Goal: Task Accomplishment & Management: Use online tool/utility

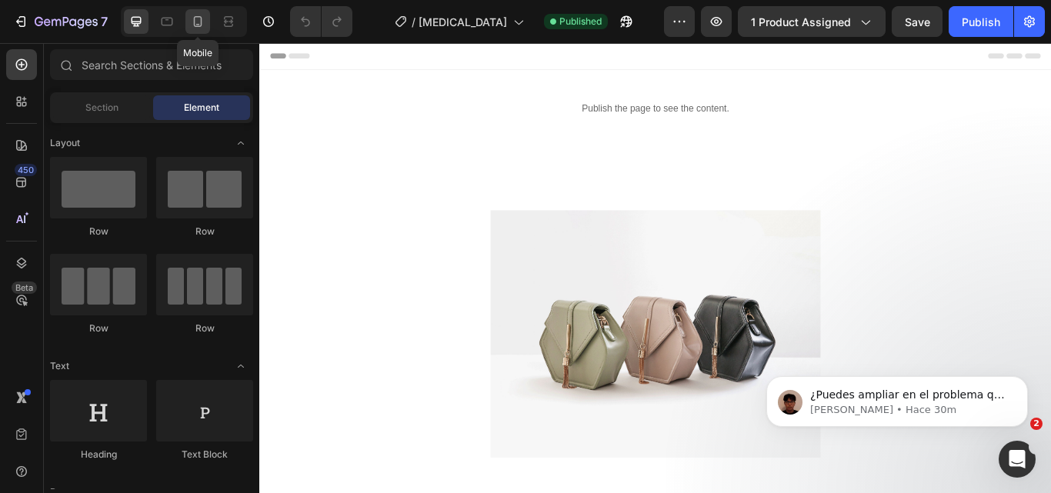
click at [195, 23] on icon at bounding box center [198, 21] width 8 height 11
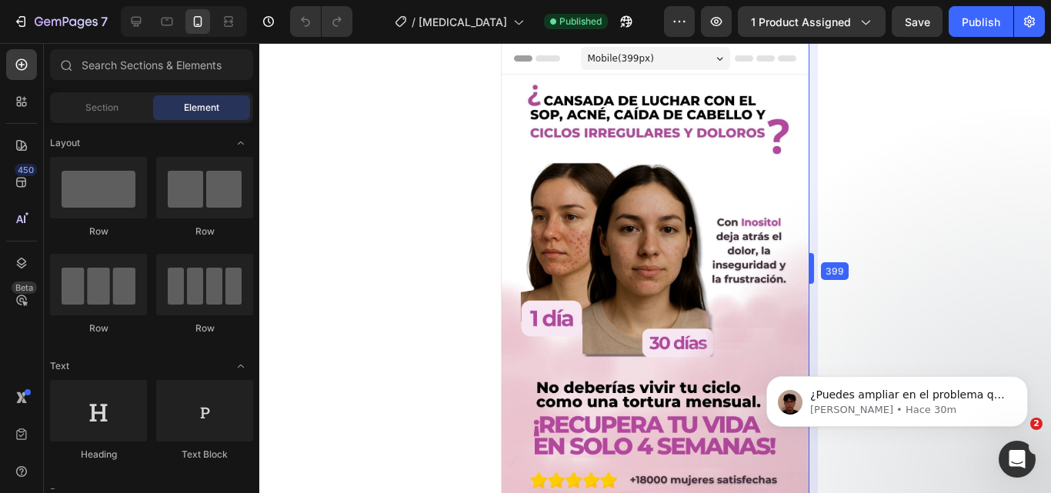
drag, startPoint x: 809, startPoint y: 112, endPoint x: 306, endPoint y: 70, distance: 504.2
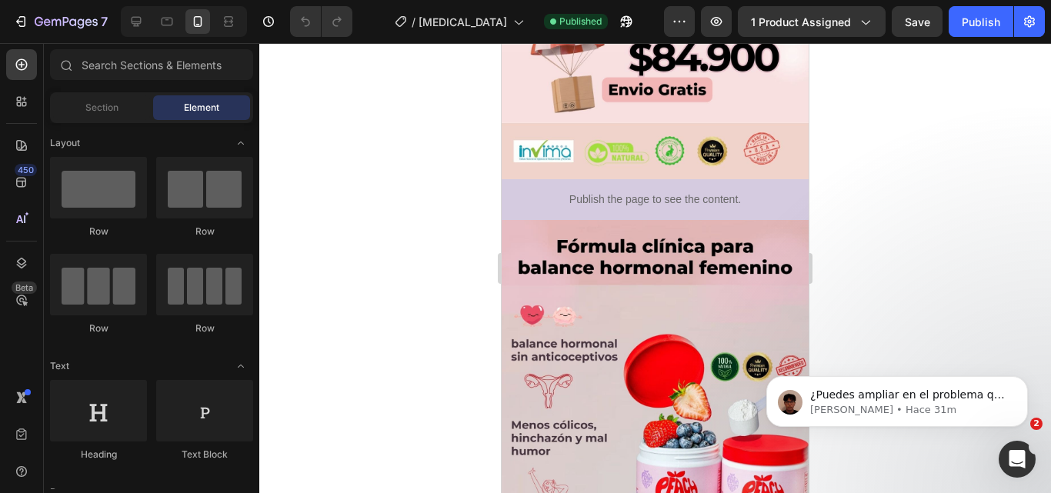
scroll to position [784, 0]
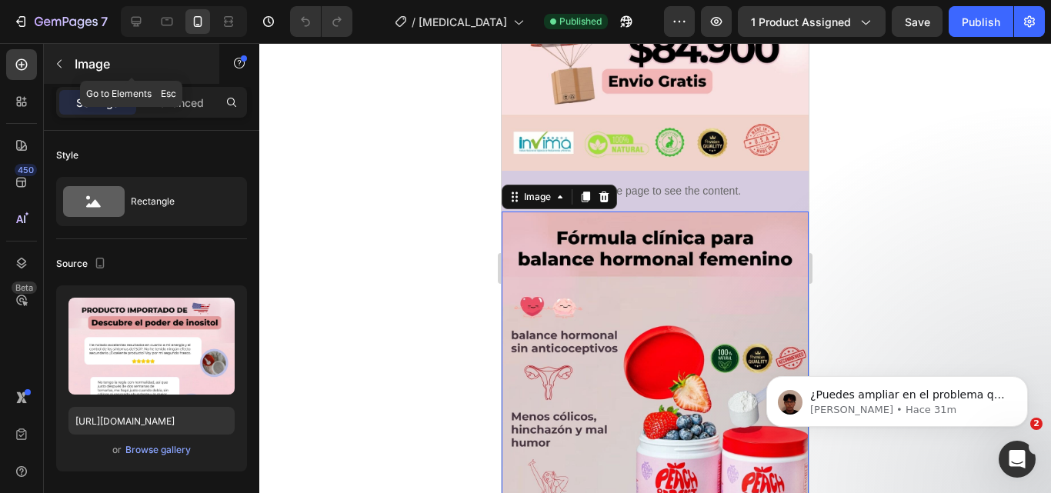
click at [62, 68] on icon "button" at bounding box center [59, 64] width 12 height 12
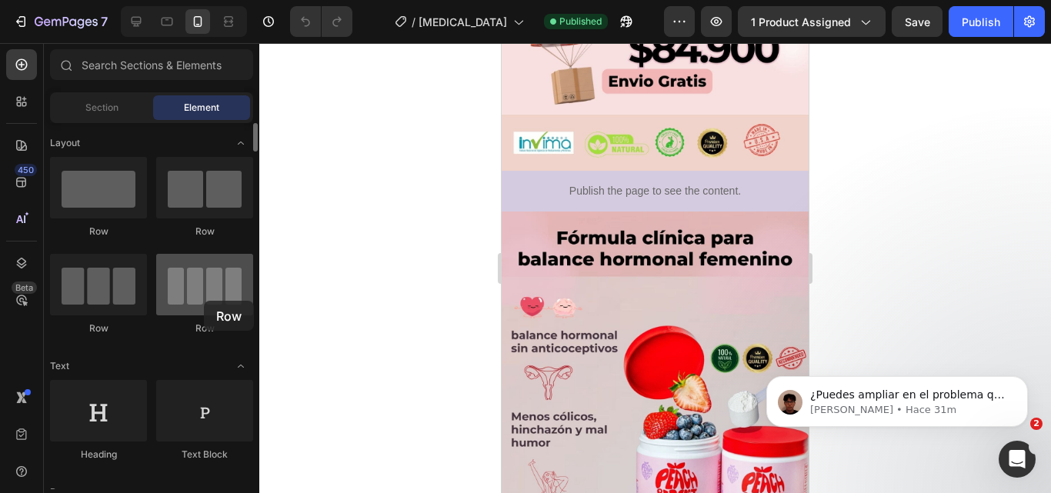
click at [204, 301] on div at bounding box center [204, 285] width 97 height 62
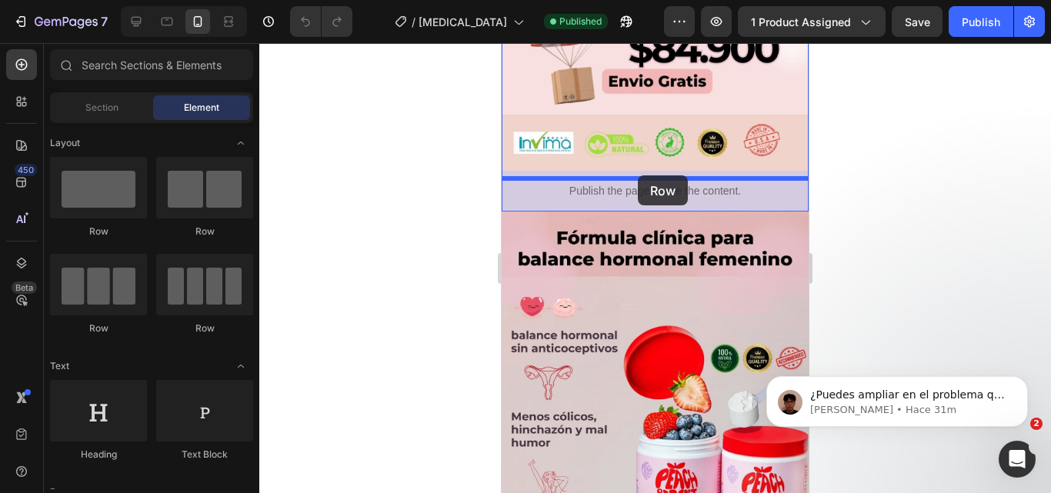
drag, startPoint x: 706, startPoint y: 344, endPoint x: 638, endPoint y: 175, distance: 181.6
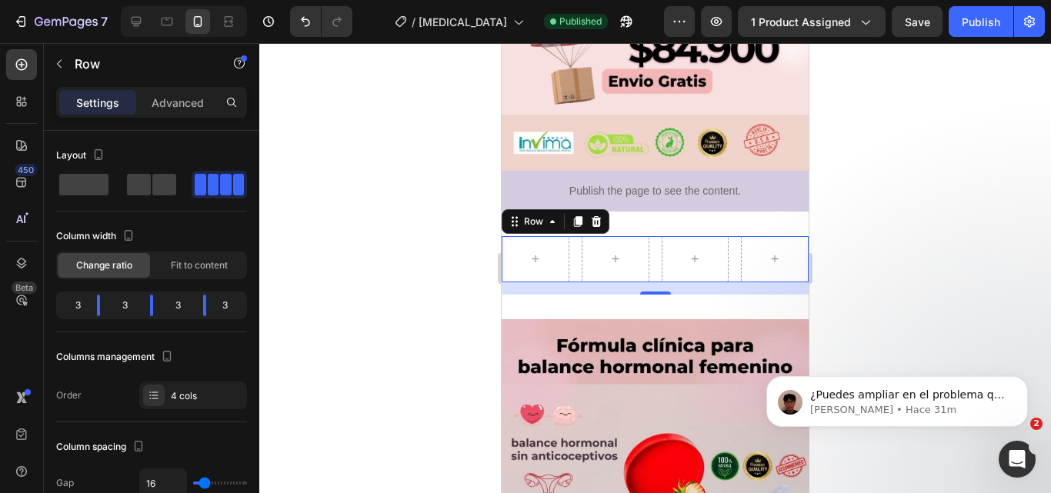
click at [327, 130] on div at bounding box center [655, 268] width 792 height 450
click at [638, 236] on div at bounding box center [616, 259] width 68 height 46
click at [594, 216] on icon at bounding box center [597, 221] width 10 height 11
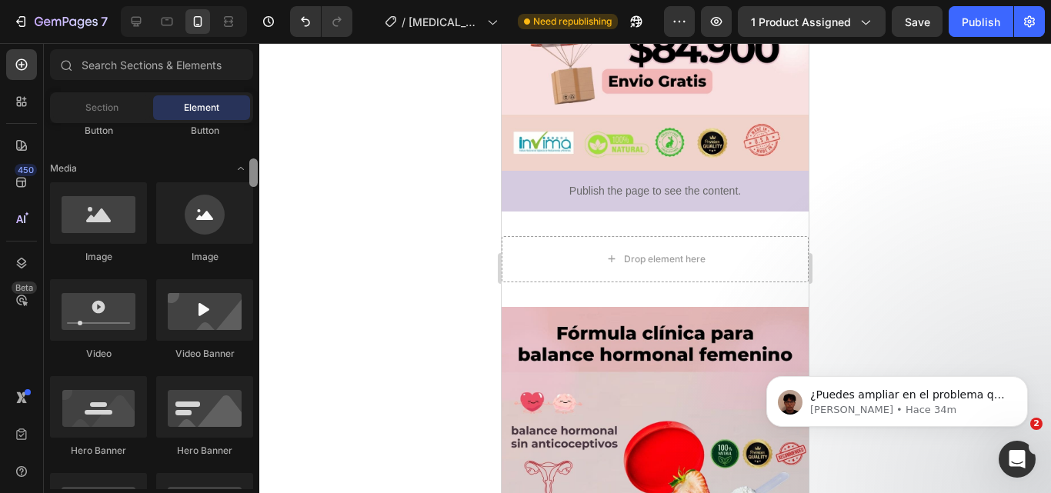
scroll to position [421, 0]
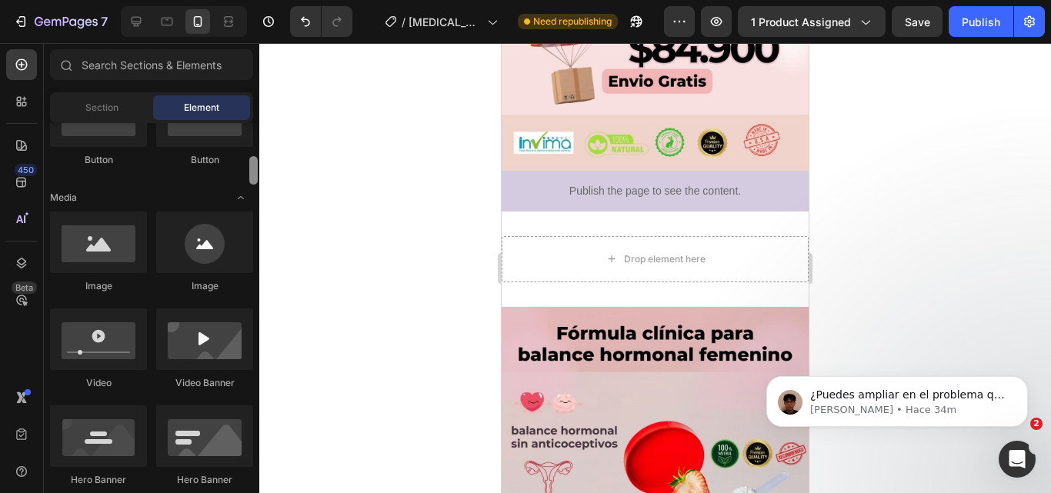
drag, startPoint x: 252, startPoint y: 143, endPoint x: 252, endPoint y: 176, distance: 33.1
click at [252, 176] on div at bounding box center [253, 170] width 8 height 28
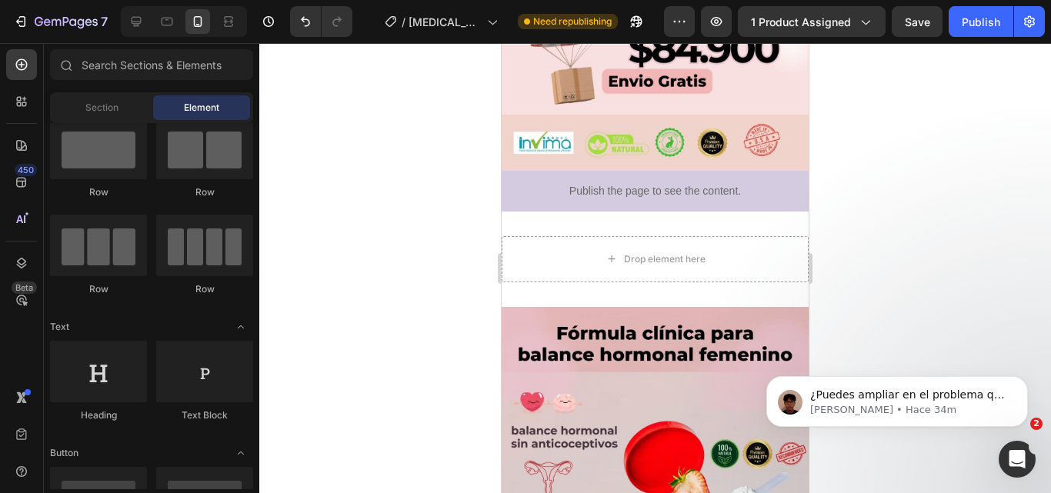
scroll to position [0, 0]
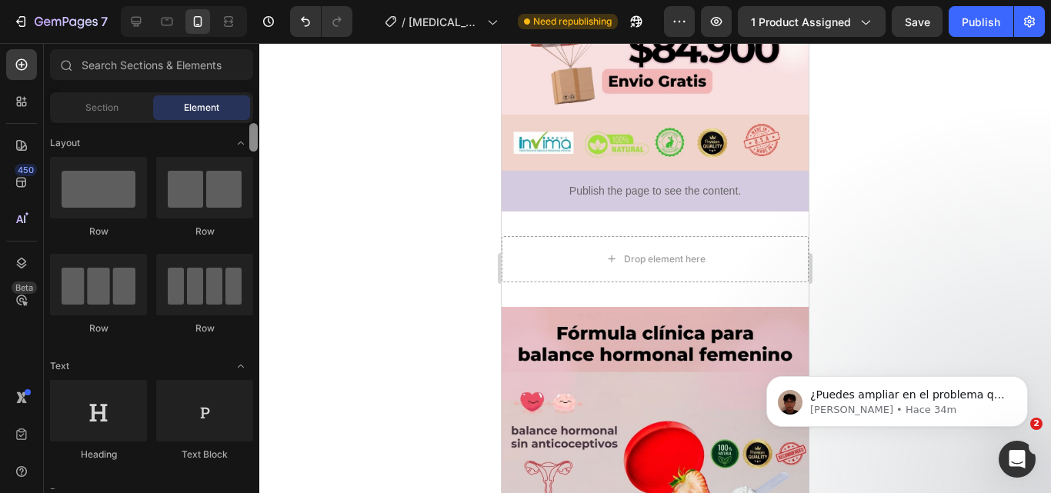
drag, startPoint x: 251, startPoint y: 168, endPoint x: 254, endPoint y: 125, distance: 43.2
click at [254, 125] on div at bounding box center [253, 137] width 8 height 28
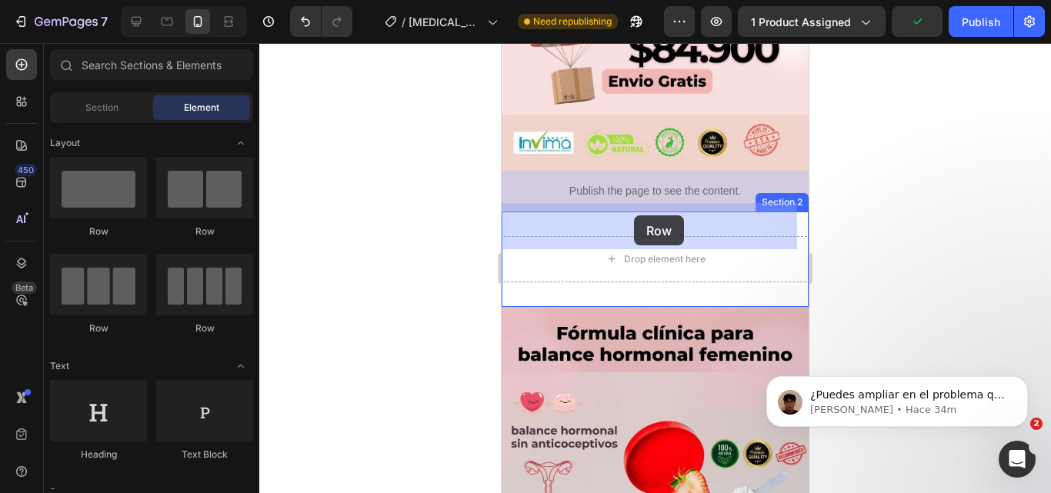
drag, startPoint x: 622, startPoint y: 224, endPoint x: 515, endPoint y: 184, distance: 114.2
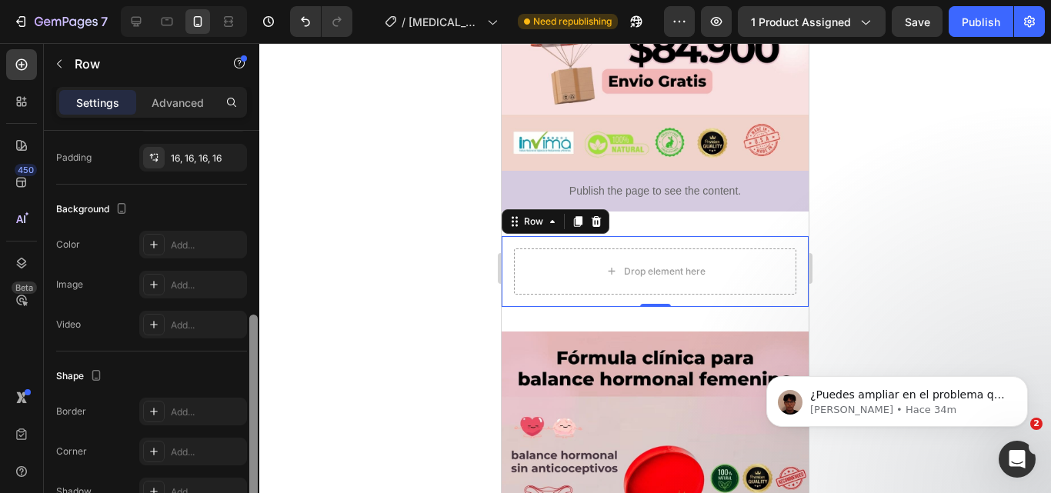
click at [253, 328] on div at bounding box center [254, 334] width 12 height 406
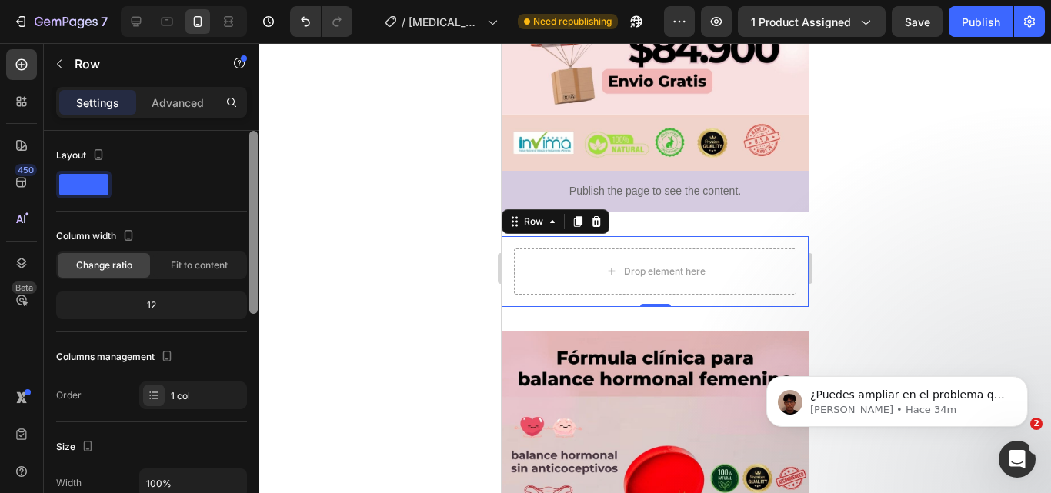
drag, startPoint x: 253, startPoint y: 328, endPoint x: 240, endPoint y: 88, distance: 240.4
click at [240, 88] on div "Settings Advanced Layout Column width Change ratio Fit to content 12 Columns ma…" at bounding box center [151, 312] width 215 height 450
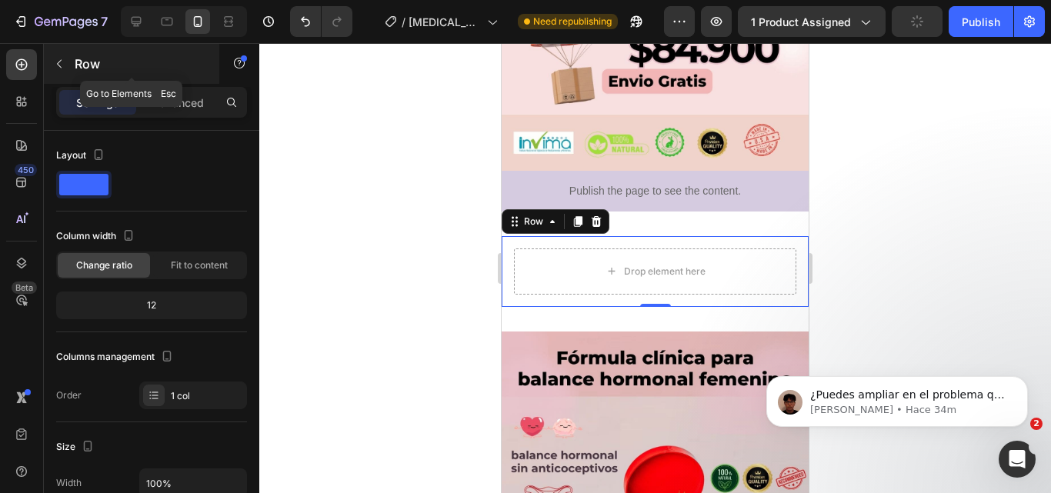
click at [58, 69] on icon "button" at bounding box center [59, 64] width 12 height 12
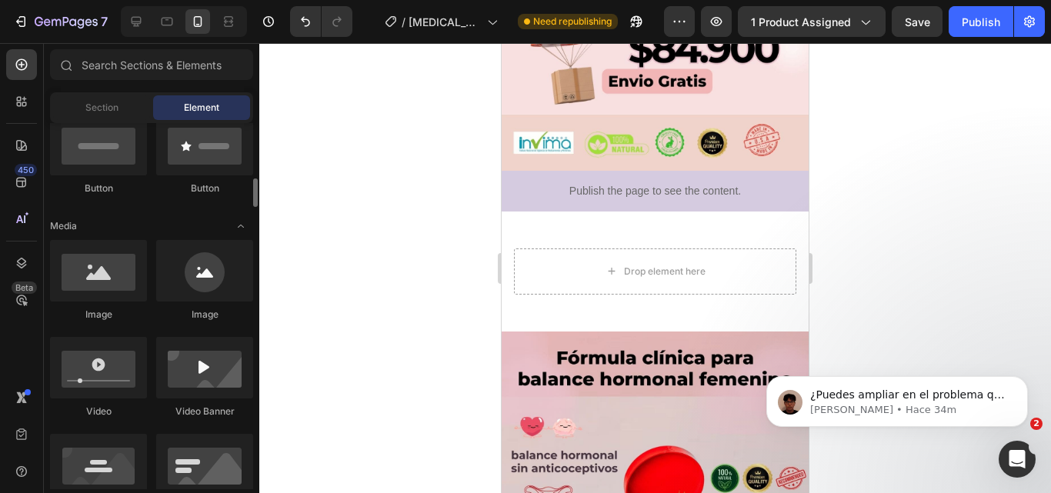
scroll to position [415, 0]
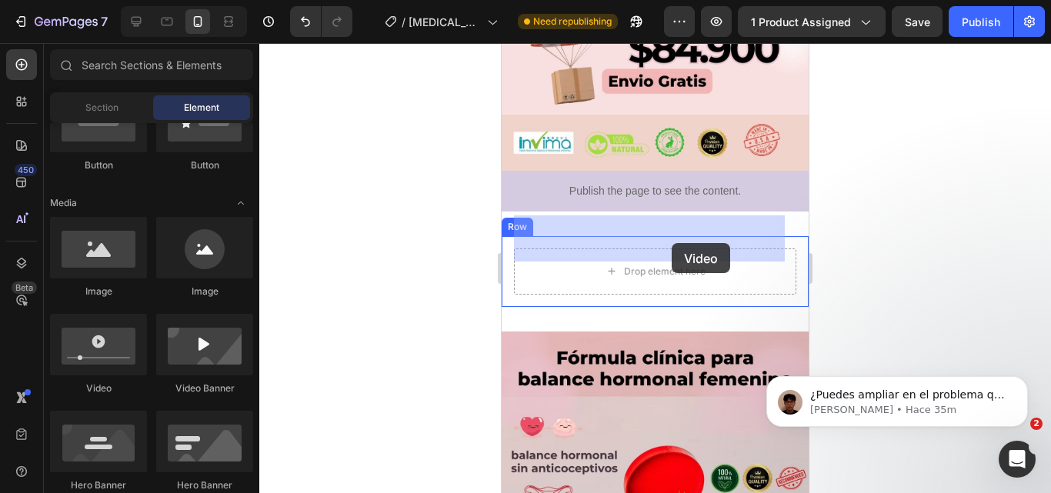
drag, startPoint x: 621, startPoint y: 400, endPoint x: 672, endPoint y: 243, distance: 165.0
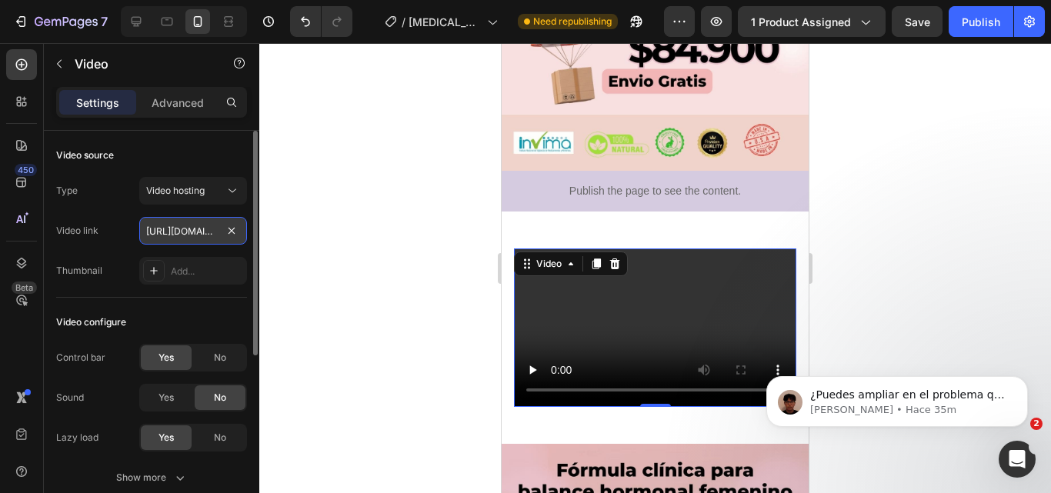
click at [222, 224] on input "https://cdn.shopify.com/videos/c/o/v/2cd3deb506b54b009063f7270ab5cf2e.mp4" at bounding box center [193, 231] width 108 height 28
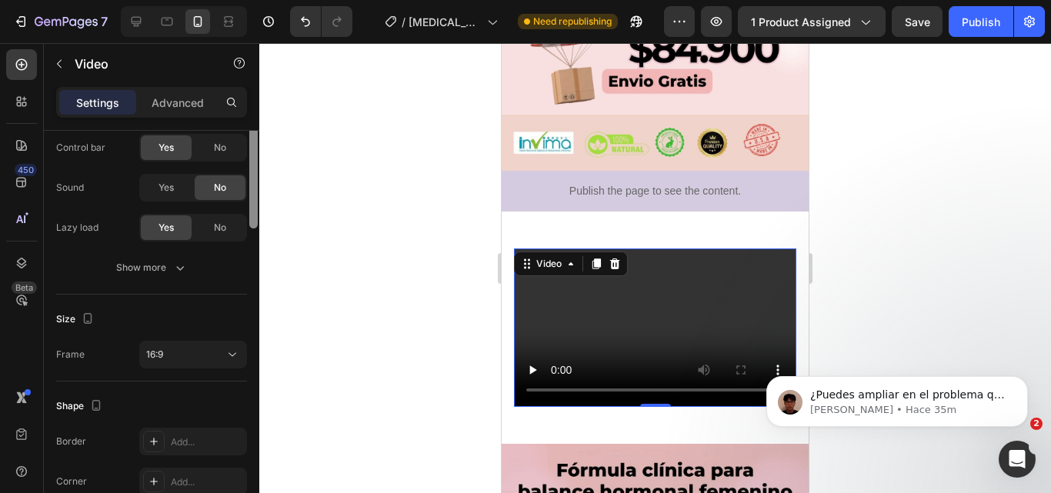
scroll to position [48, 0]
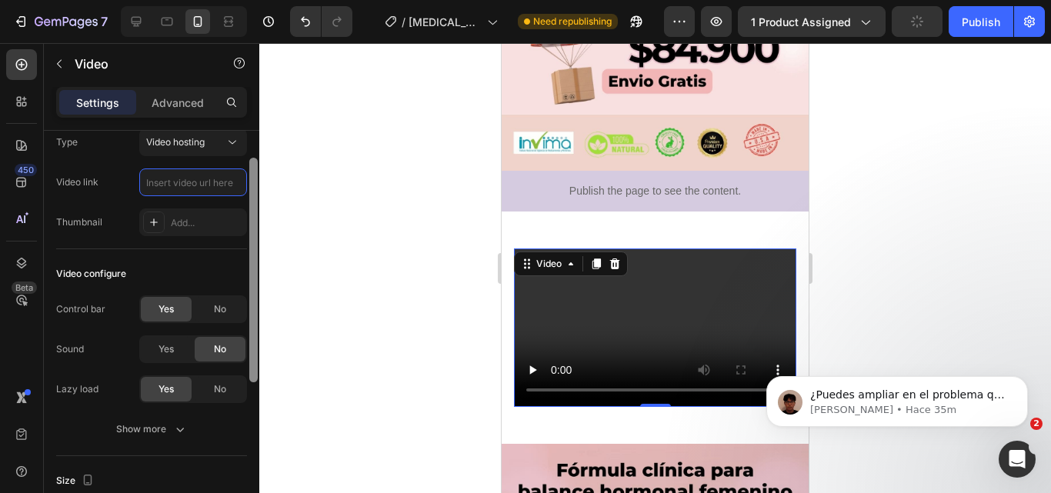
drag, startPoint x: 255, startPoint y: 279, endPoint x: 267, endPoint y: 306, distance: 29.3
click at [267, 0] on div "7 Version history / inositol Need republishing Preview 1 product assigned Publi…" at bounding box center [525, 0] width 1051 height 0
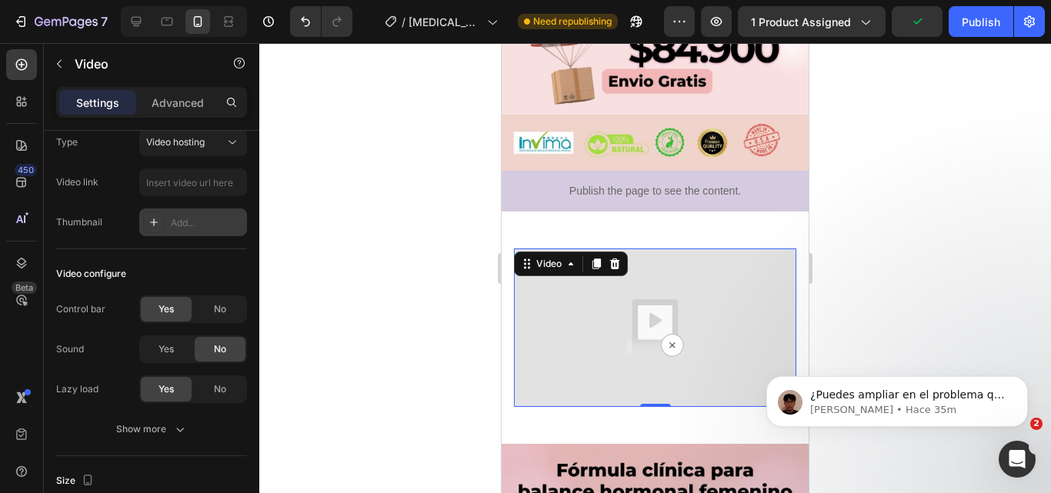
click at [155, 220] on icon at bounding box center [154, 222] width 12 height 12
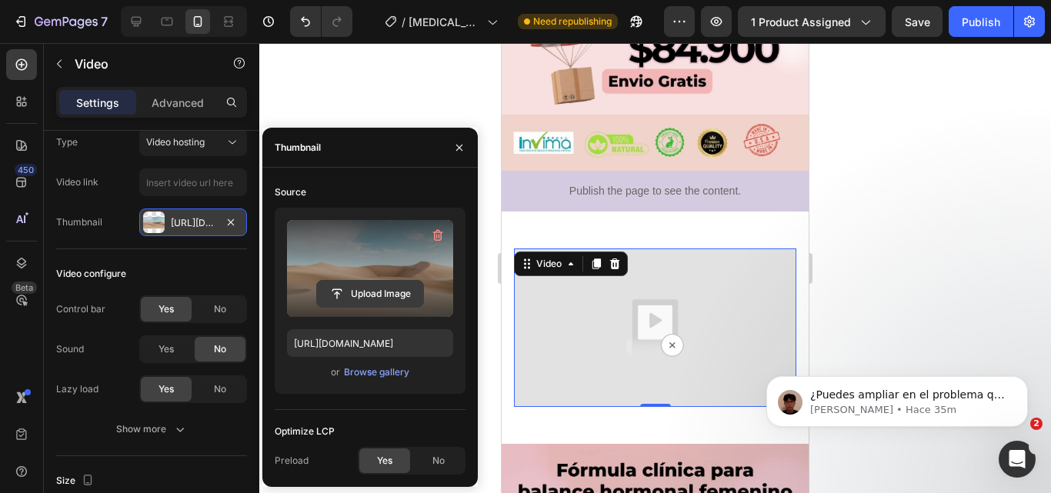
click at [365, 288] on input "file" at bounding box center [370, 294] width 106 height 26
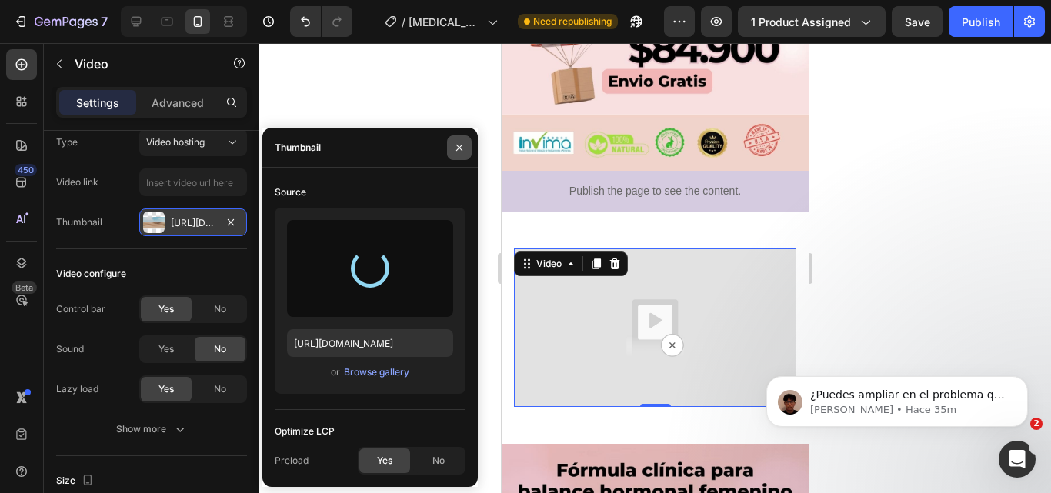
click at [457, 148] on icon "button" at bounding box center [459, 148] width 12 height 12
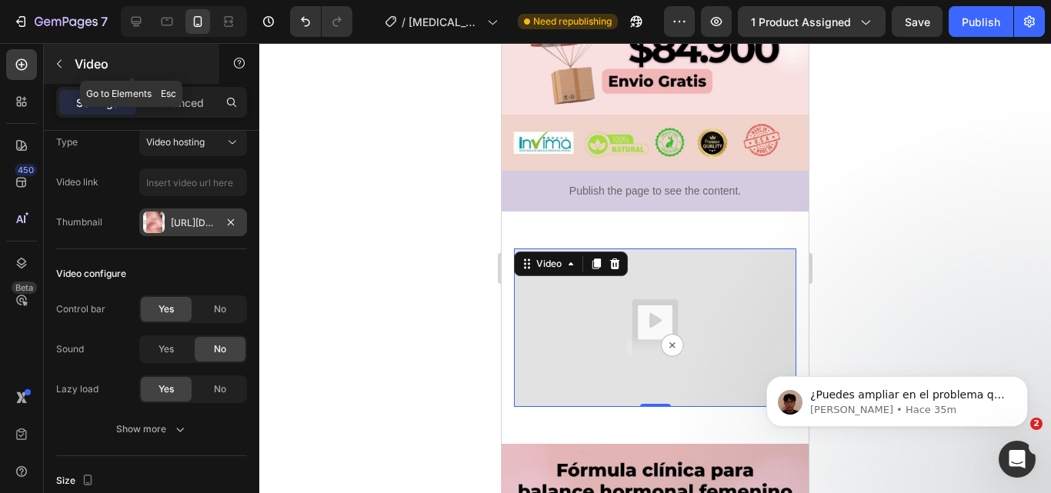
click at [58, 60] on icon "button" at bounding box center [59, 64] width 12 height 12
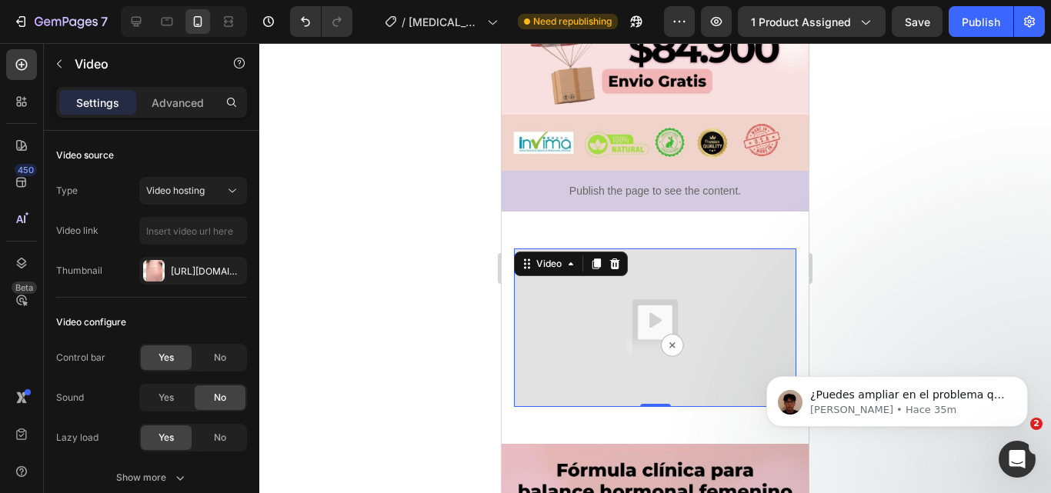
click at [666, 315] on img at bounding box center [655, 328] width 282 height 158
click at [616, 258] on icon at bounding box center [615, 264] width 12 height 12
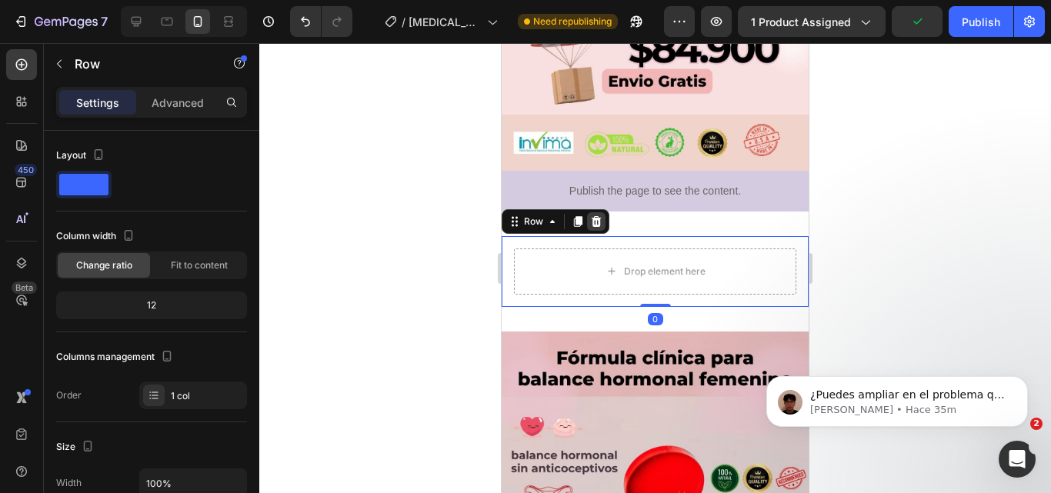
click at [596, 216] on icon at bounding box center [597, 221] width 10 height 11
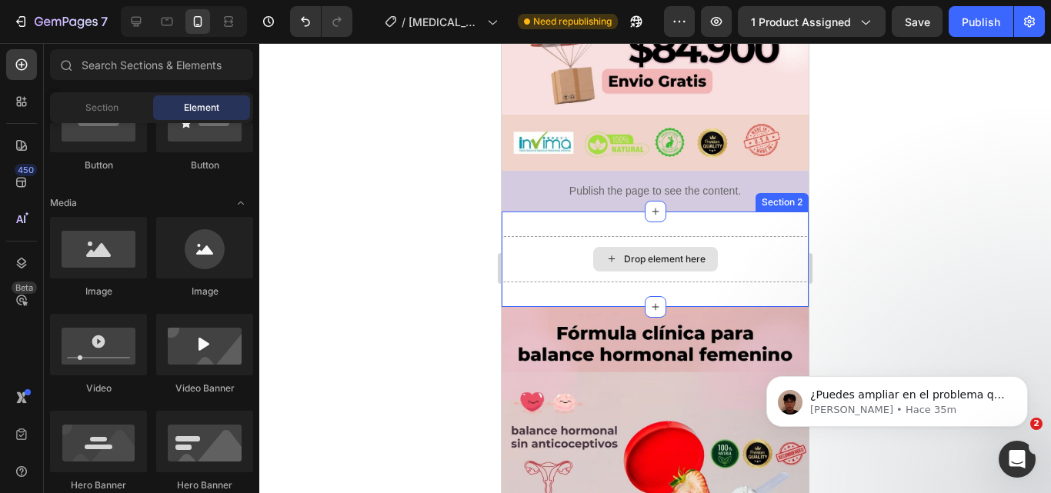
click at [576, 236] on div "Drop element here" at bounding box center [655, 259] width 307 height 46
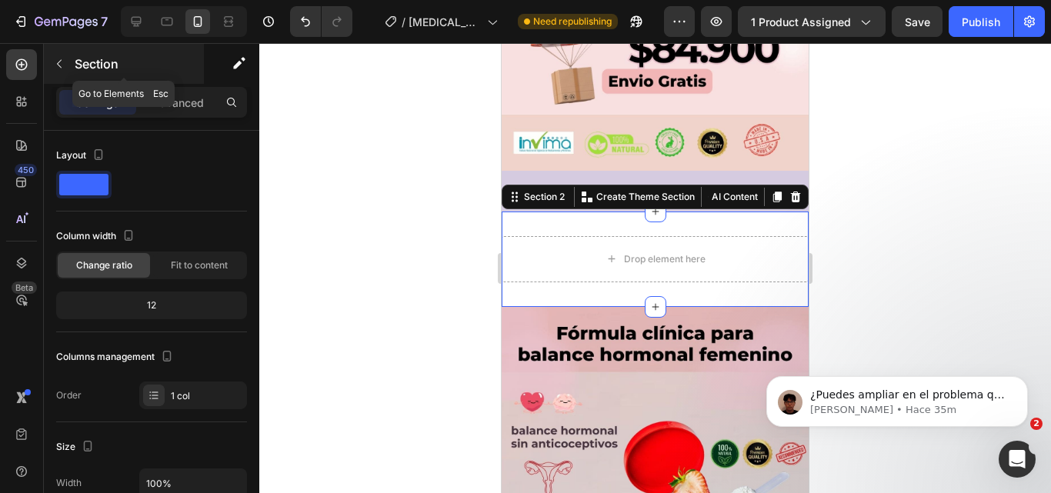
click at [60, 65] on icon "button" at bounding box center [59, 64] width 12 height 12
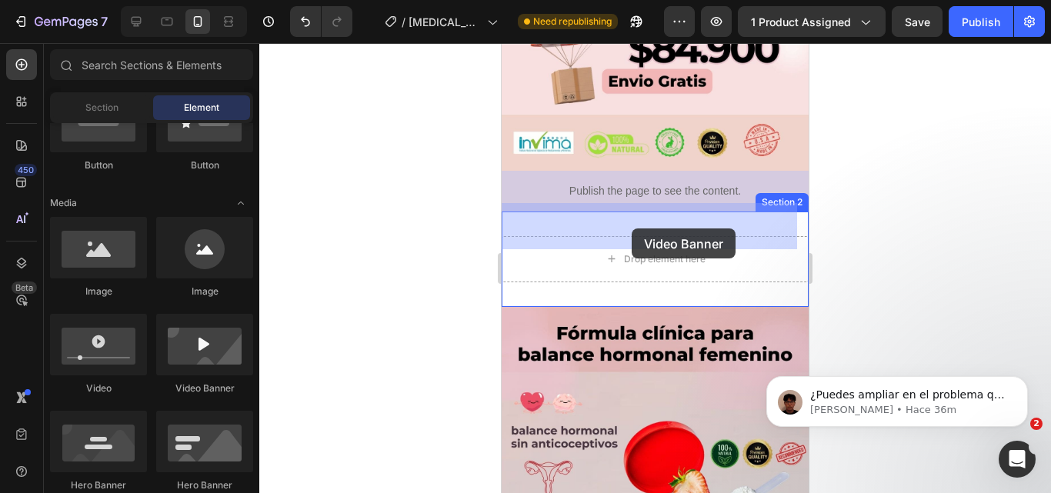
drag, startPoint x: 708, startPoint y: 399, endPoint x: 632, endPoint y: 229, distance: 186.3
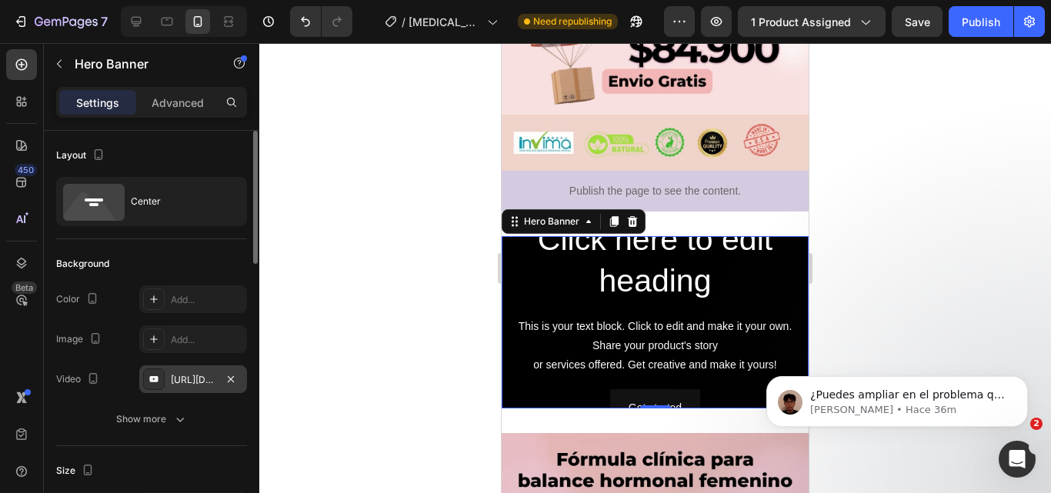
click at [216, 372] on div "https://www.youtube.com/watch?v=drIt4RH_kyQ" at bounding box center [193, 379] width 108 height 28
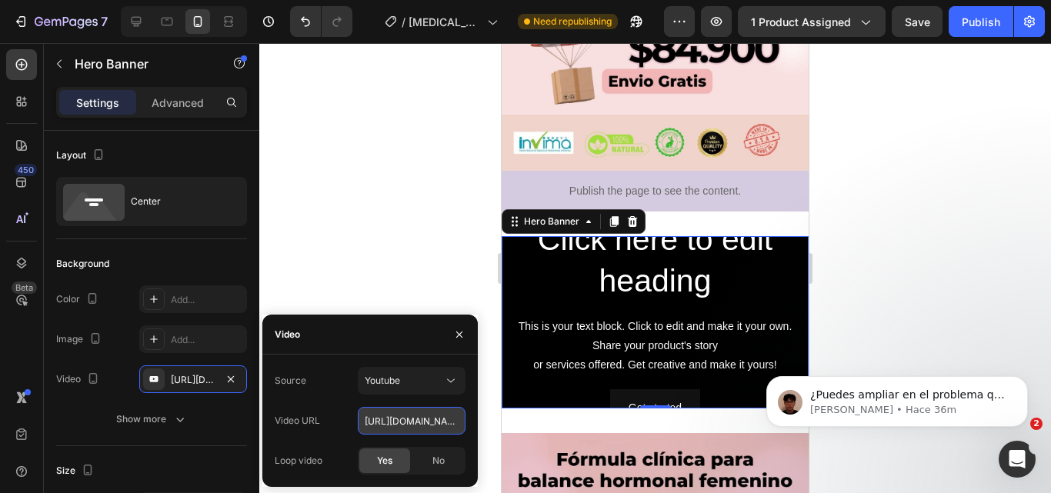
click at [385, 419] on input "https://www.youtube.com/watch?v=drIt4RH_kyQ" at bounding box center [412, 421] width 108 height 28
paste input "i.imgur.com/6WmkHXW.gif"
type input "https://i.imgur.com/6WmkHXW.gif"
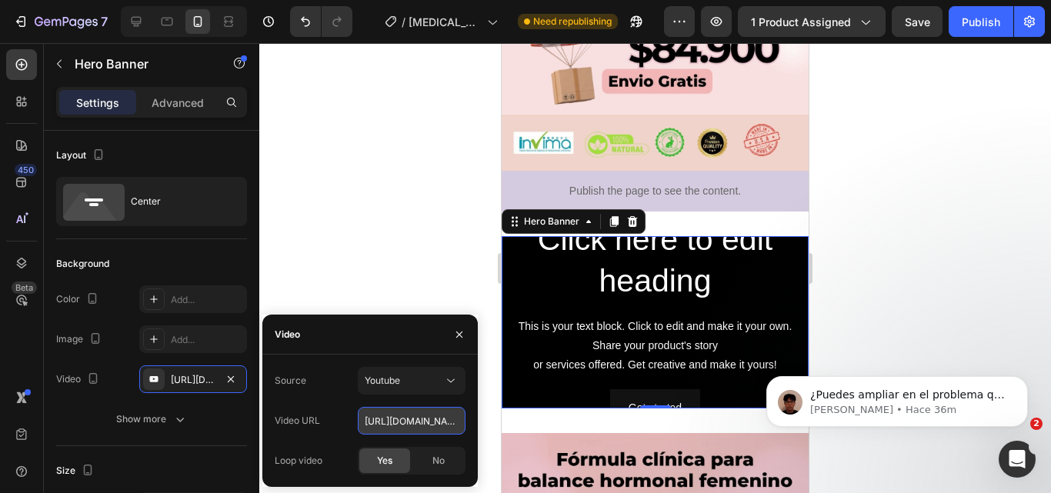
scroll to position [0, 54]
type input "Auto"
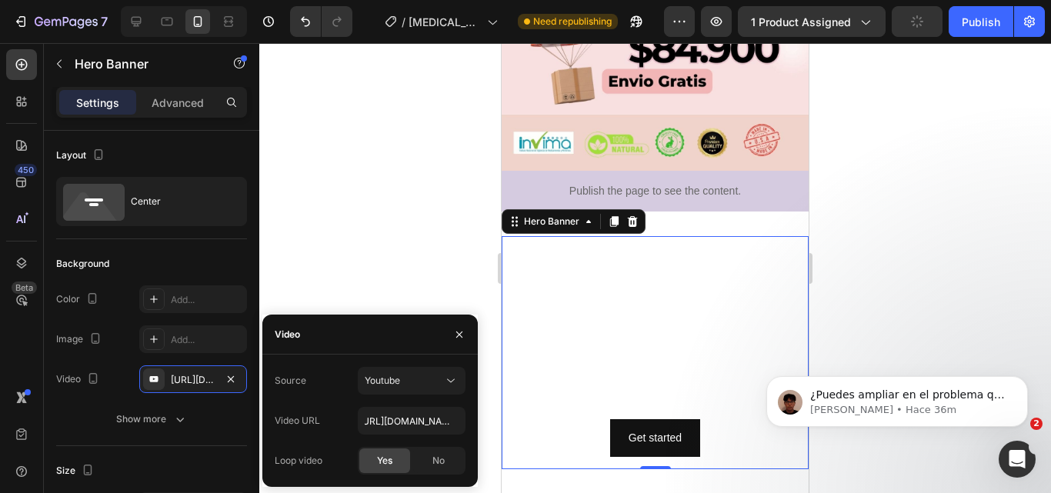
scroll to position [0, 0]
click at [389, 245] on div at bounding box center [655, 268] width 792 height 450
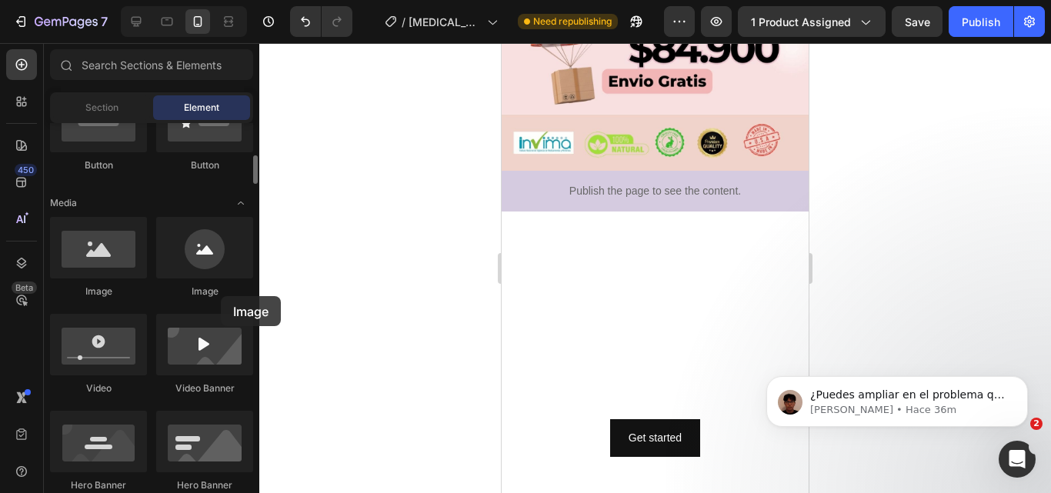
click at [221, 296] on div "Image" at bounding box center [204, 292] width 97 height 14
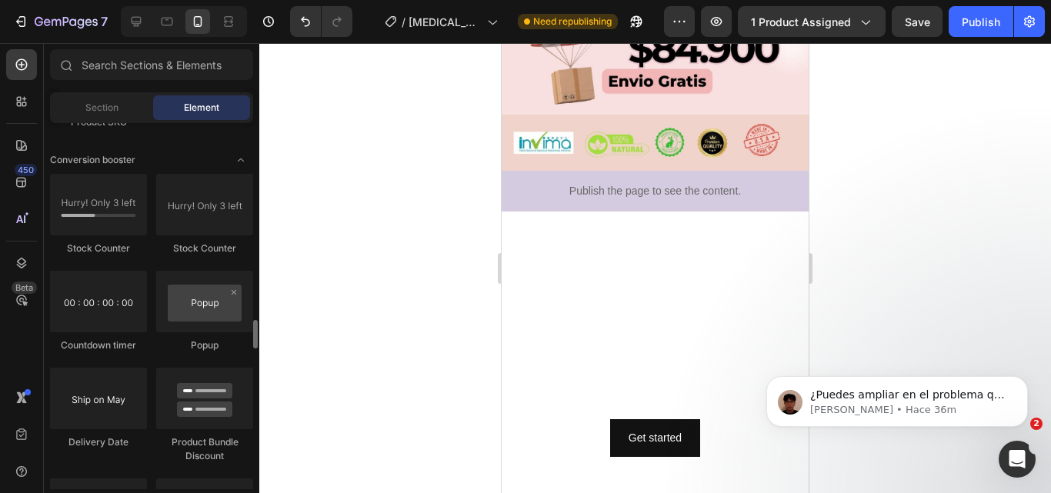
scroll to position [2978, 0]
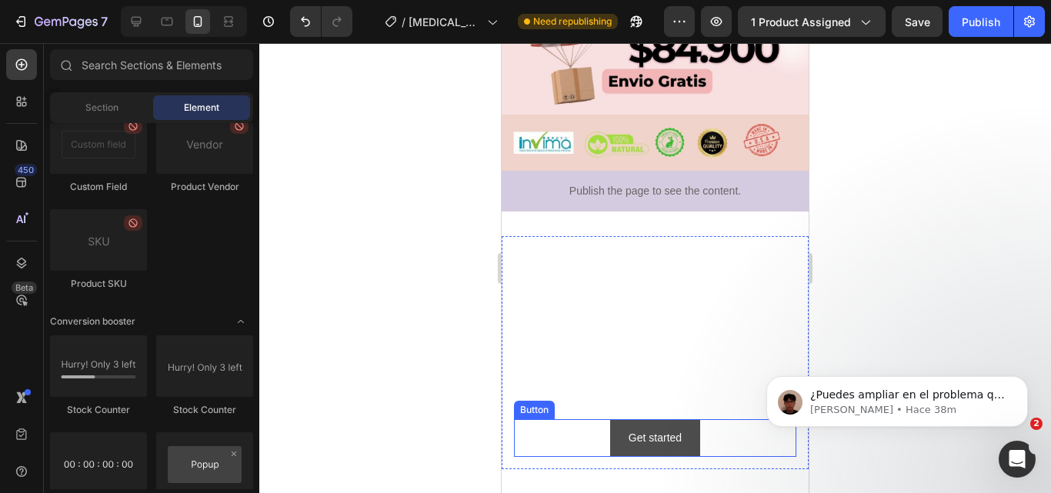
click at [676, 419] on button "Get started" at bounding box center [655, 438] width 90 height 38
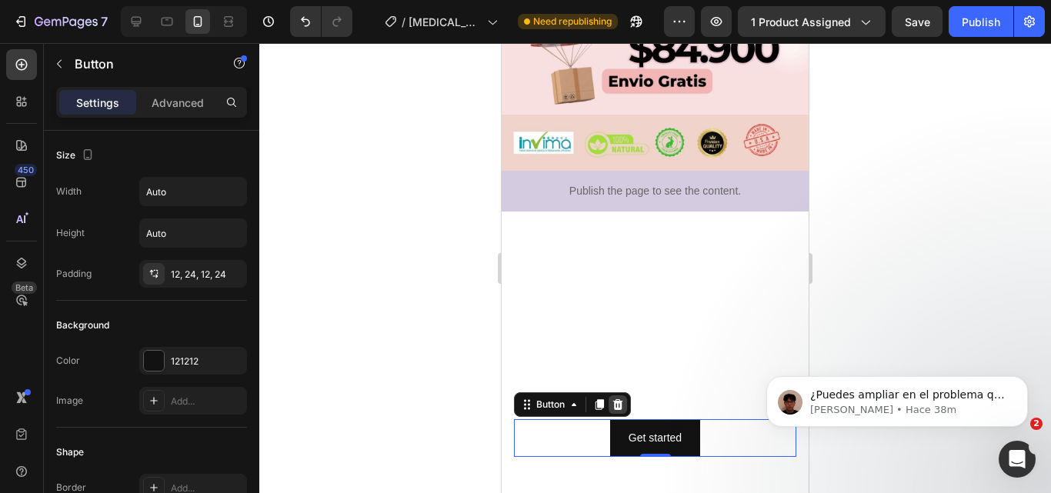
click at [617, 399] on icon at bounding box center [618, 405] width 12 height 12
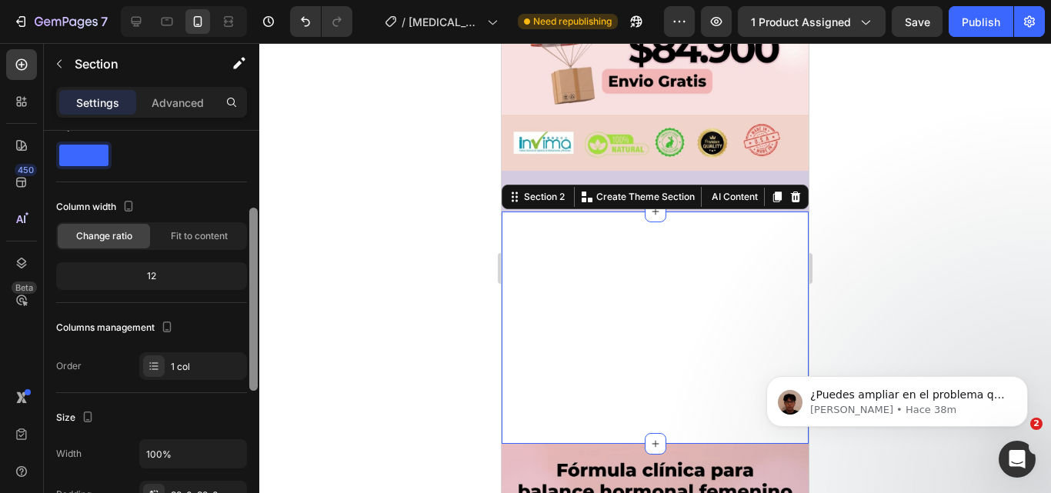
scroll to position [0, 0]
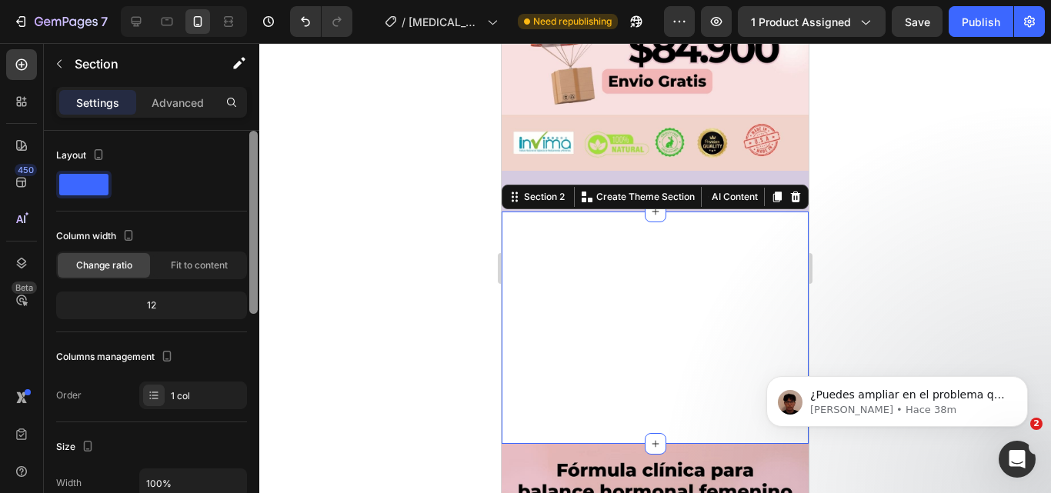
drag, startPoint x: 253, startPoint y: 189, endPoint x: 267, endPoint y: 84, distance: 105.6
click at [267, 0] on div "7 Version history / inositol Need republishing Preview 1 product assigned Save …" at bounding box center [525, 0] width 1051 height 0
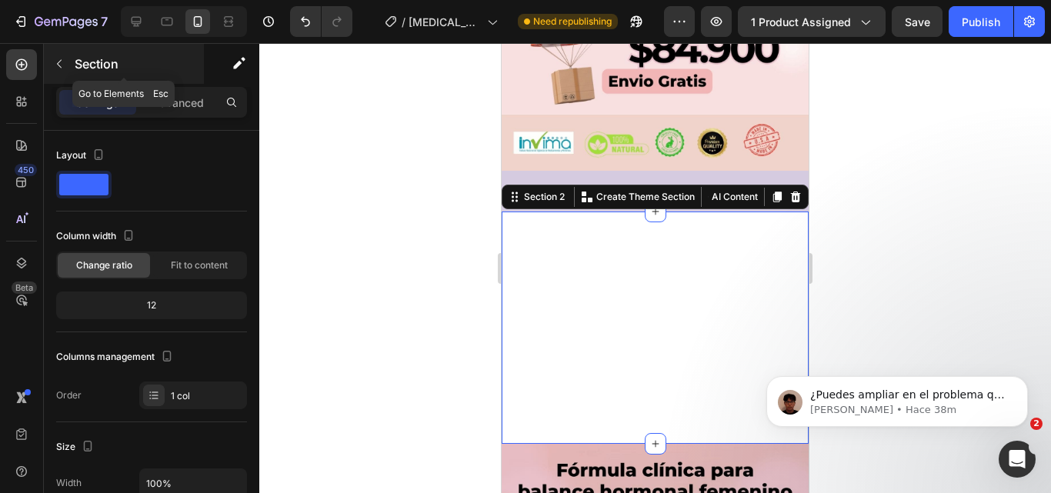
click at [54, 78] on div "Section" at bounding box center [124, 64] width 160 height 40
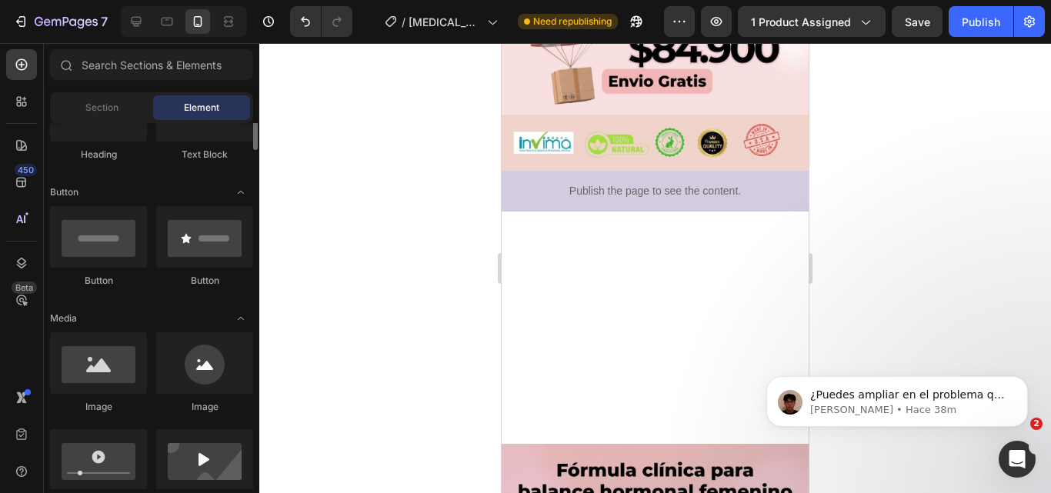
scroll to position [277, 0]
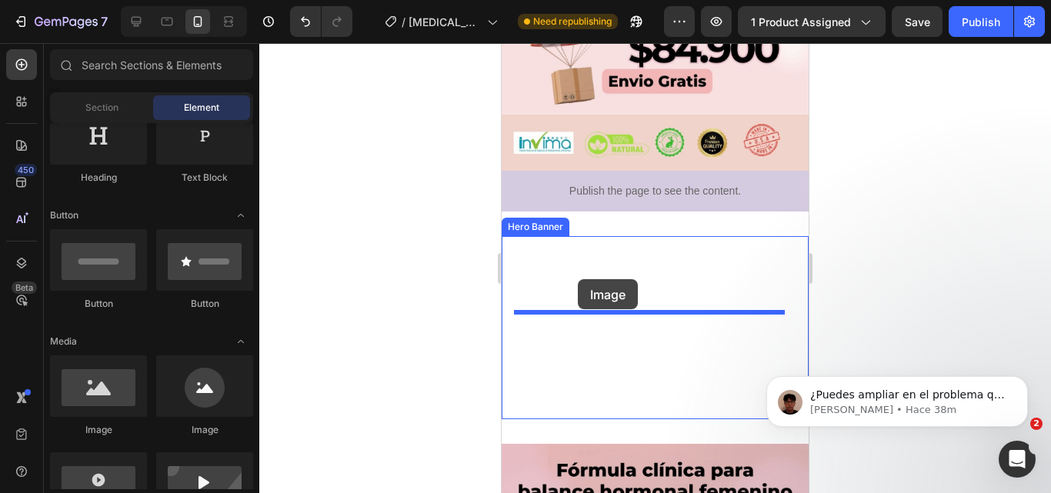
drag, startPoint x: 569, startPoint y: 415, endPoint x: 578, endPoint y: 279, distance: 135.7
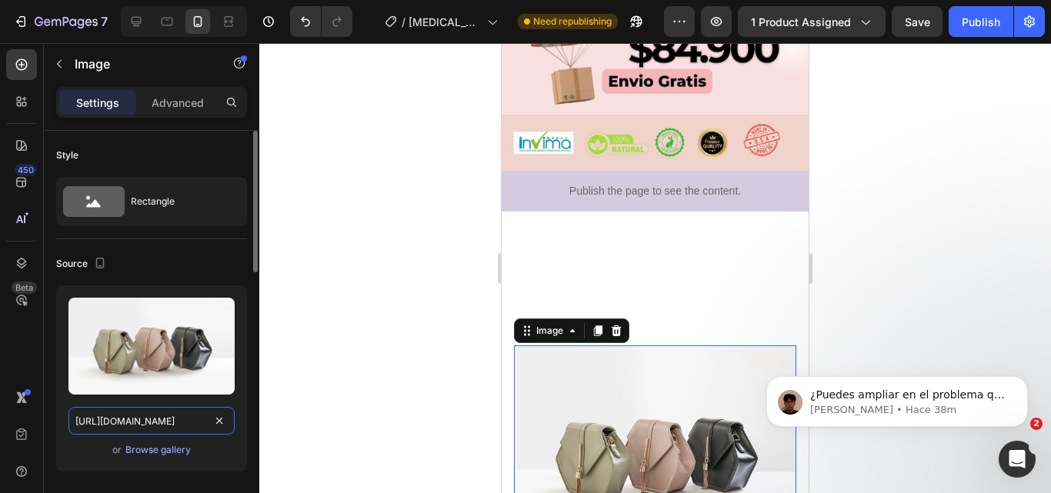
click at [179, 424] on input "[URL][DOMAIN_NAME]" at bounding box center [151, 421] width 166 height 28
paste input "i.imgur.com/6WmkHXW.gif"
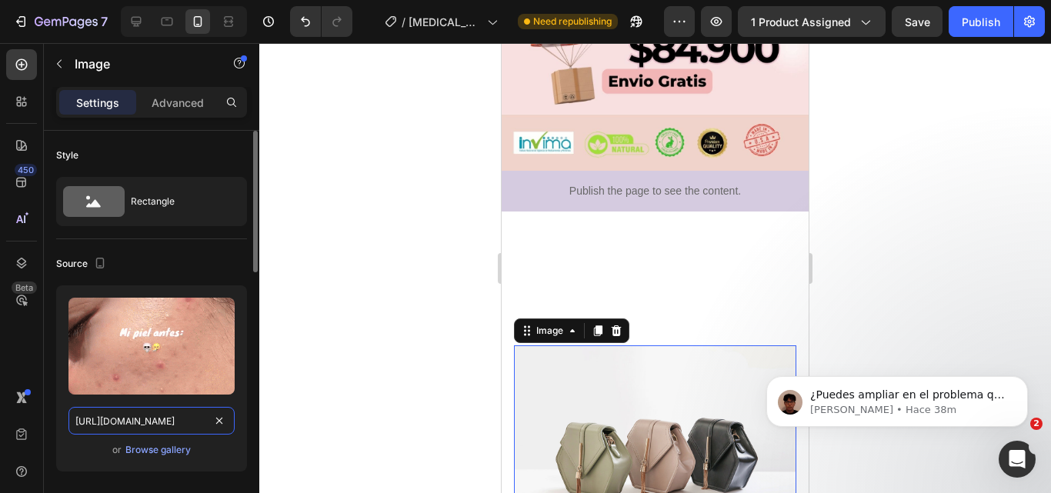
scroll to position [0, 20]
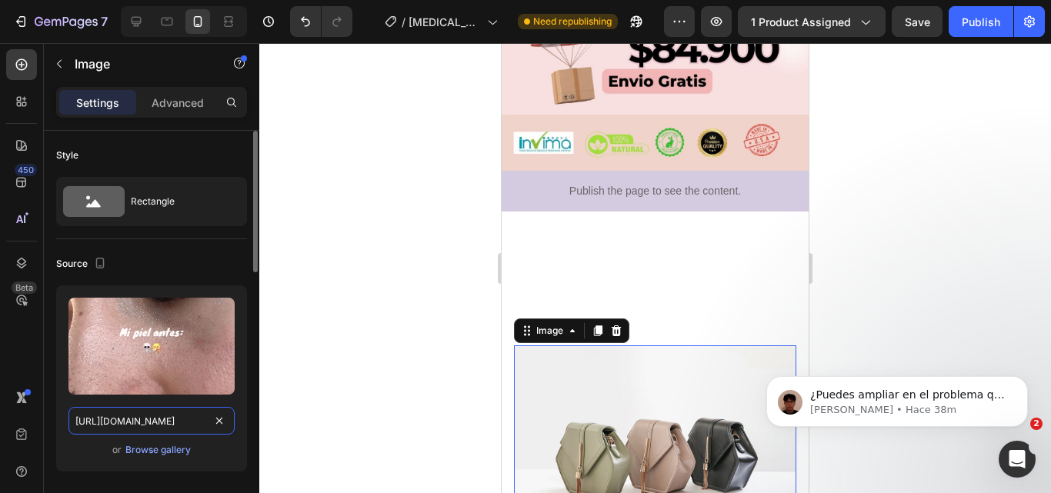
type input "https://i.imgur.com/6WmkHXW.gif"
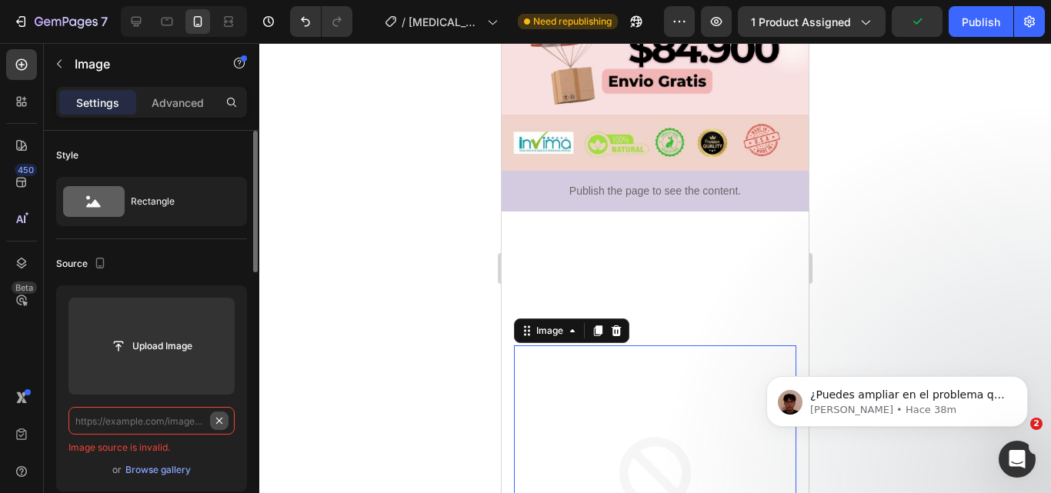
scroll to position [0, 0]
paste input "https://i.imgur.com/6WmkHXW.gif"
type input "https://i.imgur.com/6WmkHXW.gif"
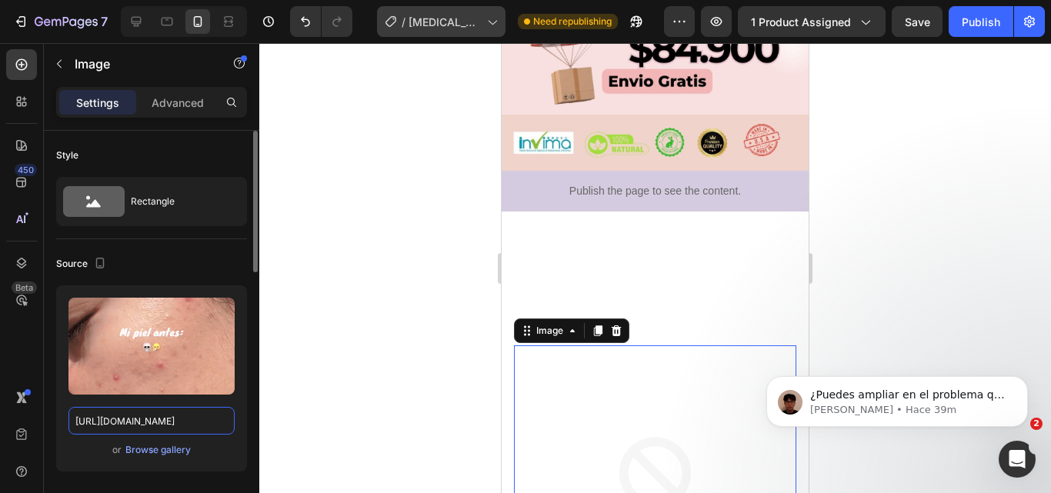
scroll to position [0, 20]
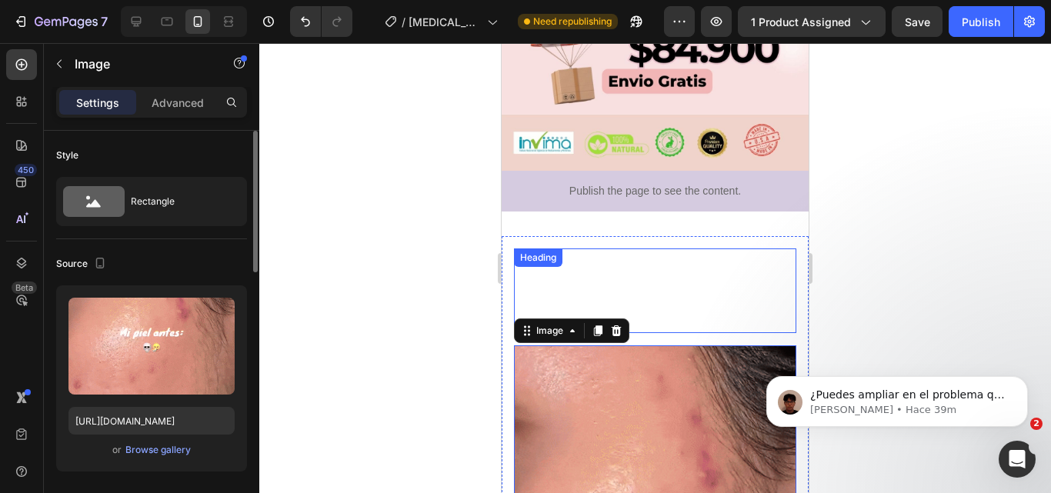
click at [668, 276] on h2 "Click here to edit heading" at bounding box center [655, 291] width 282 height 85
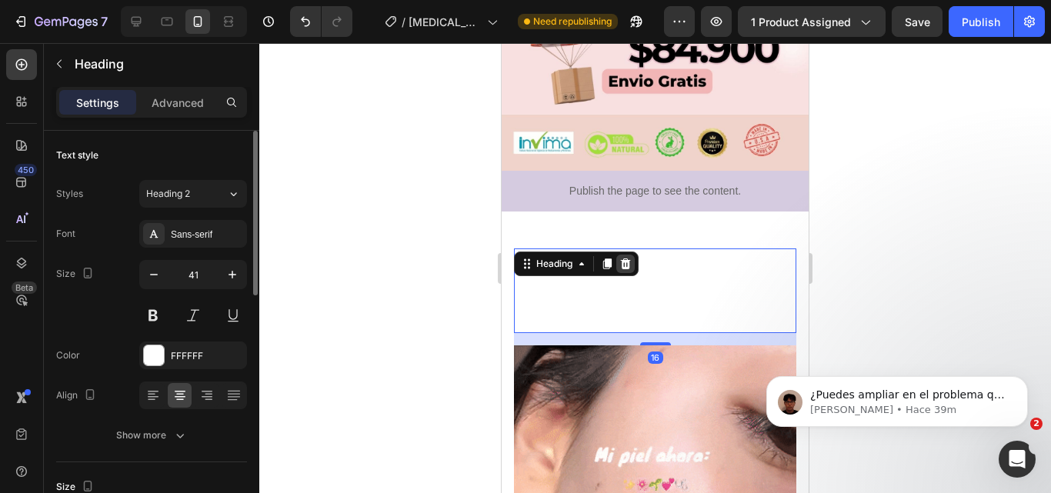
click at [627, 259] on icon at bounding box center [626, 264] width 10 height 11
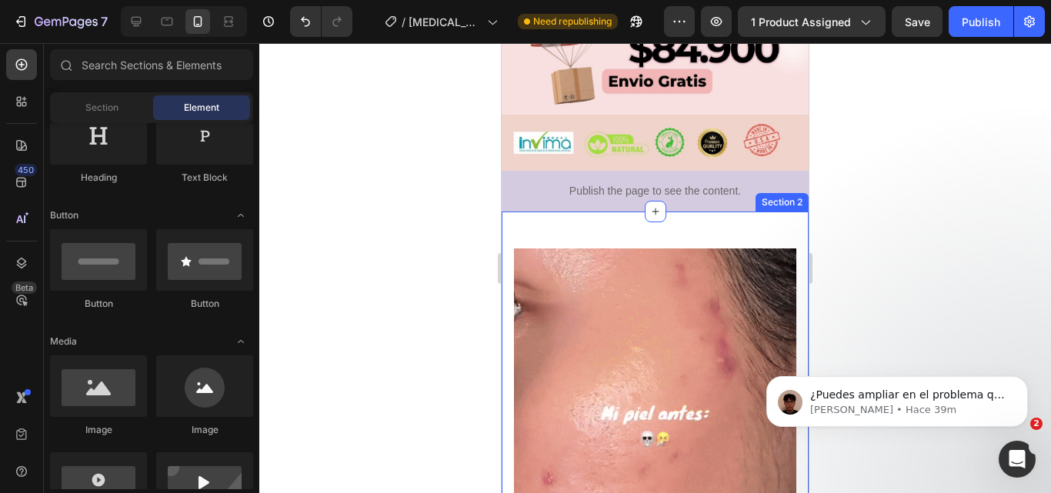
click at [634, 212] on div "Image This is your text block. Click to edit and make it your own. Share your p…" at bounding box center [655, 474] width 307 height 524
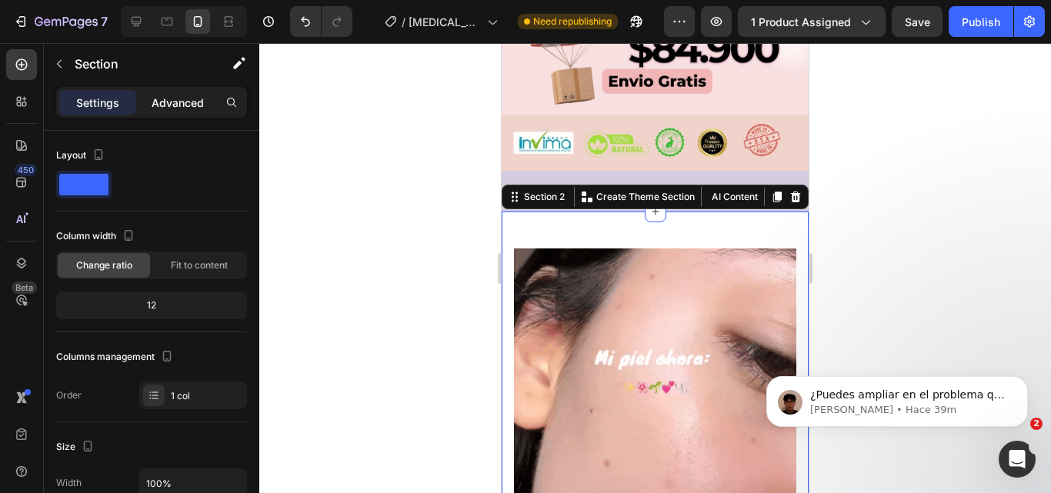
click at [182, 106] on p "Advanced" at bounding box center [178, 103] width 52 height 16
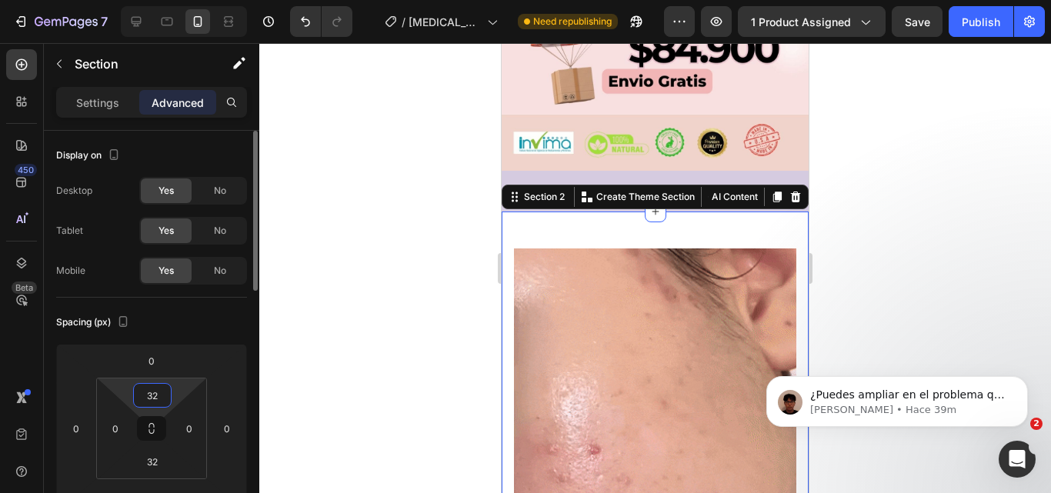
click at [141, 391] on input "32" at bounding box center [152, 395] width 31 height 23
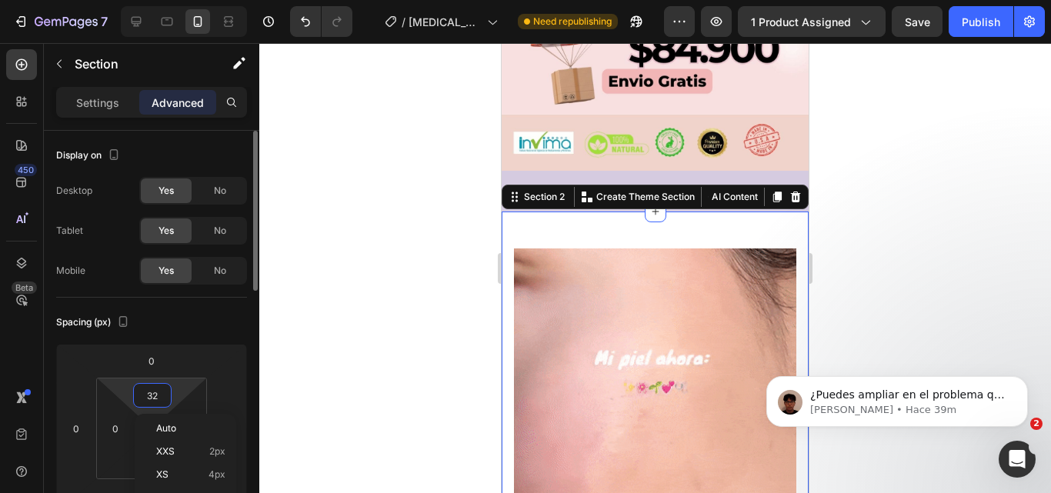
type input "0"
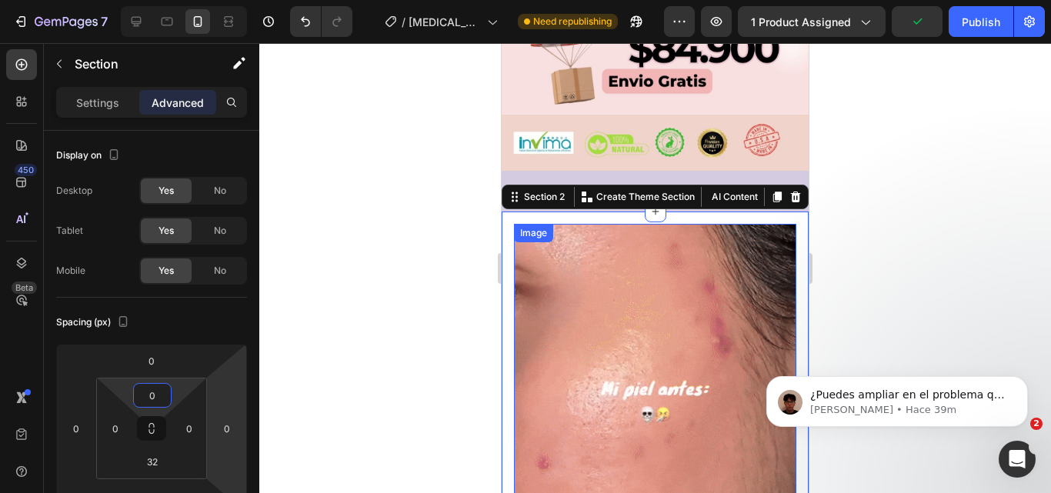
click at [617, 240] on img at bounding box center [655, 412] width 282 height 376
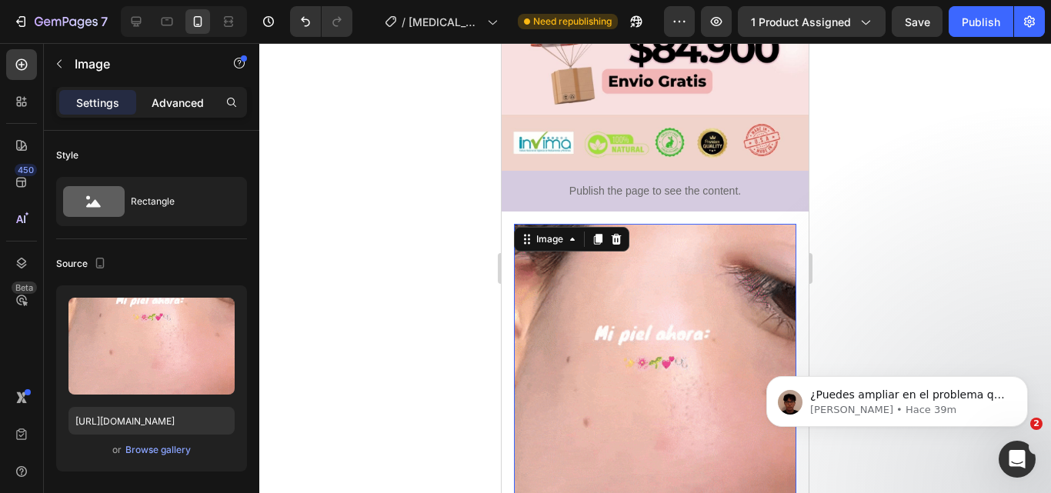
click at [167, 107] on p "Advanced" at bounding box center [178, 103] width 52 height 16
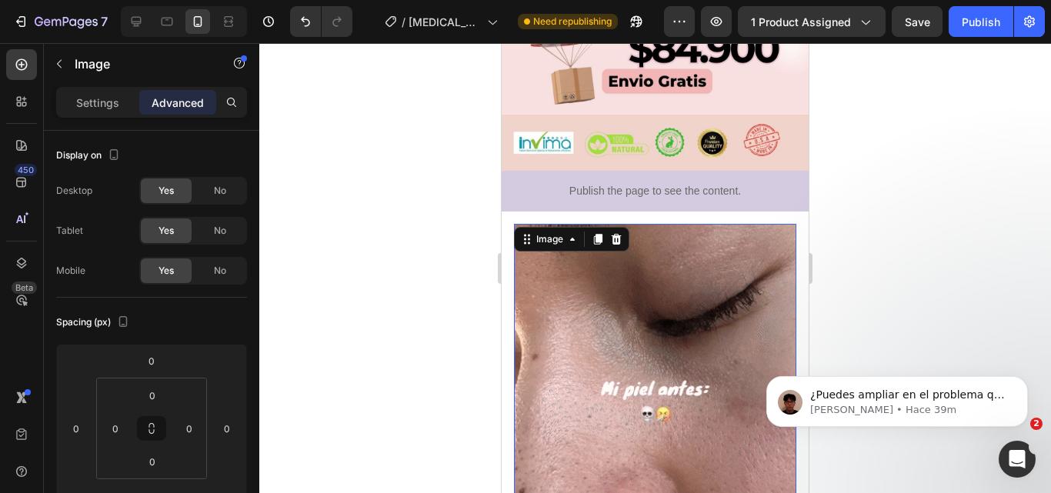
scroll to position [406, 0]
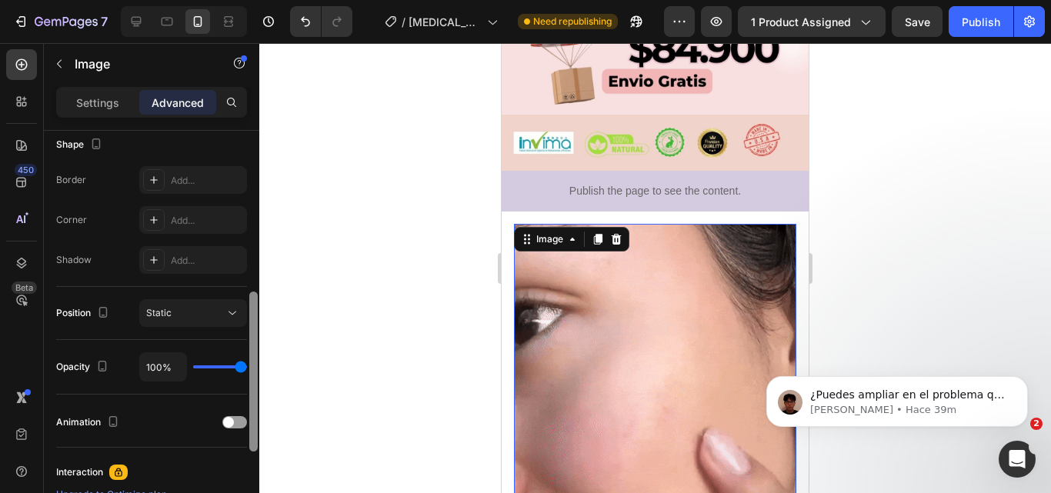
click at [258, 279] on div at bounding box center [254, 334] width 12 height 406
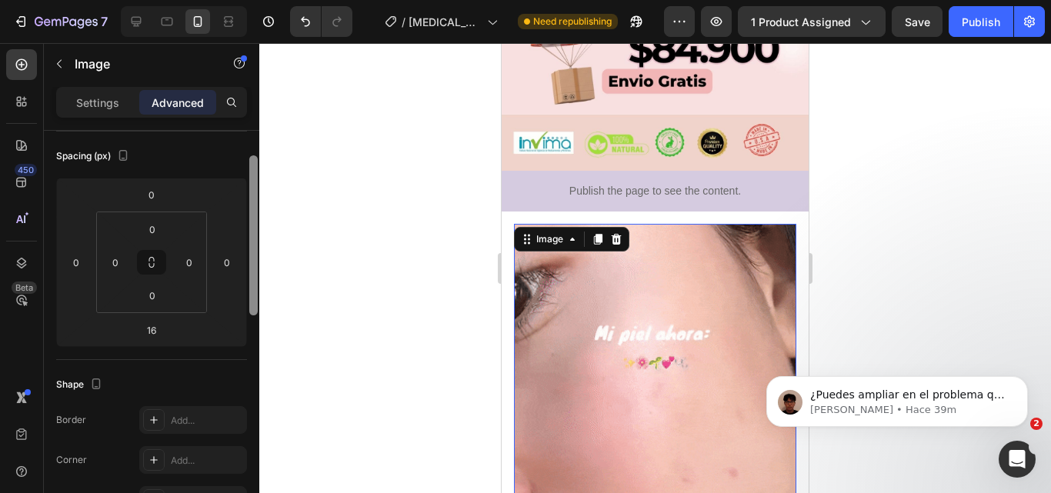
scroll to position [137, 0]
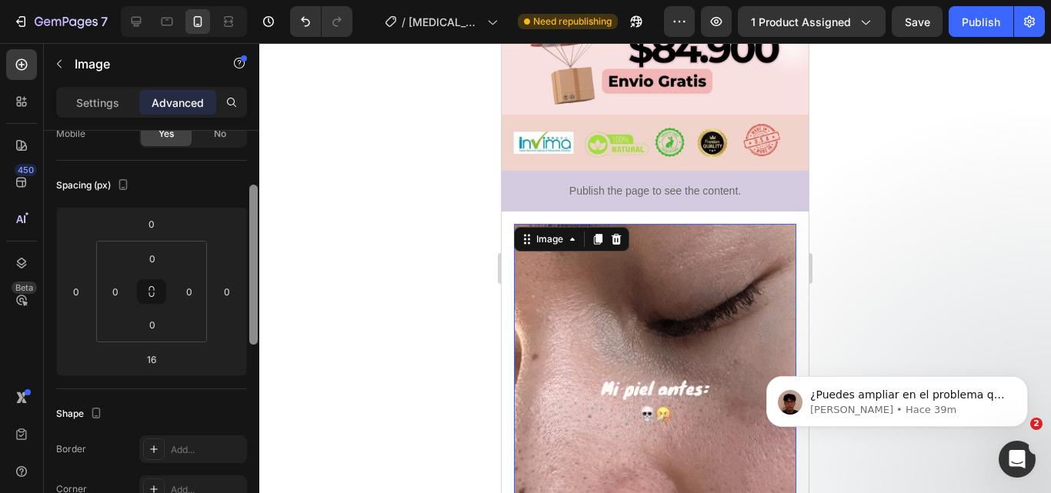
drag, startPoint x: 255, startPoint y: 309, endPoint x: 250, endPoint y: 202, distance: 107.1
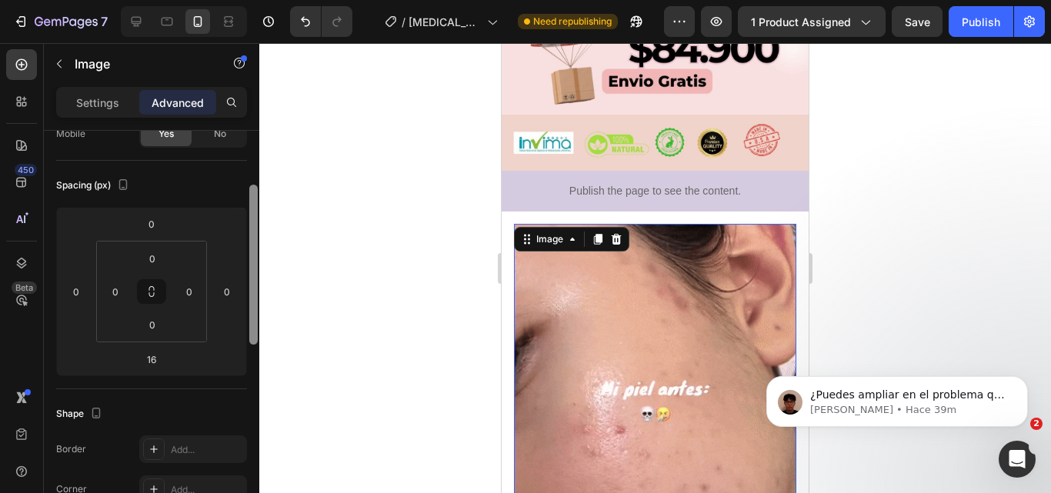
click at [250, 202] on div at bounding box center [253, 265] width 8 height 160
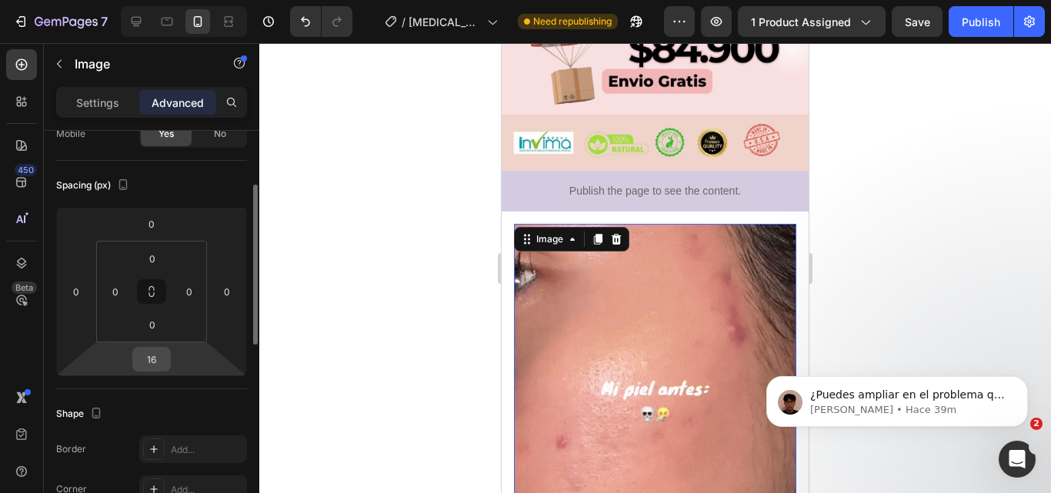
click at [145, 362] on input "16" at bounding box center [151, 359] width 31 height 23
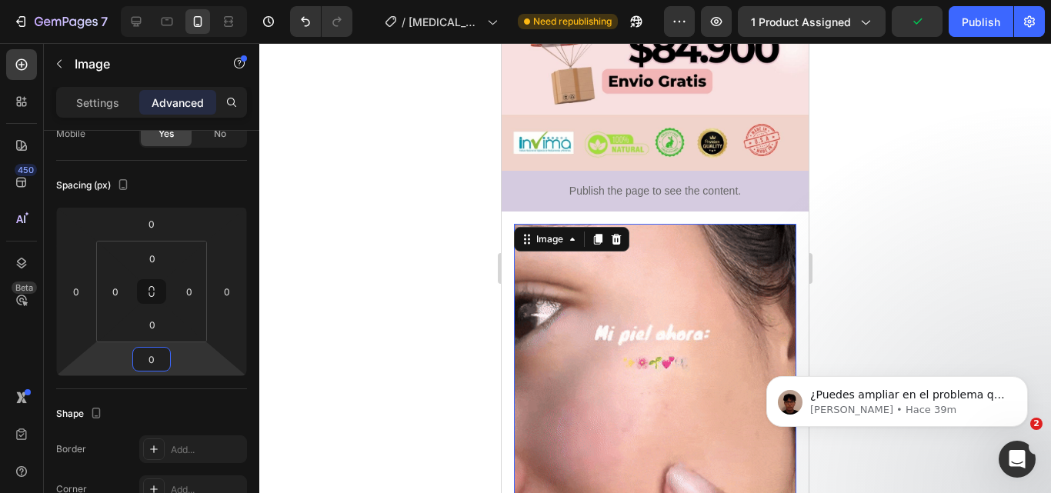
type input "0"
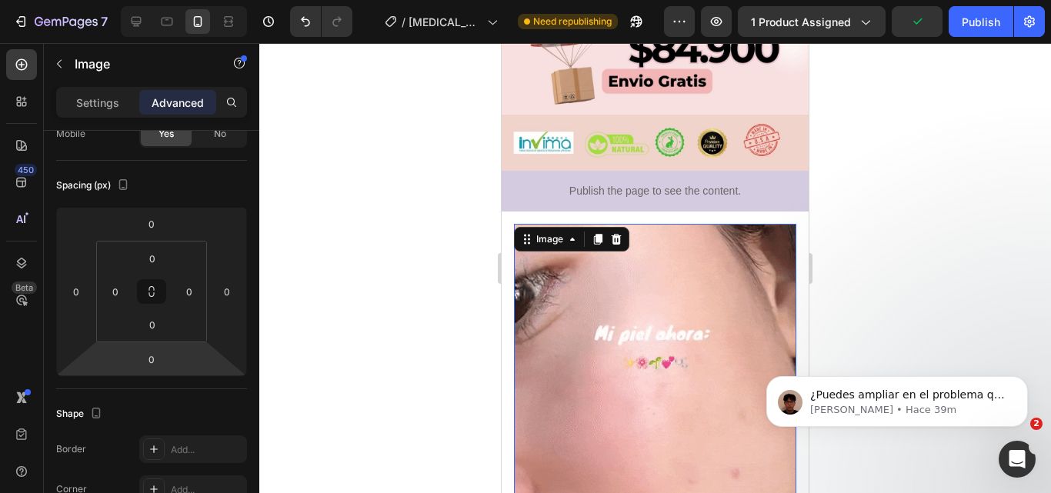
click at [447, 282] on div at bounding box center [655, 268] width 792 height 450
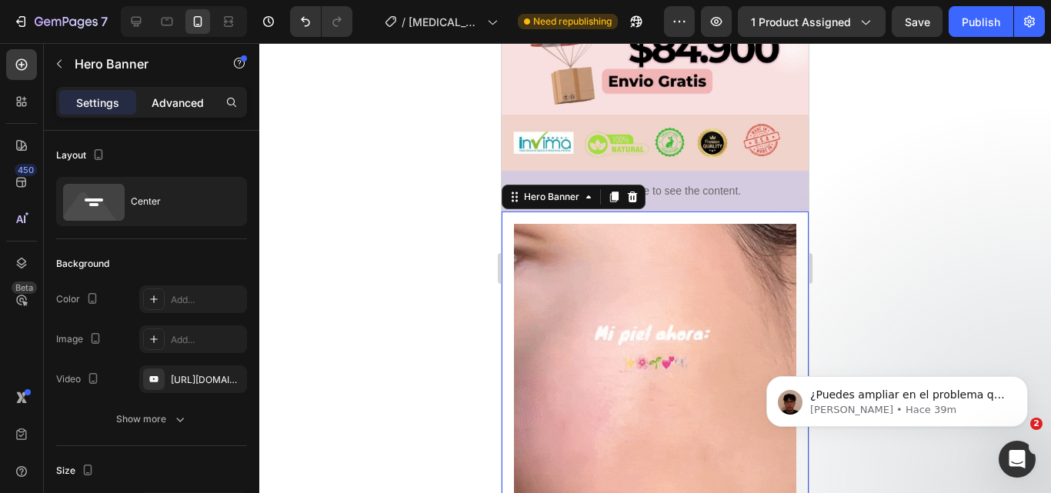
click at [188, 112] on div "Advanced" at bounding box center [177, 102] width 77 height 25
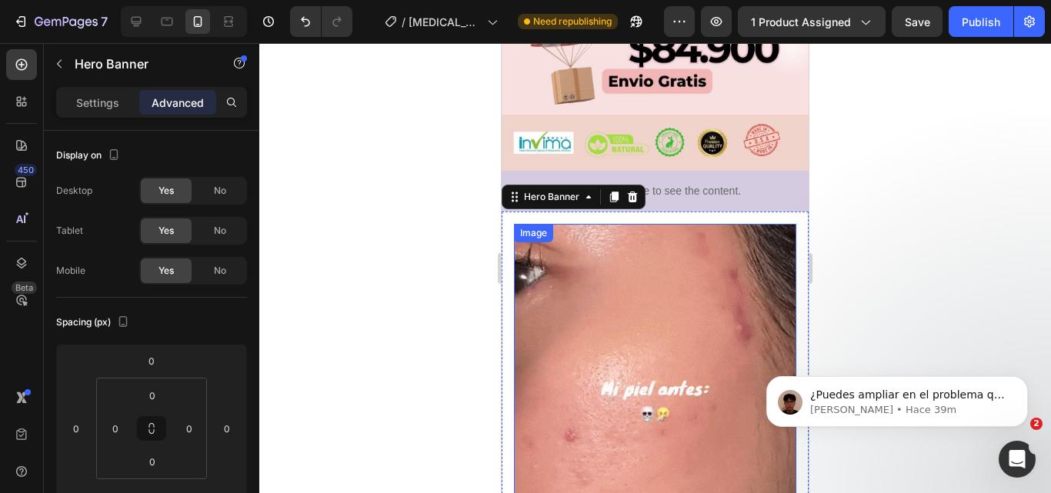
click at [732, 224] on img at bounding box center [655, 412] width 282 height 376
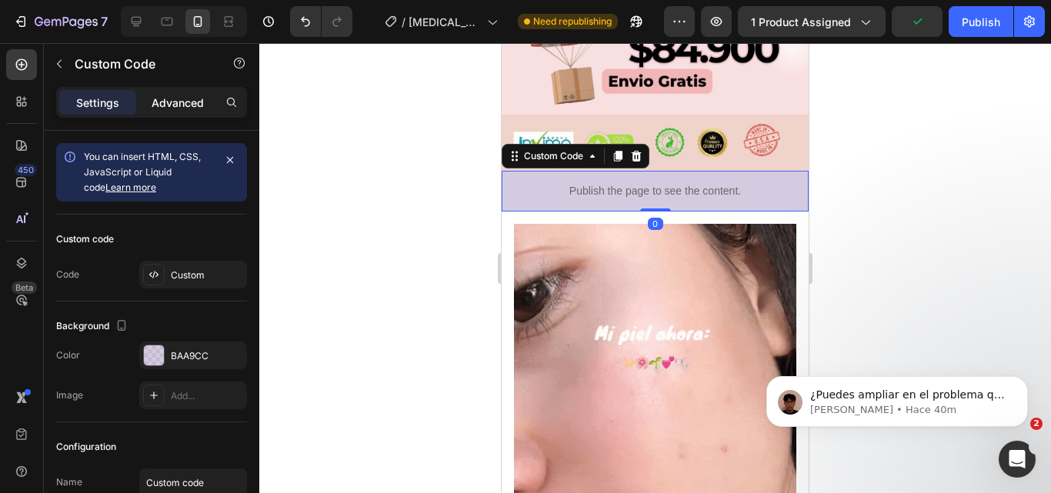
click at [180, 108] on p "Advanced" at bounding box center [178, 103] width 52 height 16
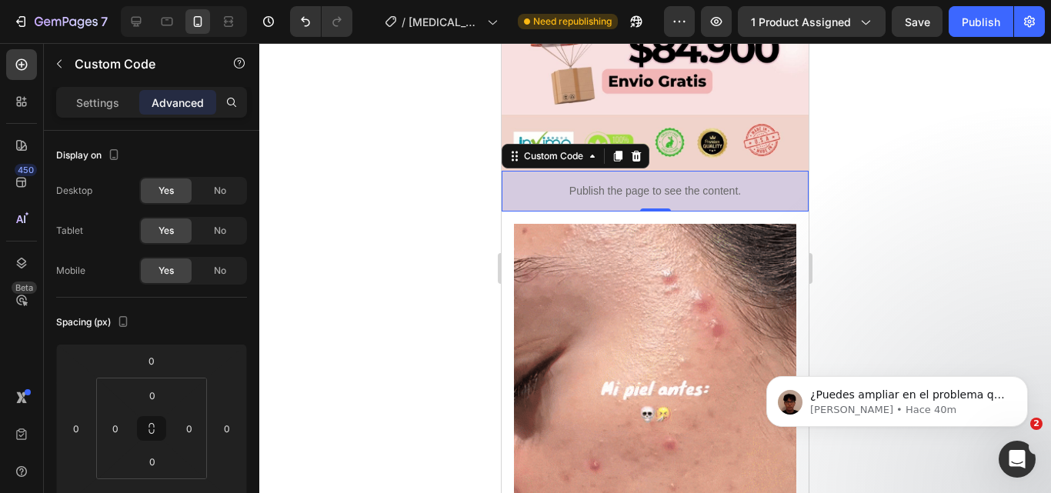
click at [261, 297] on div at bounding box center [655, 268] width 792 height 450
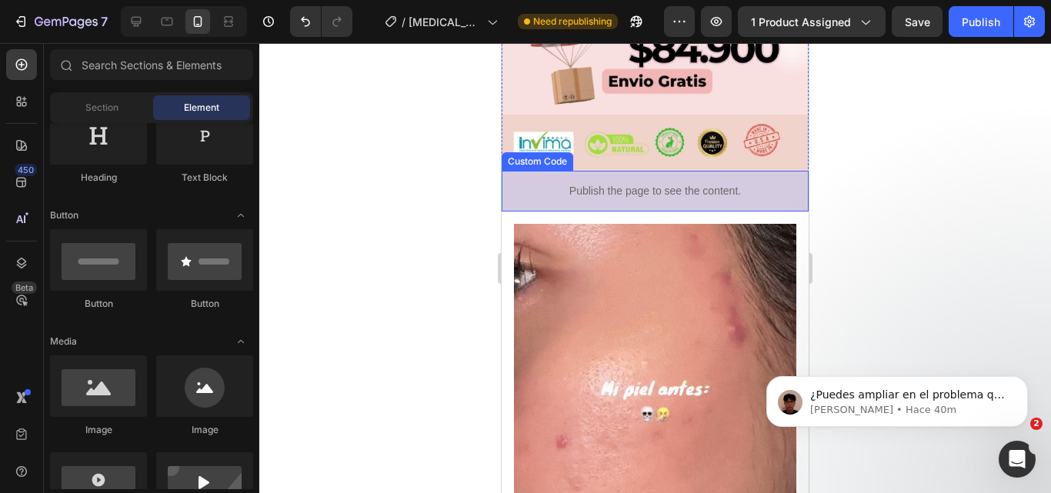
click at [678, 183] on p "Publish the page to see the content." at bounding box center [655, 191] width 307 height 16
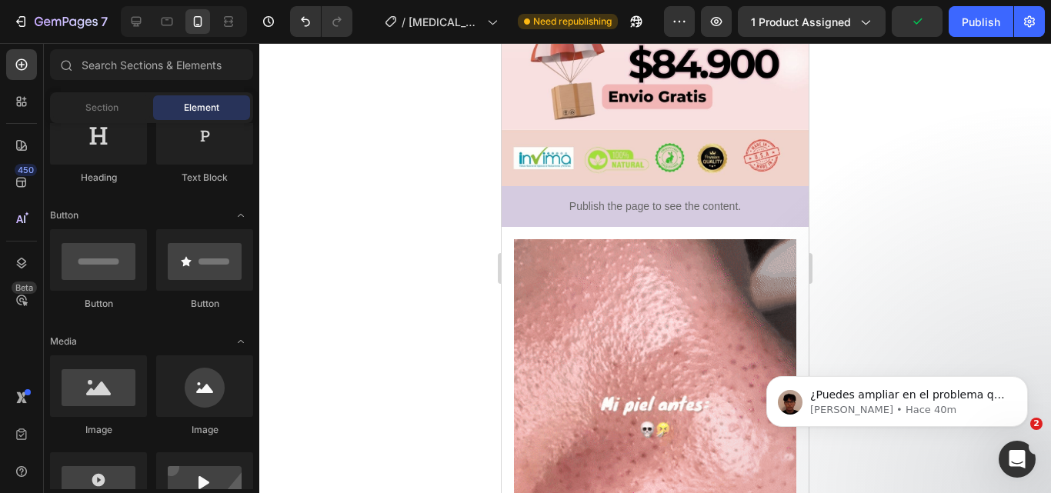
scroll to position [773, 0]
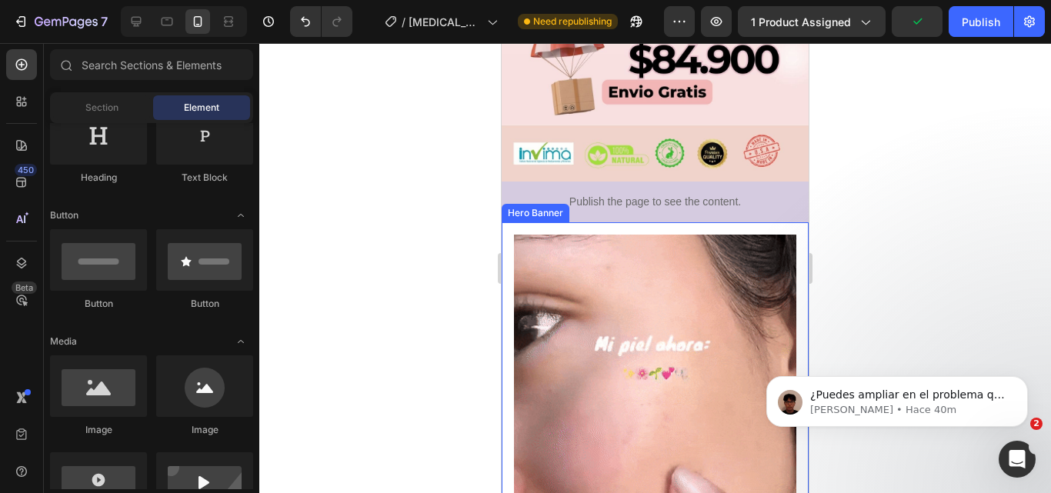
click at [775, 222] on div "Image This is your text block. Click to edit and make it your own. Share your p…" at bounding box center [655, 453] width 307 height 462
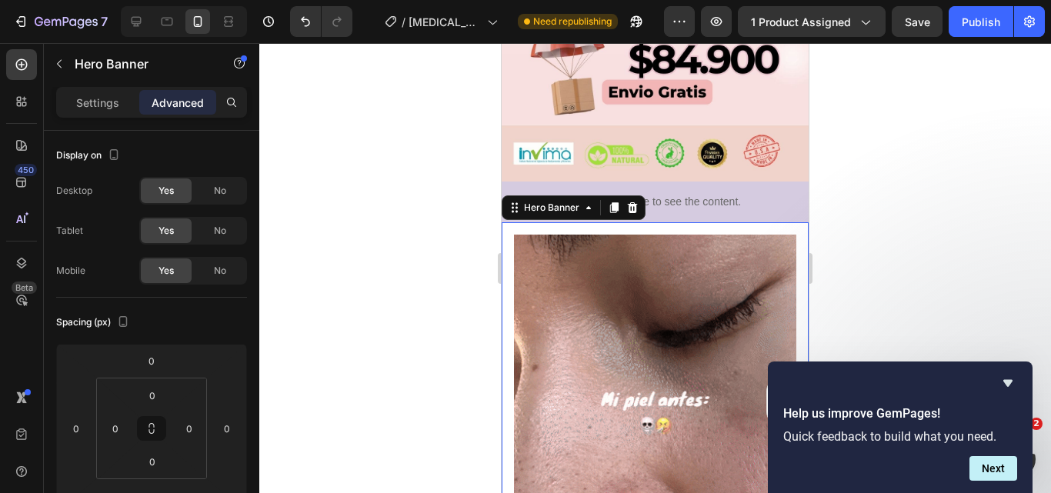
click at [655, 222] on div "Image This is your text block. Click to edit and make it your own. Share your p…" at bounding box center [655, 453] width 307 height 462
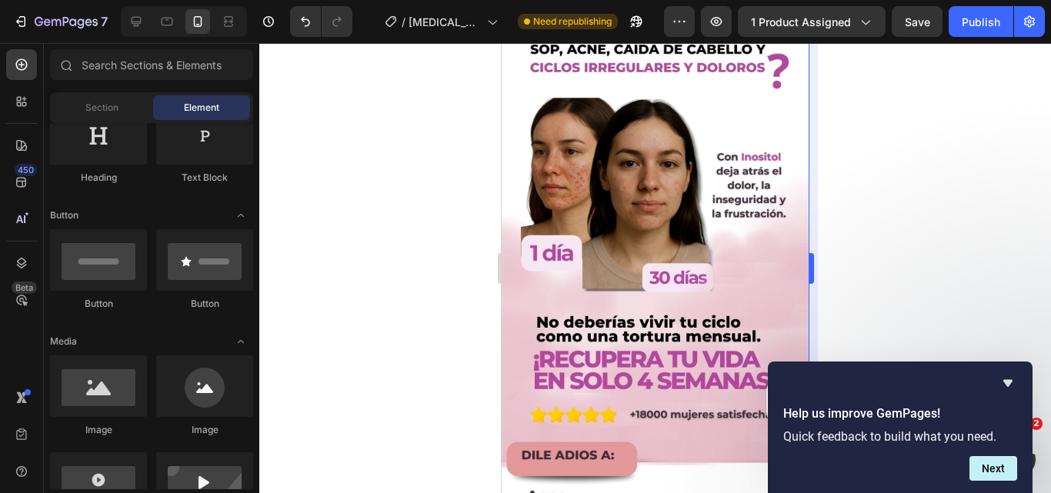
scroll to position [76, 0]
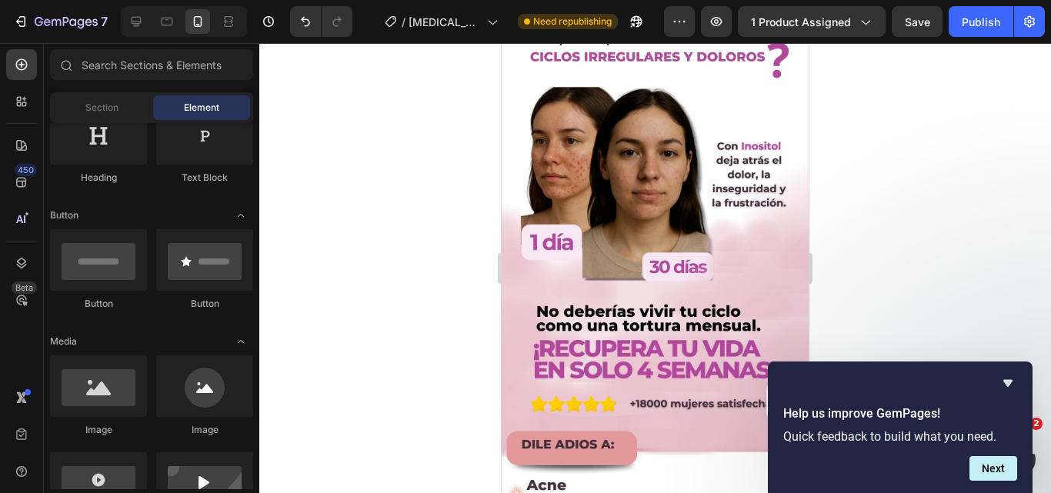
click at [962, 347] on html "¿Puedes ampliar en el problema que mencionaste anteriormente para que pueda ayu…" at bounding box center [897, 398] width 308 height 108
click at [982, 459] on button "Next" at bounding box center [993, 468] width 48 height 25
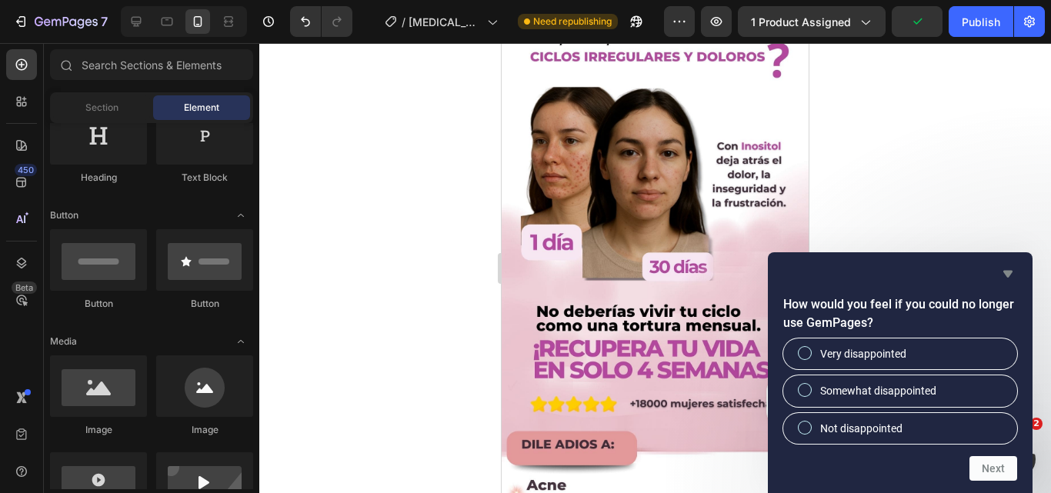
click at [1006, 272] on icon "Hide survey" at bounding box center [1007, 274] width 9 height 7
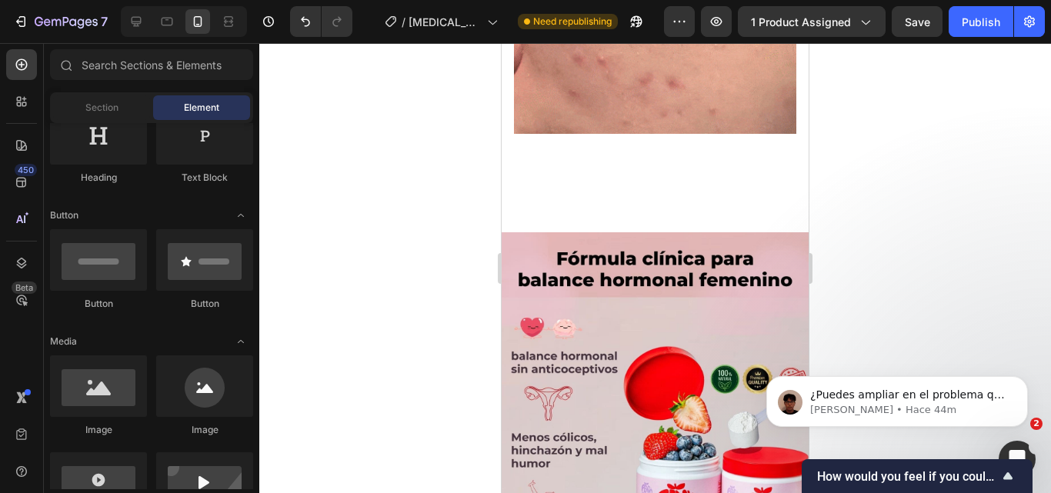
scroll to position [1244, 0]
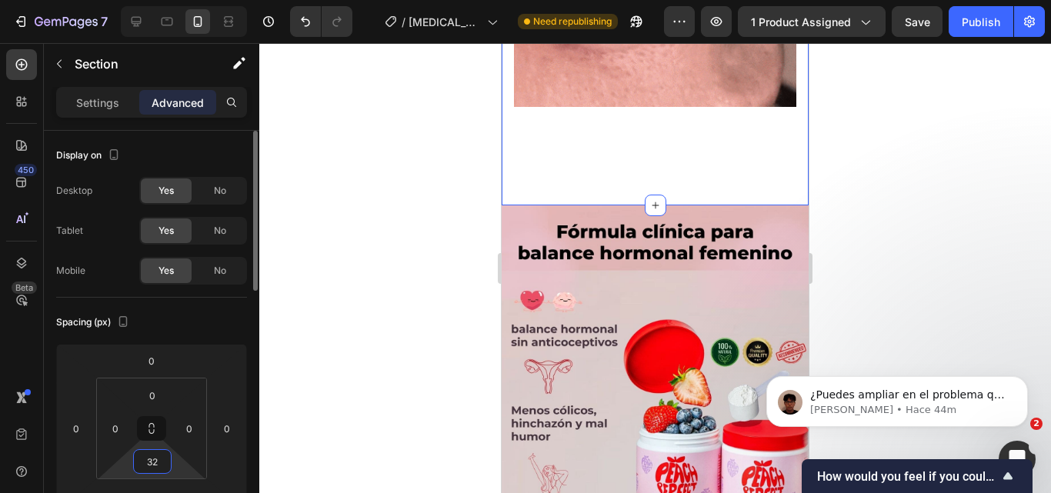
click at [153, 468] on input "32" at bounding box center [152, 461] width 31 height 23
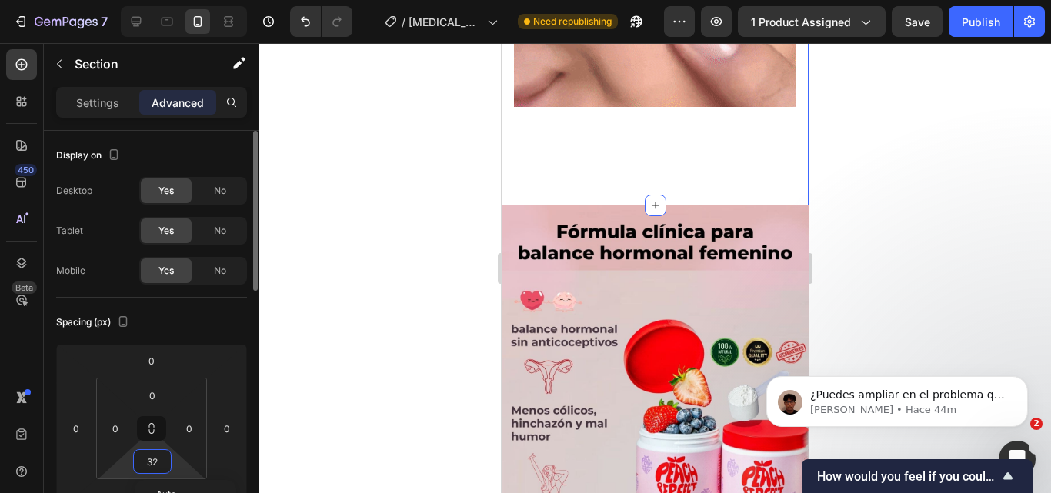
type input "0"
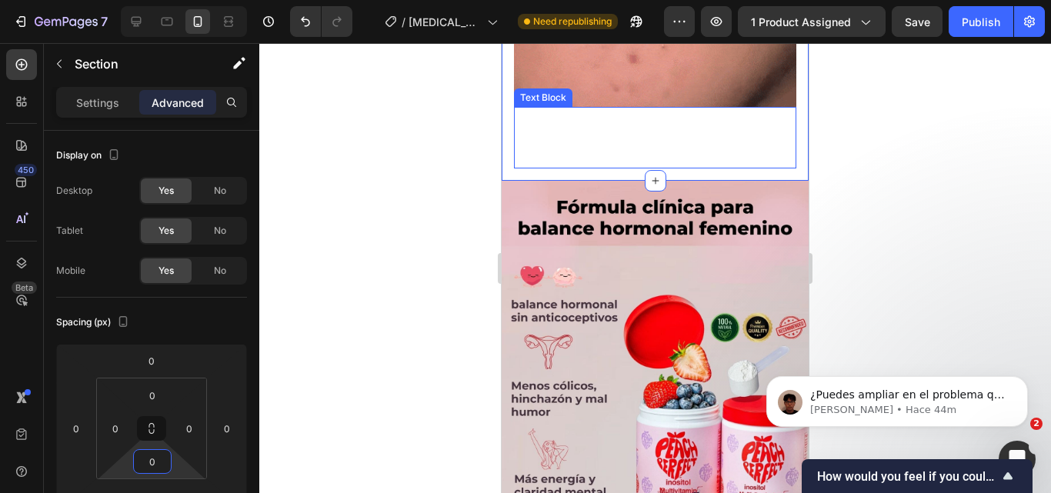
click at [638, 128] on div "This is your text block. Click to edit and make it your own. Share your product…" at bounding box center [655, 138] width 282 height 62
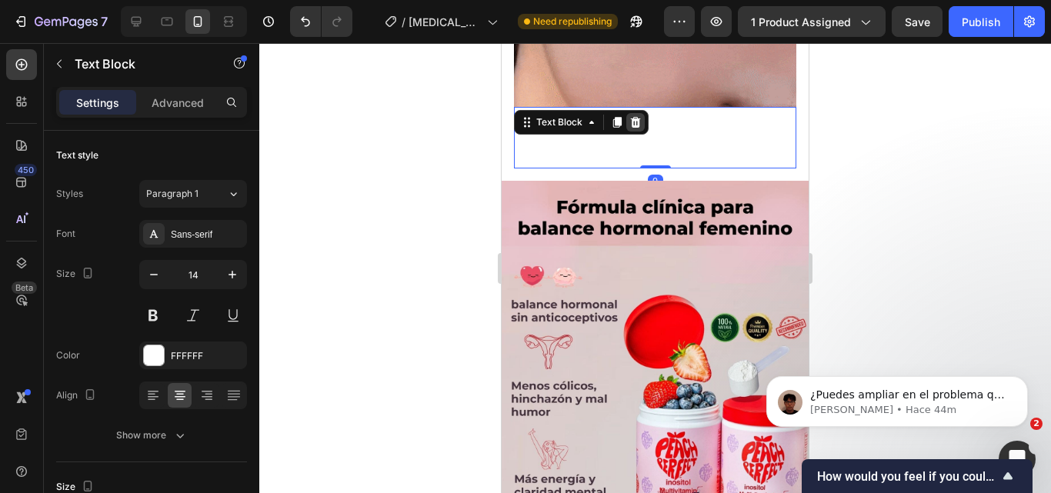
click at [642, 113] on div at bounding box center [635, 122] width 18 height 18
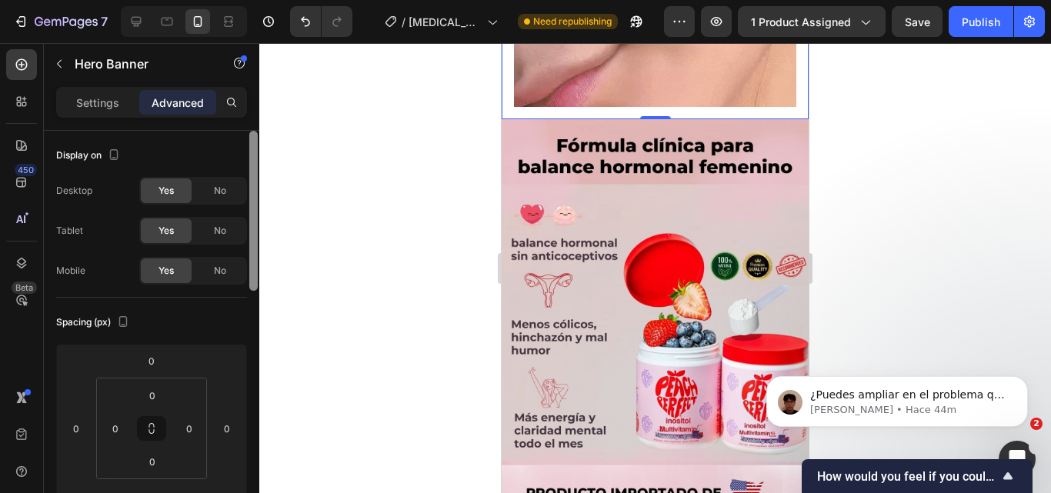
click at [252, 228] on div at bounding box center [253, 211] width 8 height 160
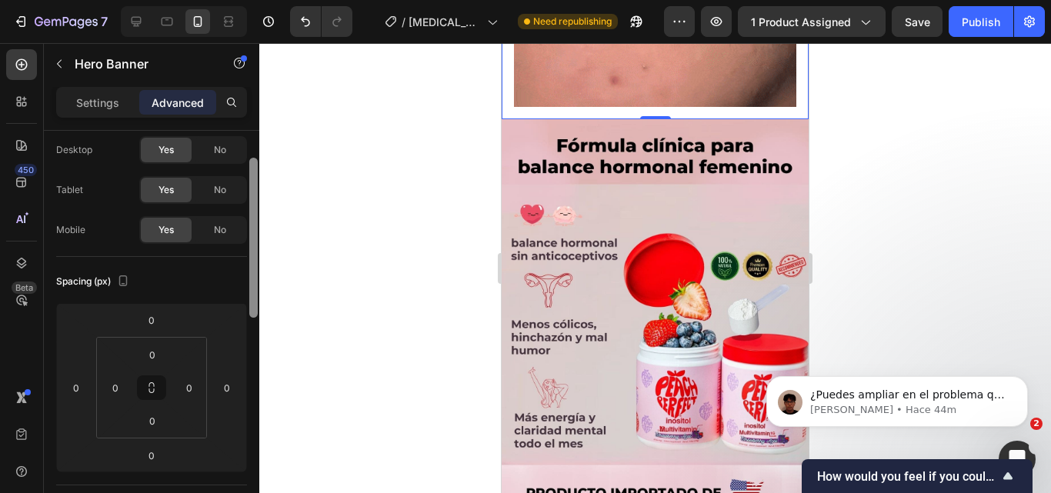
drag, startPoint x: 252, startPoint y: 228, endPoint x: 246, endPoint y: 242, distance: 15.9
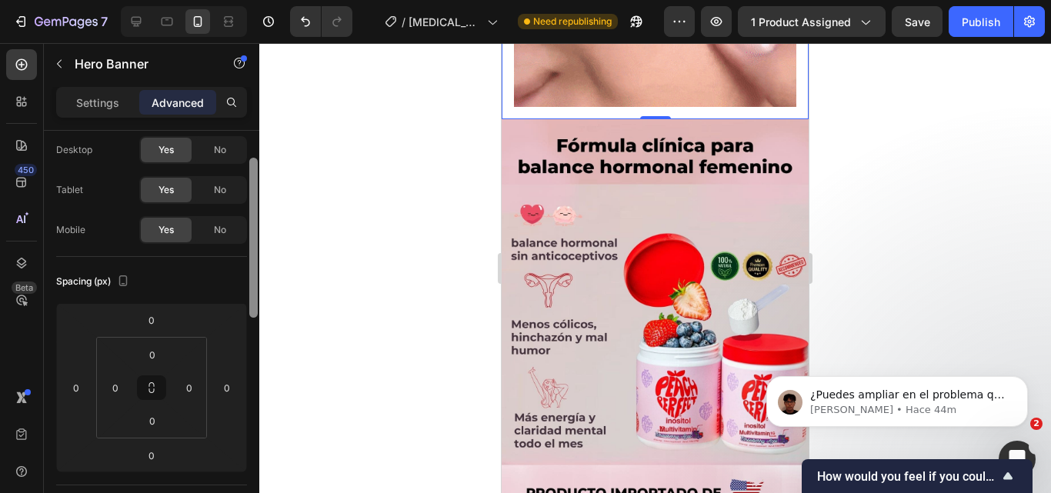
click at [246, 242] on div "Display on Desktop Yes No Tablet Yes No Mobile Yes No Spacing (px) 0 0 0 0 0 0 …" at bounding box center [151, 334] width 215 height 406
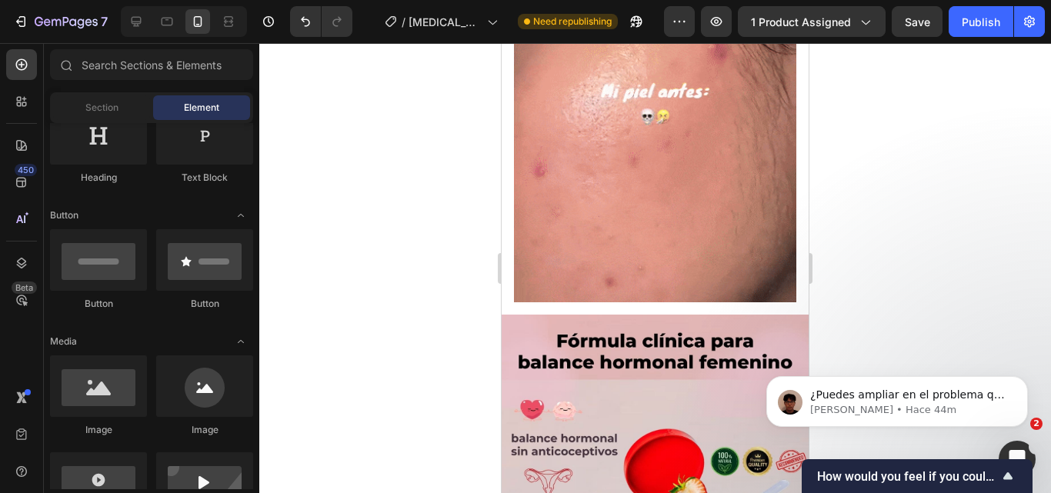
scroll to position [1064, 0]
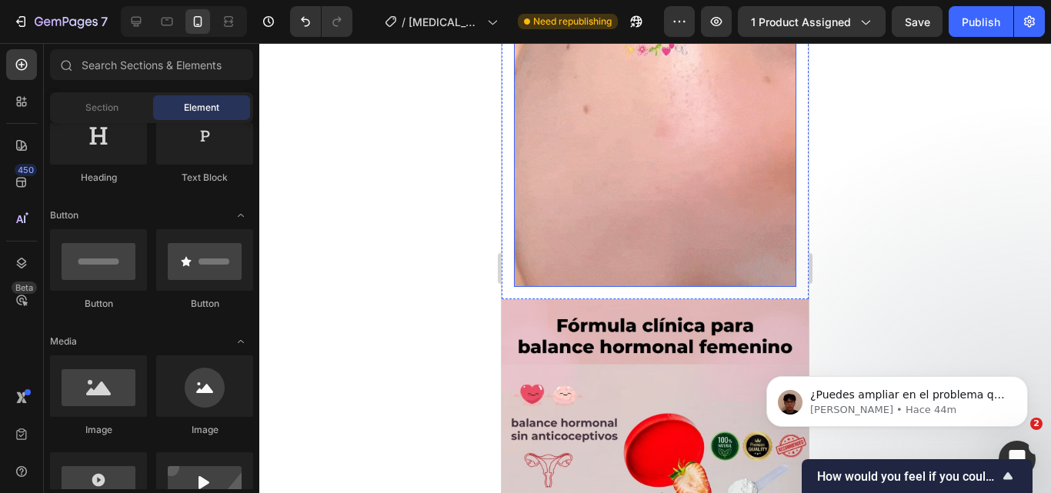
click at [735, 258] on img at bounding box center [655, 99] width 282 height 376
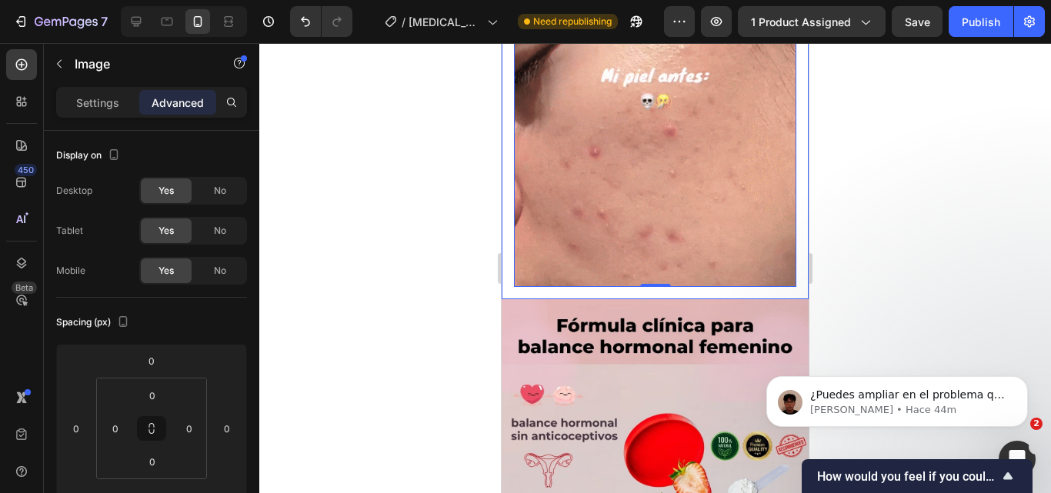
click at [519, 281] on div "Image 0" at bounding box center [655, 98] width 307 height 401
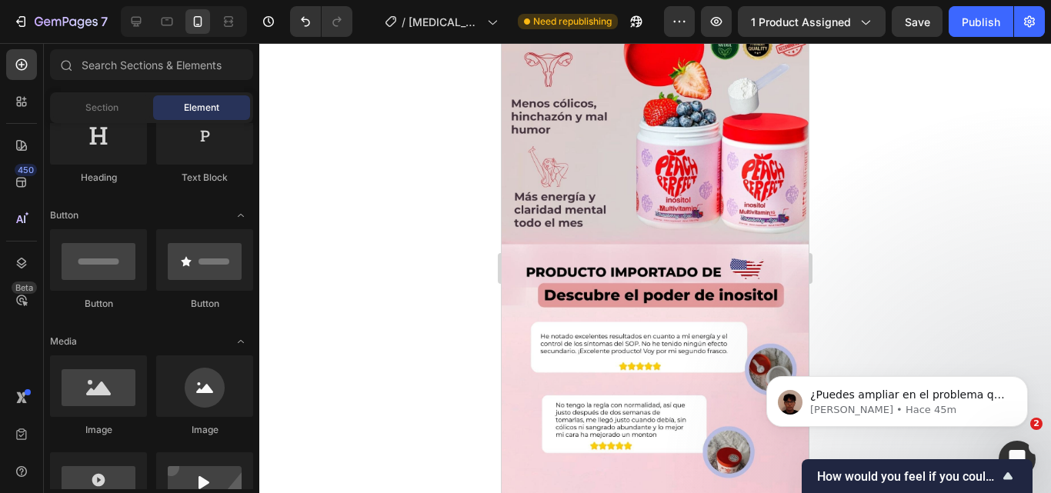
scroll to position [1439, 0]
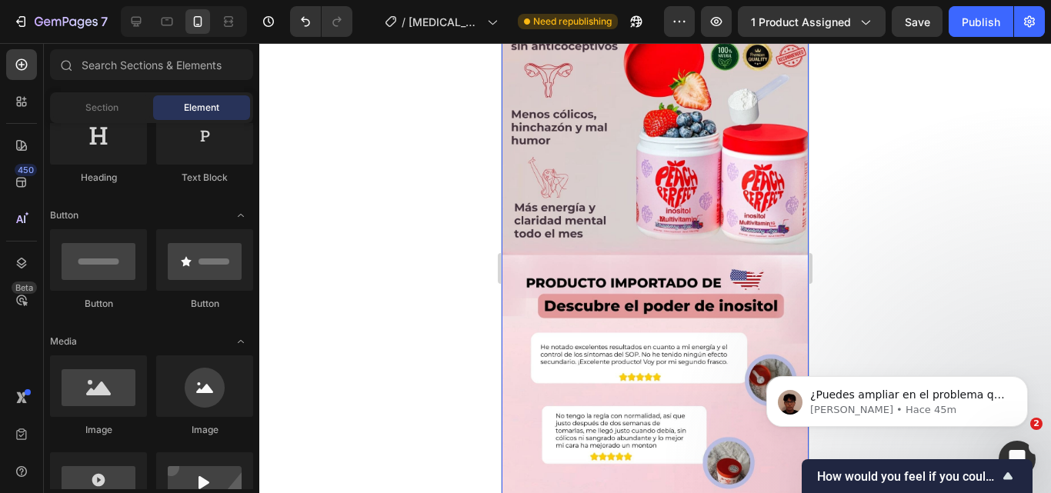
click at [655, 232] on img at bounding box center [655, 349] width 307 height 880
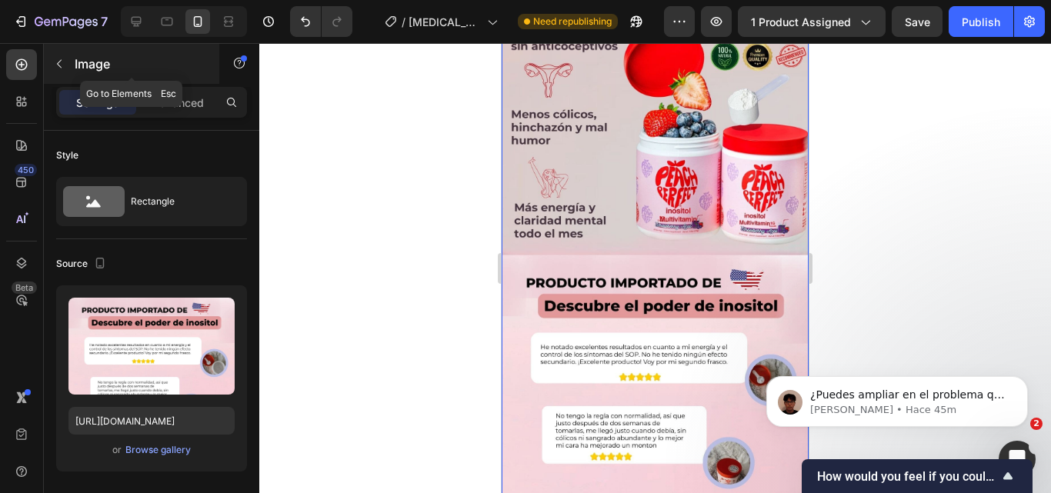
click at [58, 63] on icon "button" at bounding box center [59, 64] width 5 height 8
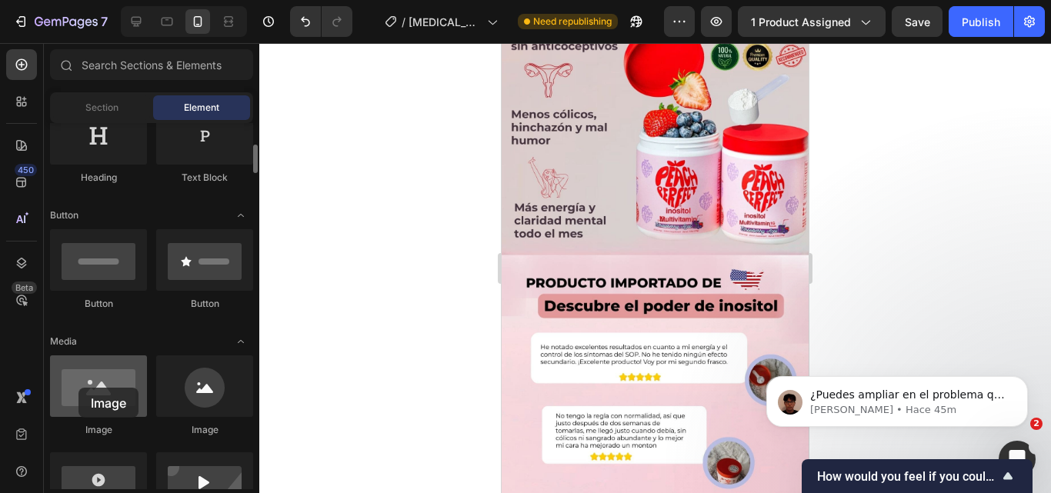
drag, startPoint x: 92, startPoint y: 367, endPoint x: 78, endPoint y: 388, distance: 24.5
click at [78, 388] on div at bounding box center [98, 386] width 97 height 62
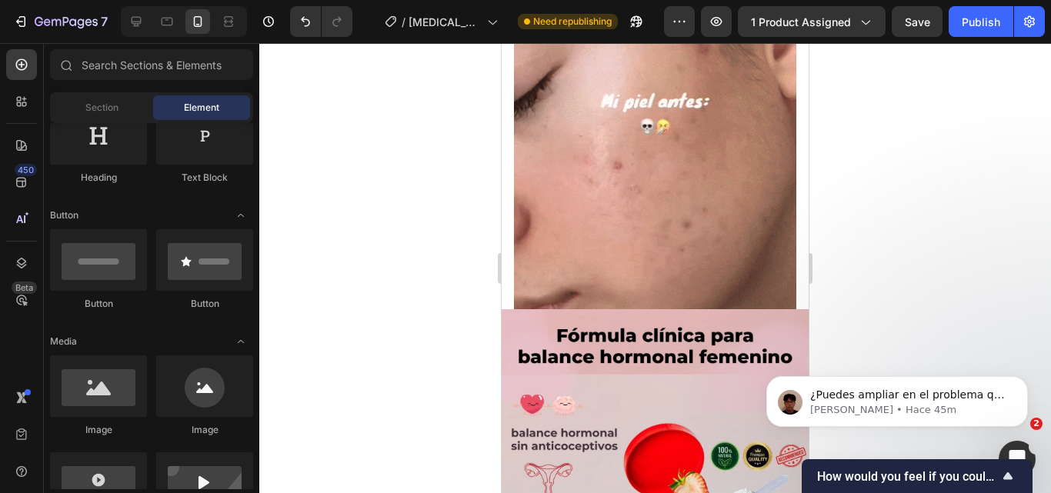
scroll to position [1033, 0]
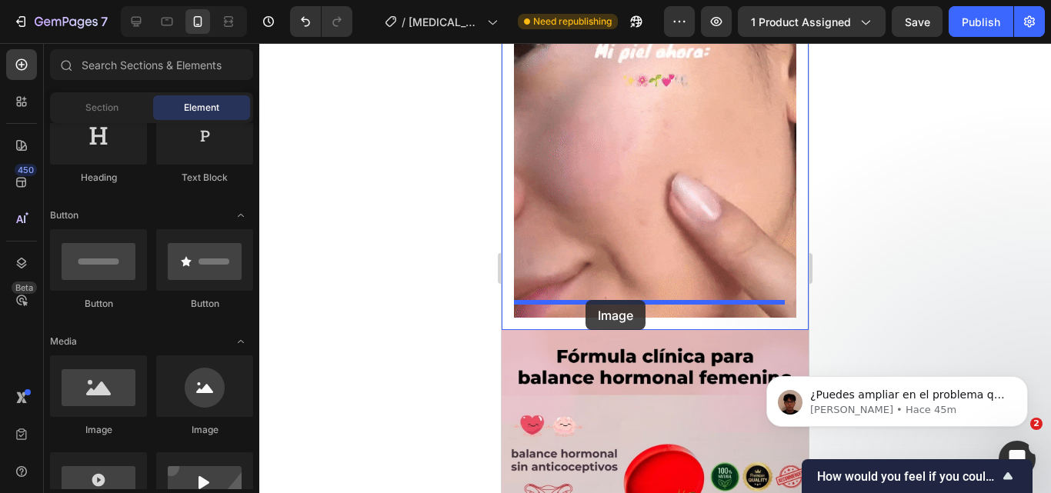
drag, startPoint x: 605, startPoint y: 423, endPoint x: 586, endPoint y: 300, distance: 124.5
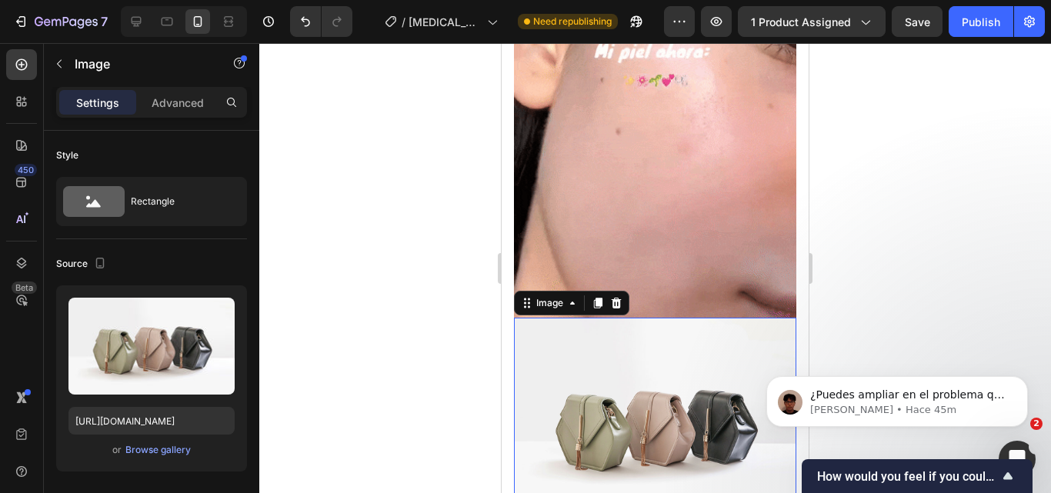
click at [406, 308] on div at bounding box center [655, 268] width 792 height 450
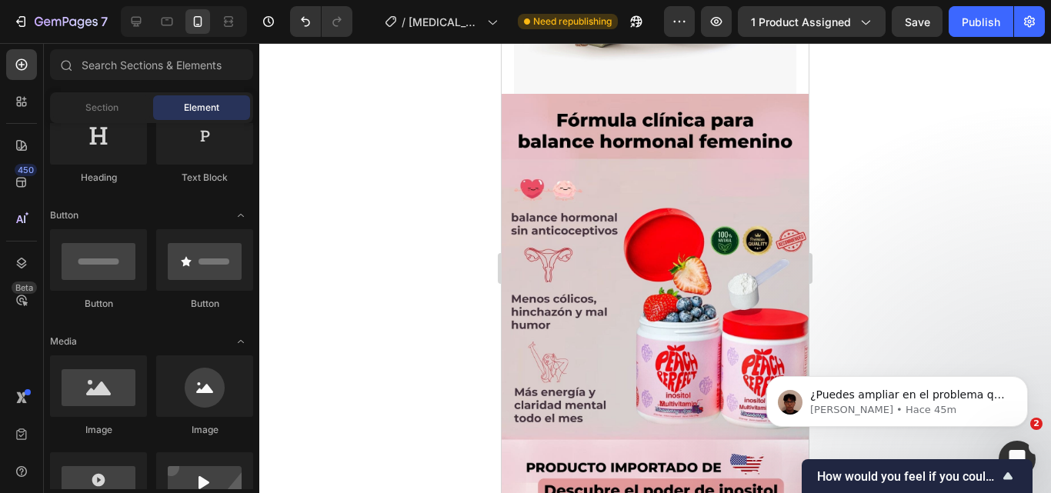
scroll to position [1490, 0]
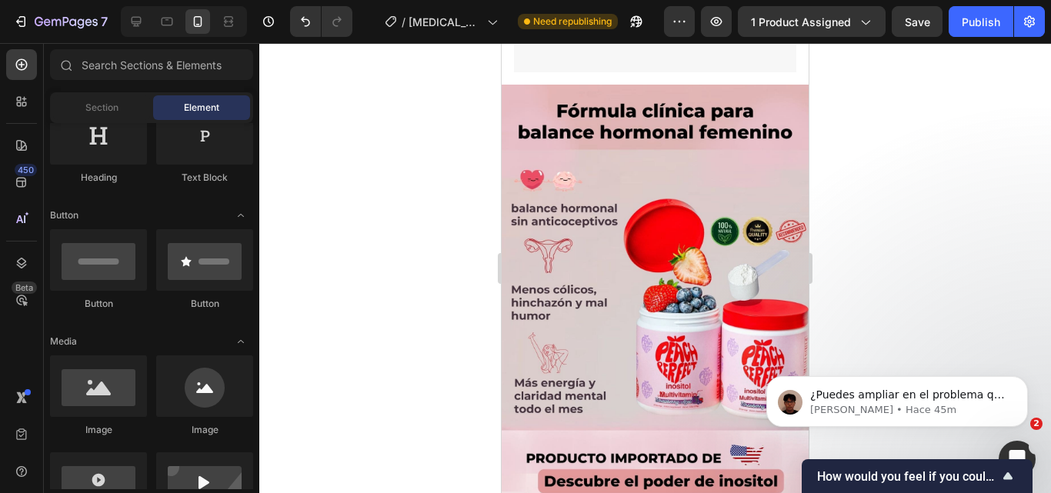
drag, startPoint x: 804, startPoint y: 202, endPoint x: 1336, endPoint y: 337, distance: 549.2
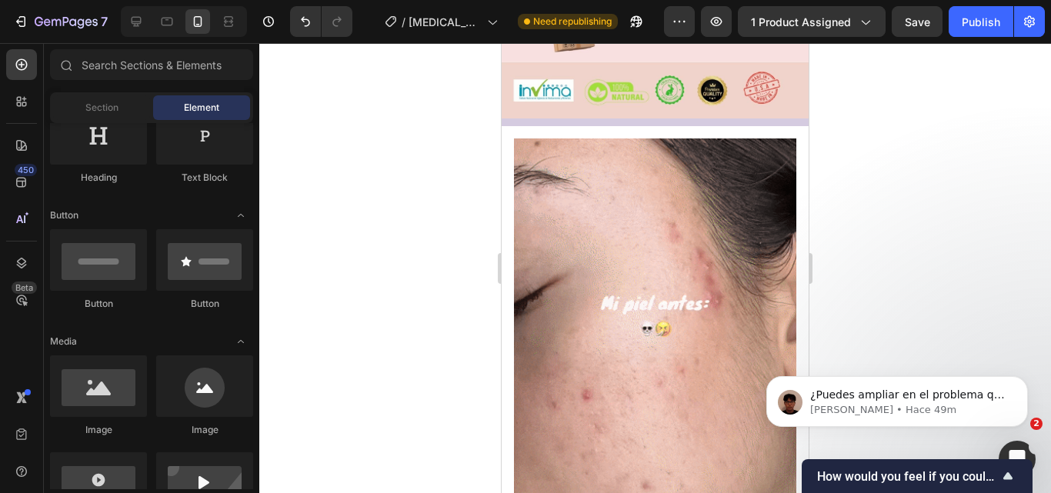
scroll to position [831, 0]
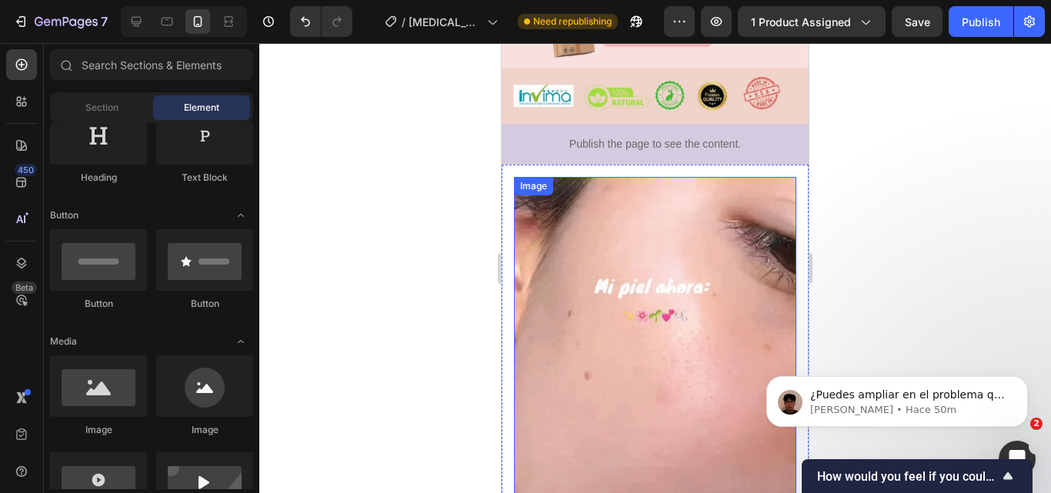
click at [765, 177] on img at bounding box center [655, 365] width 282 height 376
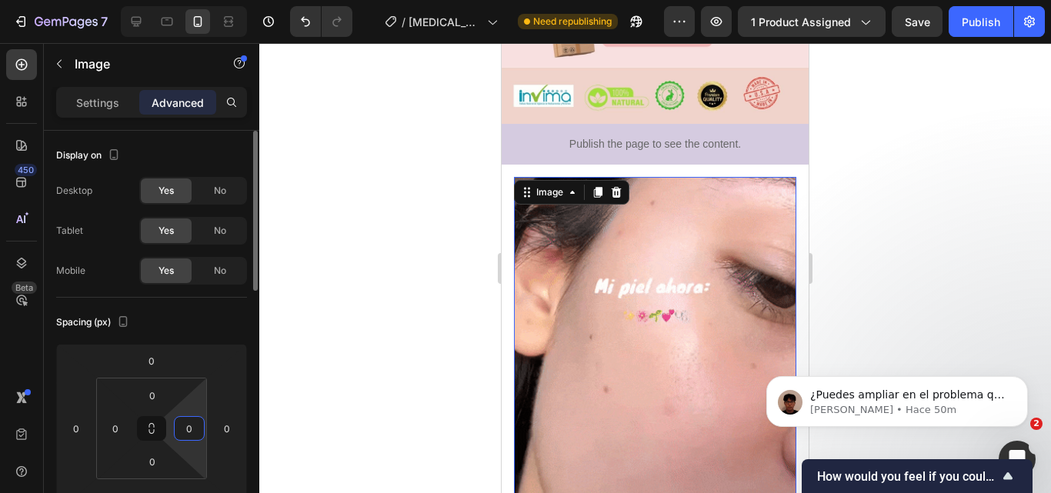
click at [195, 431] on input "0" at bounding box center [189, 428] width 23 height 23
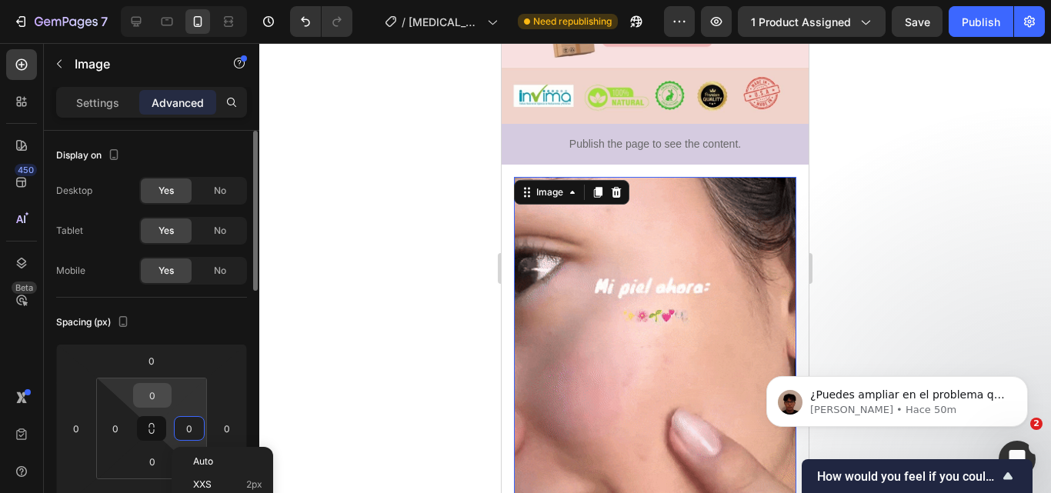
click at [147, 397] on input "0" at bounding box center [152, 395] width 31 height 23
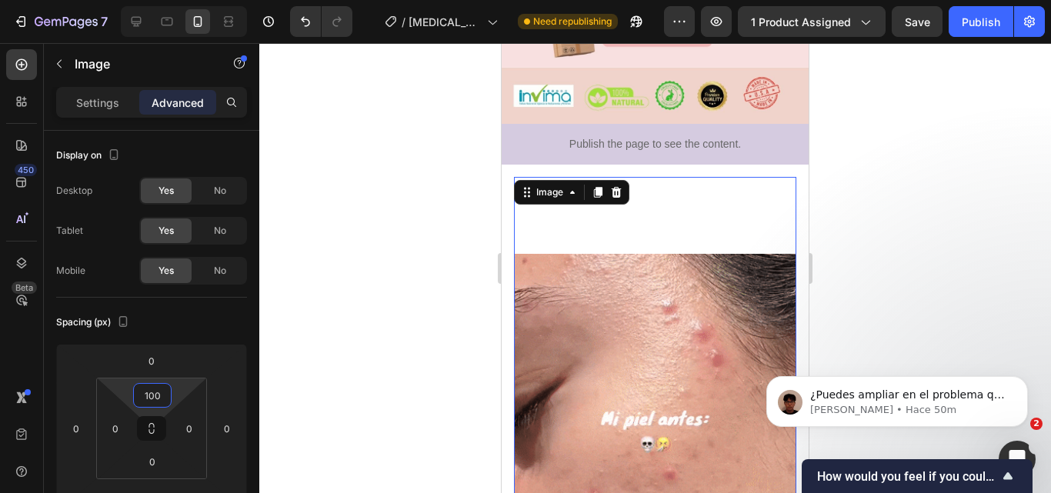
type input "100"
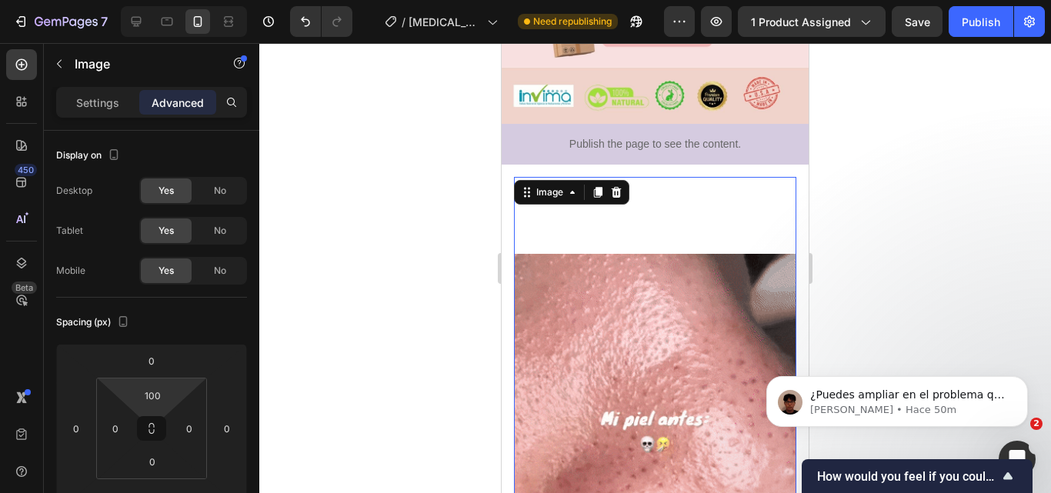
click at [283, 409] on div at bounding box center [655, 268] width 792 height 450
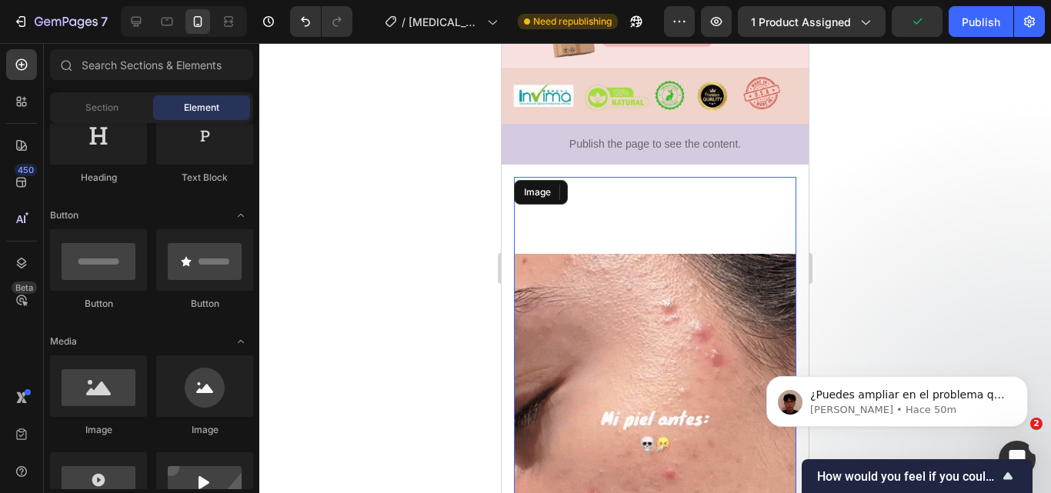
click at [621, 258] on img at bounding box center [655, 442] width 282 height 376
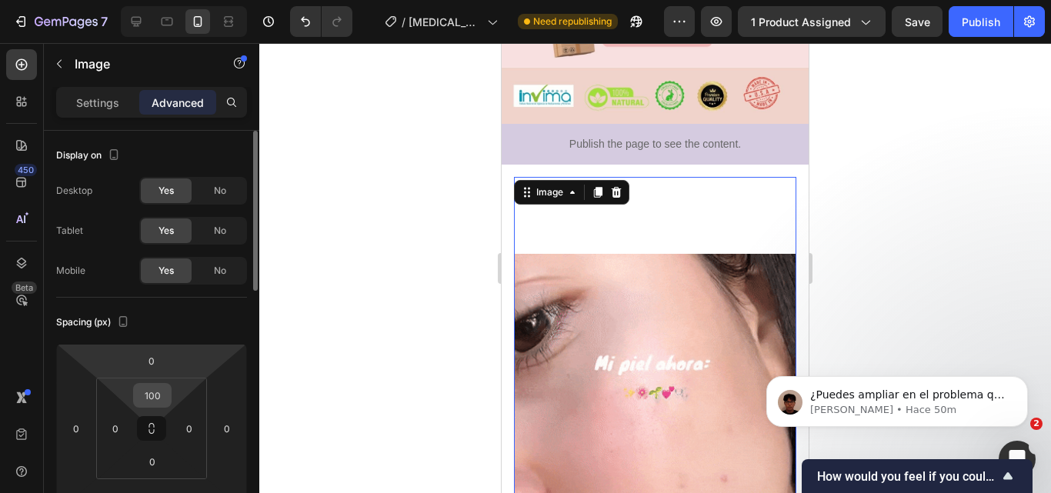
click at [151, 400] on input "100" at bounding box center [152, 395] width 31 height 23
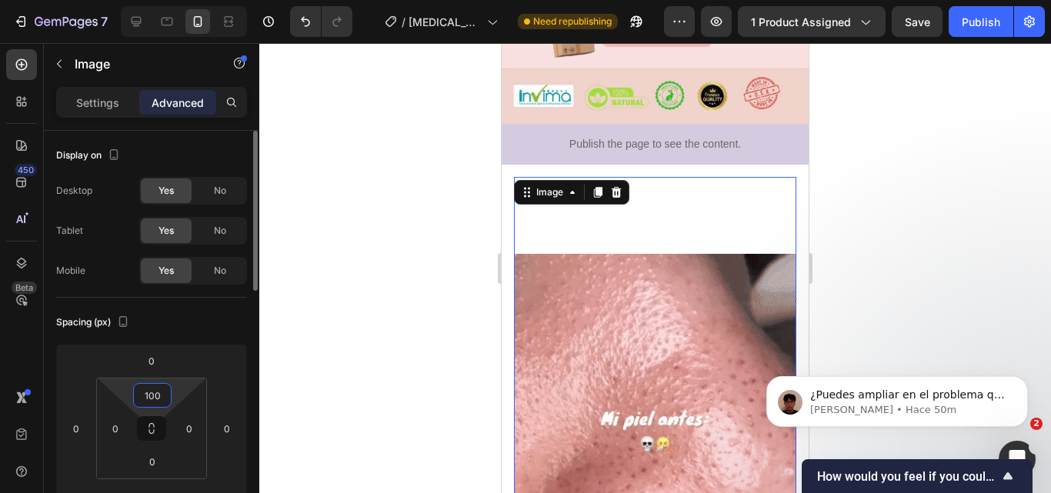
click at [151, 400] on input "100" at bounding box center [152, 395] width 31 height 23
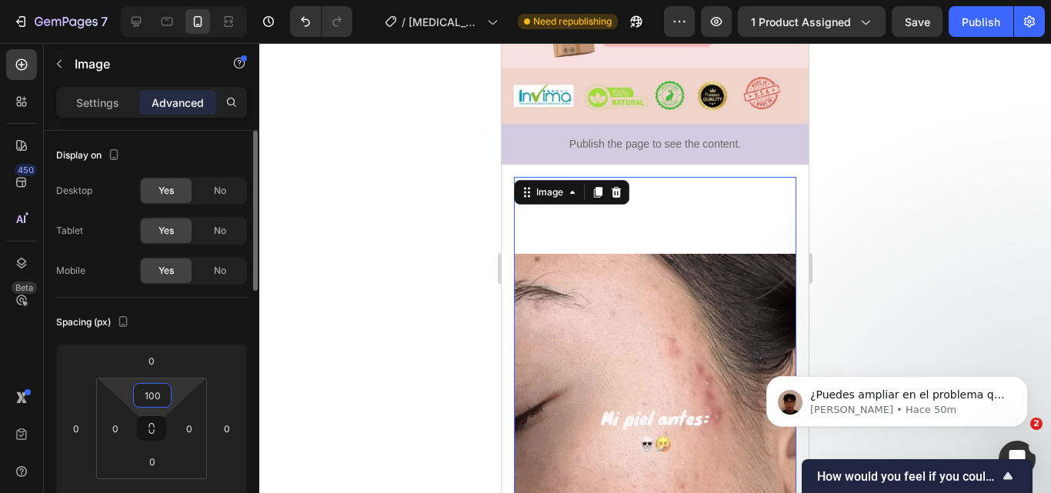
click at [151, 400] on input "100" at bounding box center [152, 395] width 31 height 23
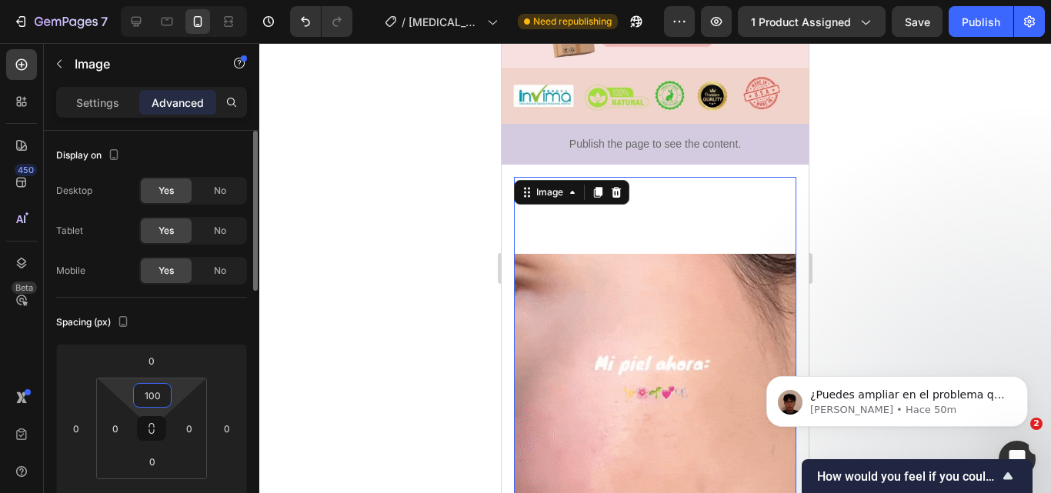
click at [151, 400] on input "100" at bounding box center [152, 395] width 31 height 23
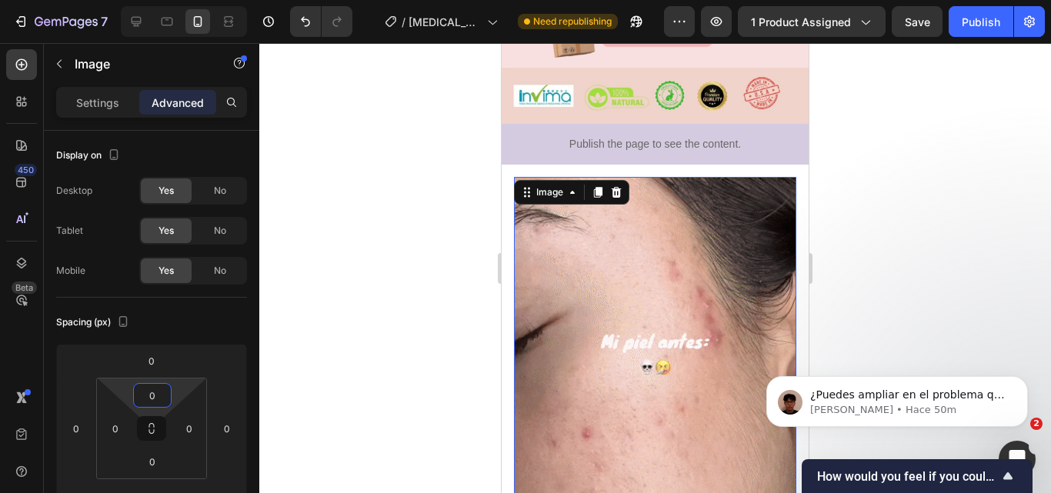
type input "0"
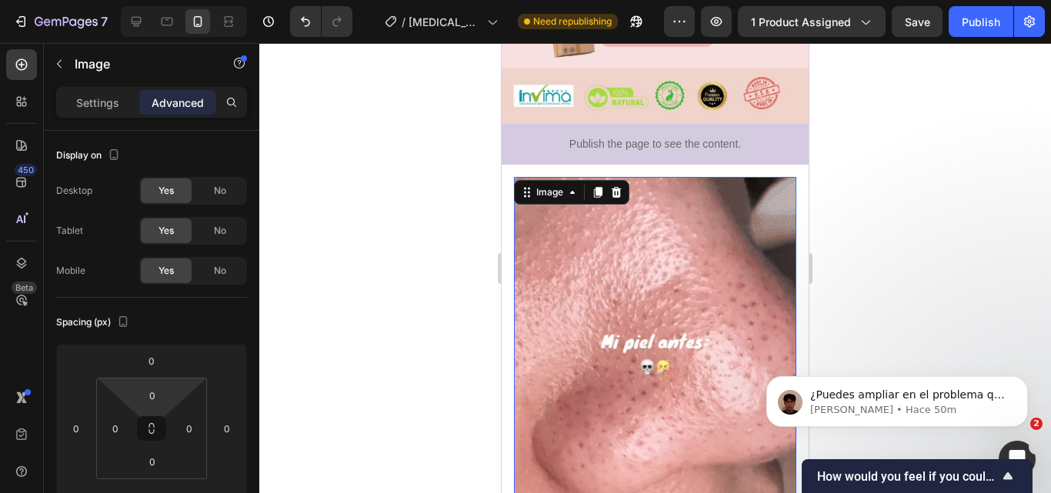
click at [367, 384] on div at bounding box center [655, 268] width 792 height 450
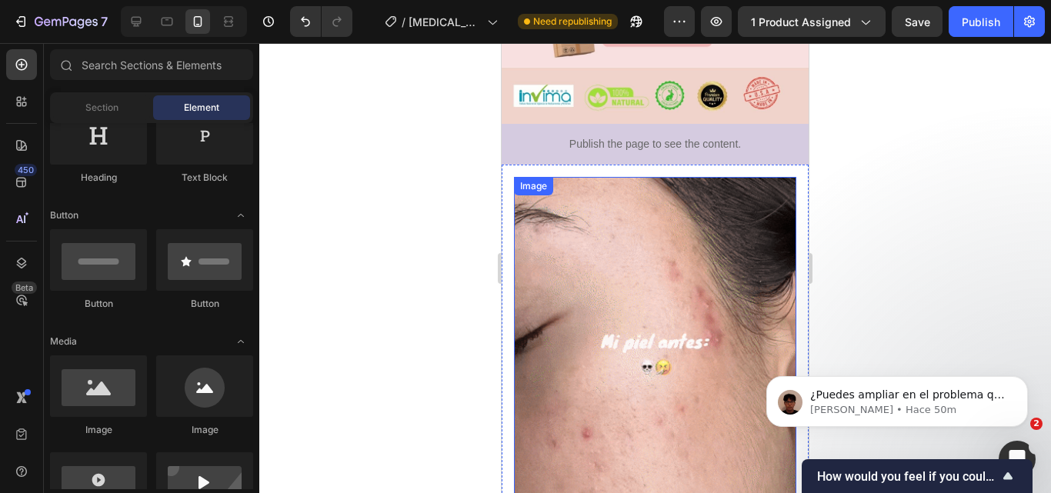
click at [542, 345] on img at bounding box center [655, 365] width 282 height 376
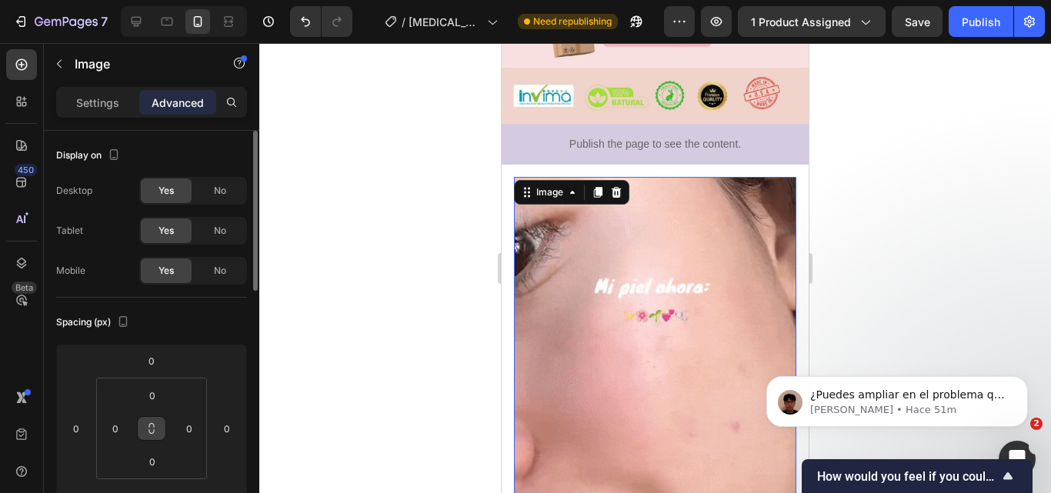
click at [154, 432] on icon at bounding box center [151, 431] width 5 height 5
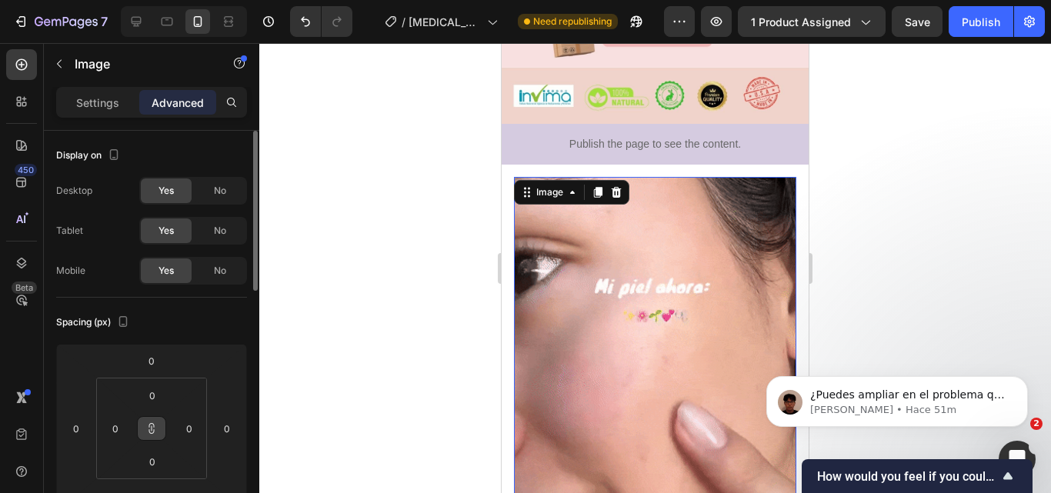
click at [438, 341] on div at bounding box center [655, 268] width 792 height 450
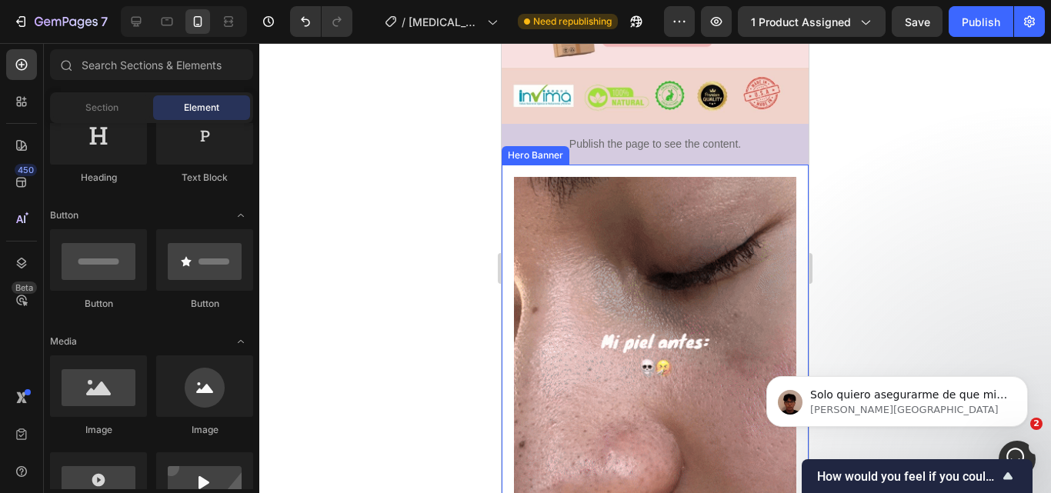
click at [743, 165] on div "Image Image" at bounding box center [655, 471] width 307 height 613
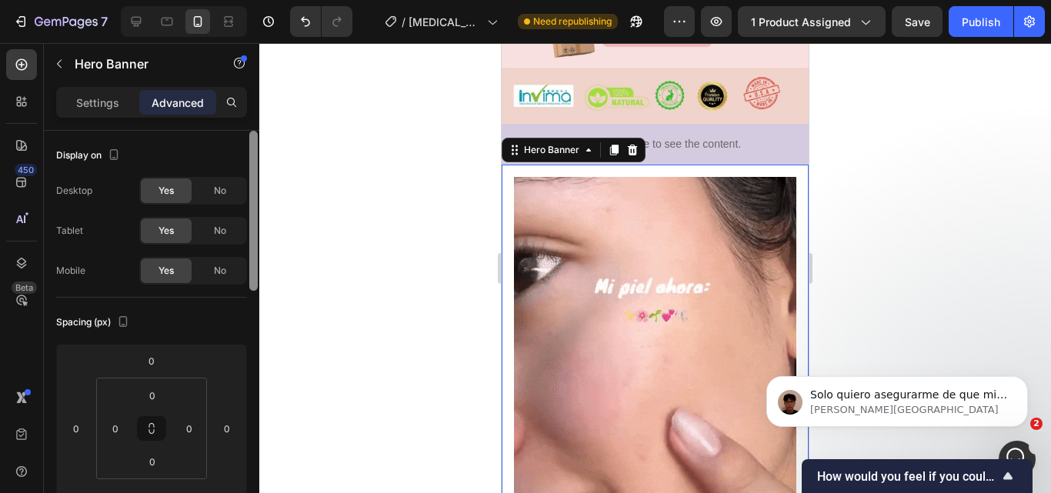
scroll to position [406, 0]
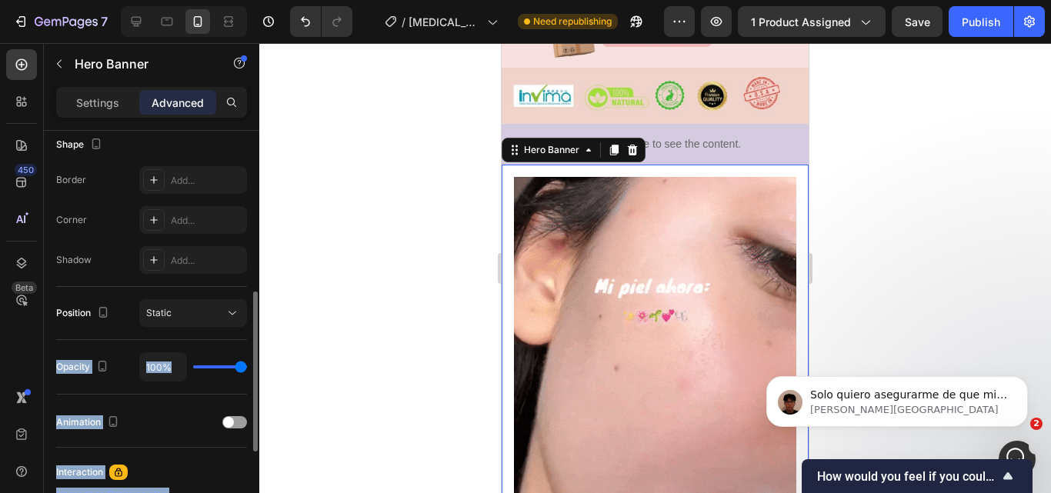
drag, startPoint x: 249, startPoint y: 209, endPoint x: 247, endPoint y: 315, distance: 107.0
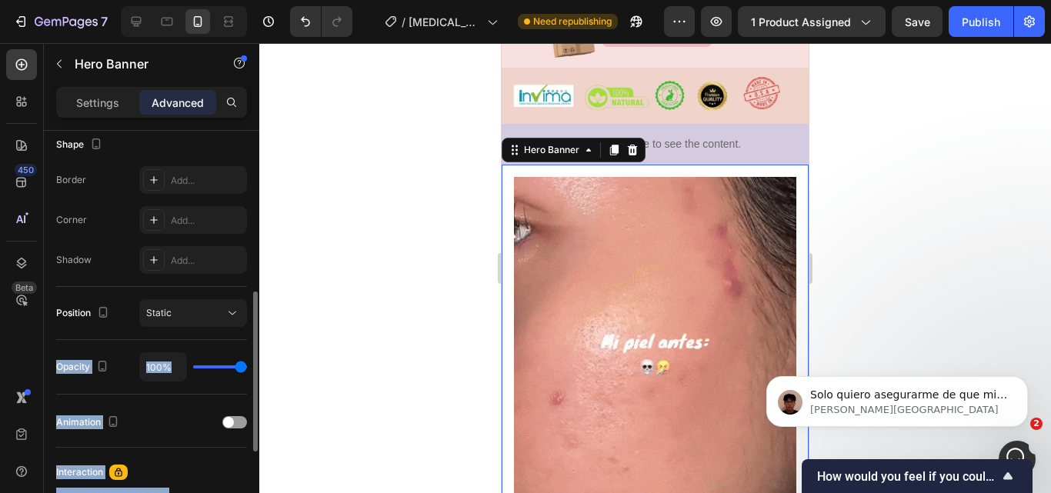
click at [247, 315] on div "Display on Desktop Yes No Tablet Yes No Mobile Yes No Spacing (px) 0 0 0 0 0 0 …" at bounding box center [151, 334] width 215 height 406
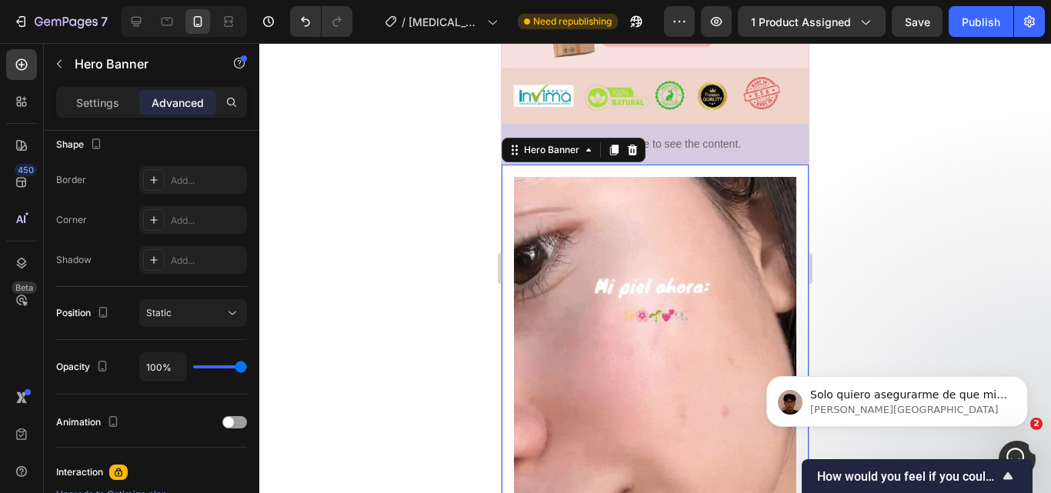
click at [362, 349] on div at bounding box center [655, 268] width 792 height 450
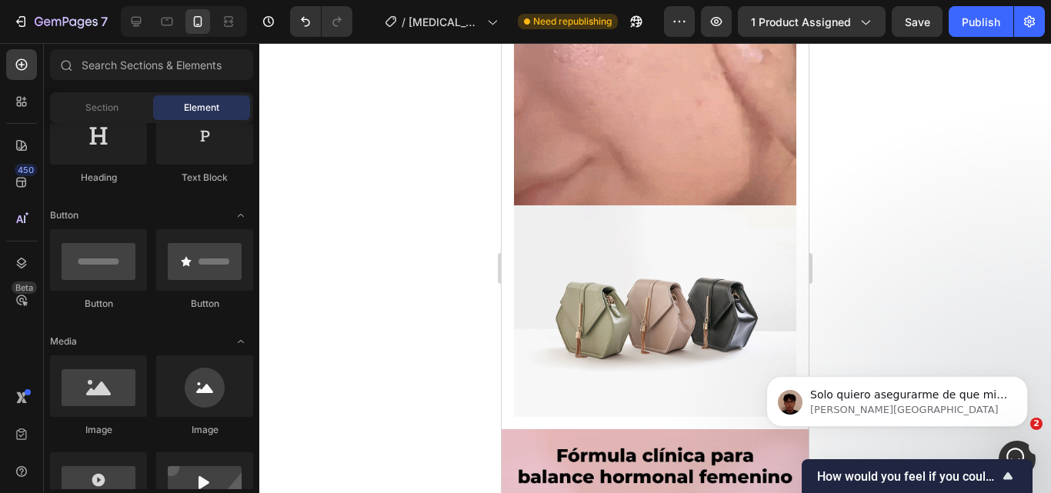
scroll to position [1151, 0]
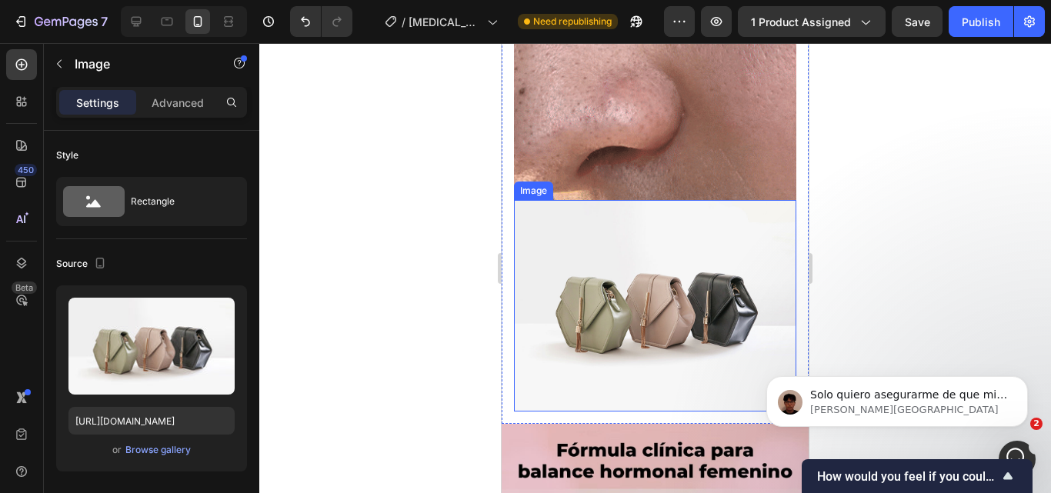
click at [696, 235] on img at bounding box center [655, 306] width 282 height 212
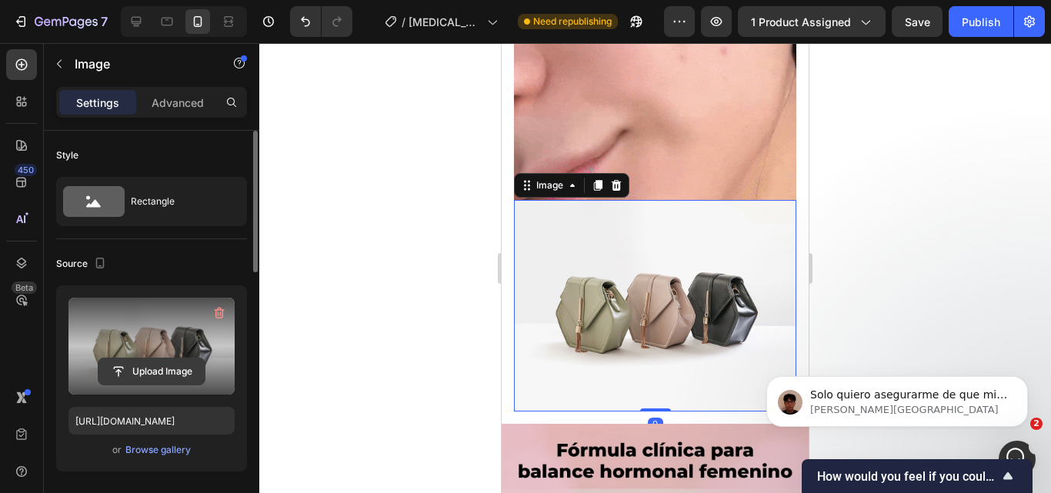
click at [159, 361] on input "file" at bounding box center [151, 372] width 106 height 26
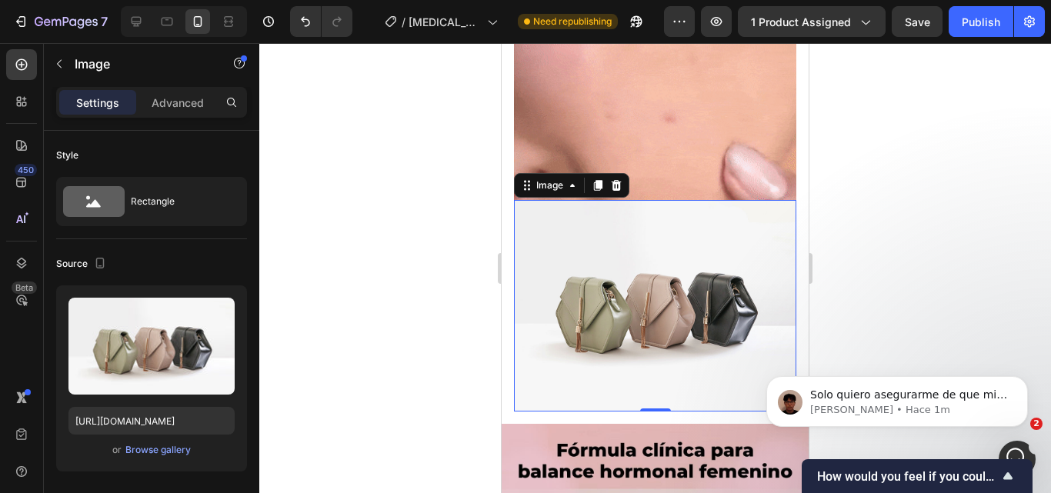
click at [837, 209] on div at bounding box center [655, 268] width 792 height 450
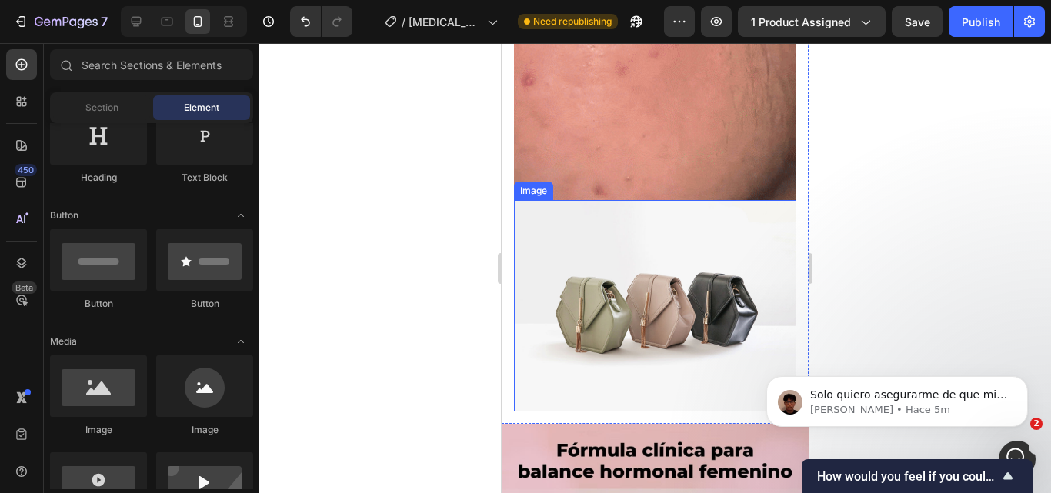
click at [689, 234] on img at bounding box center [655, 306] width 282 height 212
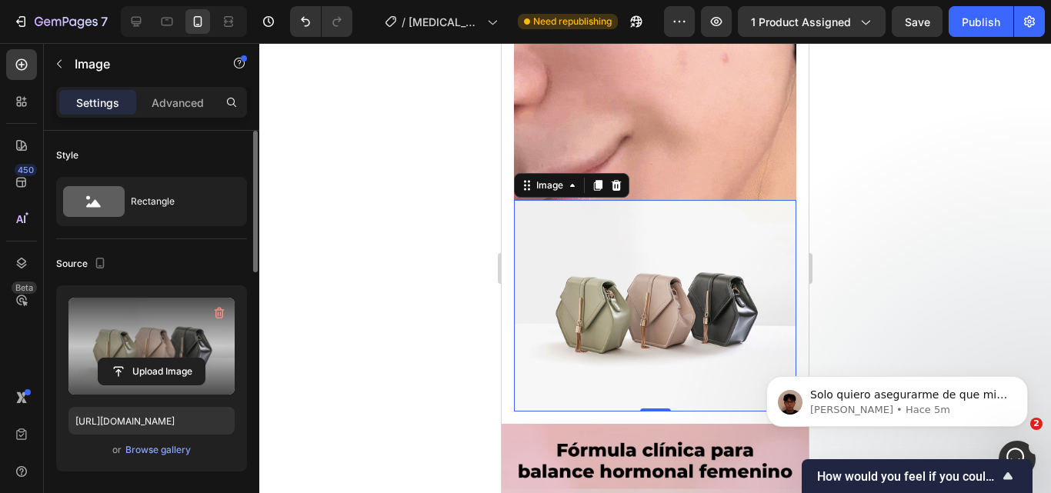
click at [163, 357] on label at bounding box center [151, 346] width 166 height 97
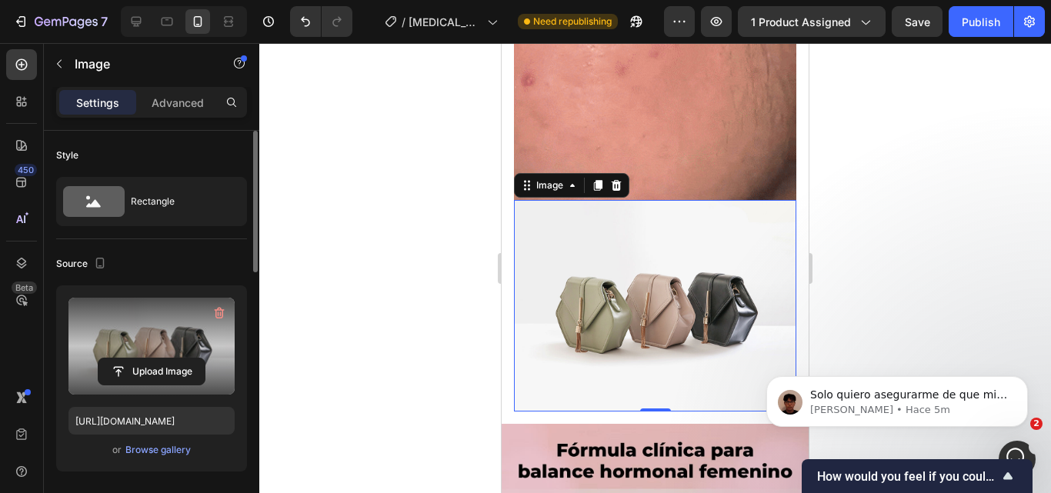
click at [163, 359] on input "file" at bounding box center [151, 372] width 106 height 26
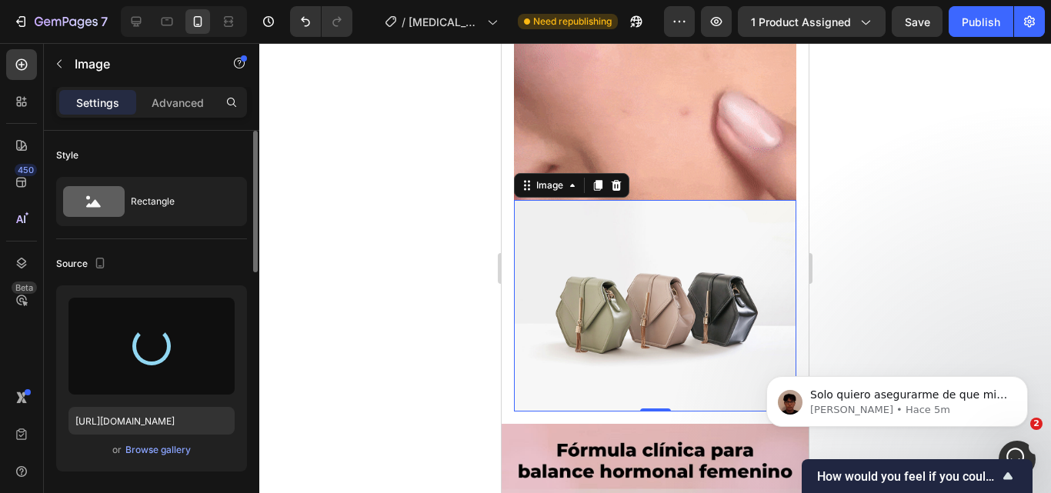
type input "https://cdn.shopify.com/s/files/1/0898/8966/9413/files/gempages_574432039499990…"
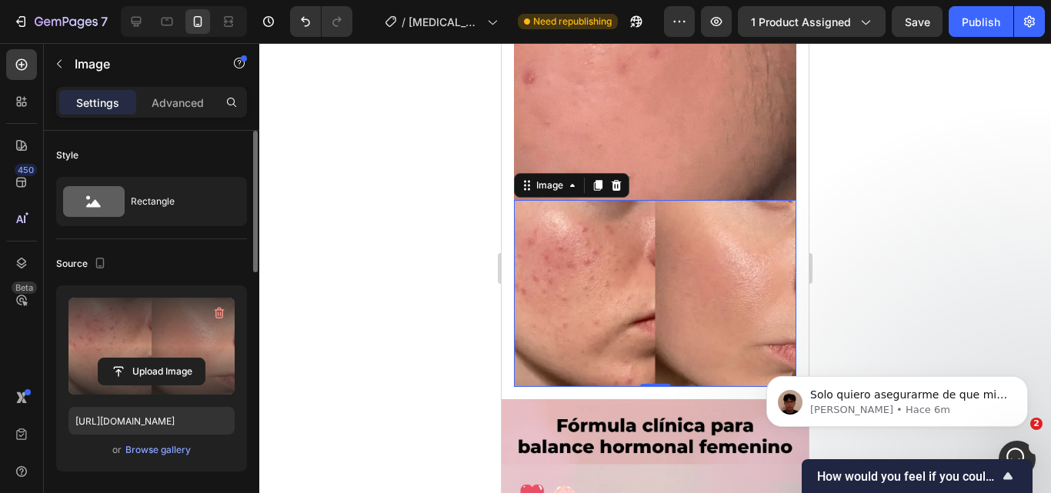
click at [430, 252] on div at bounding box center [655, 268] width 792 height 450
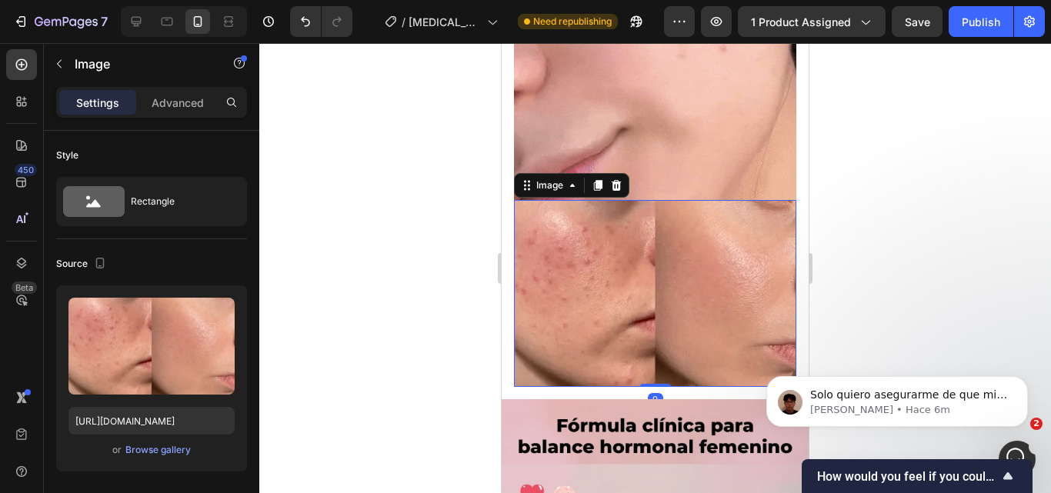
click at [692, 246] on img at bounding box center [655, 293] width 282 height 187
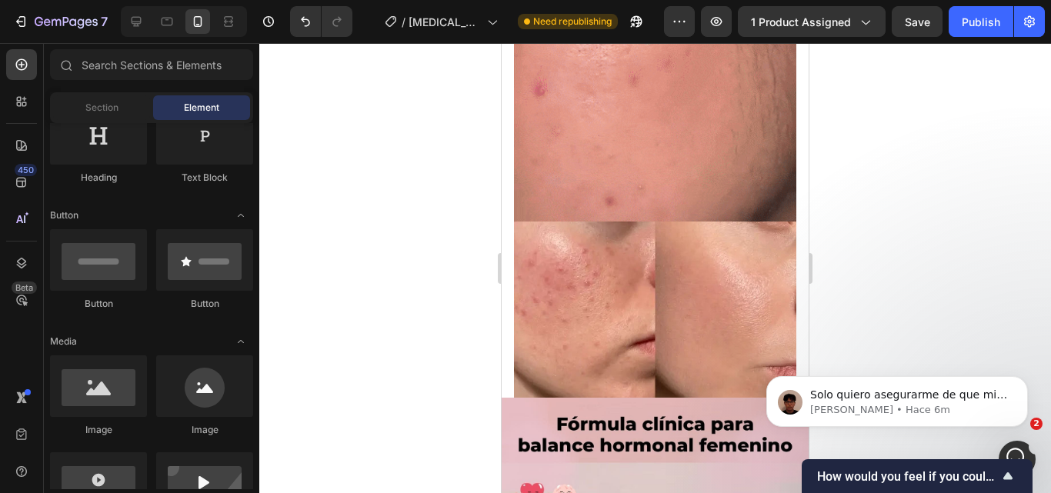
scroll to position [1135, 0]
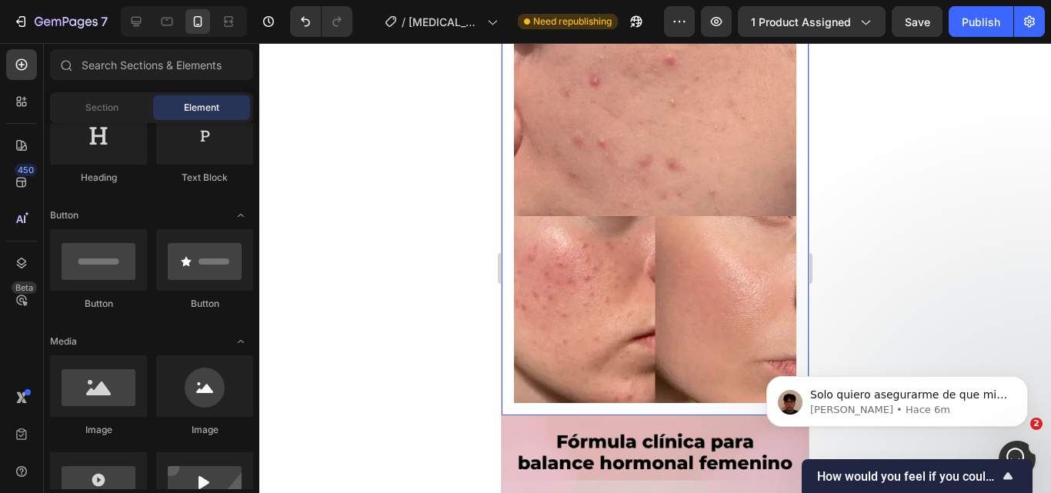
click at [790, 226] on div "Image Image" at bounding box center [655, 122] width 307 height 588
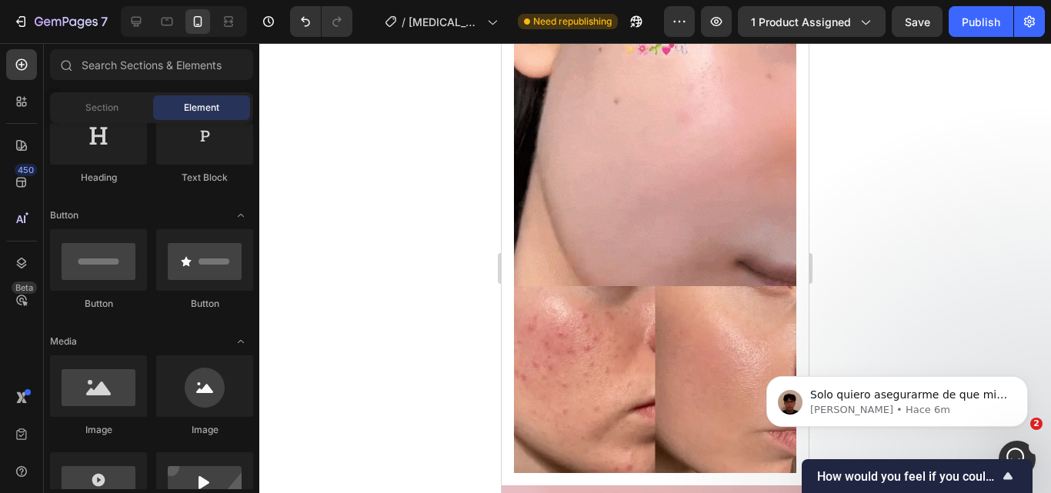
scroll to position [1070, 0]
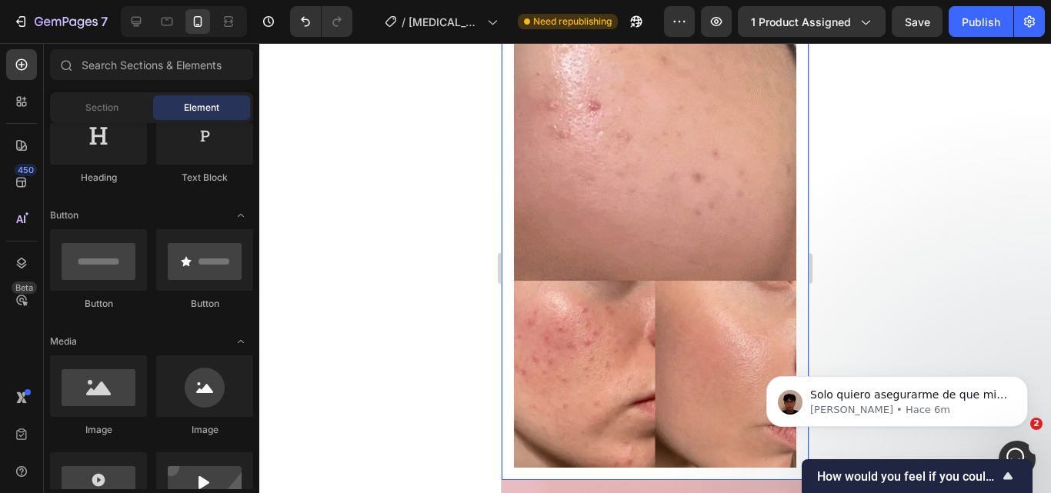
click at [789, 253] on div "Image Image" at bounding box center [655, 186] width 307 height 588
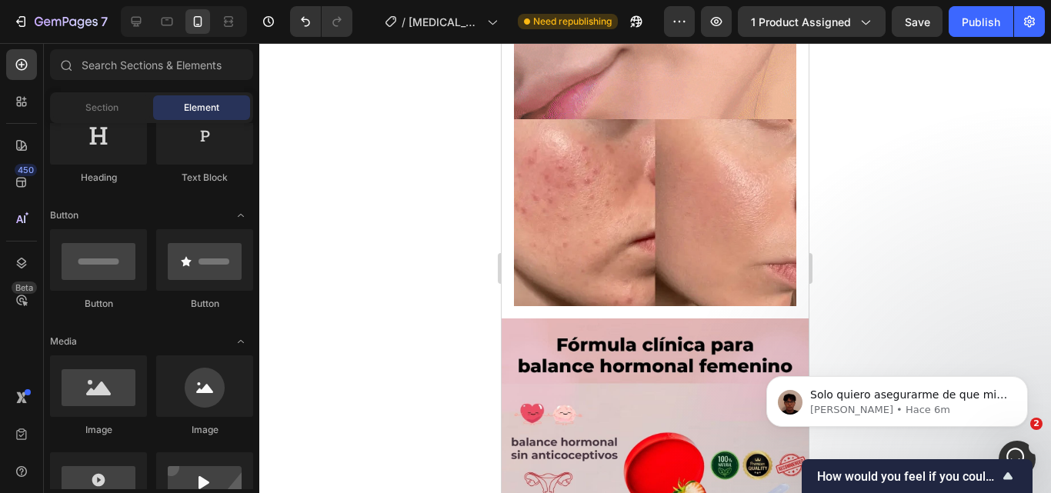
scroll to position [1280, 0]
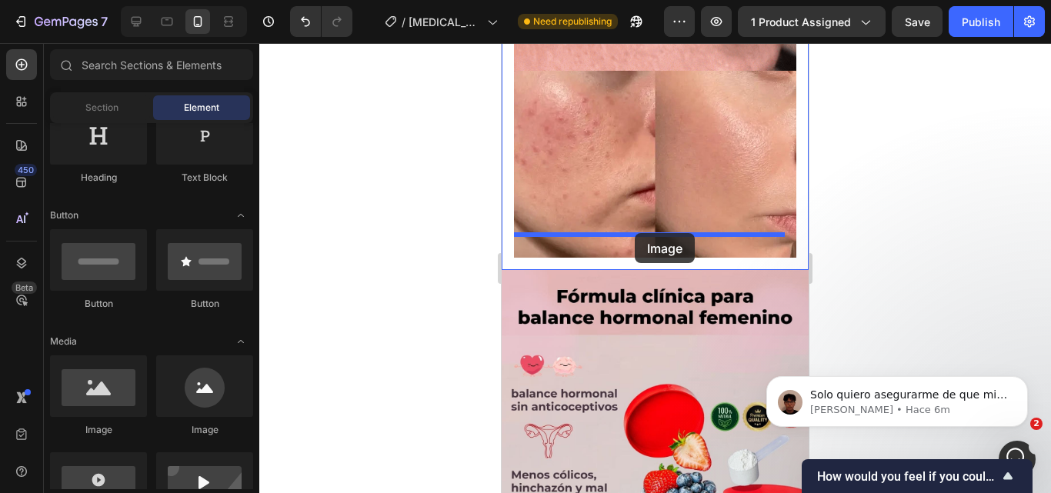
drag, startPoint x: 604, startPoint y: 435, endPoint x: 635, endPoint y: 233, distance: 204.7
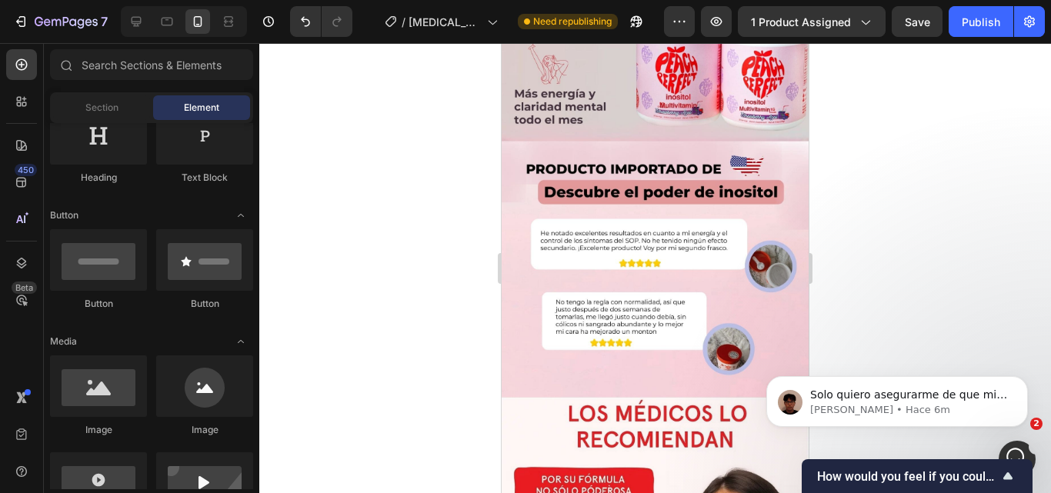
scroll to position [1947, 0]
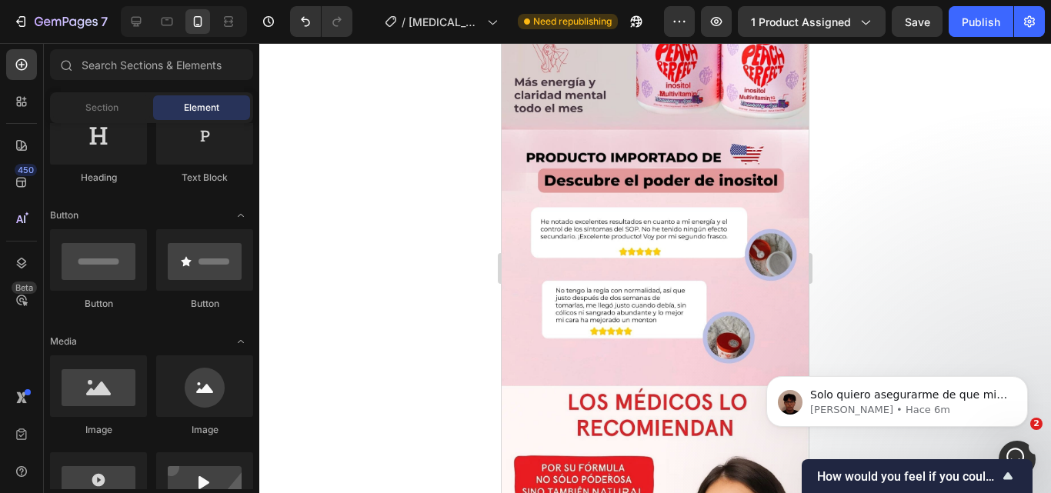
drag, startPoint x: 801, startPoint y: 270, endPoint x: 538, endPoint y: 58, distance: 337.6
drag, startPoint x: 793, startPoint y: 282, endPoint x: 787, endPoint y: 409, distance: 127.1
click at [787, 409] on html "Solo quiero asegurarme de que mi mensaje haya sido enviado. ¿Puedo preguntar si…" at bounding box center [897, 365] width 308 height 172
drag, startPoint x: 795, startPoint y: 419, endPoint x: 790, endPoint y: 498, distance: 78.6
click at [790, 445] on body "Solo quiero asegurarme de que mi mensaje haya sido enviado. ¿Puedo preguntar si…" at bounding box center [896, 397] width 295 height 95
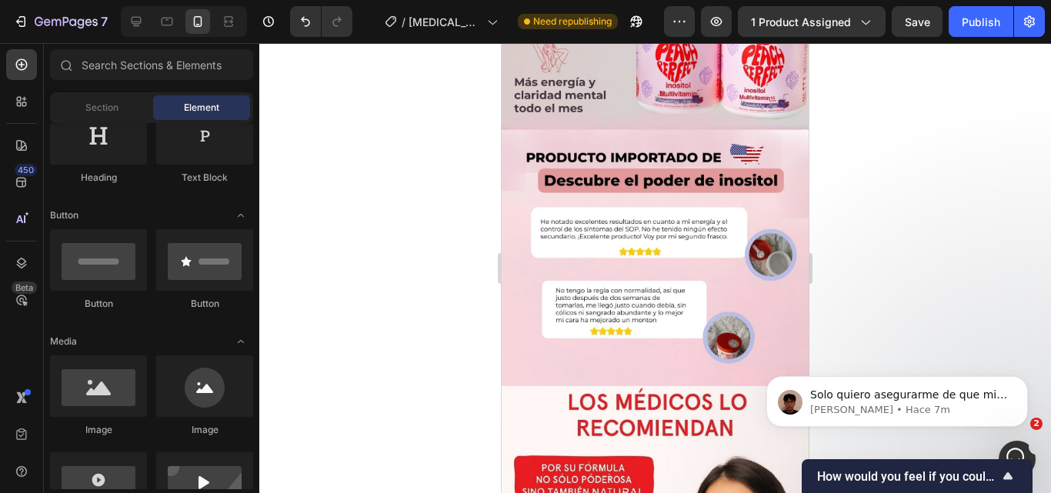
click at [794, 441] on body "Solo quiero asegurarme de que mi mensaje haya sido enviado. ¿Puedo preguntar si…" at bounding box center [896, 397] width 295 height 95
click at [796, 302] on div "Solo quiero asegurarme de que mi mensaje haya sido enviado. ¿Puedo preguntar si…" at bounding box center [897, 331] width 283 height 192
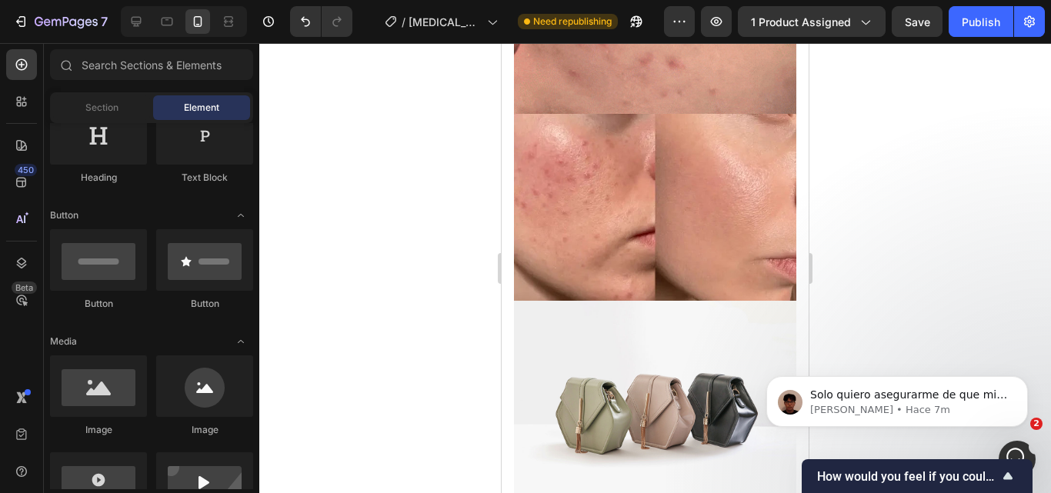
scroll to position [1220, 0]
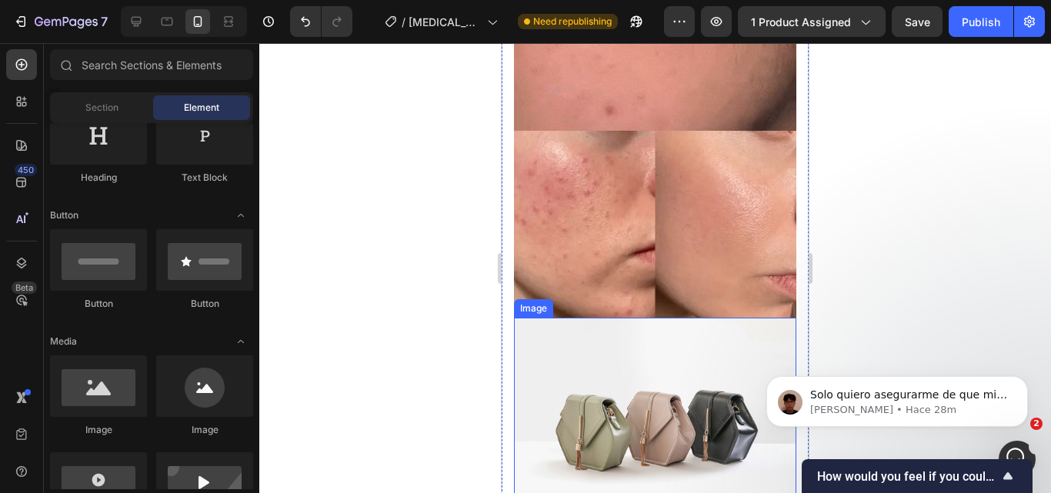
click at [675, 330] on img at bounding box center [655, 424] width 282 height 212
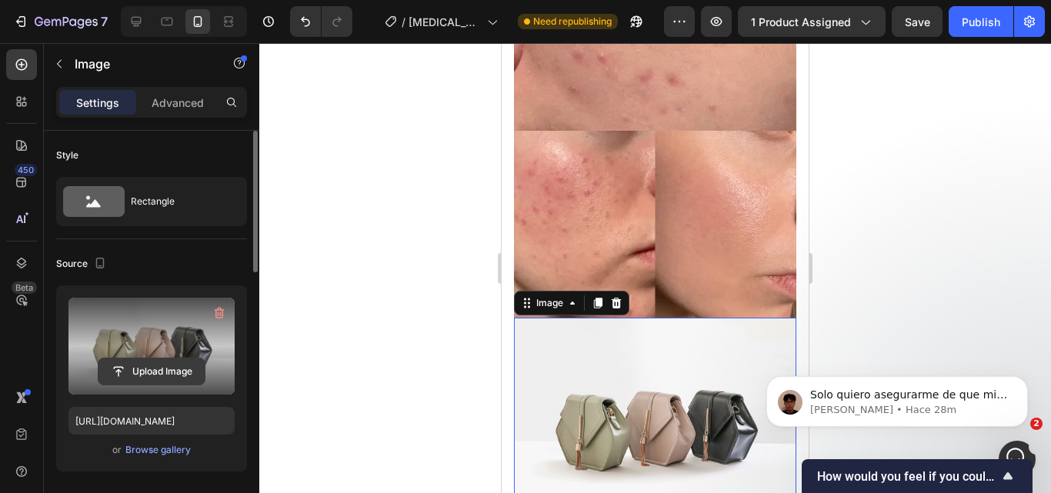
click at [156, 374] on input "file" at bounding box center [151, 372] width 106 height 26
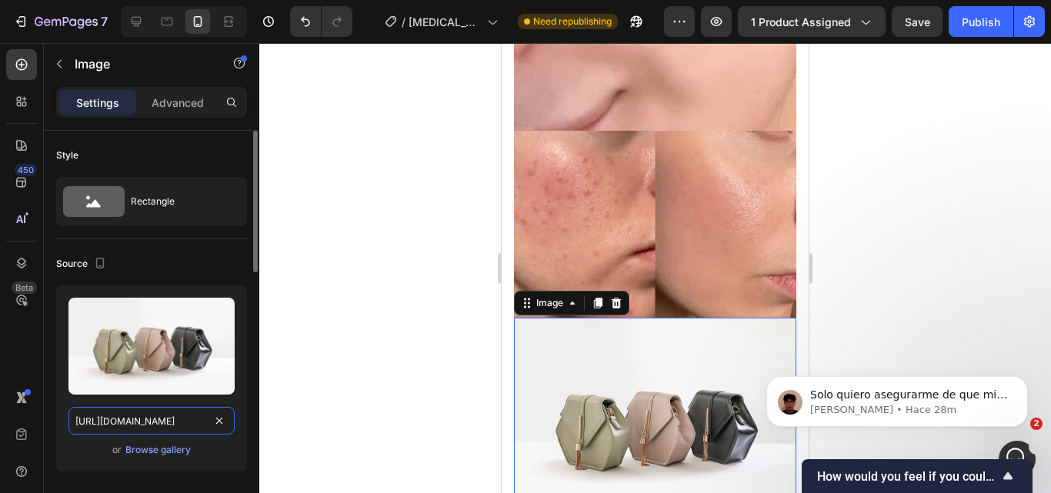
click at [209, 409] on input "[URL][DOMAIN_NAME]" at bounding box center [151, 421] width 166 height 28
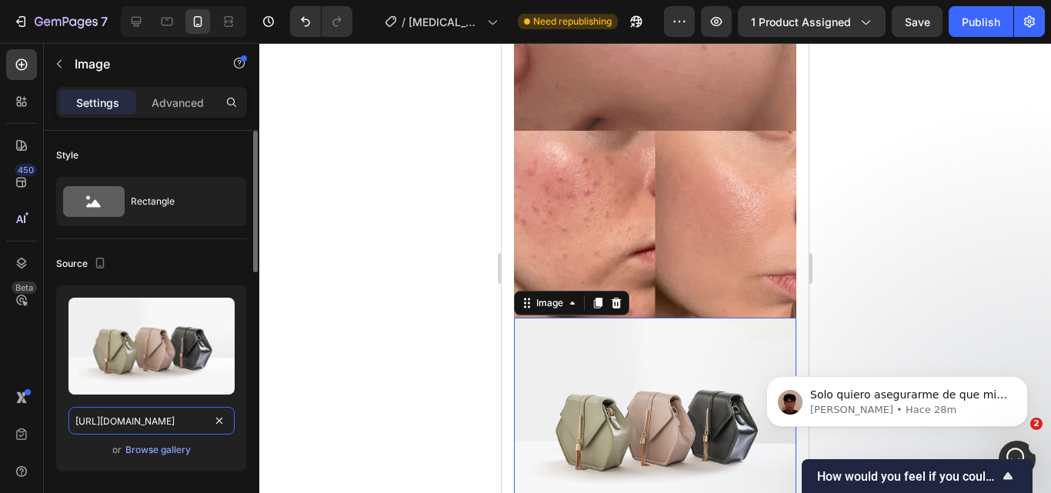
click at [209, 409] on input "[URL][DOMAIN_NAME]" at bounding box center [151, 421] width 166 height 28
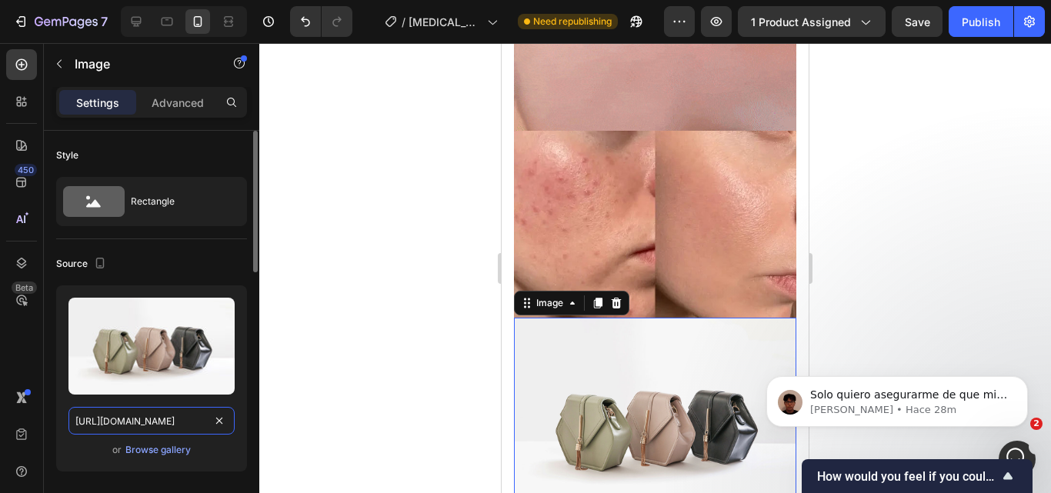
scroll to position [0, 161]
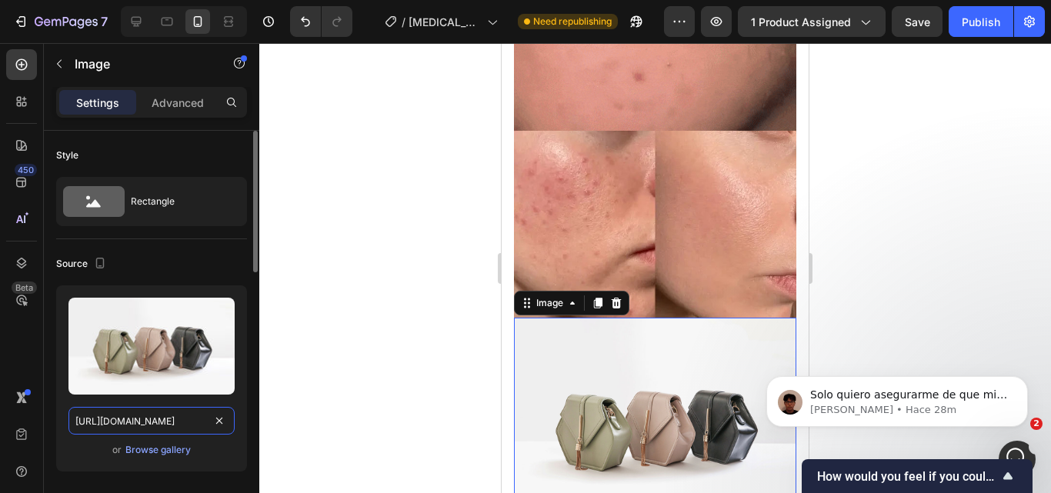
click at [209, 409] on input "[URL][DOMAIN_NAME]" at bounding box center [151, 421] width 166 height 28
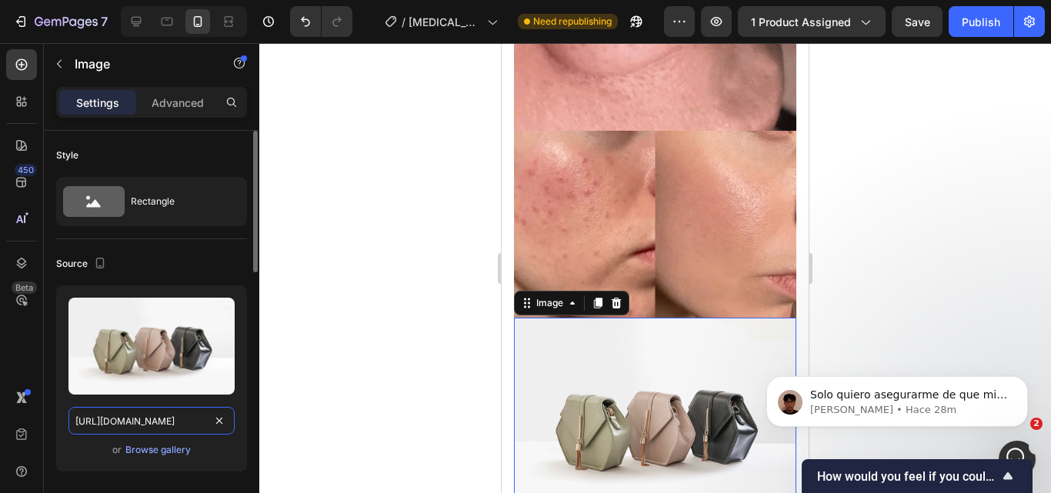
paste input "blob:https://imgur.com/9000a54d-3d61-4b0a-9974-6dae7fec07f5"
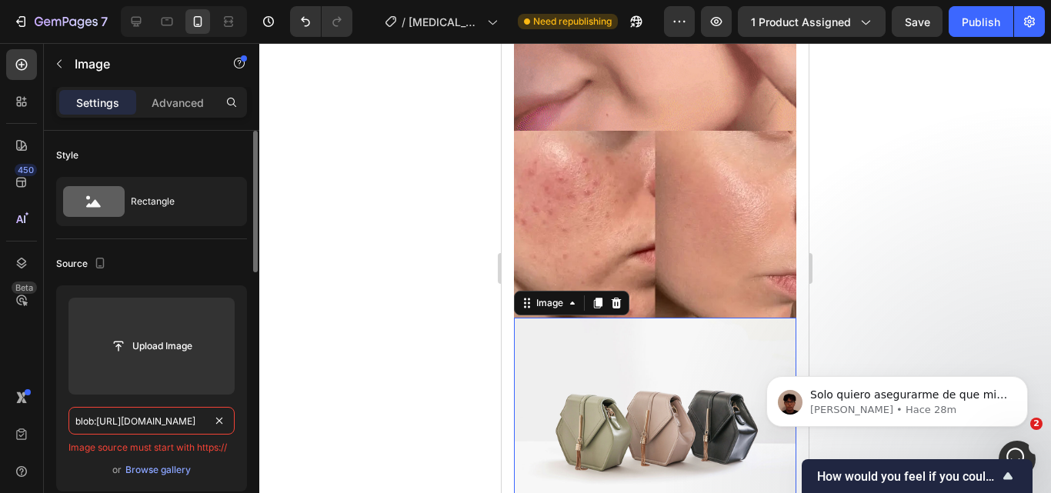
scroll to position [0, 162]
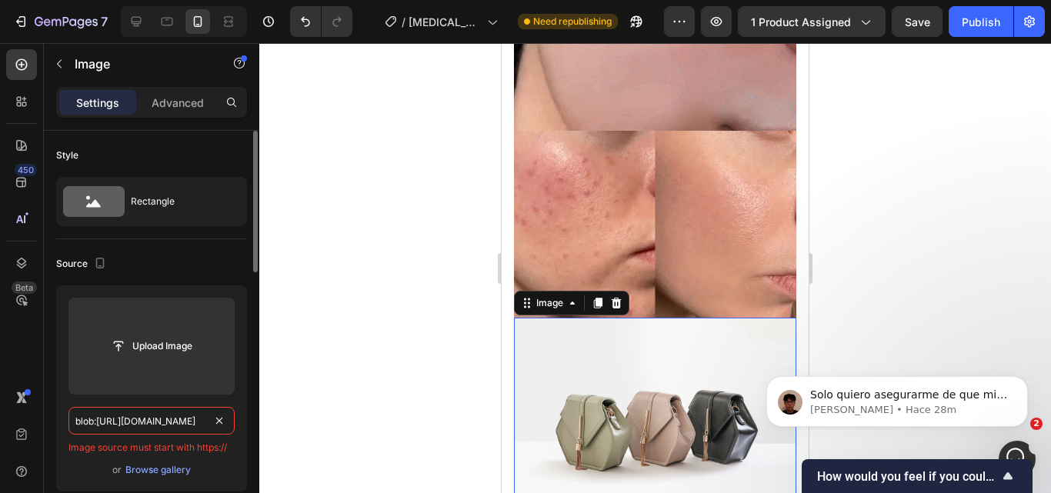
type input "blob:https://imgur.com/9000a54d-3d61-4b0a-9974-6dae7fec07f5"
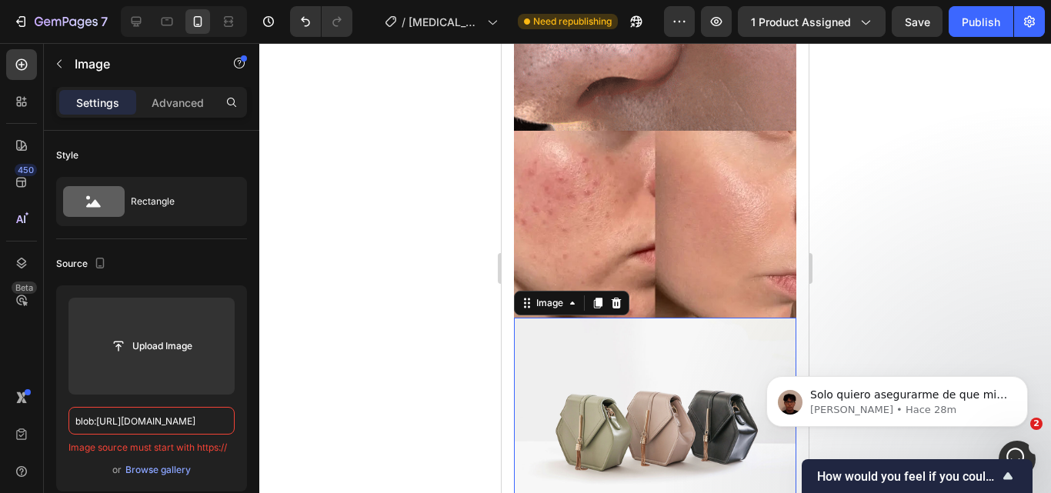
scroll to position [0, 0]
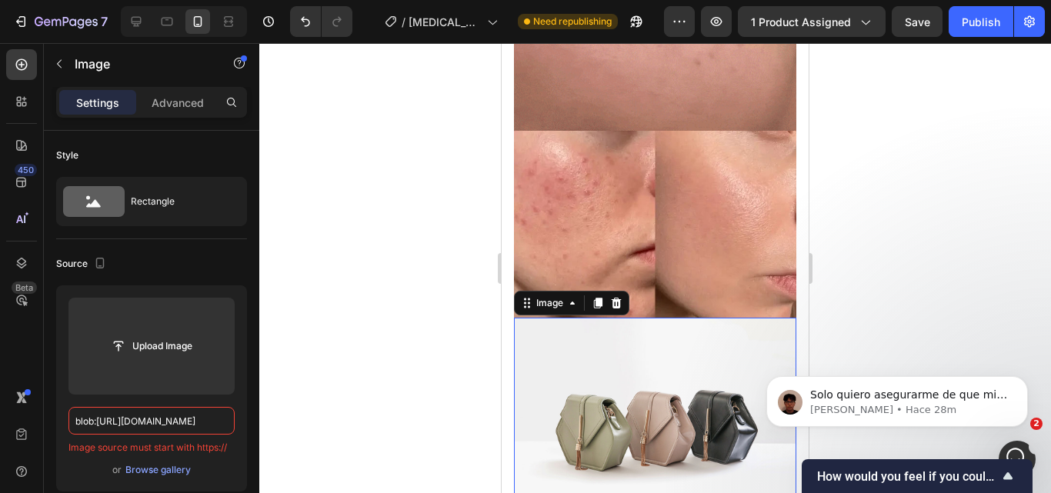
click at [330, 383] on div at bounding box center [655, 268] width 792 height 450
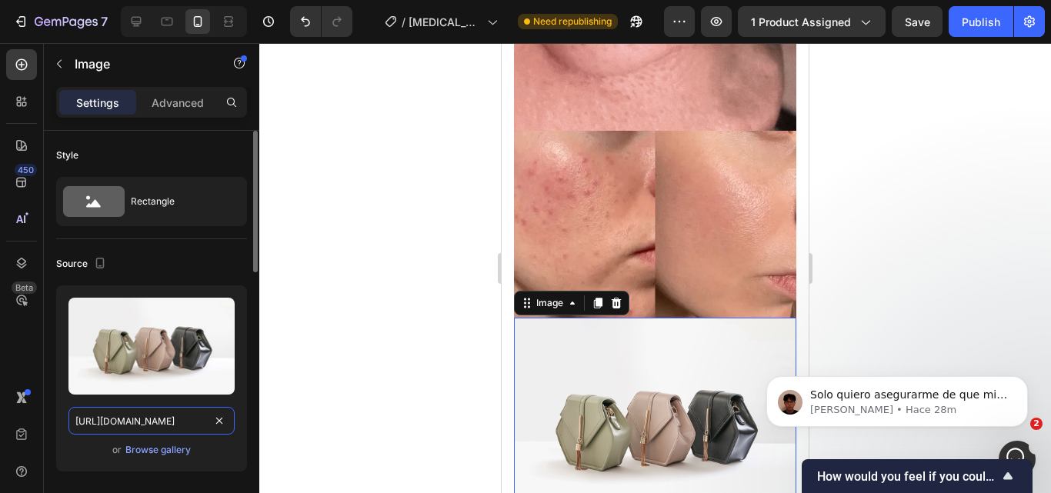
click at [157, 423] on input "[URL][DOMAIN_NAME]" at bounding box center [151, 421] width 166 height 28
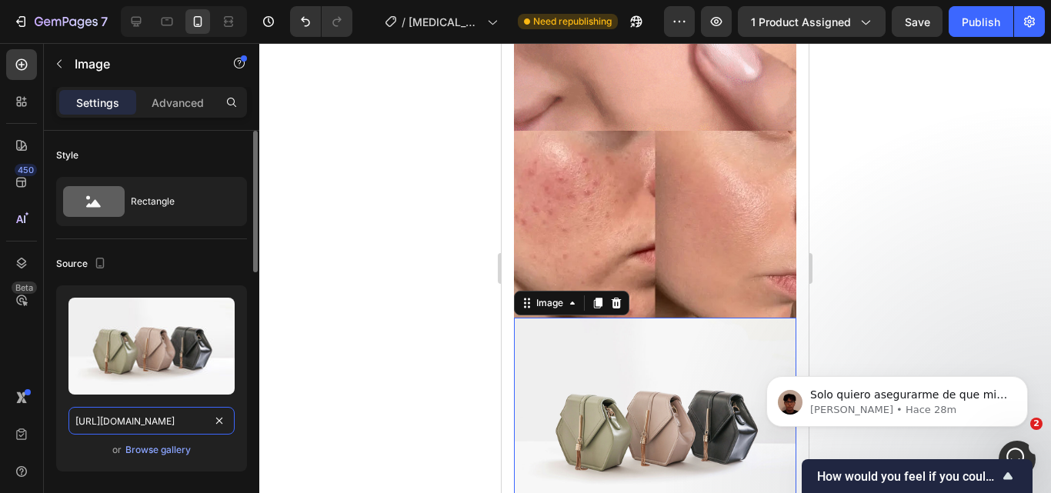
paste input "blob:https://imgur.com/9000a54d-3d61-4b0a-9974-6dae7fec07f5"
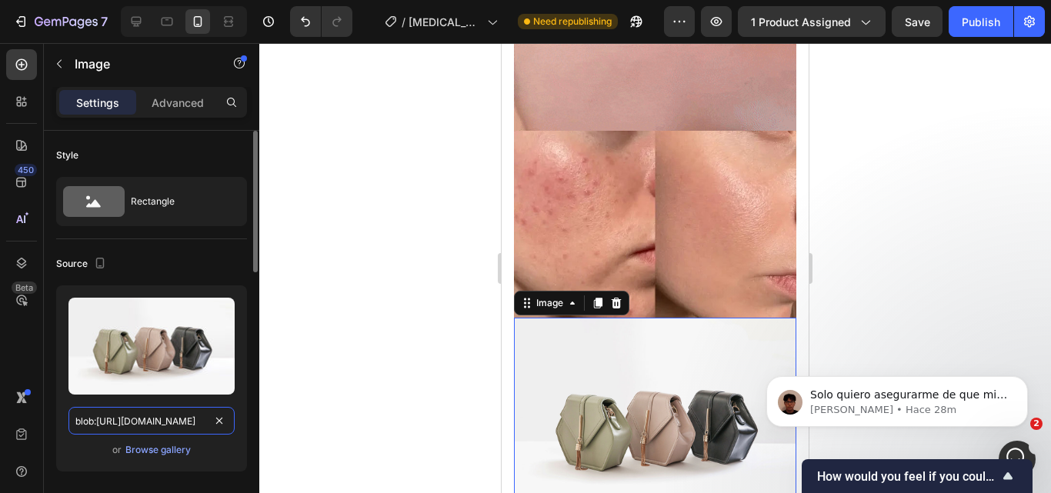
scroll to position [0, 162]
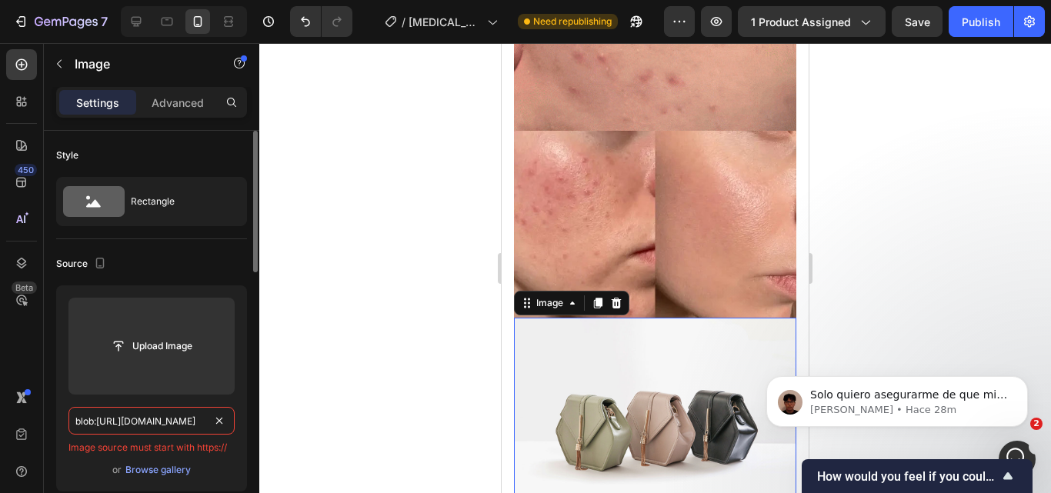
type input "blob:https://imgur.com/9000a54d-3d61-4b0a-9974-6dae7fec07f5"
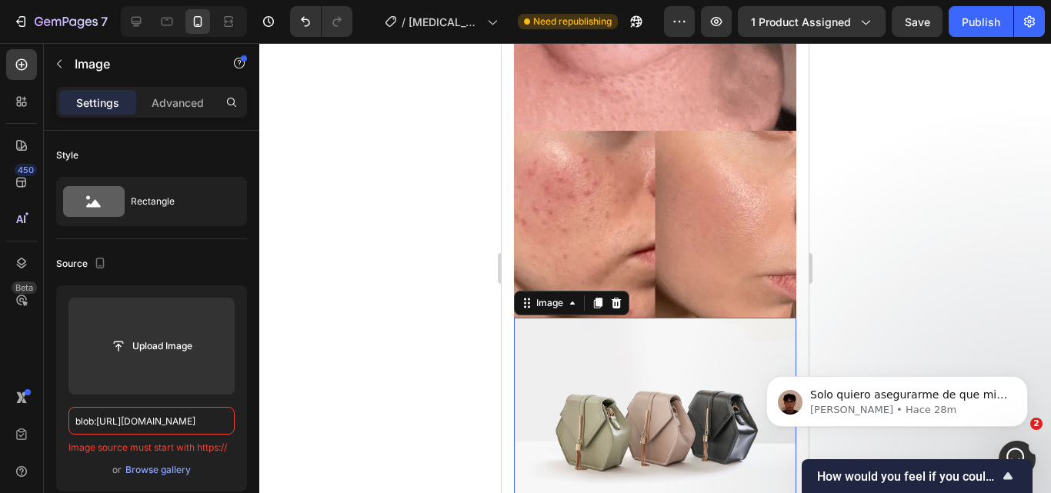
scroll to position [0, 0]
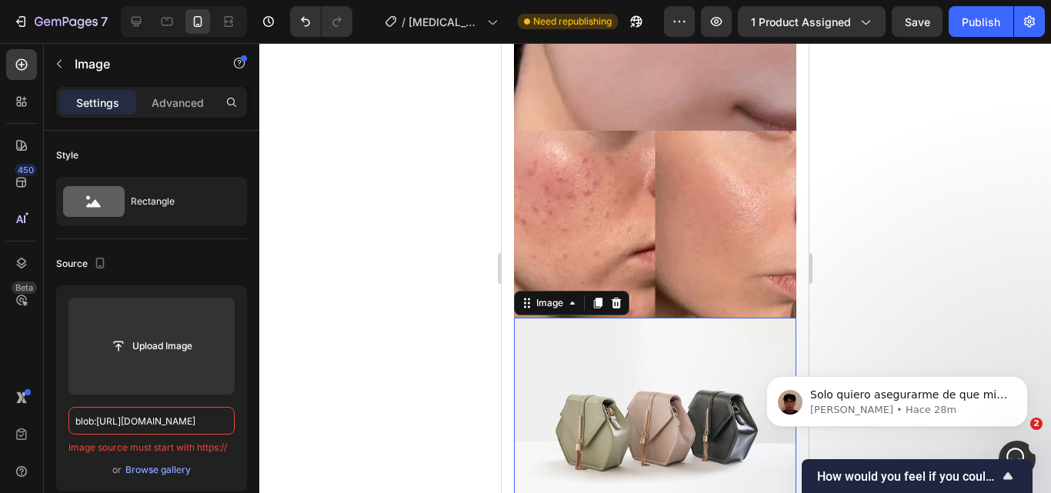
click at [325, 361] on div at bounding box center [655, 268] width 792 height 450
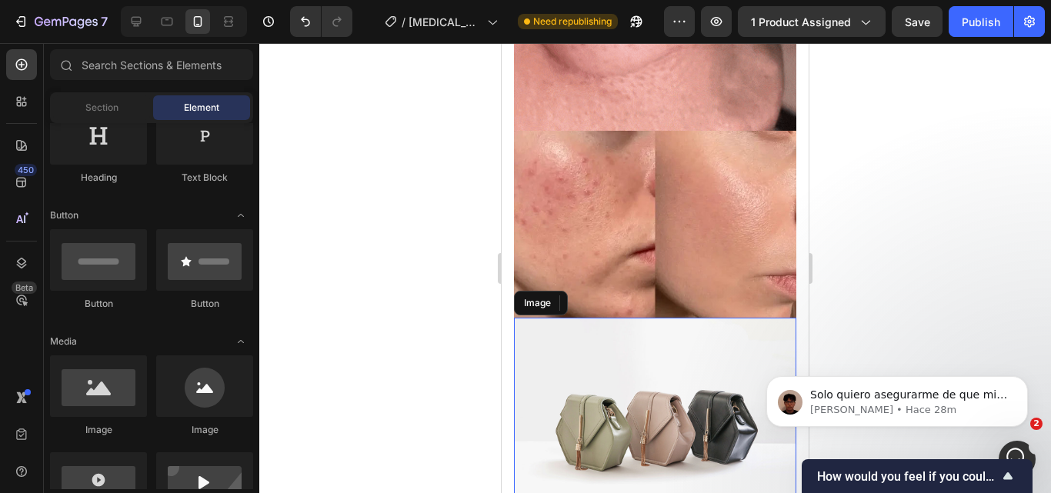
click at [569, 398] on img at bounding box center [655, 424] width 282 height 212
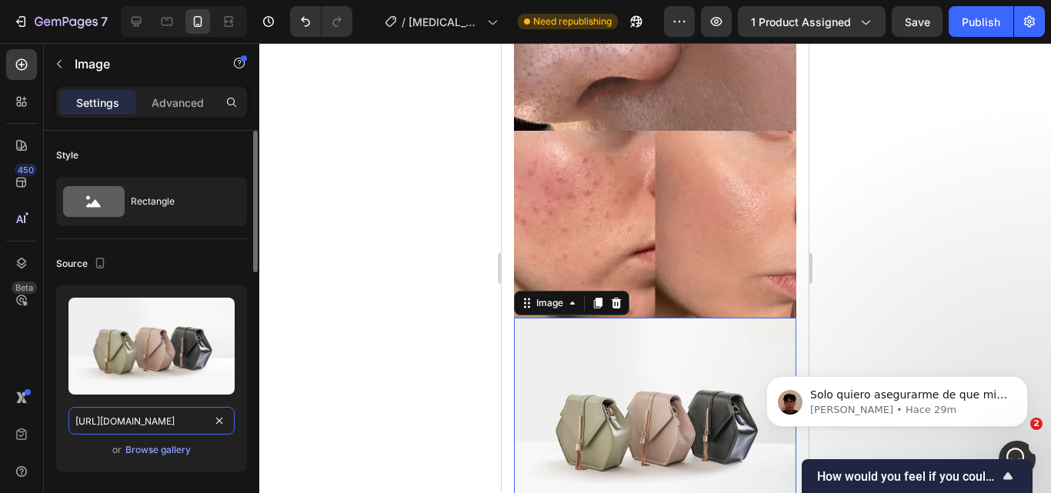
click at [206, 425] on input "[URL][DOMAIN_NAME]" at bounding box center [151, 421] width 166 height 28
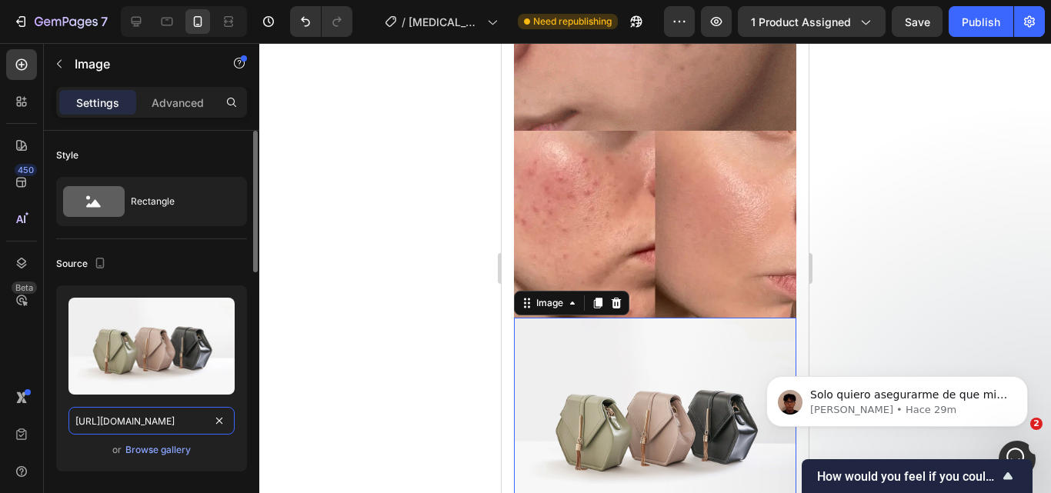
paste input "i.imgur.com/K6Msc1o.pn"
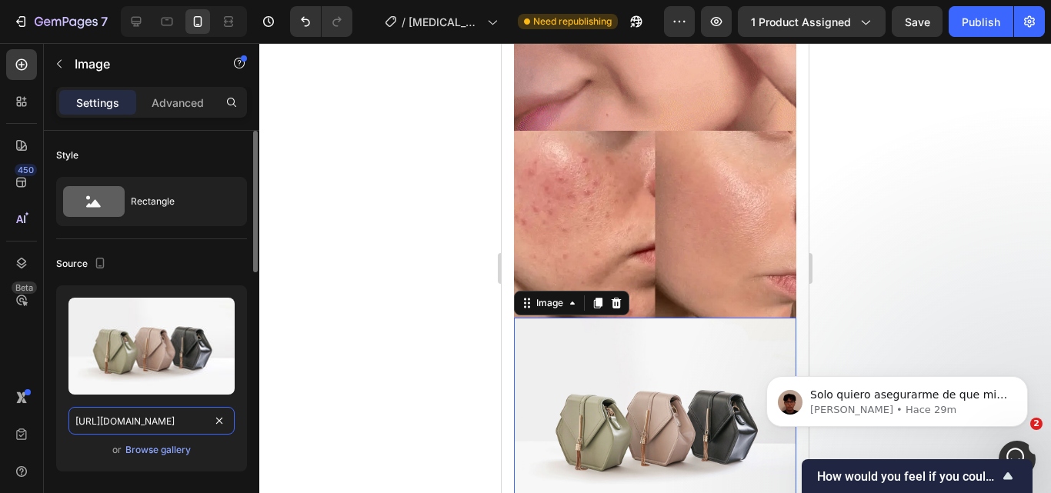
scroll to position [0, 16]
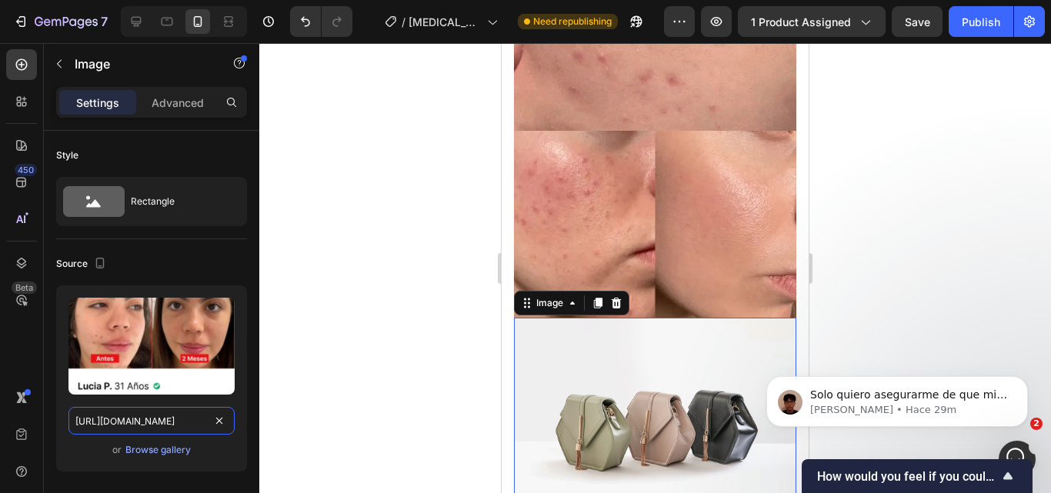
type input "https://i.imgur.com/K6Msc1o.png"
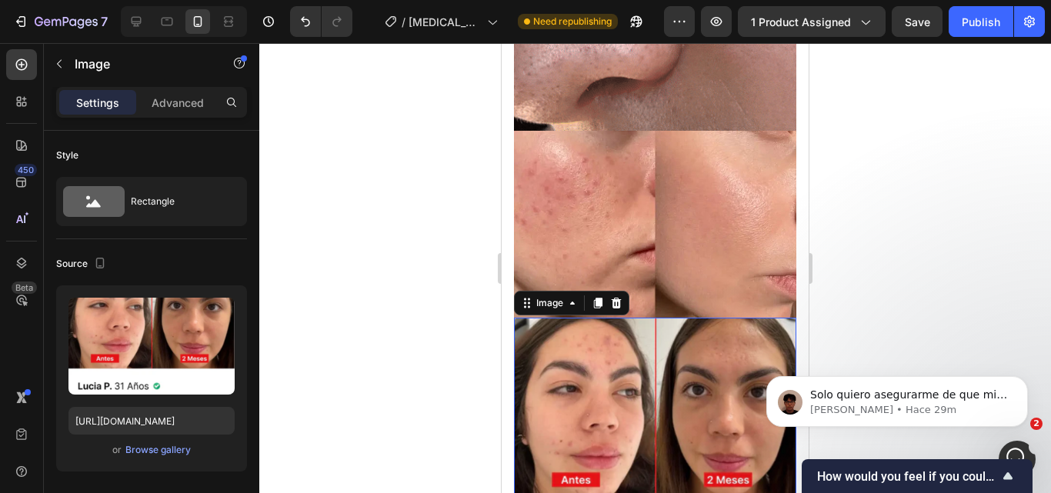
scroll to position [0, 0]
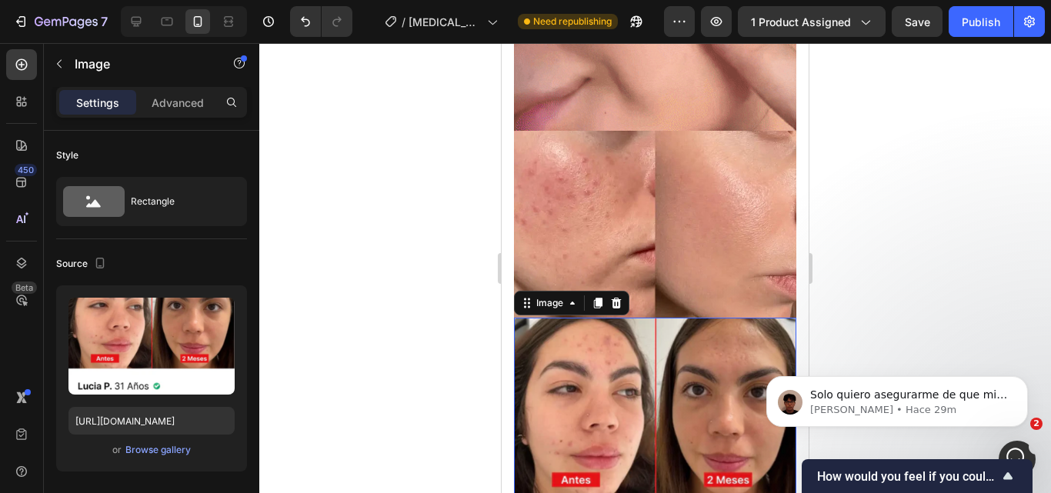
click at [339, 394] on div at bounding box center [655, 268] width 792 height 450
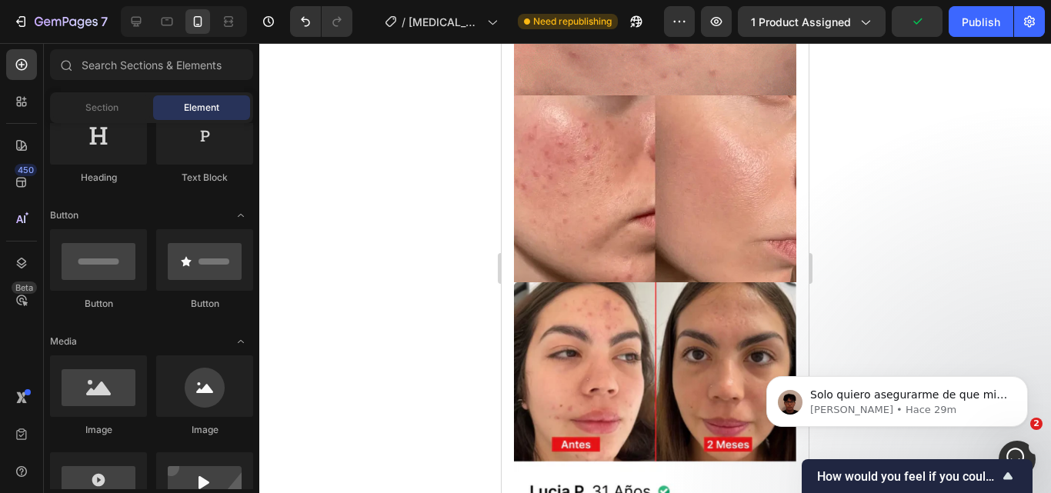
scroll to position [1443, 0]
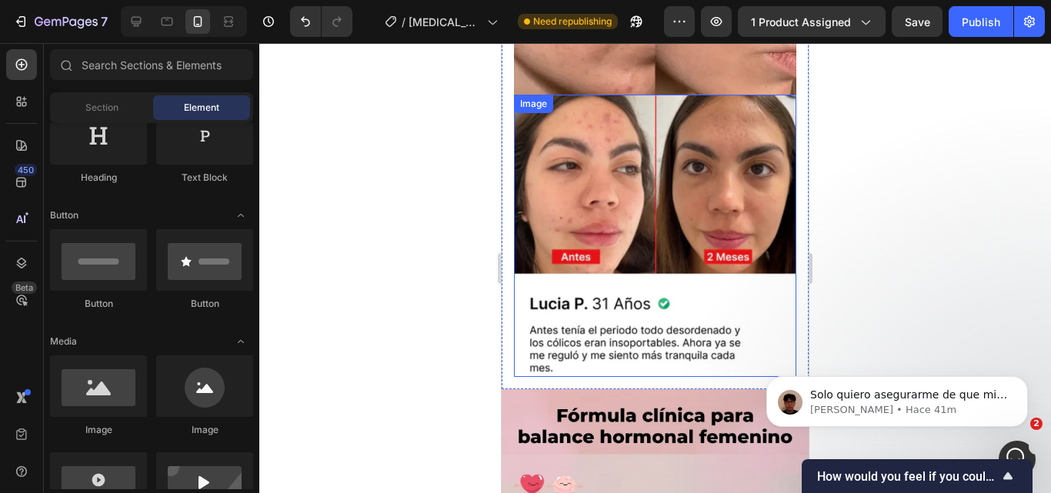
click at [746, 250] on img at bounding box center [655, 236] width 282 height 282
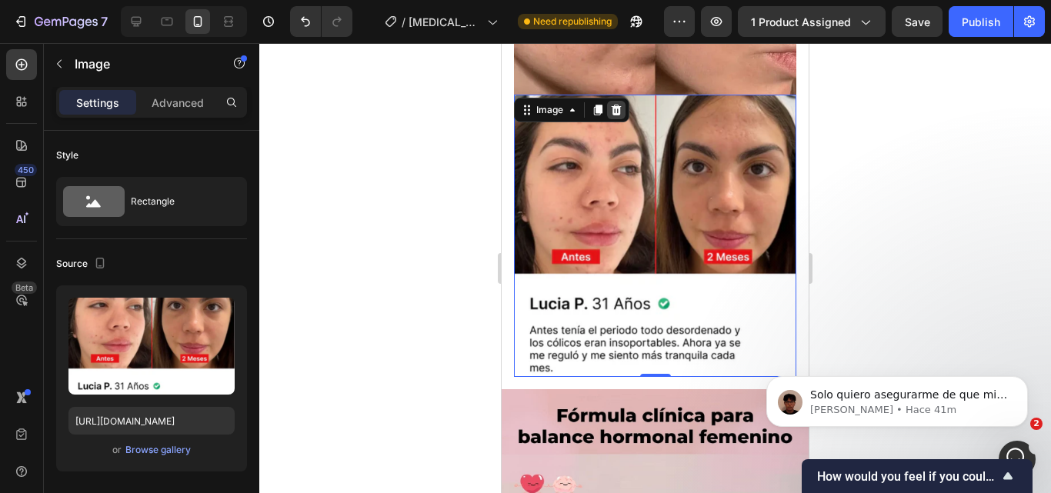
click at [613, 105] on icon at bounding box center [617, 110] width 10 height 11
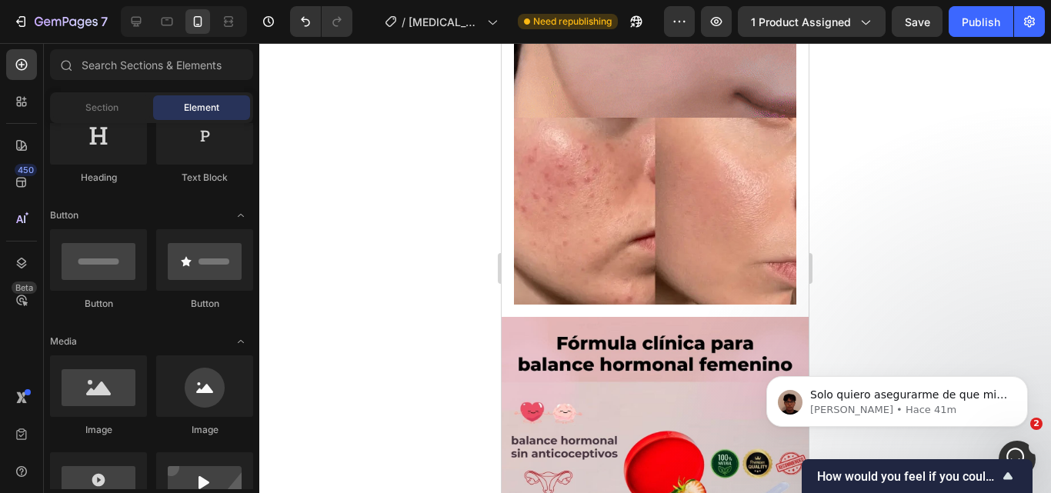
scroll to position [1255, 0]
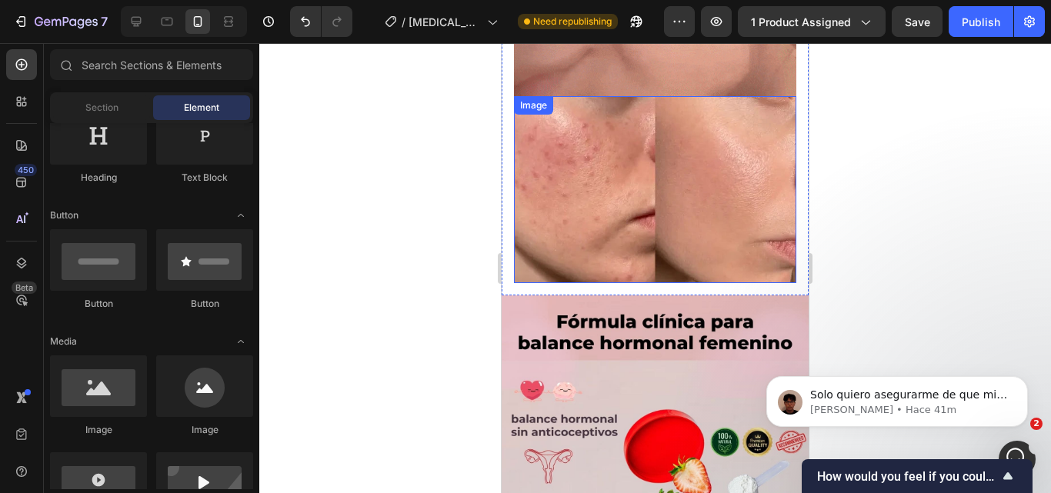
click at [669, 172] on img at bounding box center [655, 189] width 282 height 187
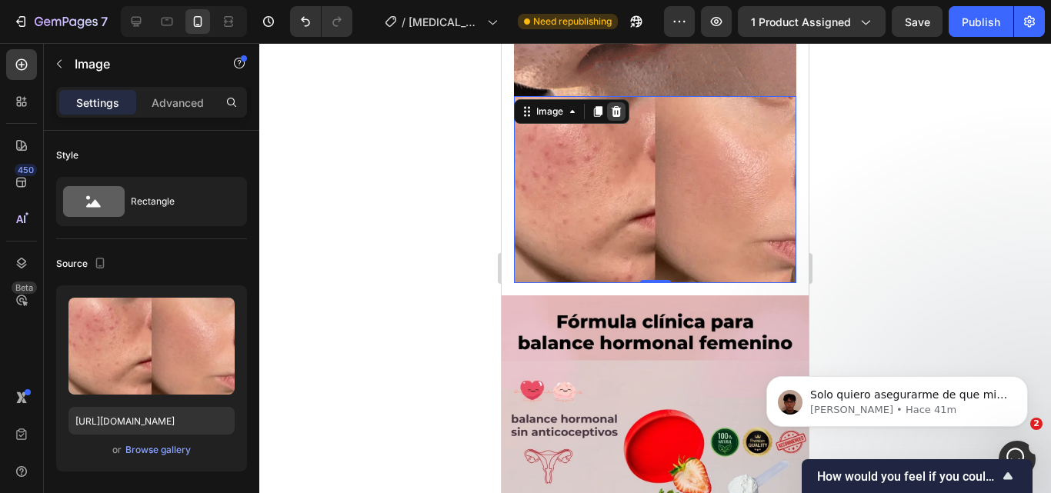
click at [617, 106] on icon at bounding box center [617, 111] width 10 height 11
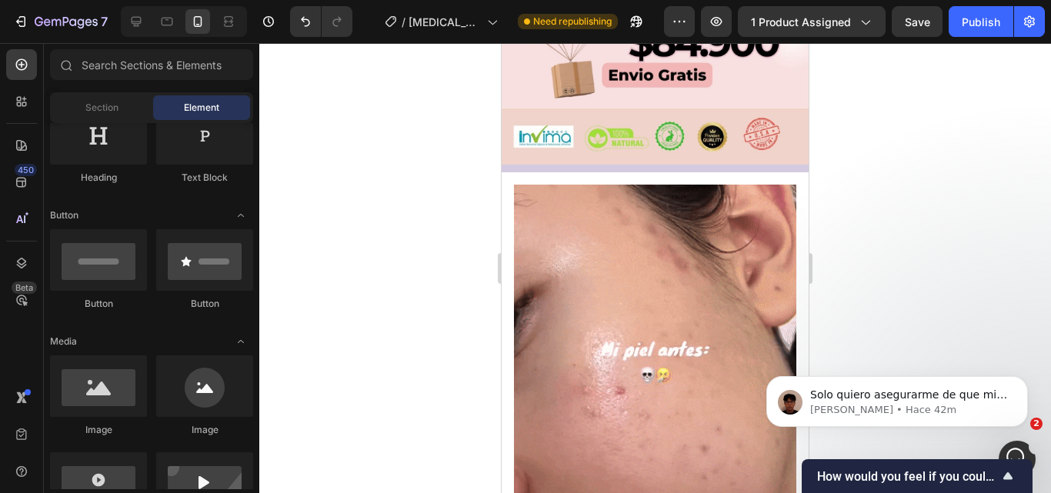
scroll to position [765, 0]
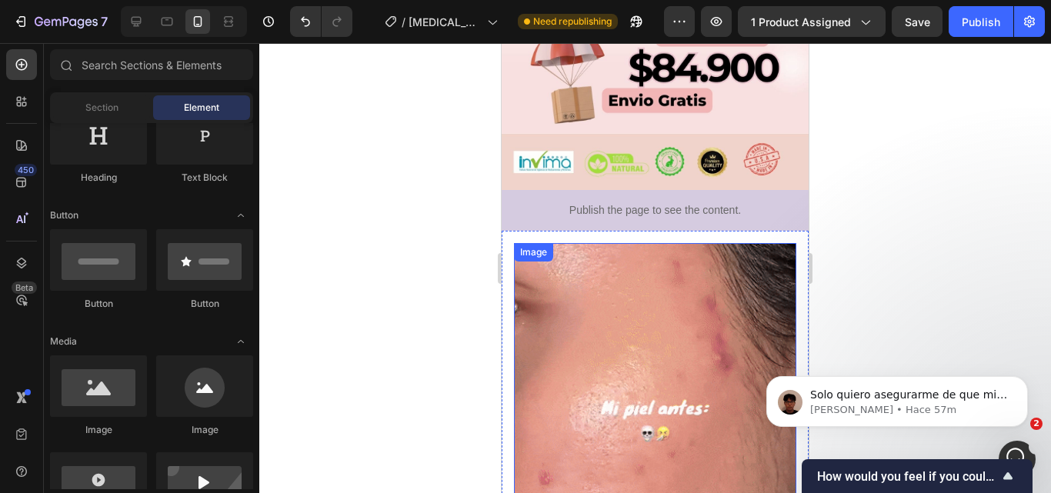
click at [609, 304] on img at bounding box center [655, 431] width 282 height 376
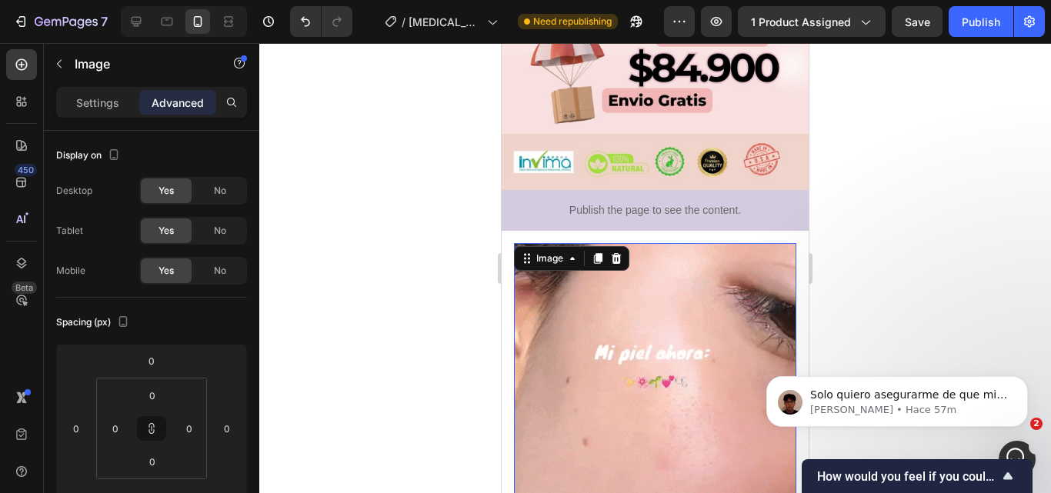
click at [1050, 320] on div at bounding box center [655, 268] width 792 height 450
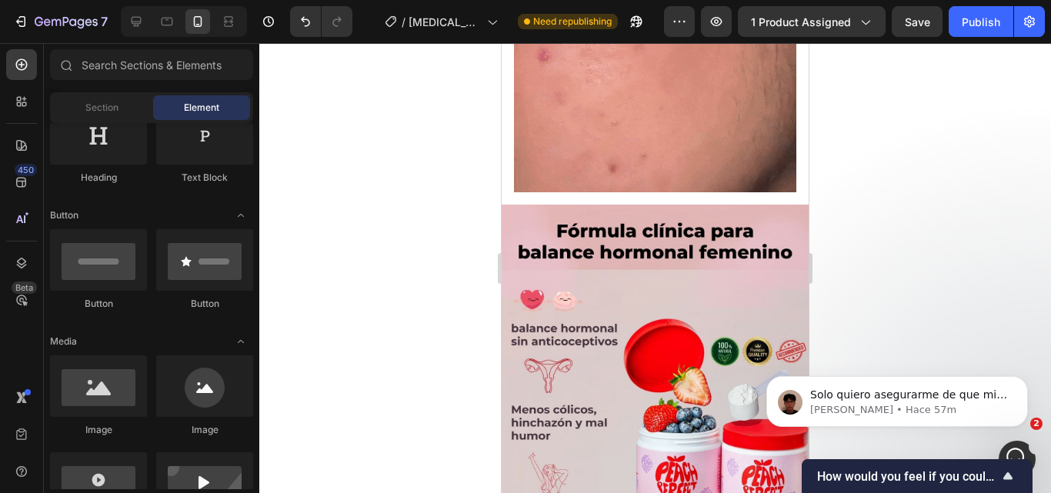
scroll to position [1113, 0]
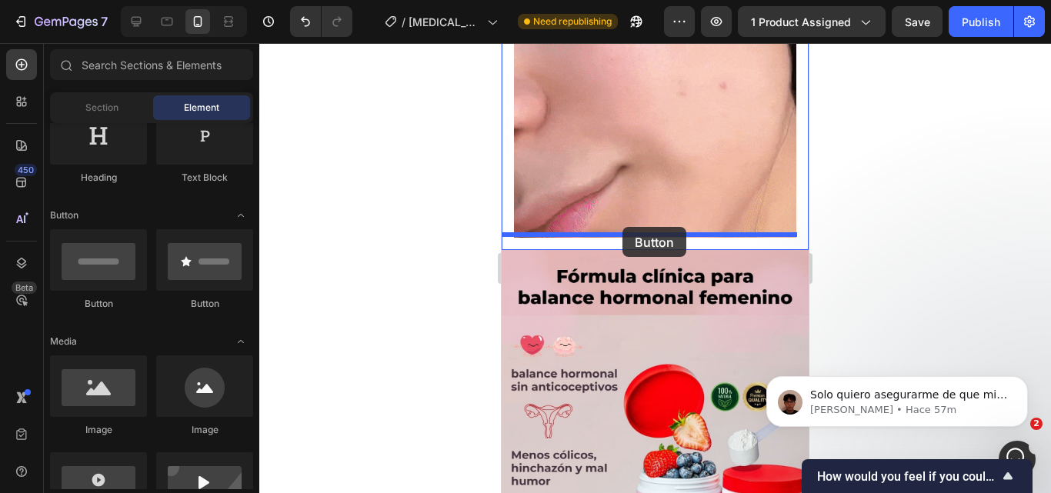
drag, startPoint x: 609, startPoint y: 307, endPoint x: 622, endPoint y: 227, distance: 81.2
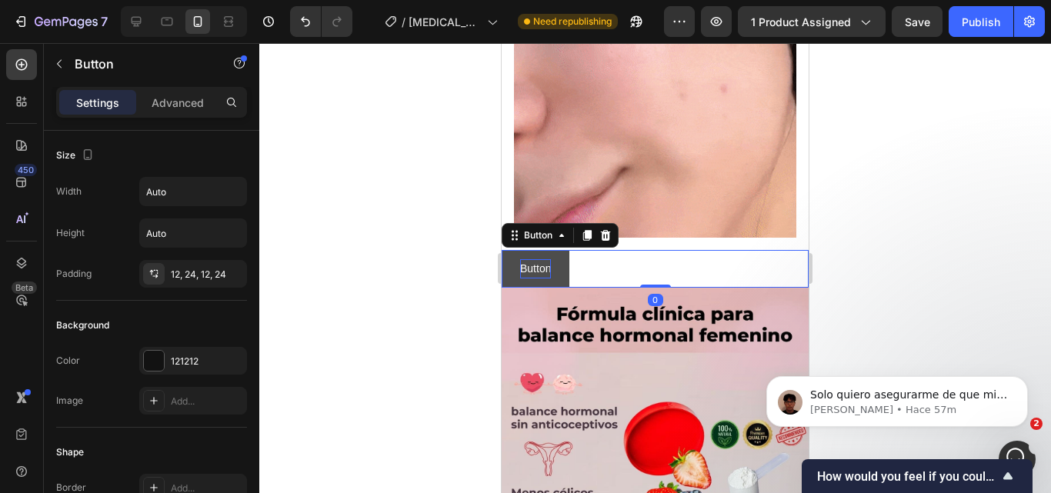
click at [531, 259] on p "Button" at bounding box center [535, 268] width 31 height 19
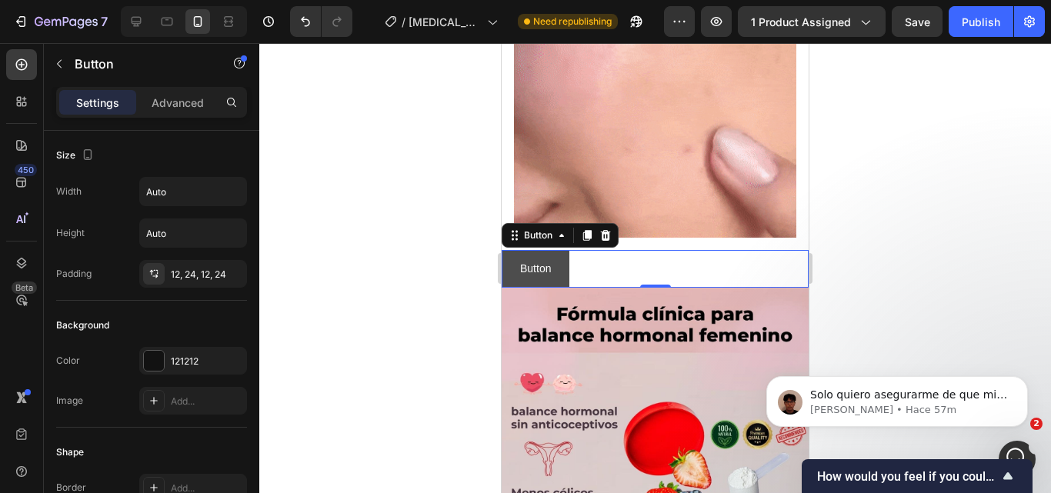
click at [563, 259] on button "Button" at bounding box center [536, 269] width 68 height 38
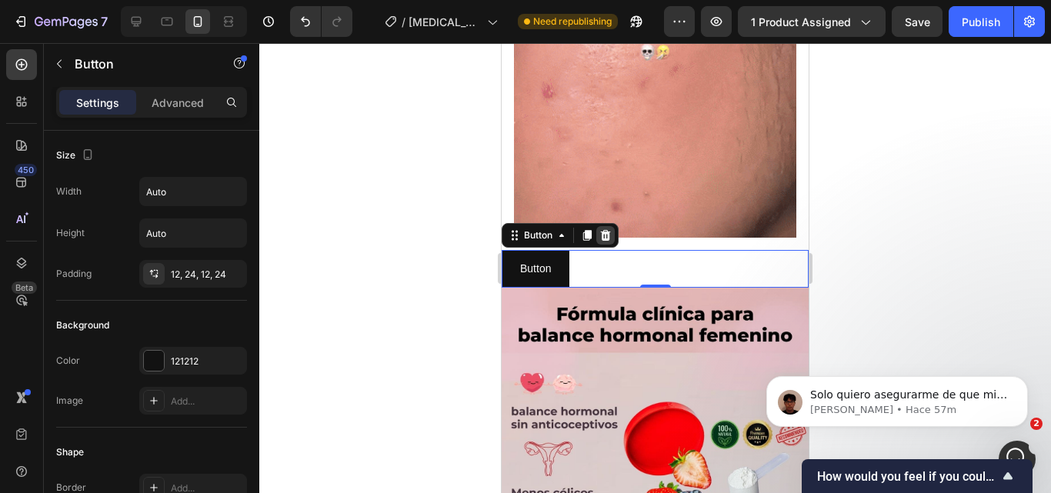
click at [606, 230] on icon at bounding box center [606, 235] width 10 height 11
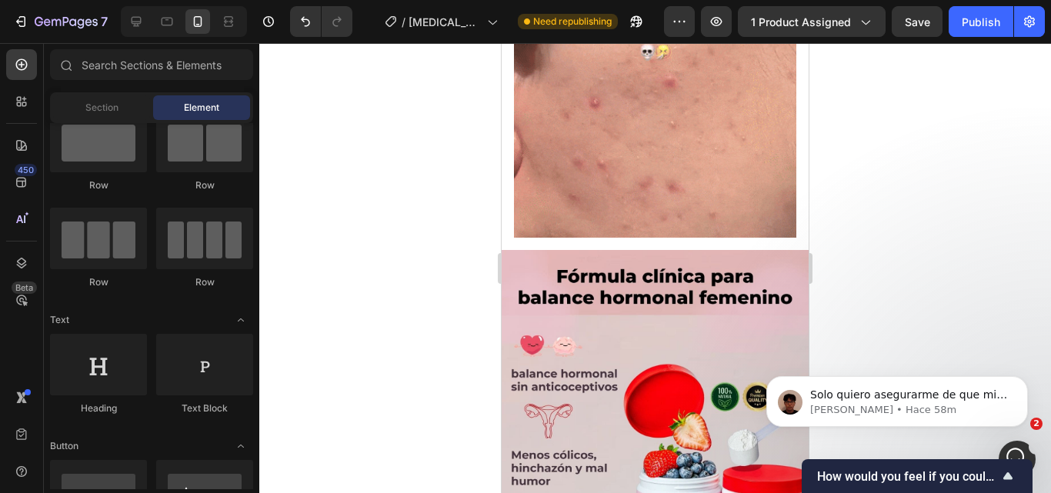
scroll to position [0, 0]
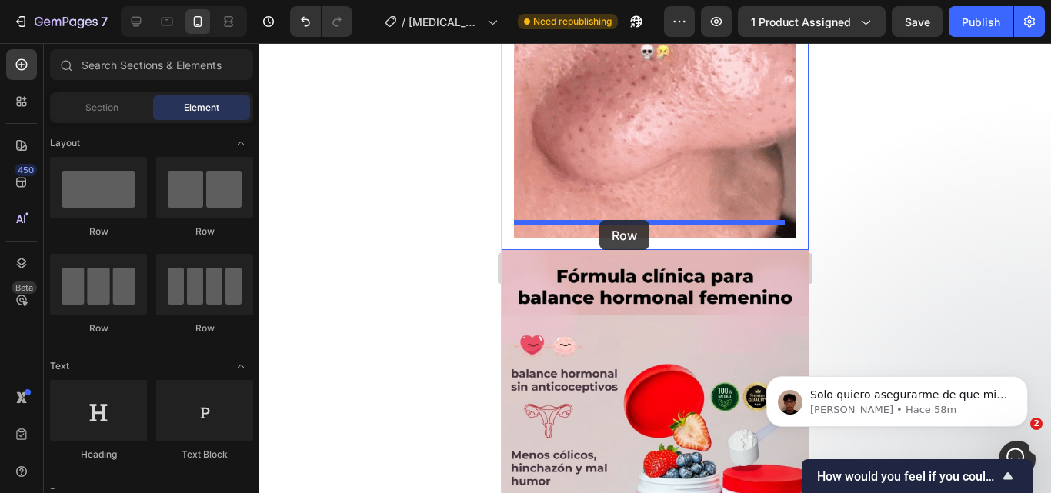
drag, startPoint x: 596, startPoint y: 233, endPoint x: 599, endPoint y: 220, distance: 13.4
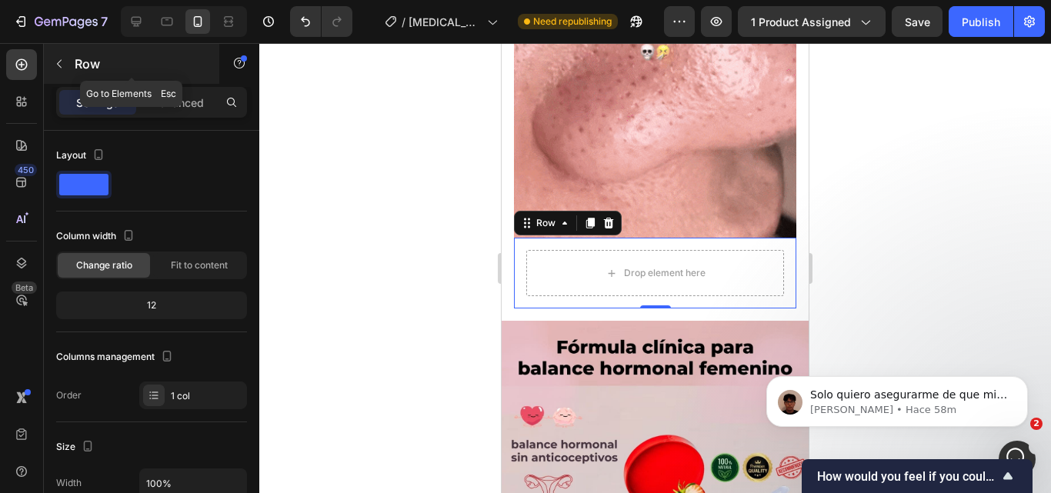
click at [58, 65] on icon "button" at bounding box center [59, 64] width 5 height 8
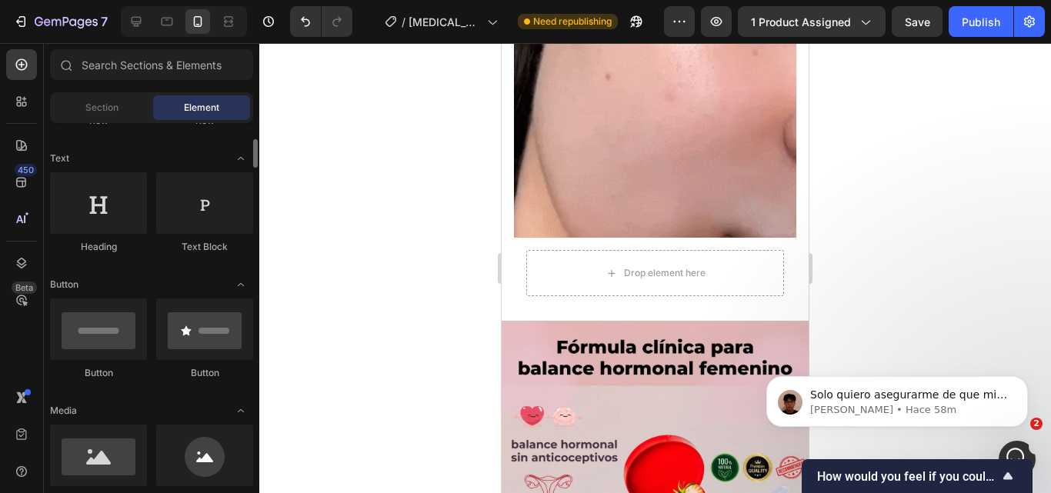
scroll to position [231, 0]
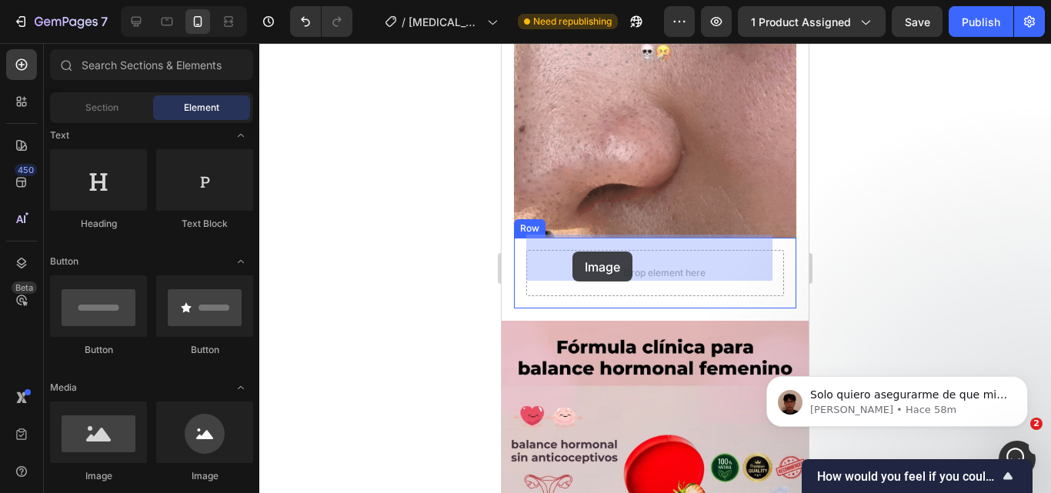
drag, startPoint x: 610, startPoint y: 469, endPoint x: 572, endPoint y: 252, distance: 220.2
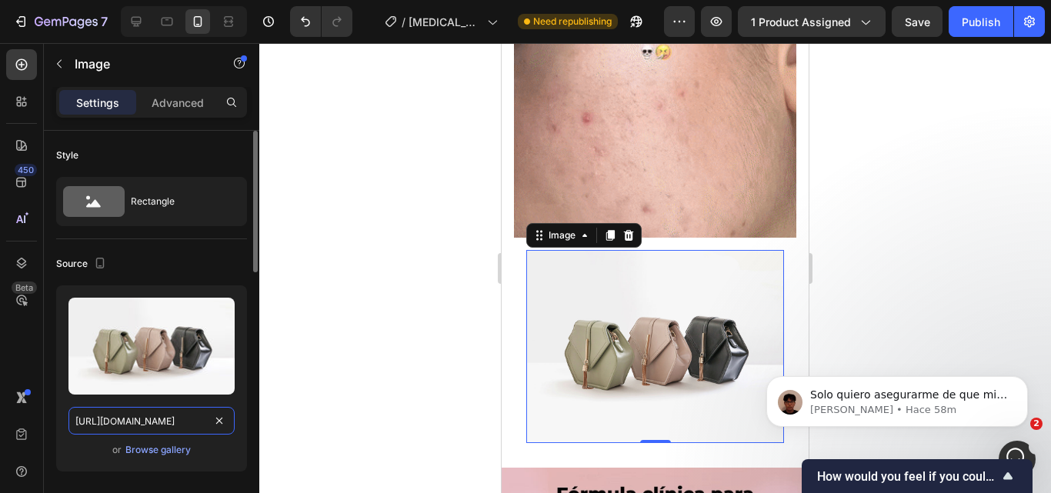
click at [133, 434] on input "[URL][DOMAIN_NAME]" at bounding box center [151, 421] width 166 height 28
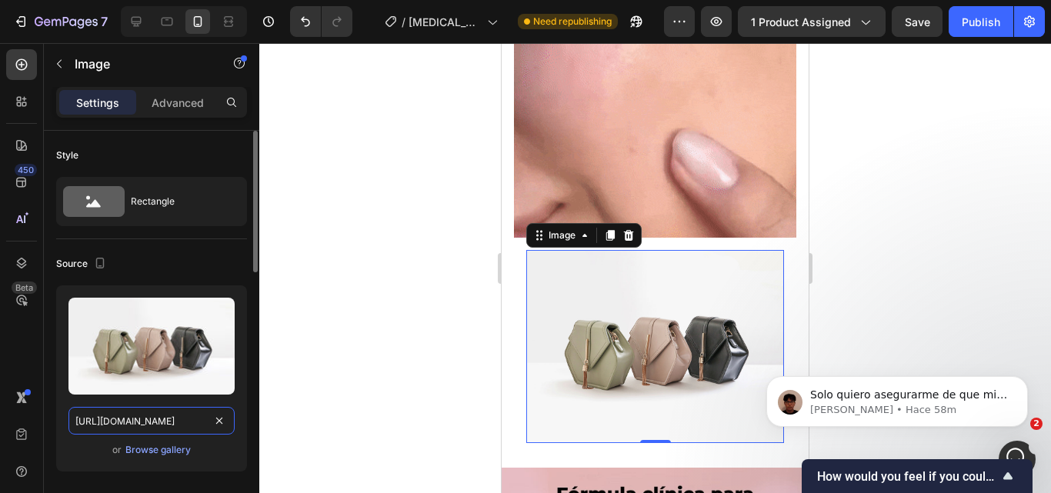
click at [133, 434] on input "[URL][DOMAIN_NAME]" at bounding box center [151, 421] width 166 height 28
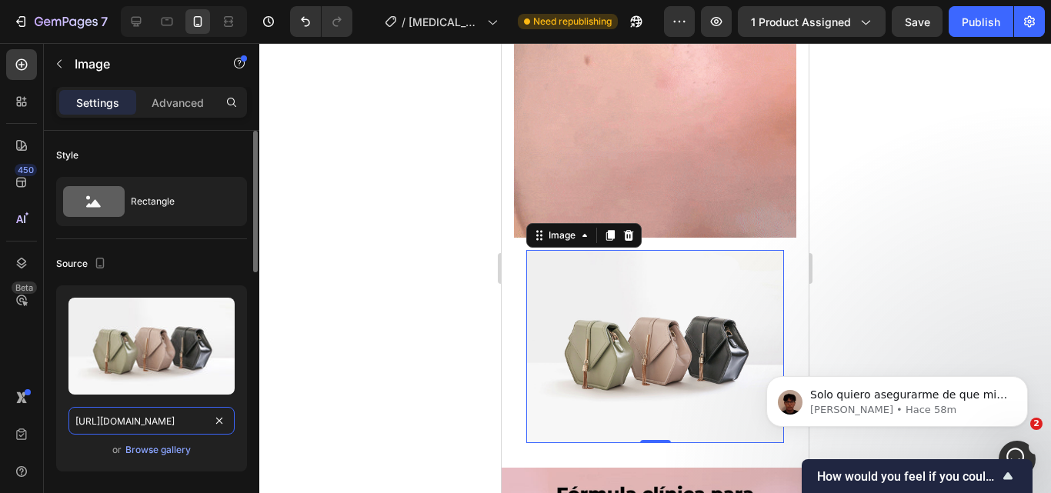
click at [133, 434] on input "[URL][DOMAIN_NAME]" at bounding box center [151, 421] width 166 height 28
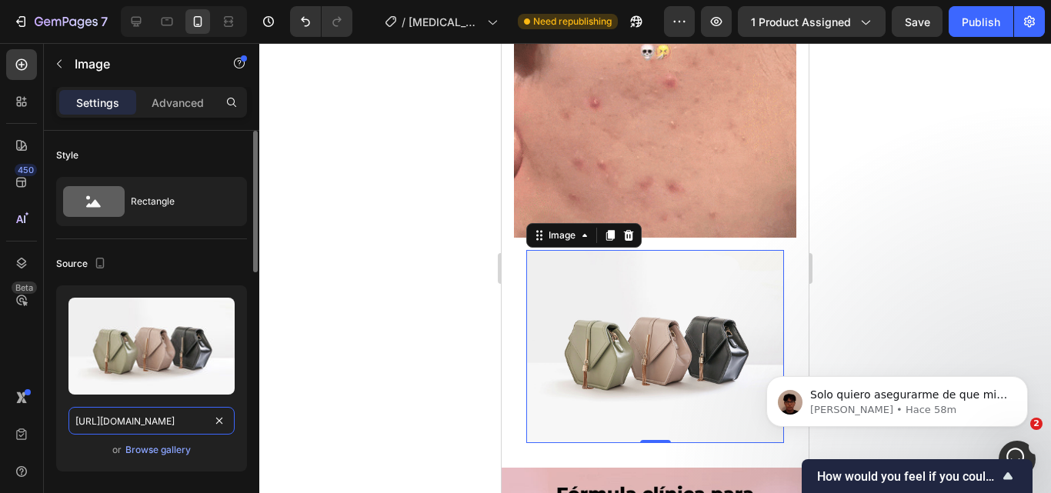
click at [133, 434] on input "[URL][DOMAIN_NAME]" at bounding box center [151, 421] width 166 height 28
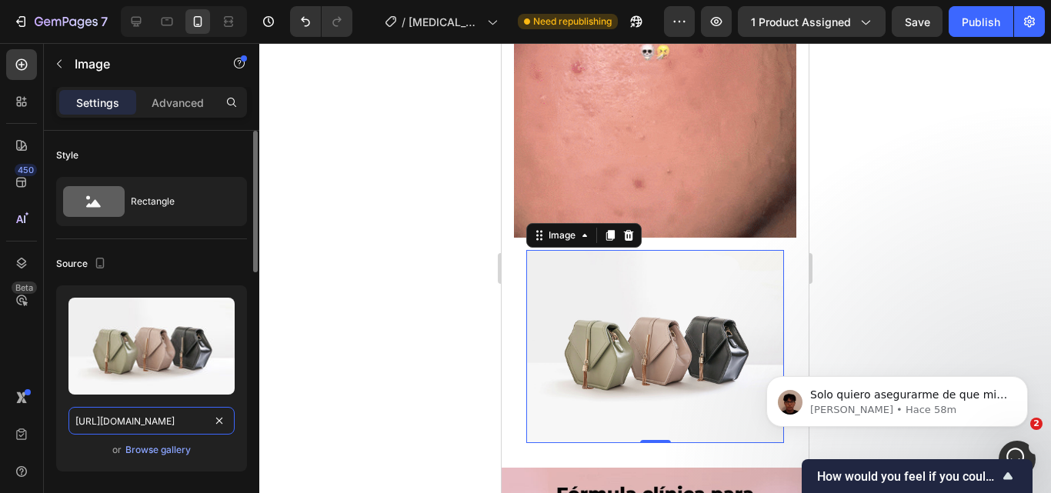
click at [133, 434] on input "[URL][DOMAIN_NAME]" at bounding box center [151, 421] width 166 height 28
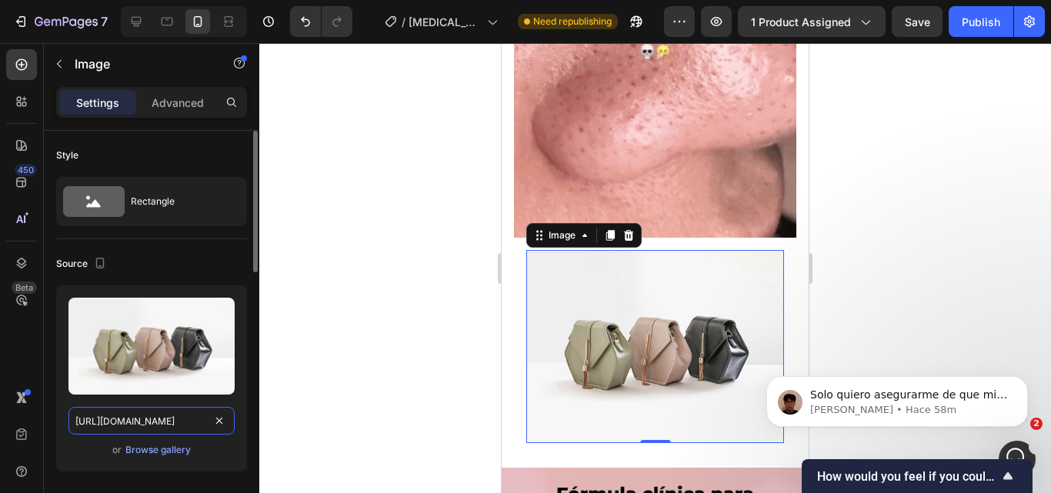
click at [133, 434] on input "[URL][DOMAIN_NAME]" at bounding box center [151, 421] width 166 height 28
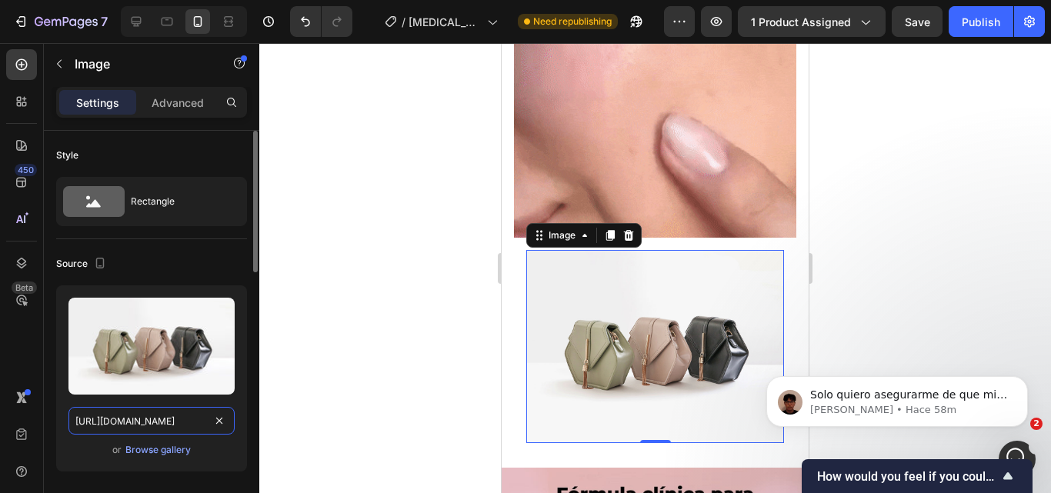
click at [133, 434] on input "[URL][DOMAIN_NAME]" at bounding box center [151, 421] width 166 height 28
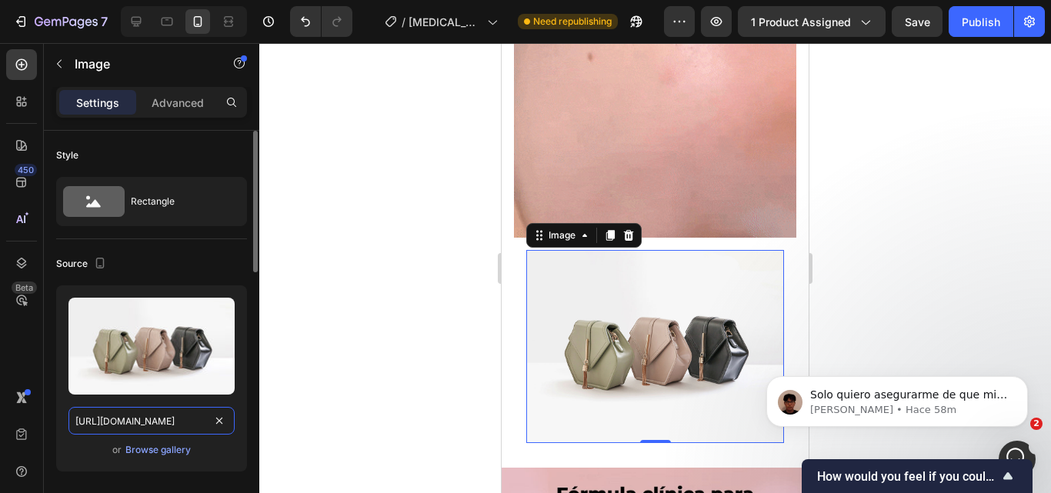
paste input "blob:https://imgur.com/05d910c4-47d9-4c3f-adb8-5ecc9b3acbac"
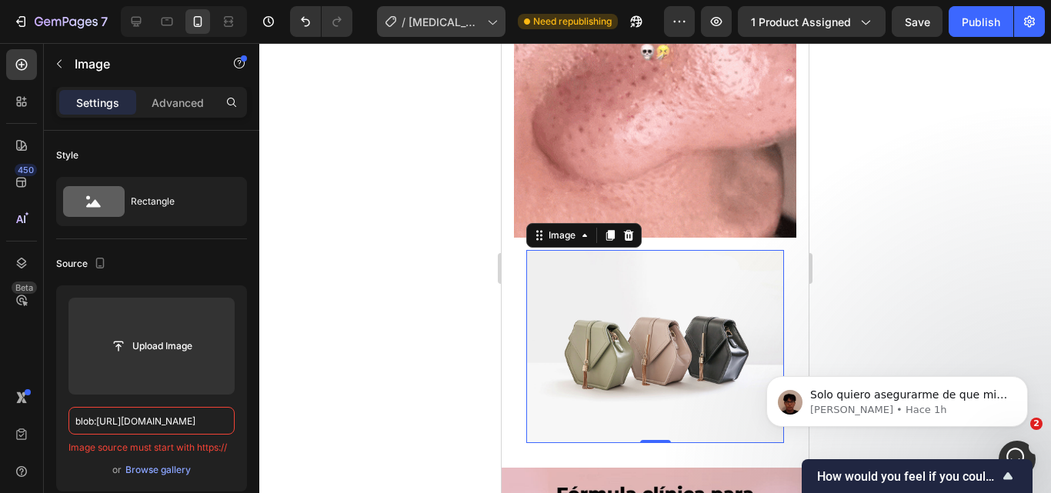
scroll to position [0, 0]
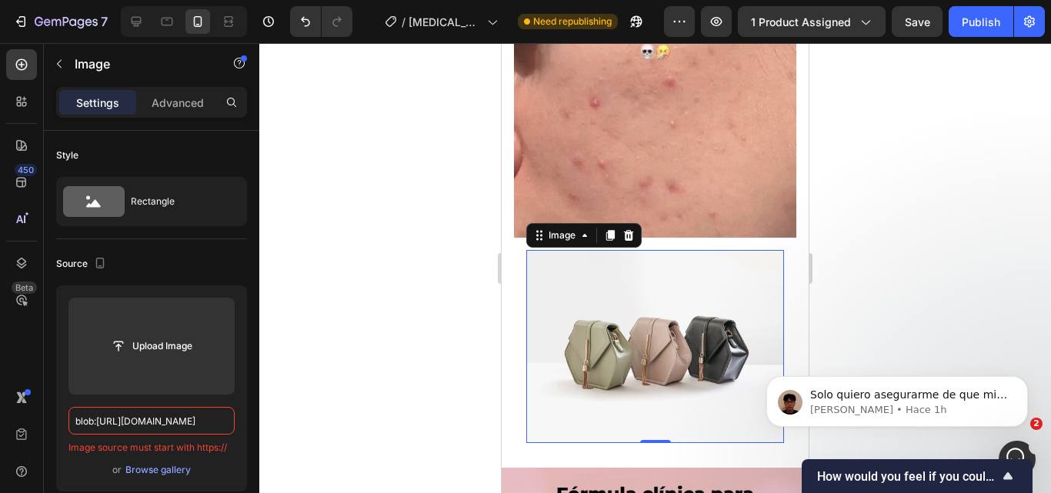
click at [593, 295] on img at bounding box center [655, 346] width 258 height 193
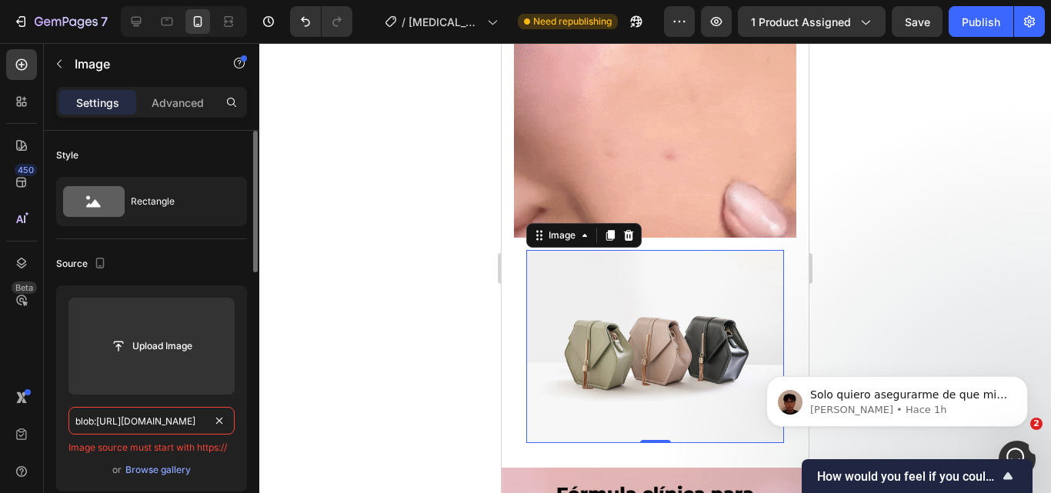
click at [205, 420] on input "blob:https://imgur.com/05d910c4-47d9-4c3f-adb8-5ecc9b3acbac" at bounding box center [151, 421] width 166 height 28
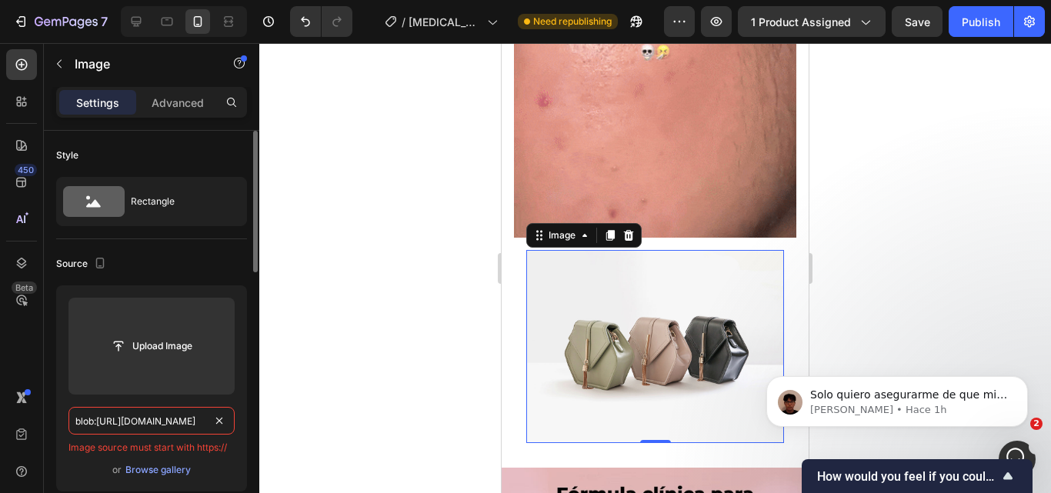
click at [205, 420] on input "blob:https://imgur.com/05d910c4-47d9-4c3f-adb8-5ecc9b3acbac" at bounding box center [151, 421] width 166 height 28
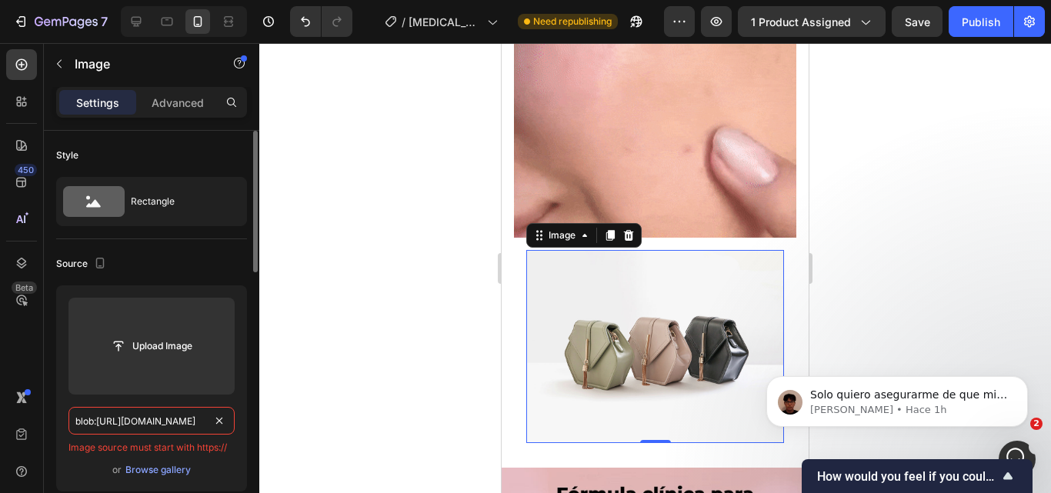
scroll to position [0, 165]
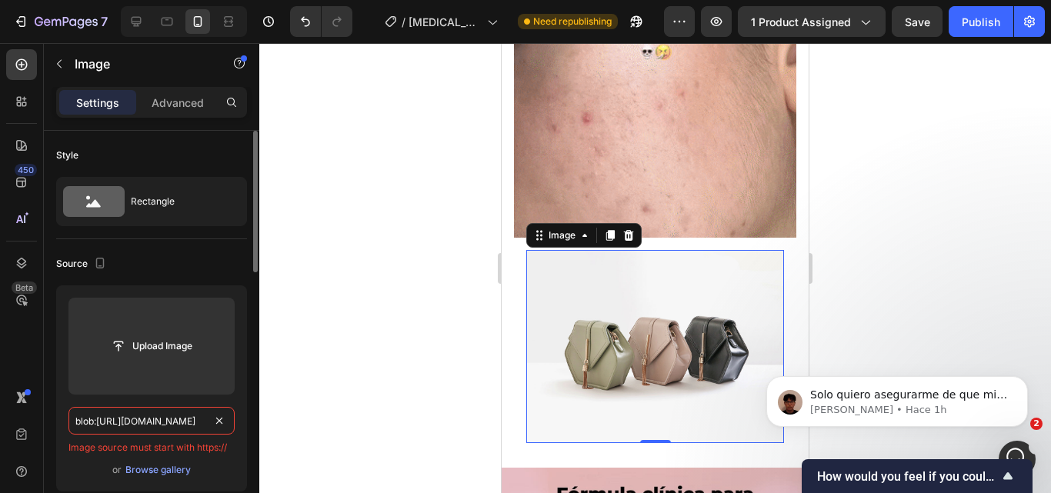
click at [205, 420] on input "blob:https://imgur.com/05d910c4-47d9-4c3f-adb8-5ecc9b3acbac" at bounding box center [151, 421] width 166 height 28
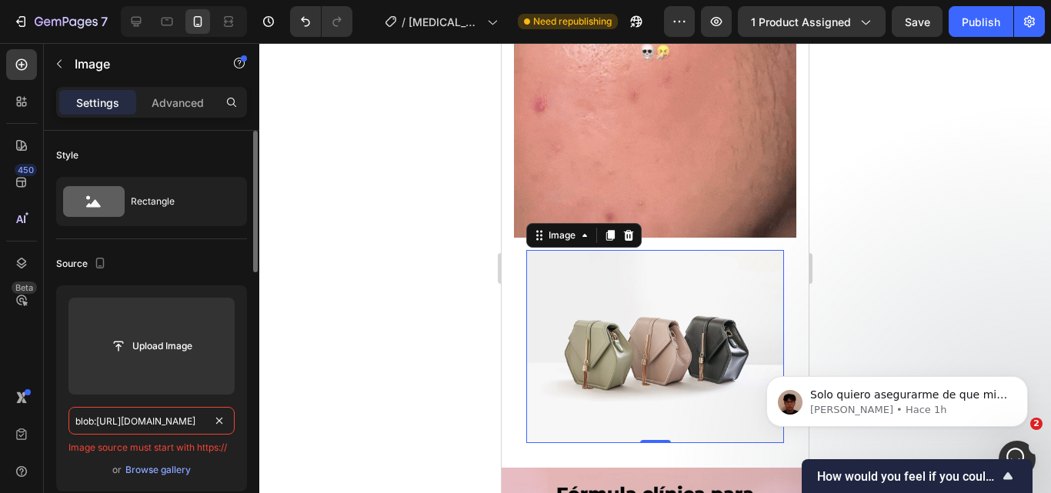
paste input "https://i.imgur.com/HeX8SqD.png"
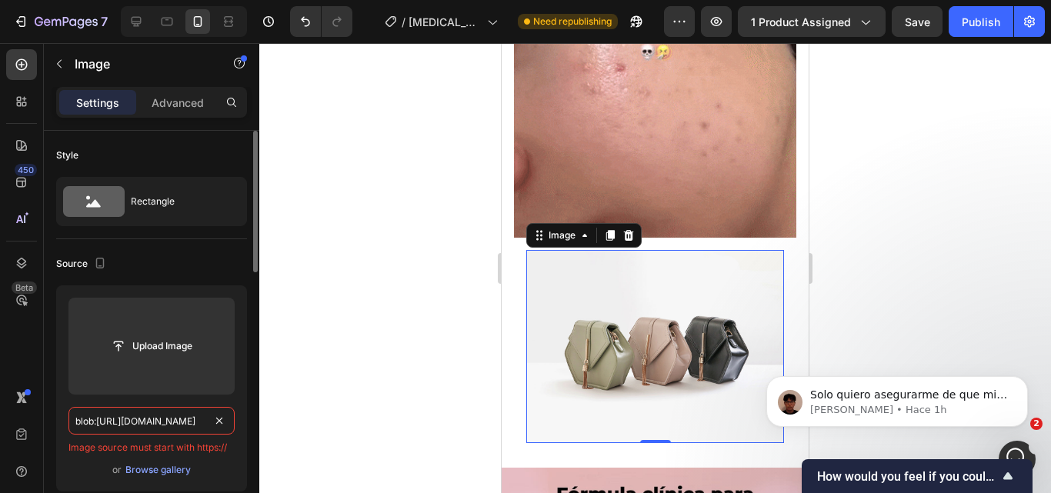
type input "https://i.imgur.com/HeX8SqD.png"
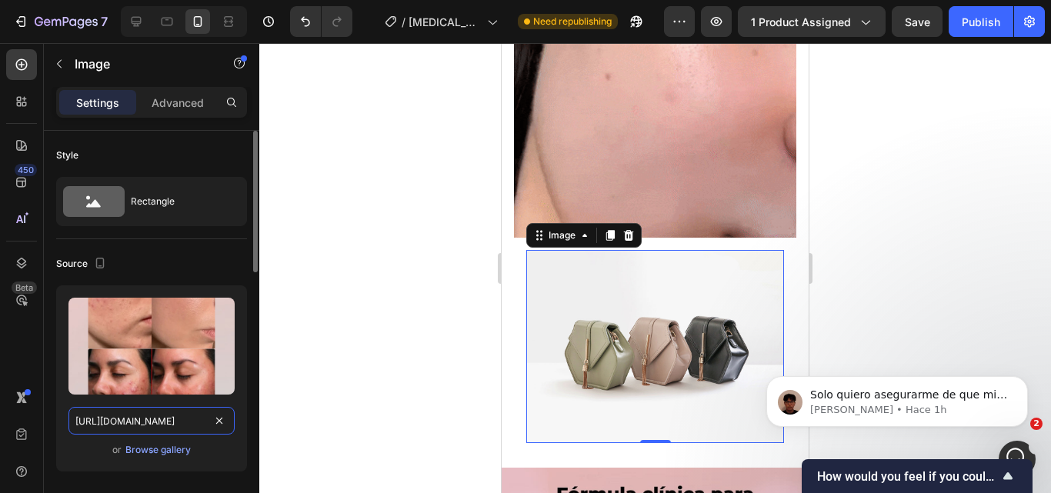
scroll to position [0, 18]
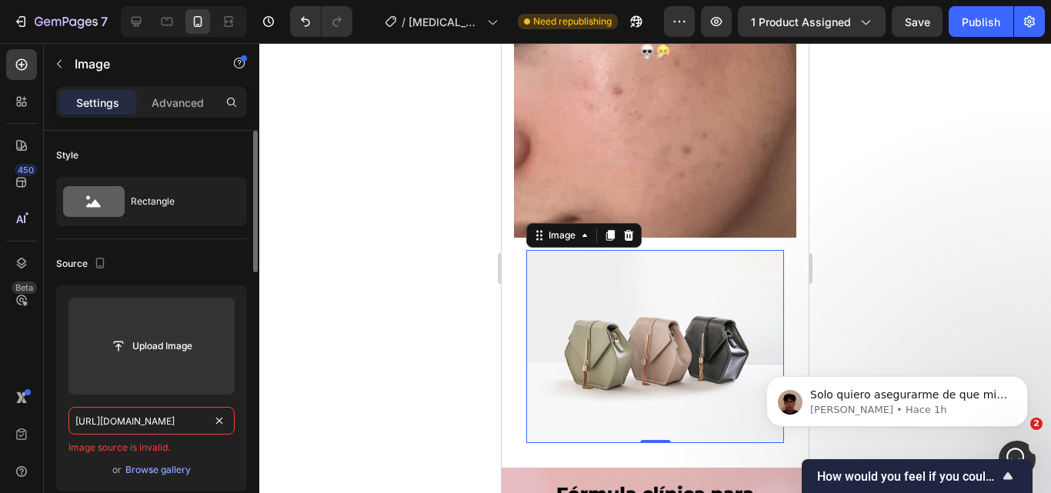
click at [197, 412] on input "https://i.imgur.com/HeX8SqD.png" at bounding box center [151, 421] width 166 height 28
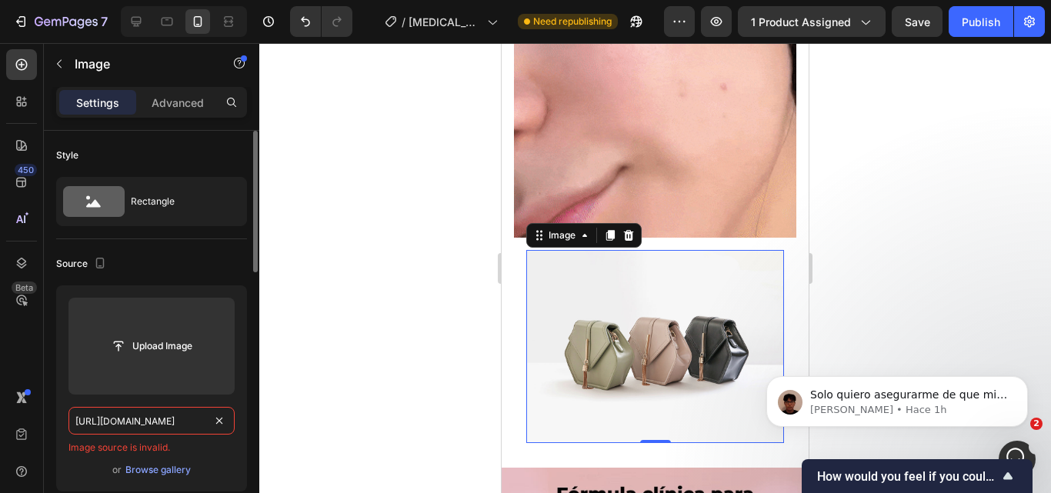
click at [197, 412] on input "https://i.imgur.com/HeX8SqD.png" at bounding box center [151, 421] width 166 height 28
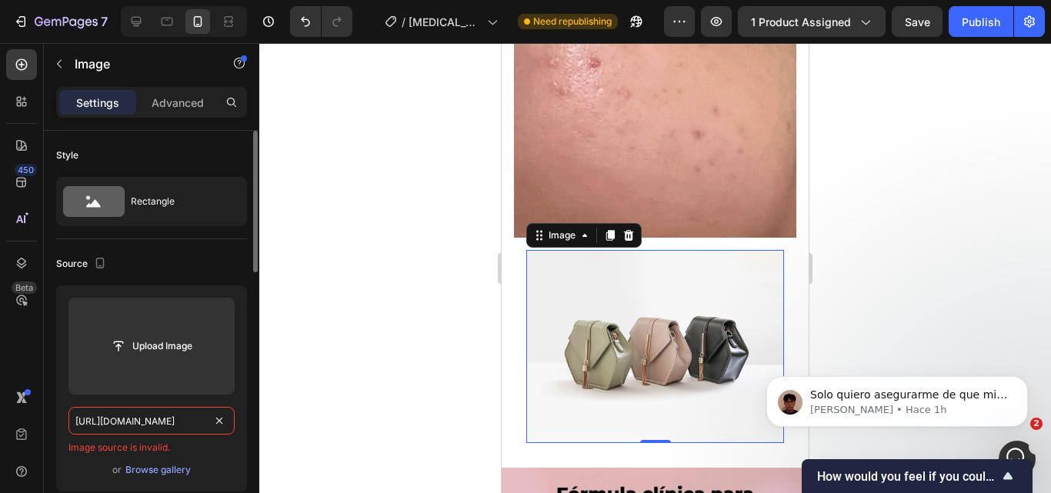
click at [197, 412] on input "https://i.imgur.com/HeX8SqD.png" at bounding box center [151, 421] width 166 height 28
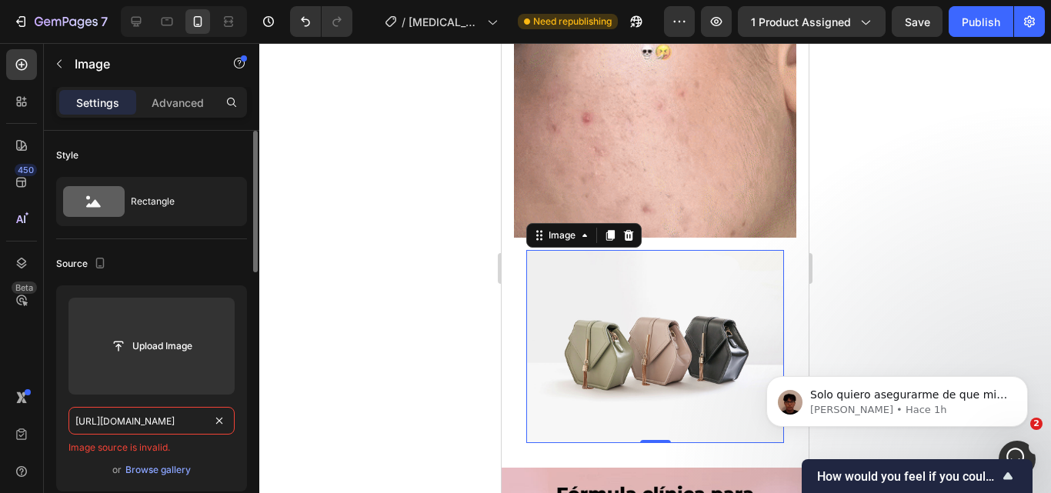
click at [197, 412] on input "https://i.imgur.com/HeX8SqD.png" at bounding box center [151, 421] width 166 height 28
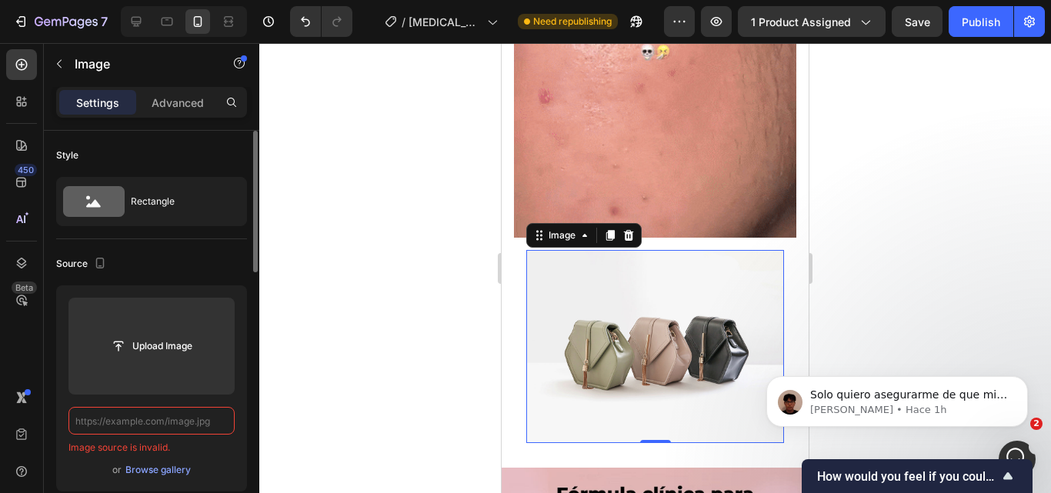
scroll to position [0, 0]
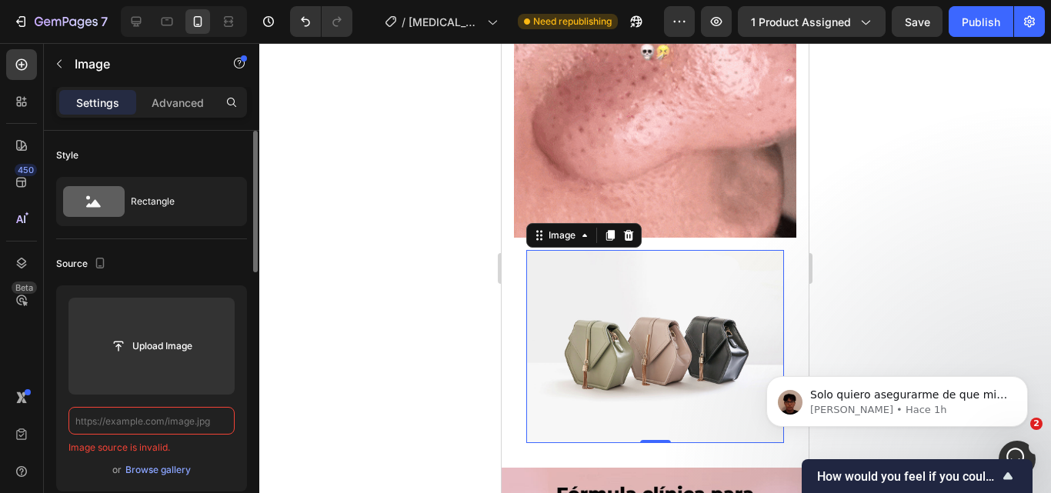
paste input "https://i.imgur.com/HeX8SqD.png"
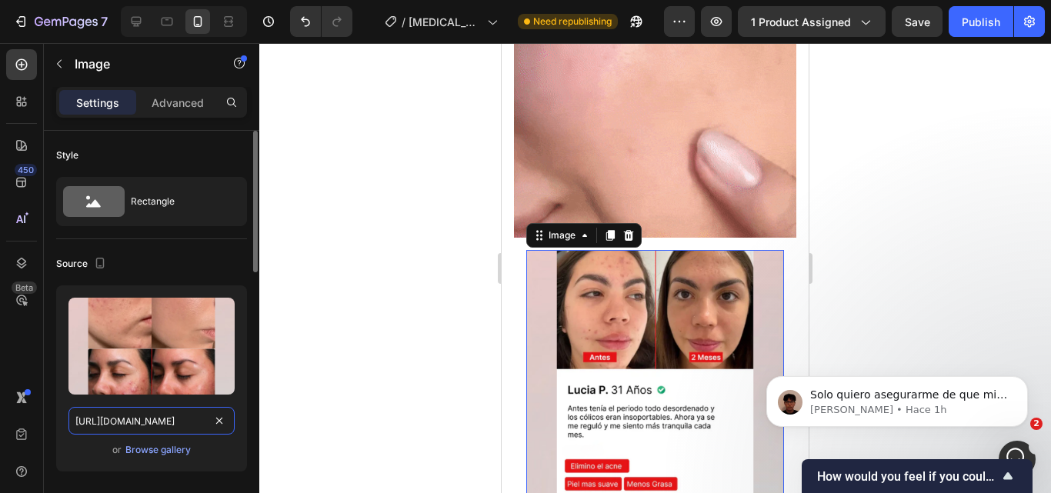
scroll to position [0, 18]
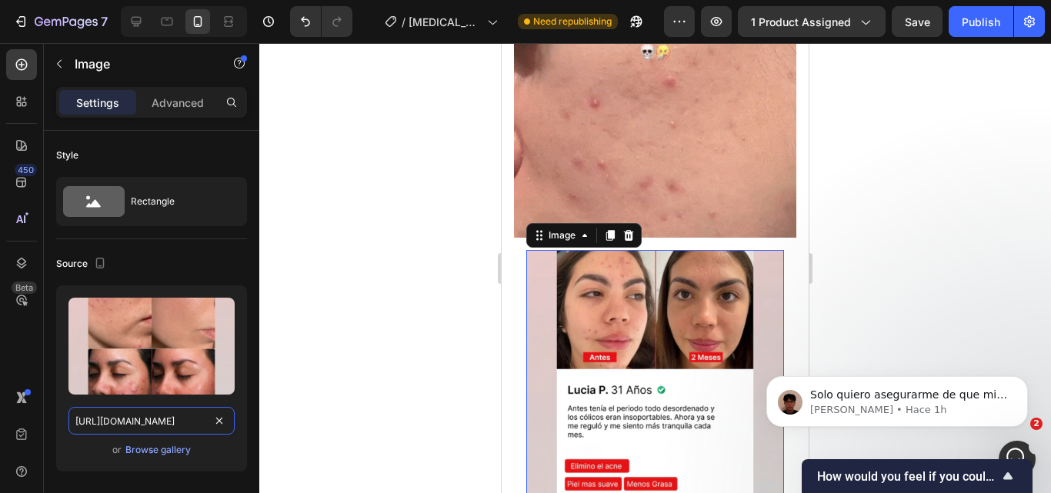
type input "https://i.imgur.com/HeX8SqD.png"
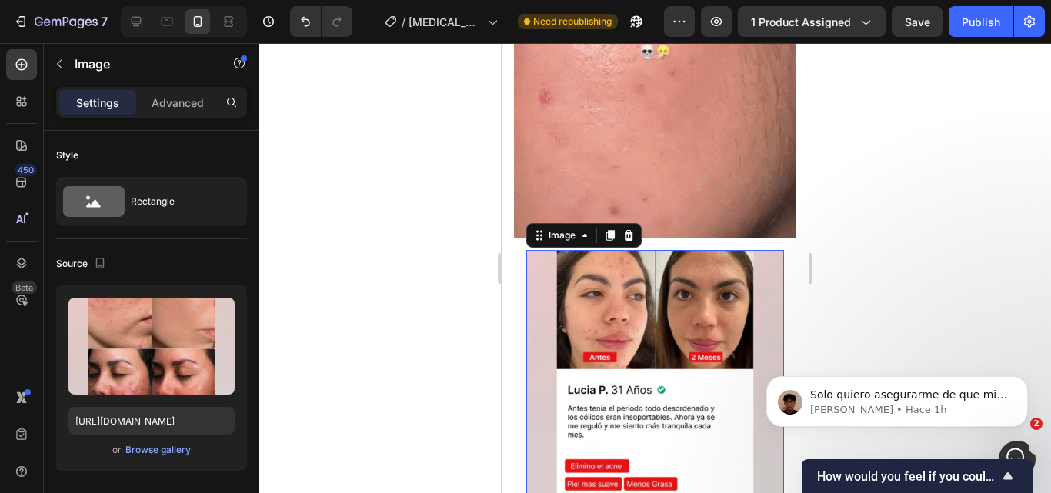
scroll to position [0, 0]
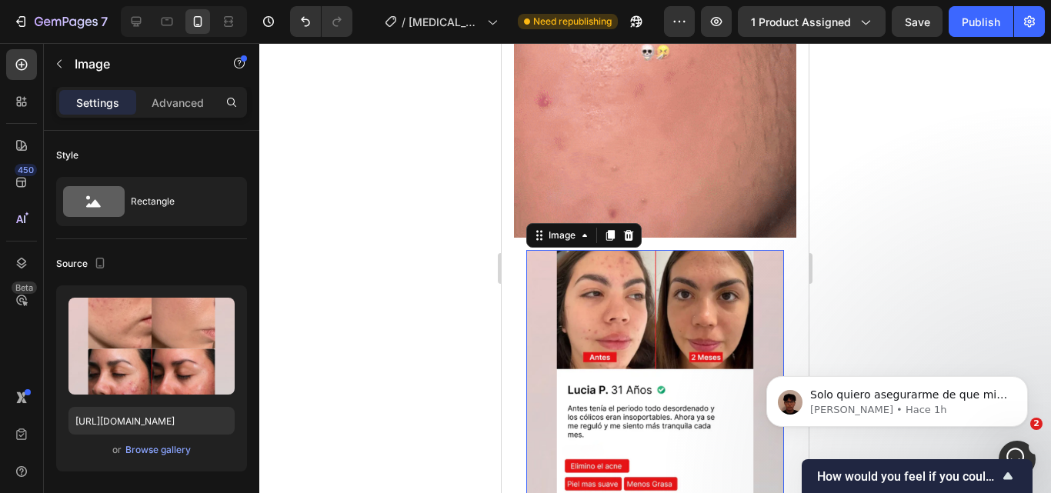
click at [852, 230] on div at bounding box center [655, 268] width 792 height 450
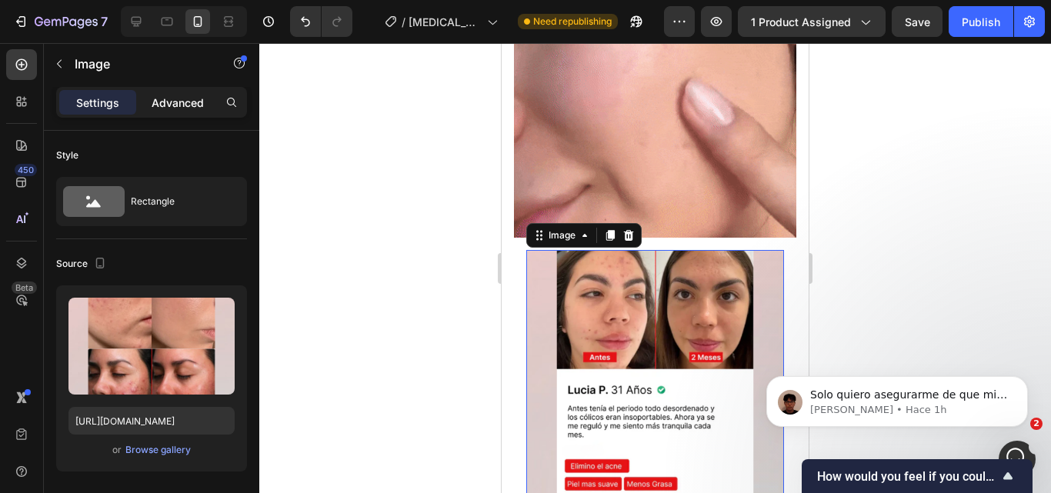
click at [171, 102] on p "Advanced" at bounding box center [178, 103] width 52 height 16
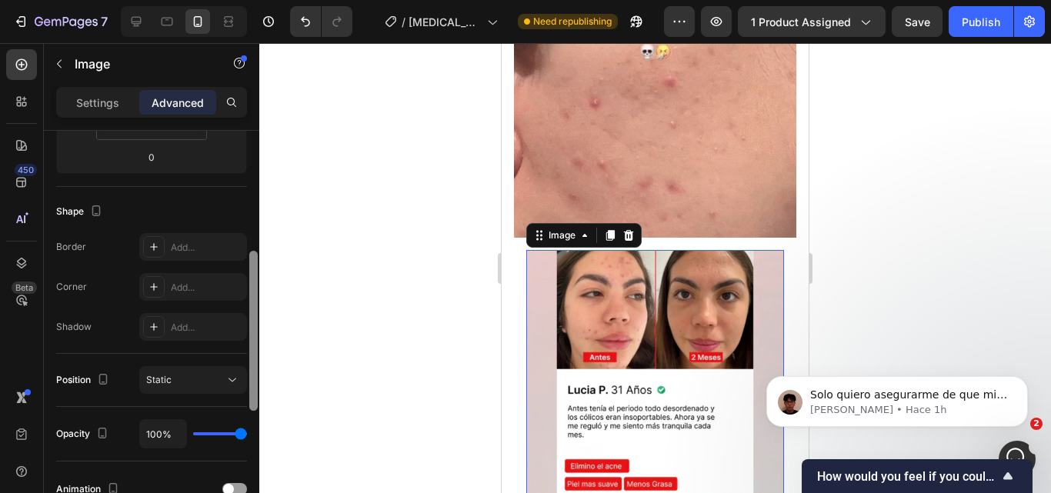
scroll to position [318, 0]
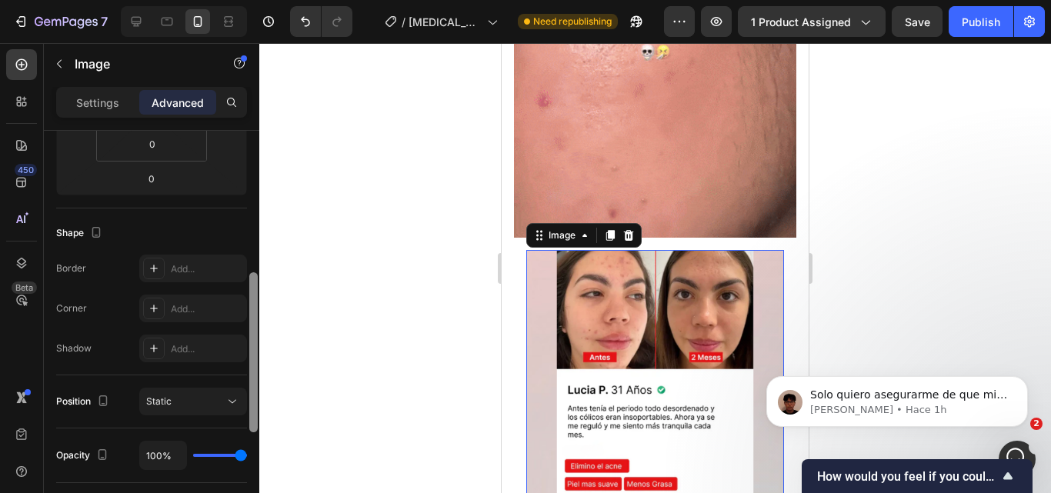
drag, startPoint x: 255, startPoint y: 273, endPoint x: 285, endPoint y: 399, distance: 129.9
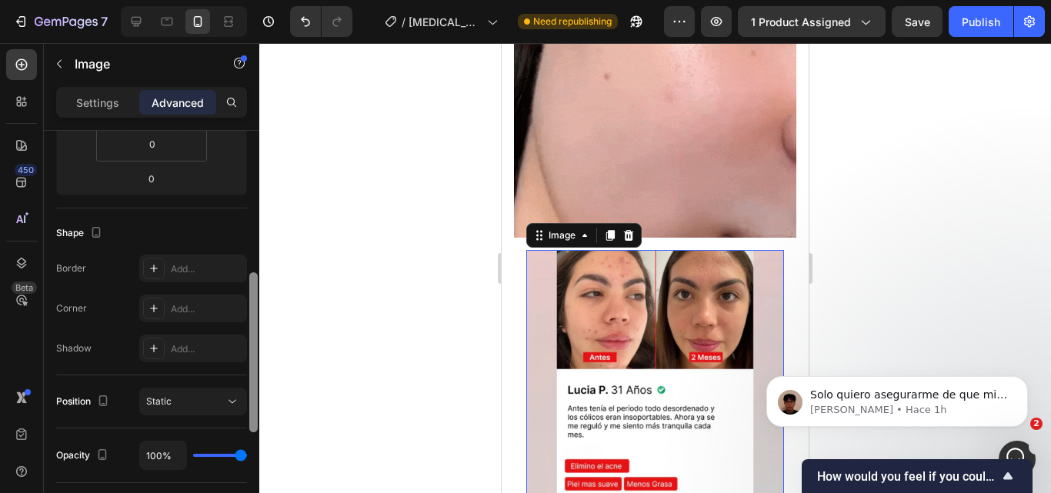
click at [285, 0] on div "7 Version history / inositol Need republishing Preview 1 product assigned Save …" at bounding box center [525, 0] width 1051 height 0
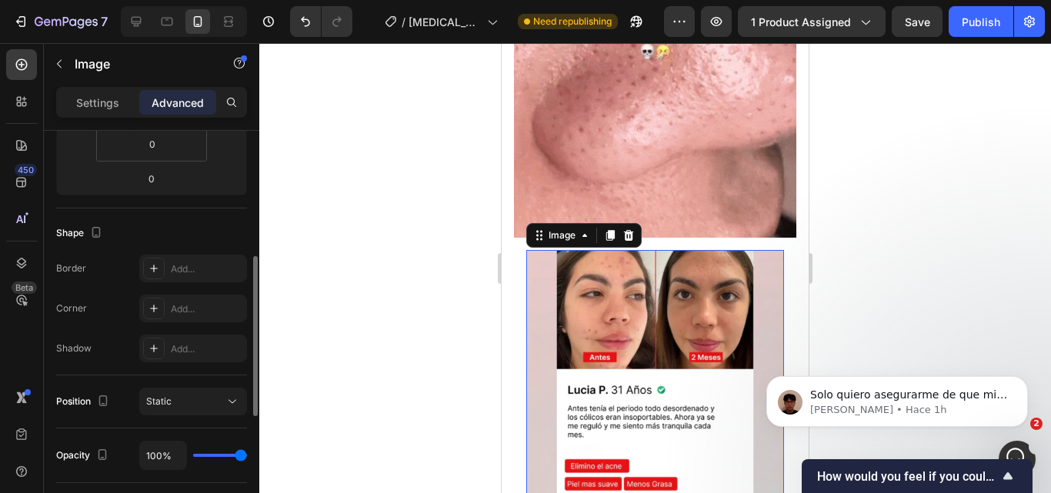
click at [937, 254] on div at bounding box center [655, 268] width 792 height 450
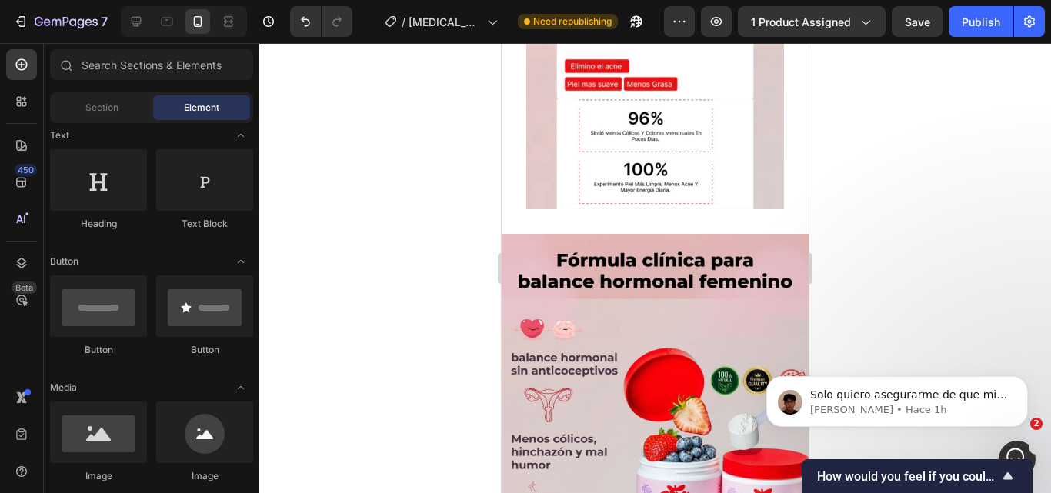
scroll to position [1906, 0]
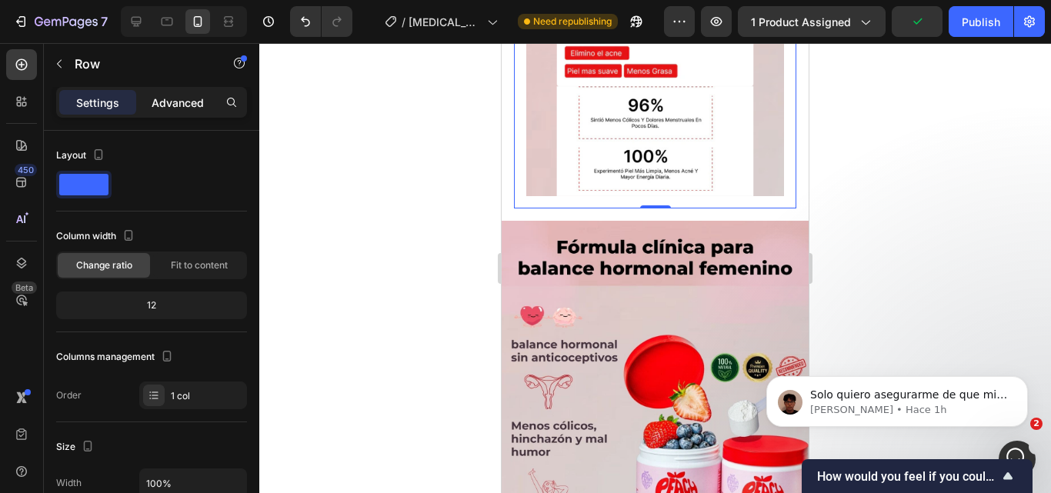
click at [194, 95] on p "Advanced" at bounding box center [178, 103] width 52 height 16
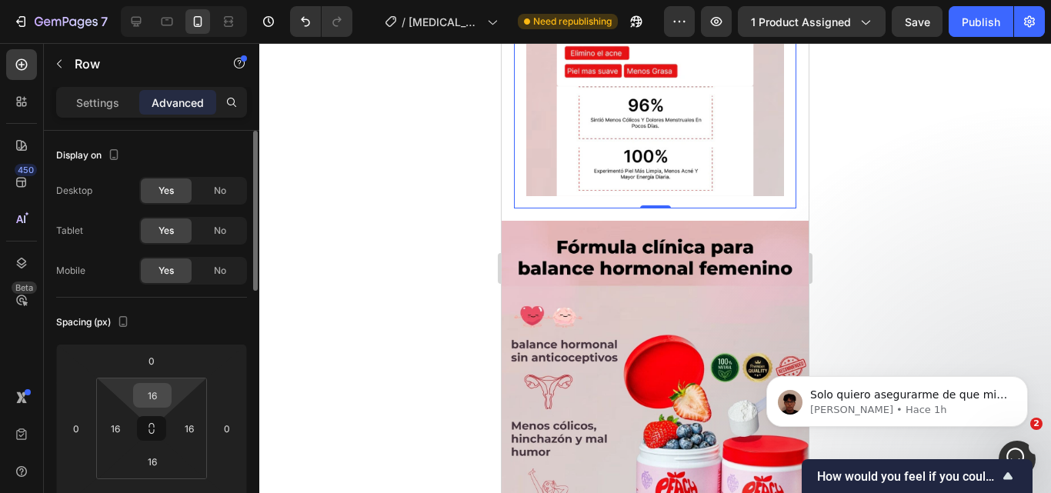
click at [158, 392] on input "16" at bounding box center [152, 395] width 31 height 23
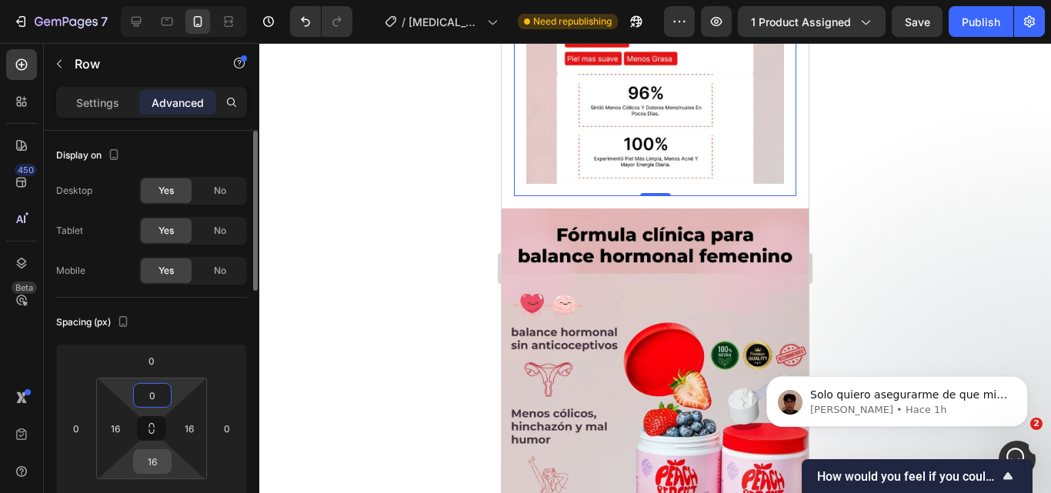
type input "0"
click at [152, 465] on input "16" at bounding box center [152, 461] width 31 height 23
type input "0"
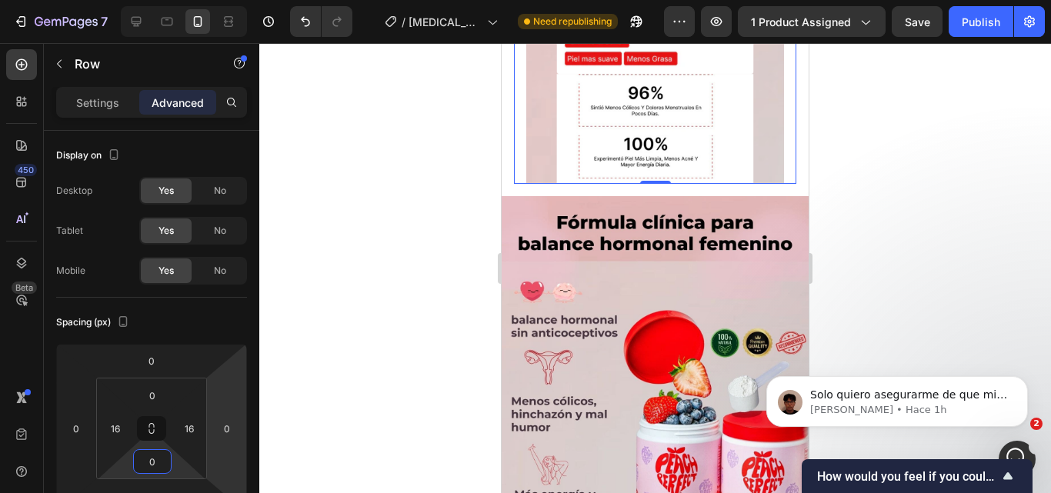
click at [369, 363] on div at bounding box center [655, 268] width 792 height 450
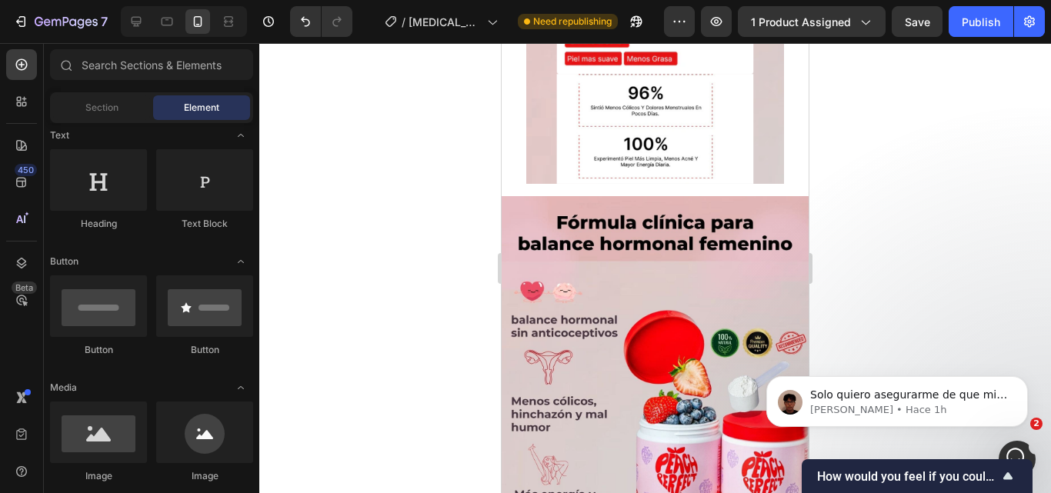
drag, startPoint x: 304, startPoint y: 261, endPoint x: 847, endPoint y: 279, distance: 543.5
click at [847, 279] on div at bounding box center [655, 268] width 792 height 450
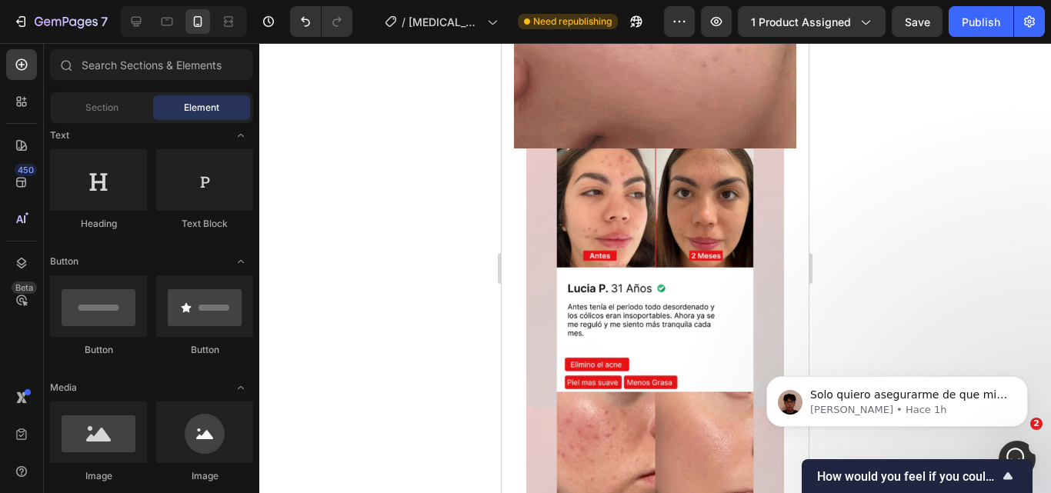
scroll to position [1209, 0]
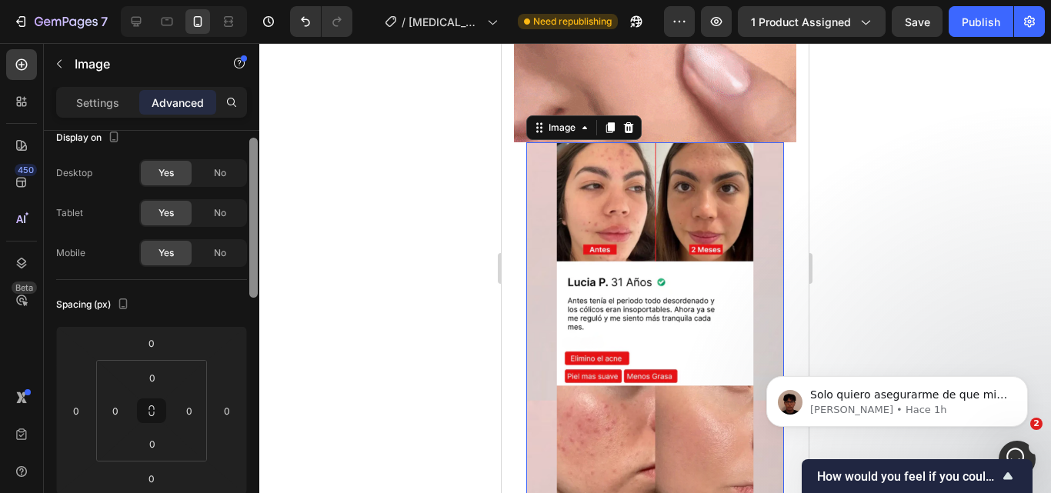
scroll to position [0, 0]
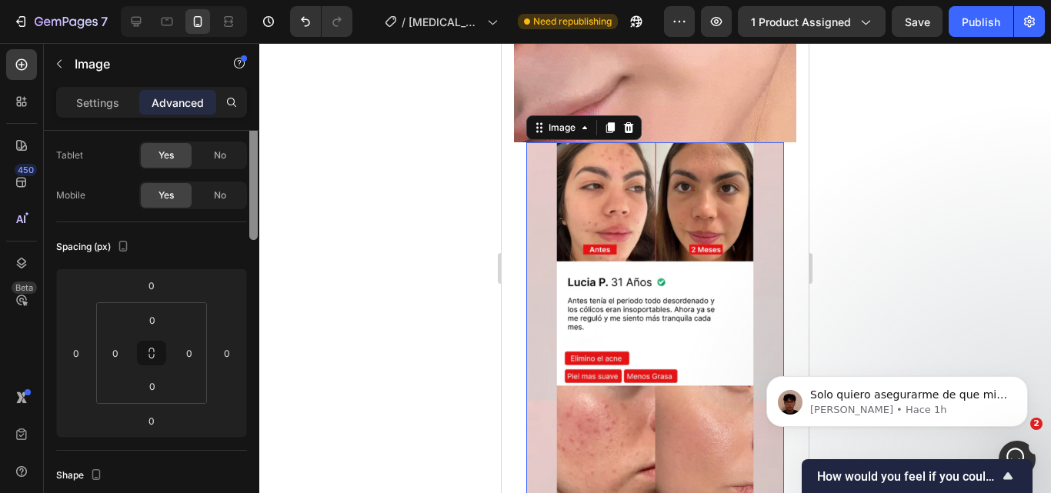
drag, startPoint x: 253, startPoint y: 265, endPoint x: 243, endPoint y: 143, distance: 122.7
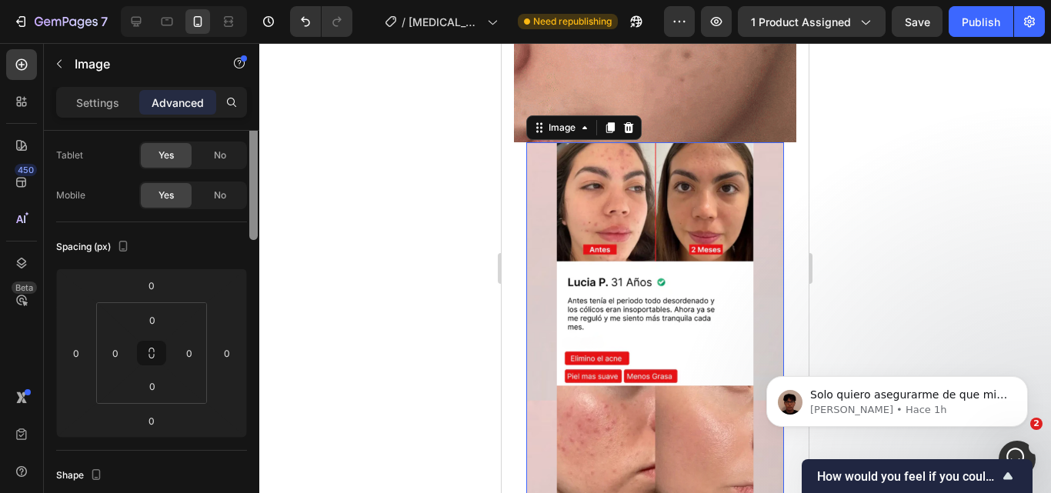
click at [243, 143] on div "Display on Desktop Yes No Tablet Yes No Mobile Yes No Spacing (px) 0 0 0 0 0 0 …" at bounding box center [151, 334] width 215 height 406
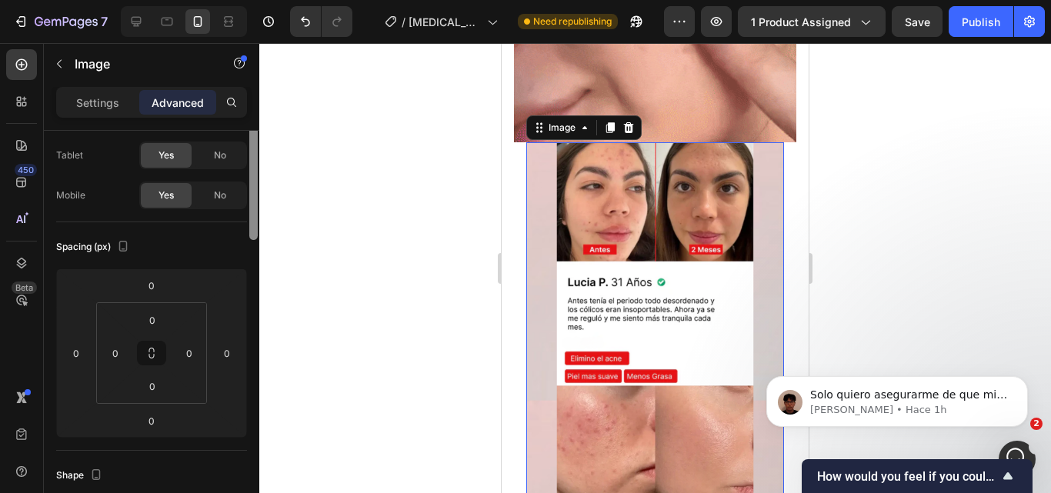
scroll to position [10, 0]
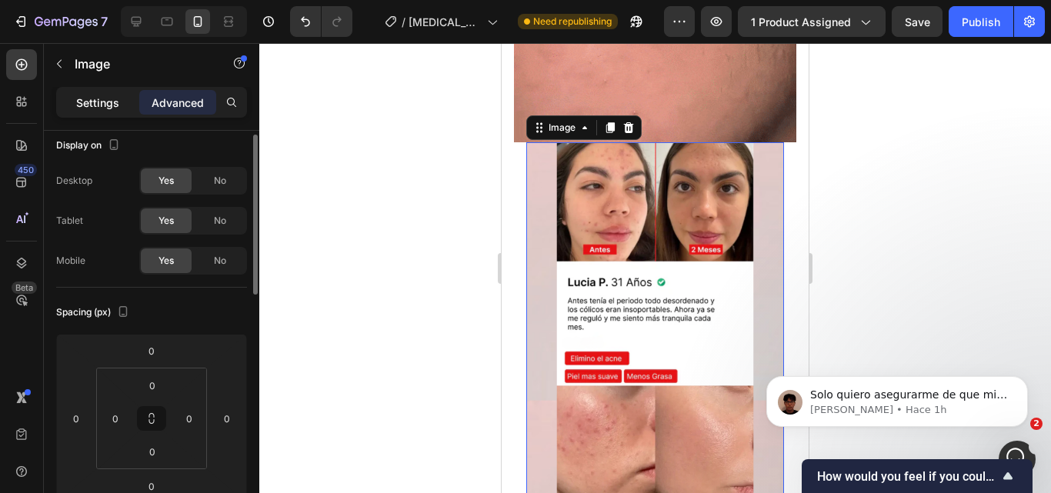
click at [109, 111] on div "Settings" at bounding box center [97, 102] width 77 height 25
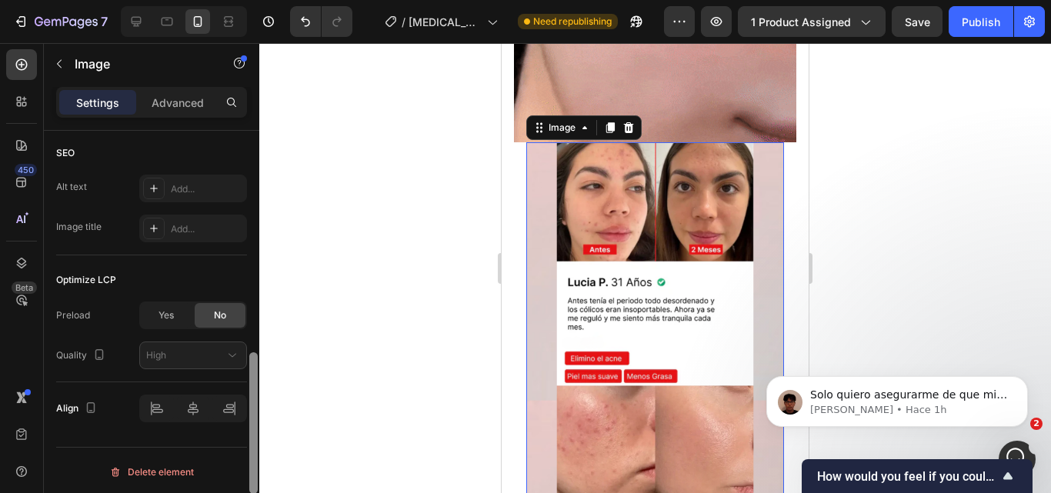
scroll to position [756, 0]
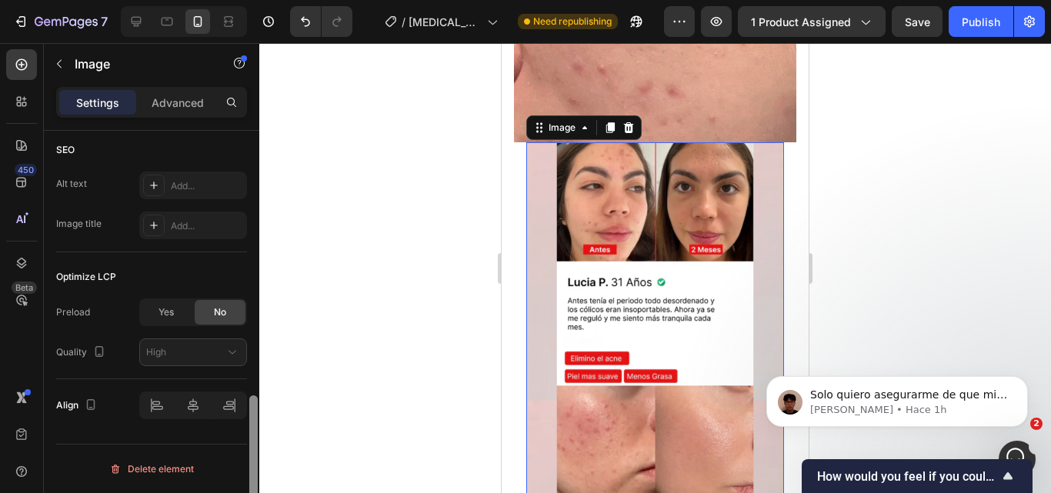
drag, startPoint x: 255, startPoint y: 224, endPoint x: 252, endPoint y: 509, distance: 285.5
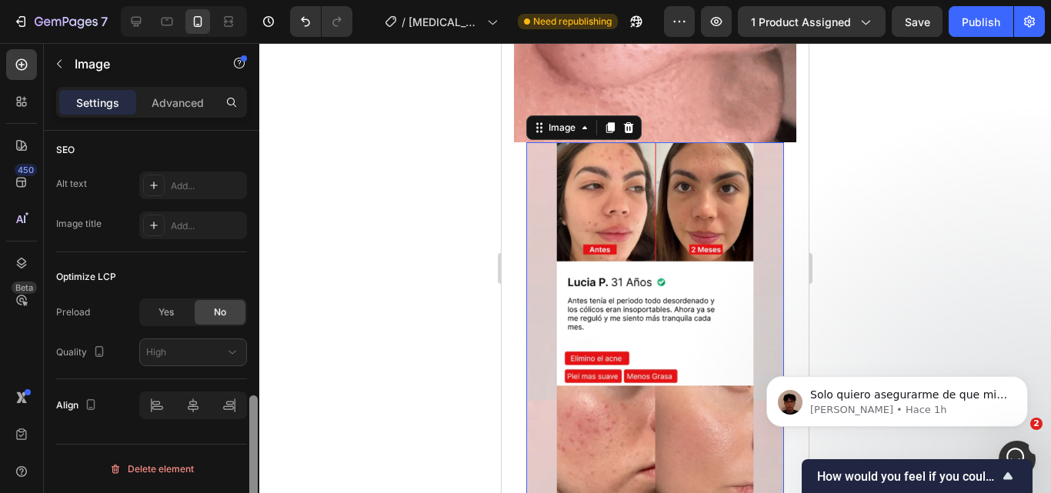
click at [252, 0] on html "7 Version history / inositol Need republishing Preview 1 product assigned Save …" at bounding box center [525, 0] width 1051 height 0
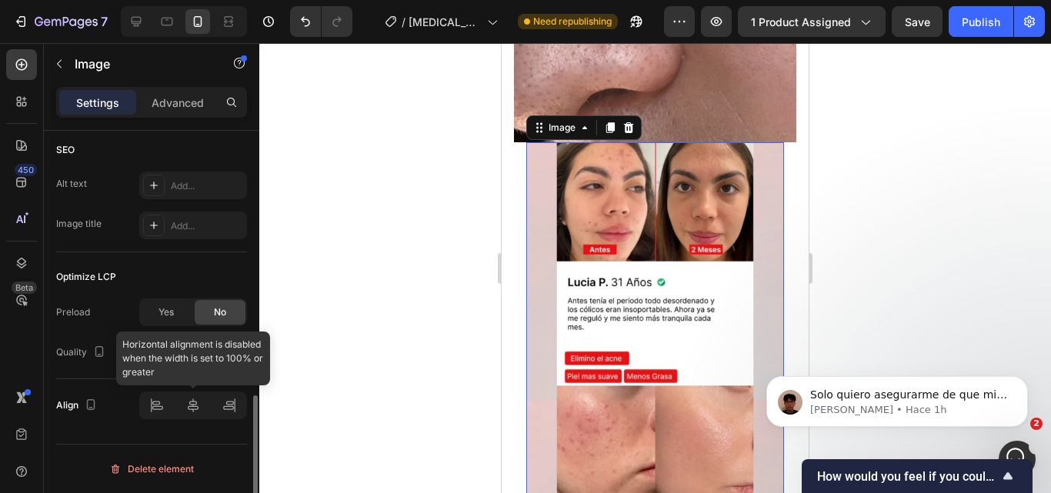
click at [158, 408] on div at bounding box center [193, 406] width 108 height 28
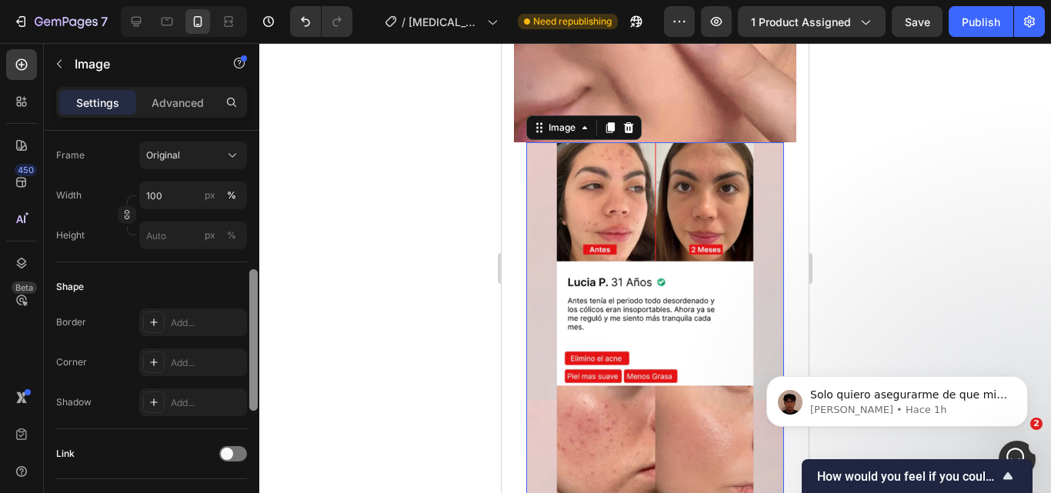
scroll to position [400, 0]
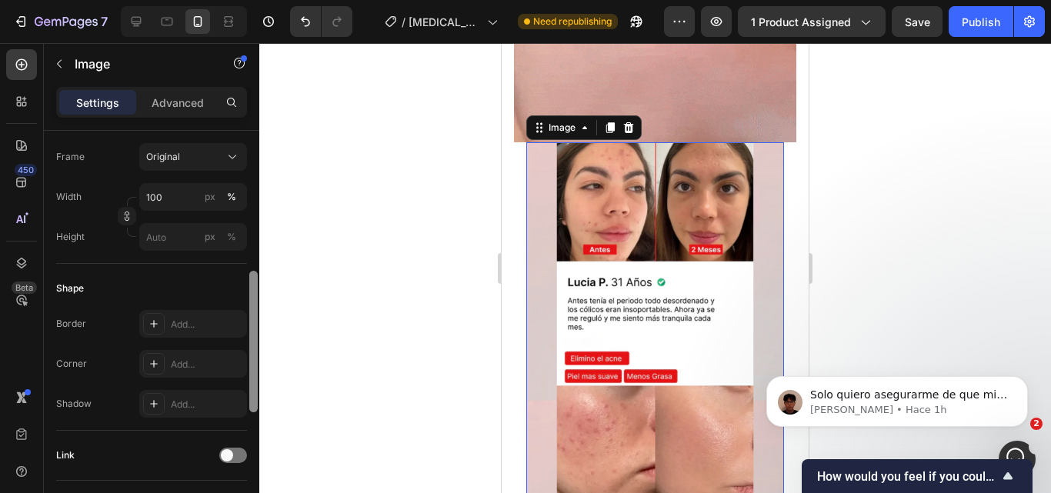
drag, startPoint x: 254, startPoint y: 422, endPoint x: 262, endPoint y: 298, distance: 124.9
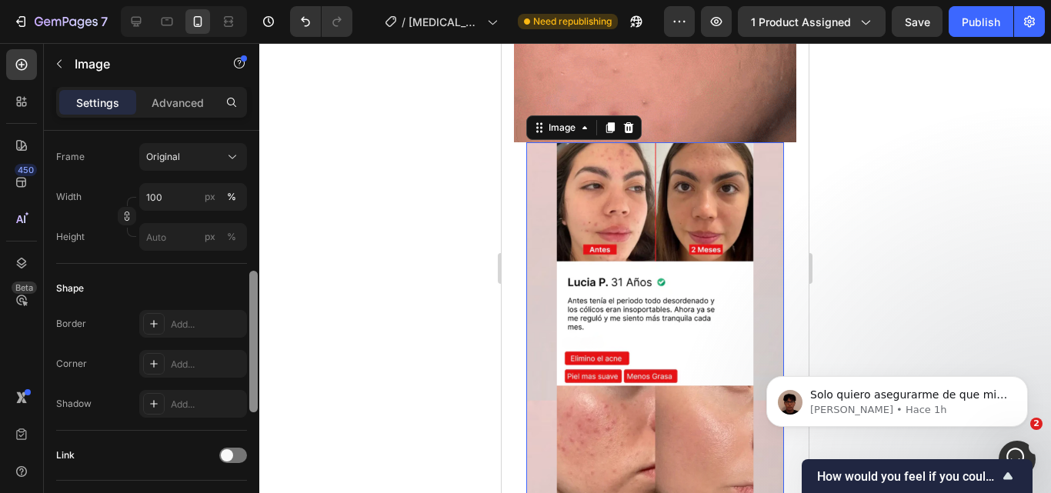
click at [262, 0] on div "7 Version history / inositol Need republishing Preview 1 product assigned Save …" at bounding box center [525, 0] width 1051 height 0
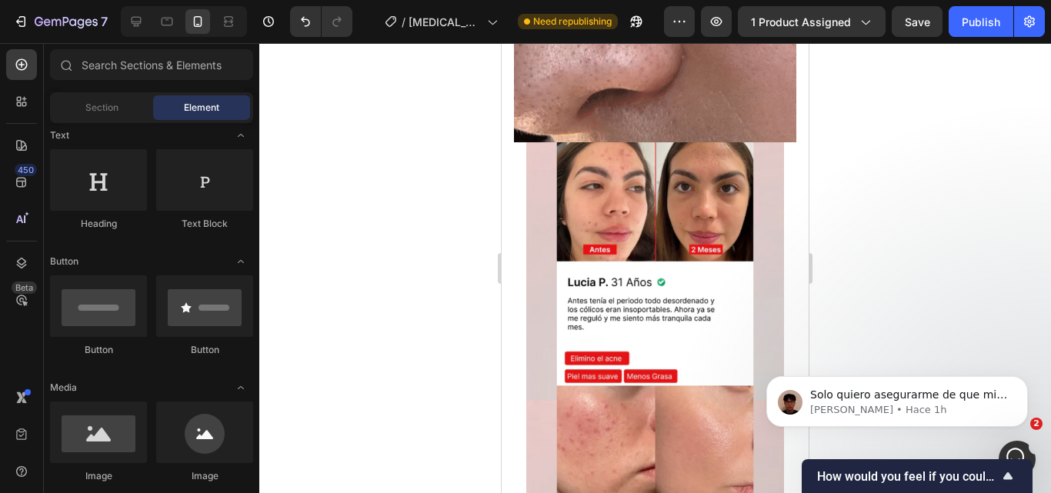
drag, startPoint x: 302, startPoint y: 192, endPoint x: 862, endPoint y: 225, distance: 561.9
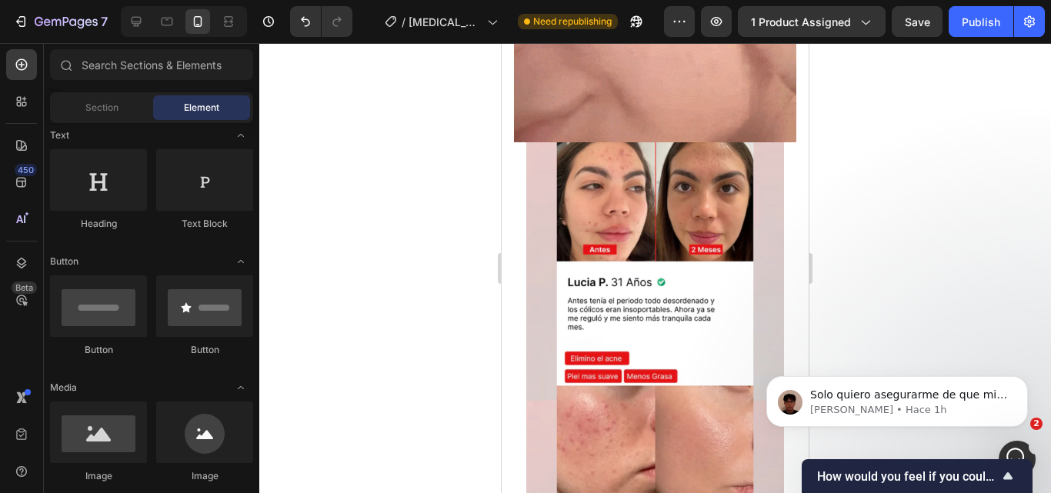
click at [862, 225] on div at bounding box center [655, 268] width 792 height 450
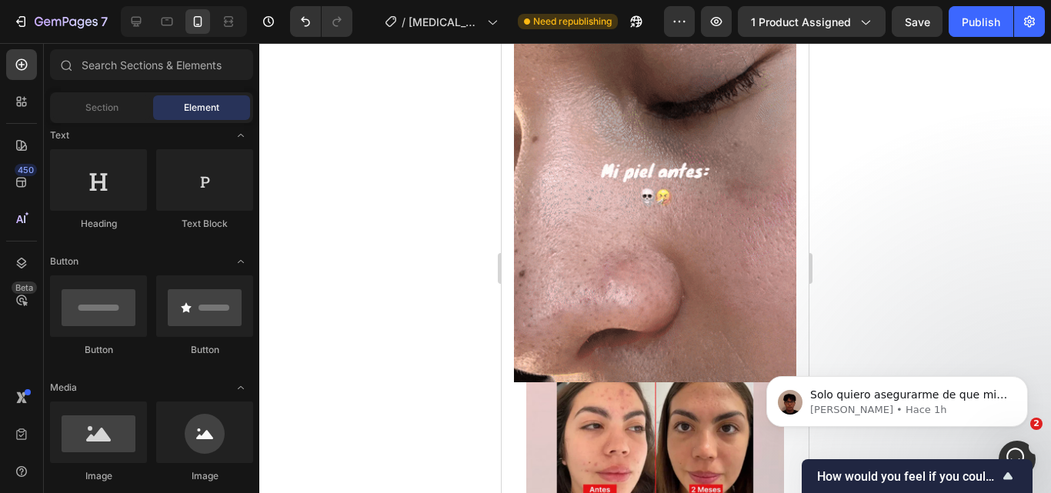
scroll to position [1096, 0]
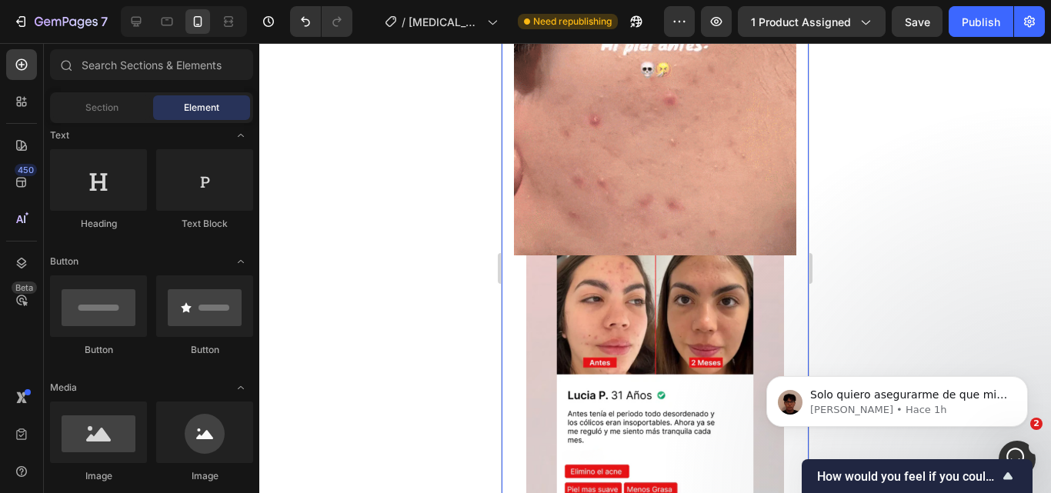
click at [792, 201] on div "Image Image Row" at bounding box center [655, 437] width 307 height 1140
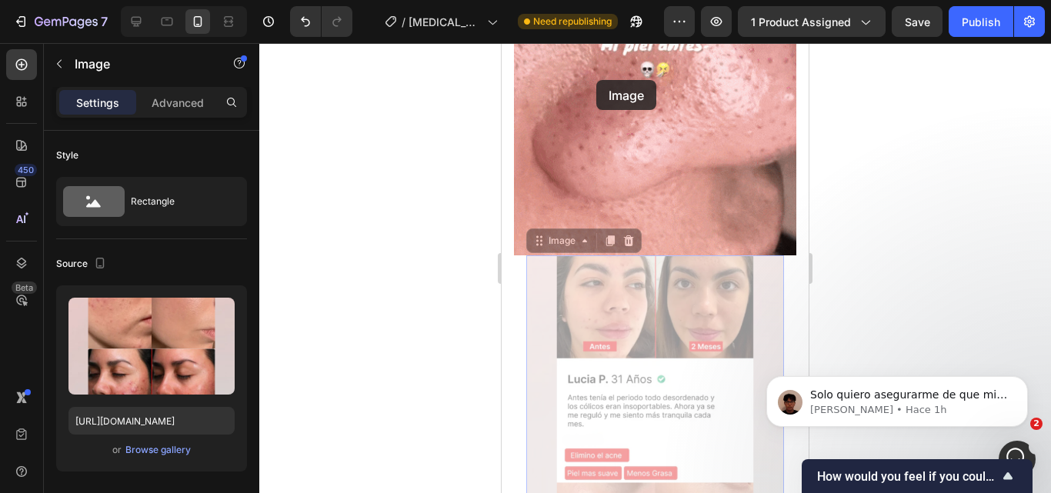
drag, startPoint x: 586, startPoint y: 311, endPoint x: 601, endPoint y: 149, distance: 162.3
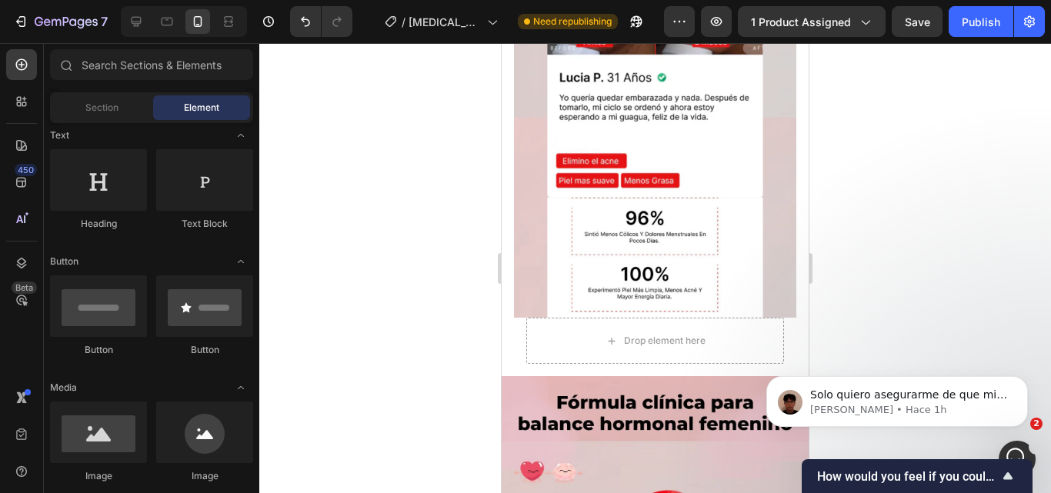
scroll to position [1869, 0]
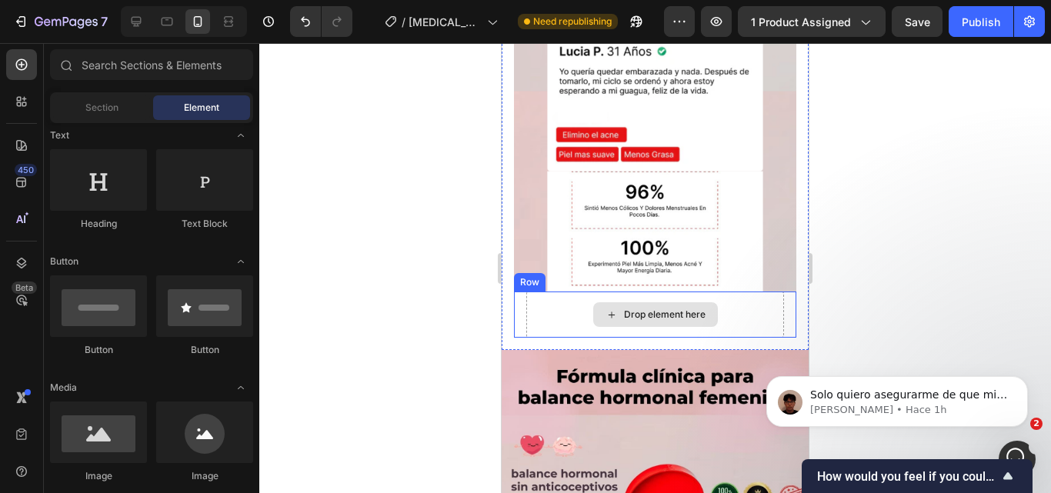
click at [747, 292] on div "Drop element here" at bounding box center [655, 315] width 258 height 46
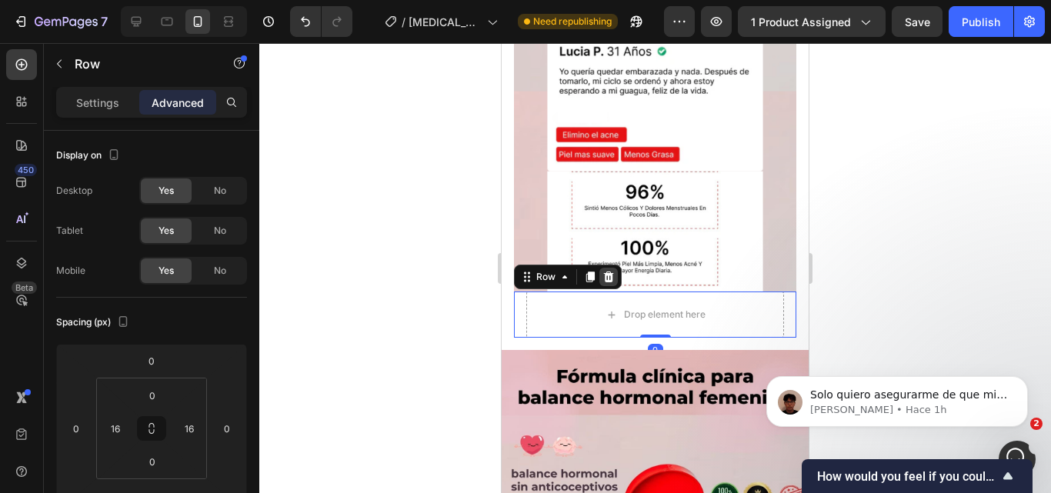
click at [603, 271] on icon at bounding box center [608, 277] width 12 height 12
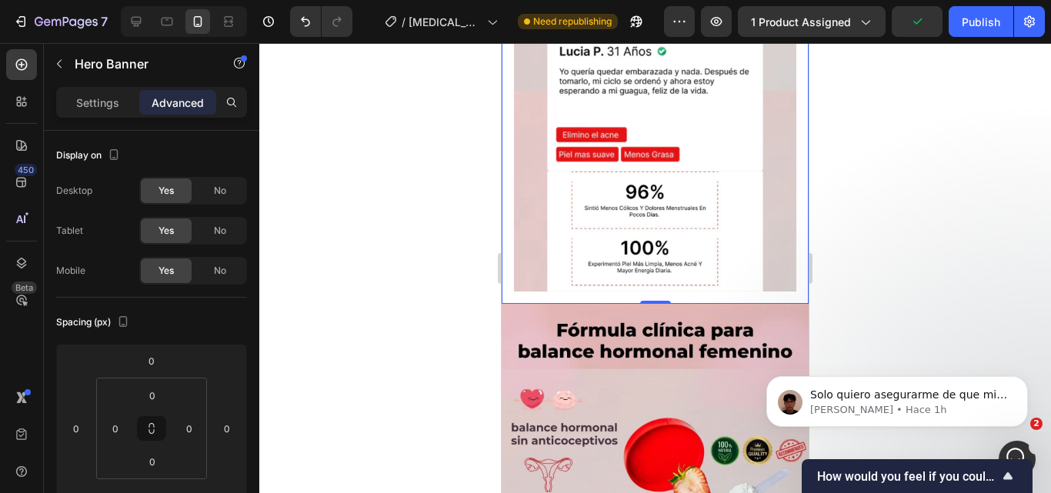
click at [456, 259] on div at bounding box center [655, 268] width 792 height 450
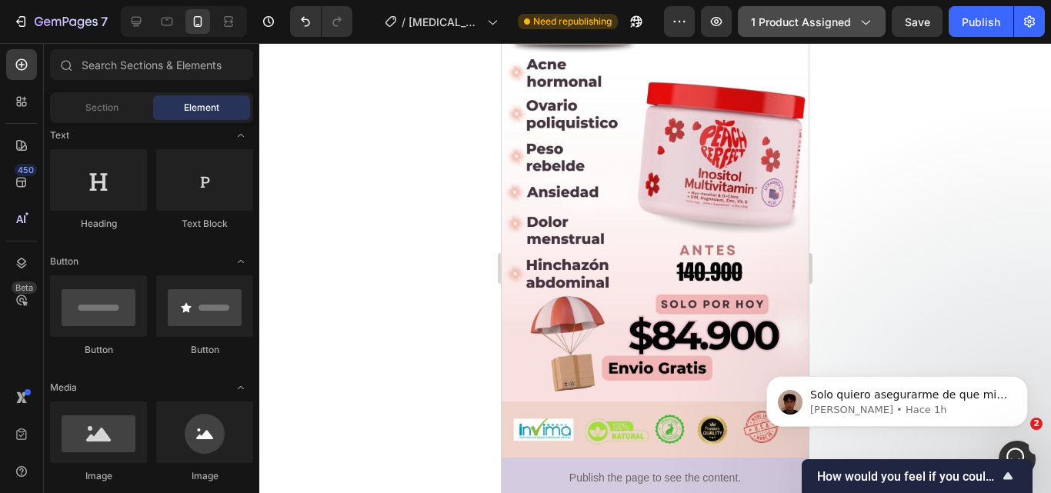
scroll to position [568, 0]
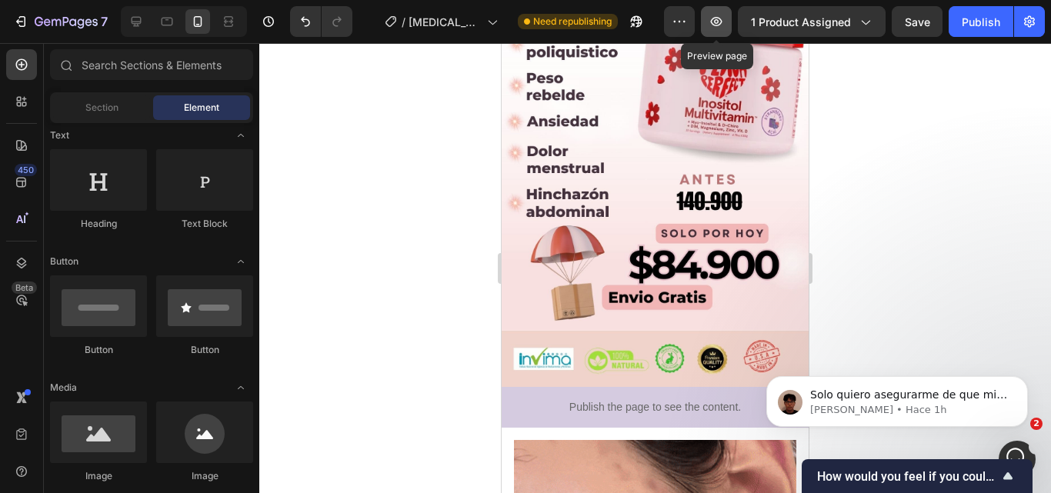
click at [728, 19] on button "button" at bounding box center [716, 21] width 31 height 31
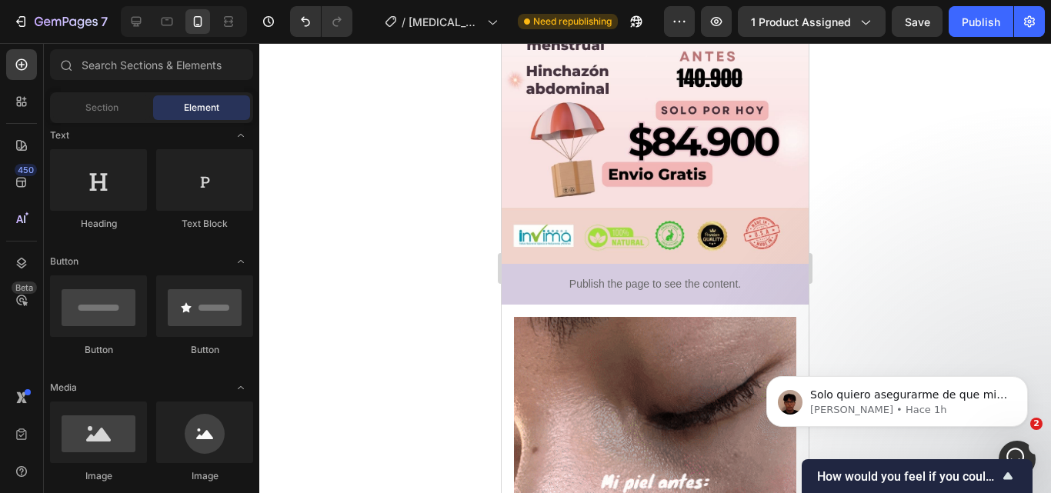
scroll to position [742, 0]
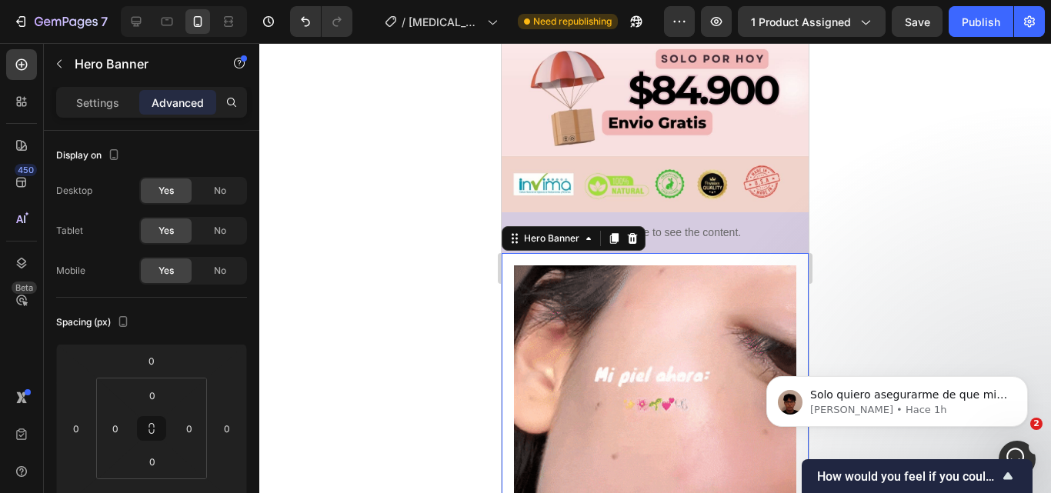
click at [315, 315] on div at bounding box center [655, 268] width 792 height 450
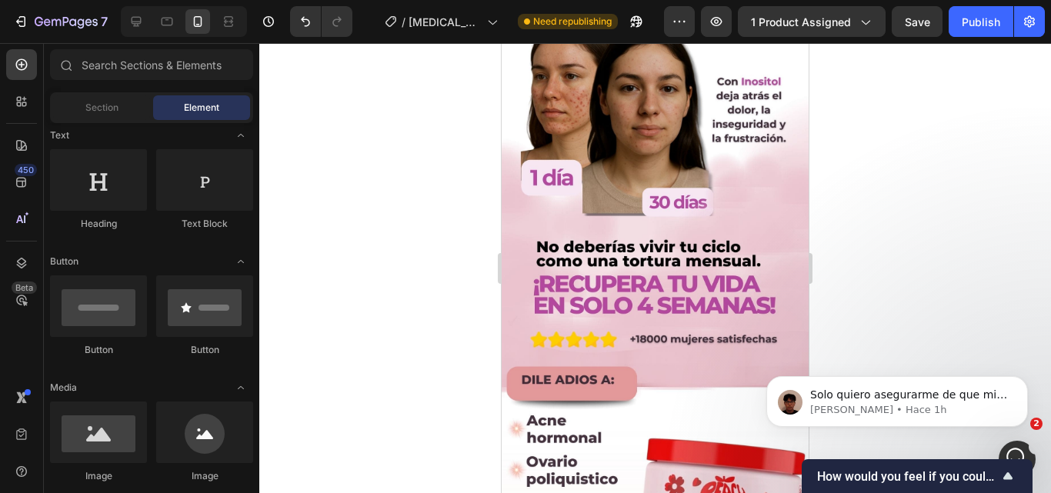
scroll to position [0, 0]
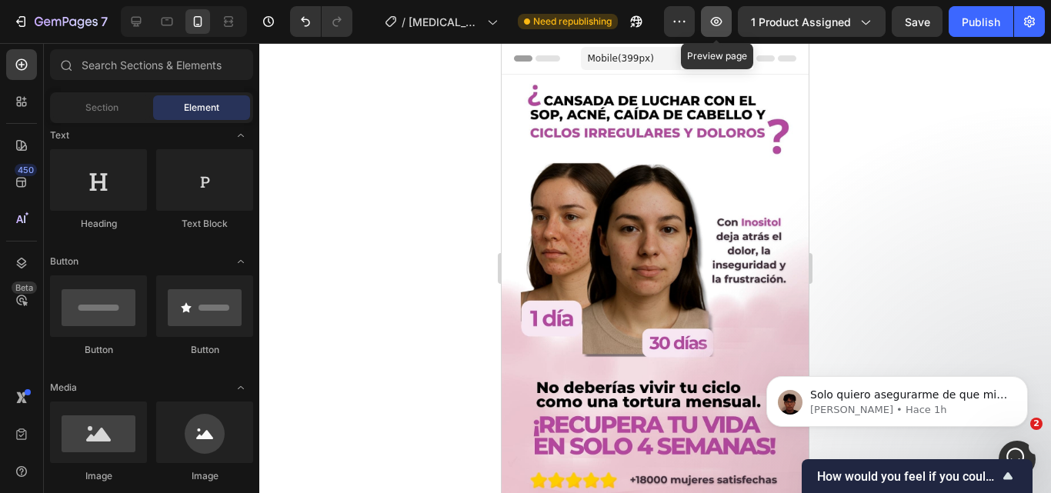
click at [723, 25] on icon "button" at bounding box center [716, 21] width 15 height 15
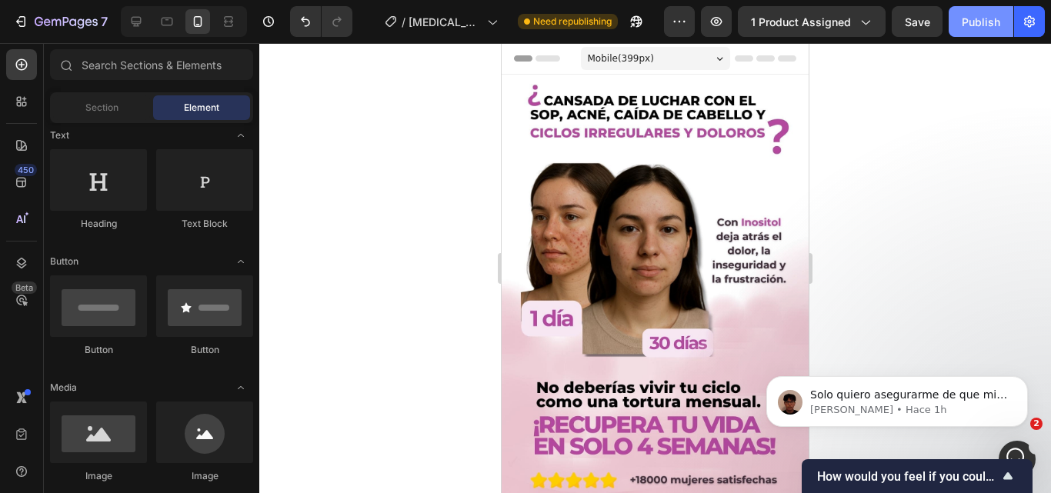
click at [993, 26] on div "Publish" at bounding box center [981, 22] width 38 height 16
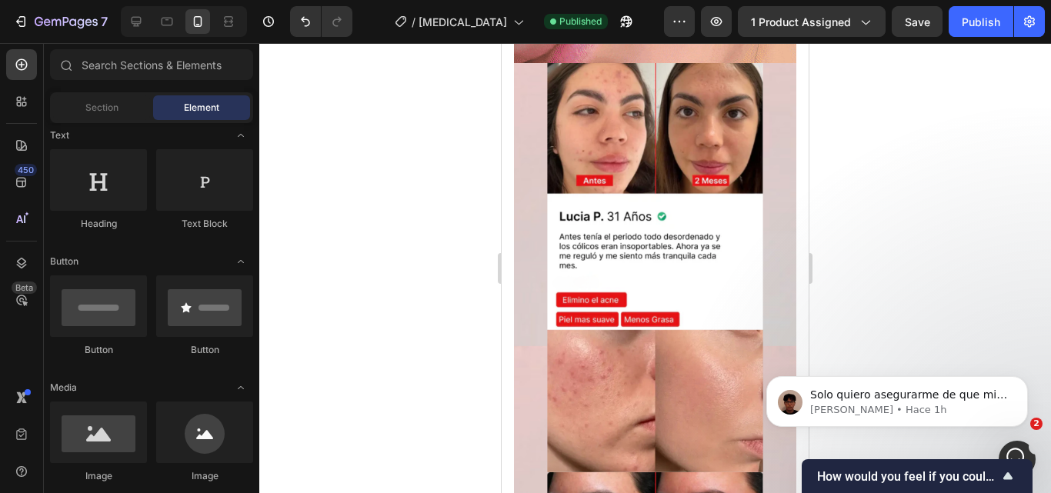
drag, startPoint x: 805, startPoint y: 90, endPoint x: 1325, endPoint y: 287, distance: 556.2
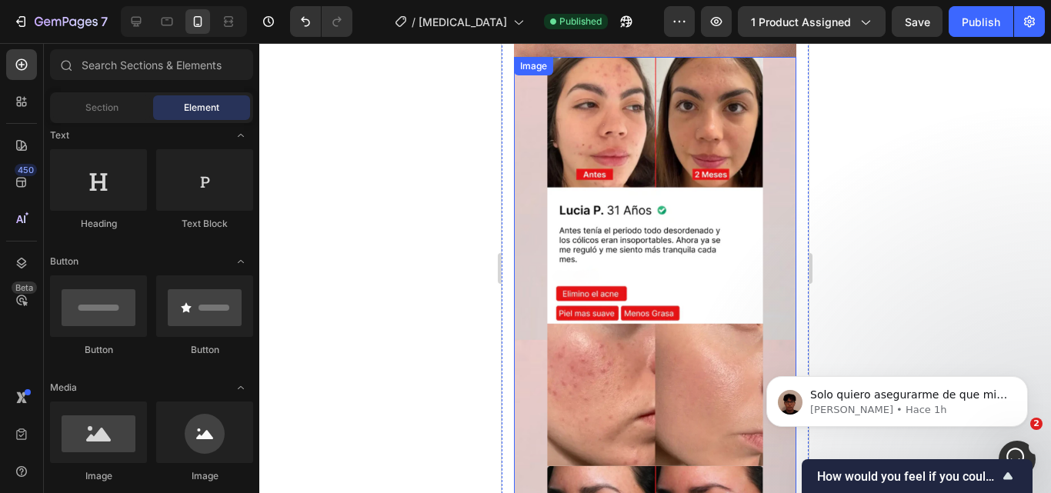
click at [736, 259] on img at bounding box center [655, 461] width 282 height 809
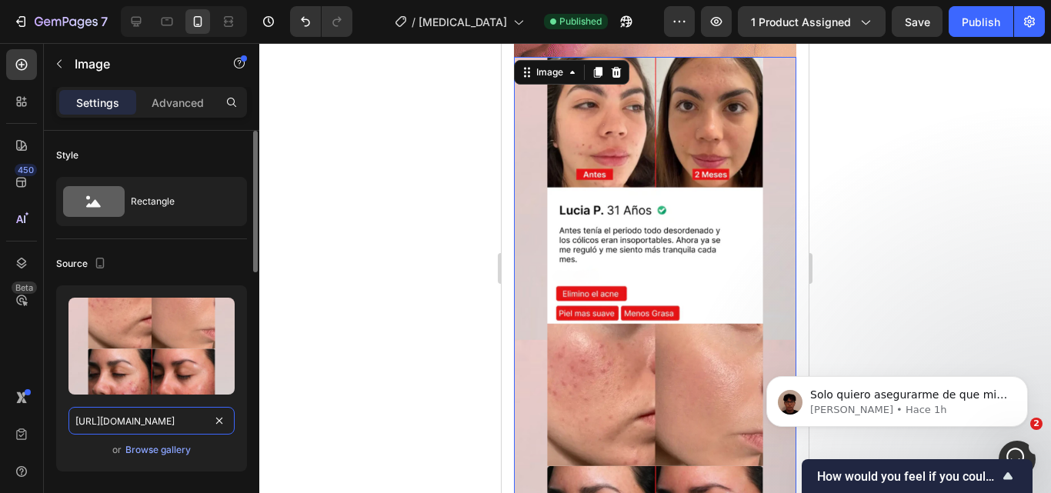
click at [195, 428] on input "https://i.imgur.com/HeX8SqD.png" at bounding box center [151, 421] width 166 height 28
paste input "blob:https://imgur.com/cd91ab1d-2790-445d-95a6-2c623e417c5c"
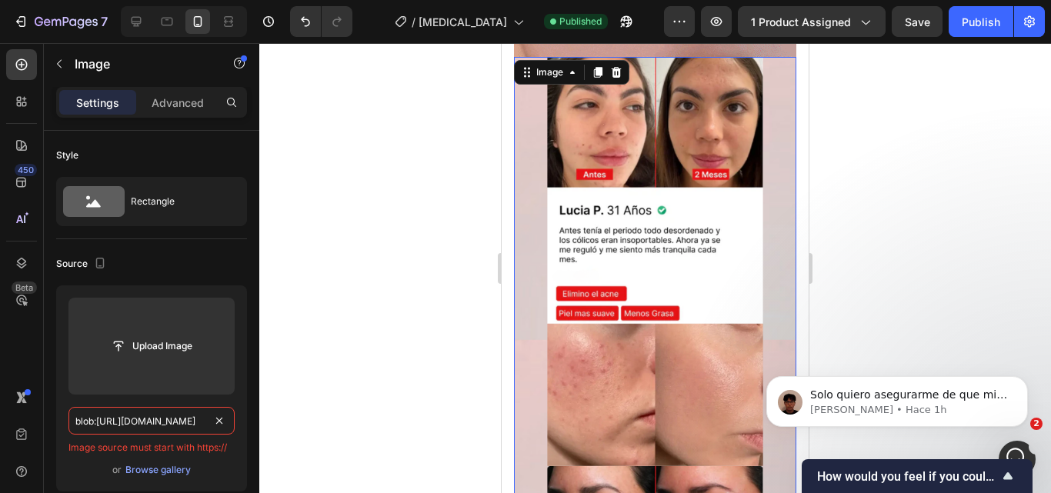
type input "blob:https://imgur.com/cd91ab1d-2790-445d-95a6-2c623e417c5c"
click at [340, 400] on div at bounding box center [655, 268] width 792 height 450
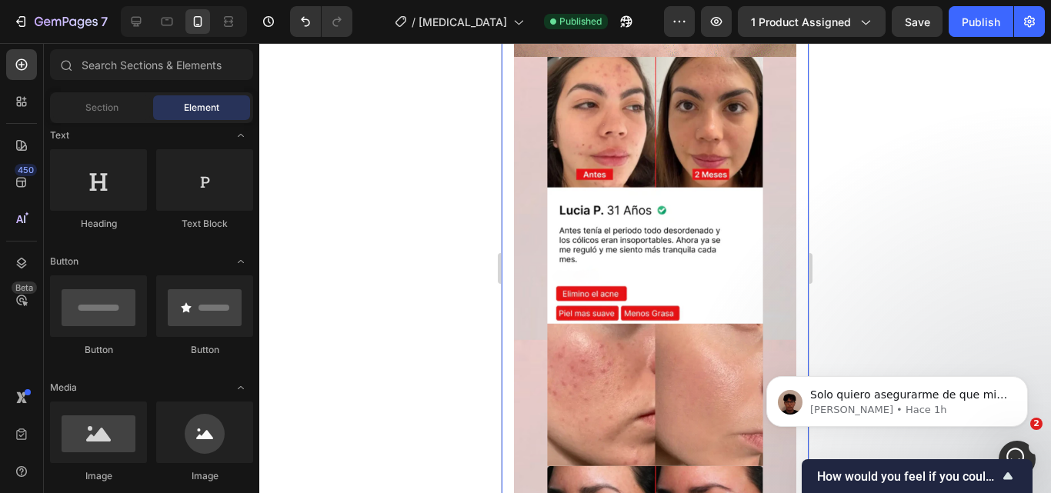
click at [634, 252] on img at bounding box center [655, 461] width 282 height 809
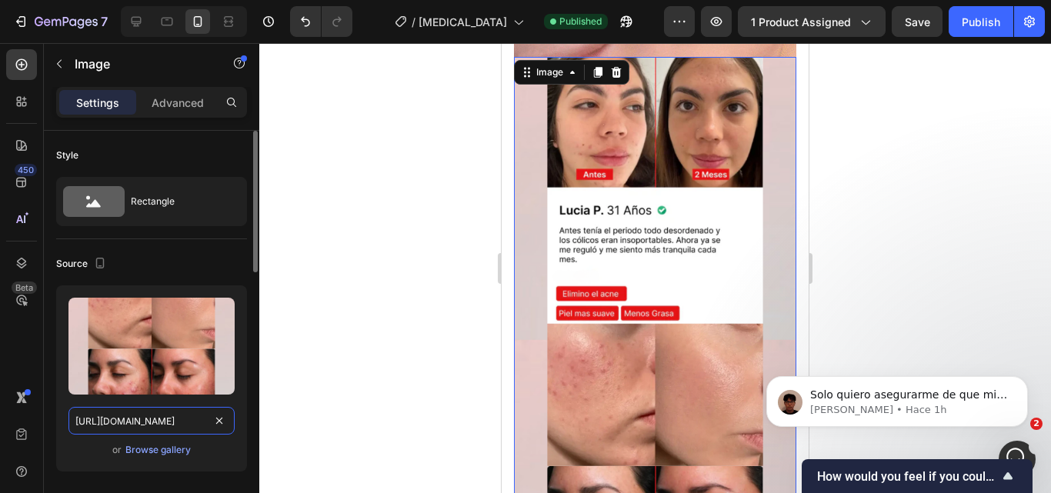
click at [152, 419] on input "https://i.imgur.com/HeX8SqD.png" at bounding box center [151, 421] width 166 height 28
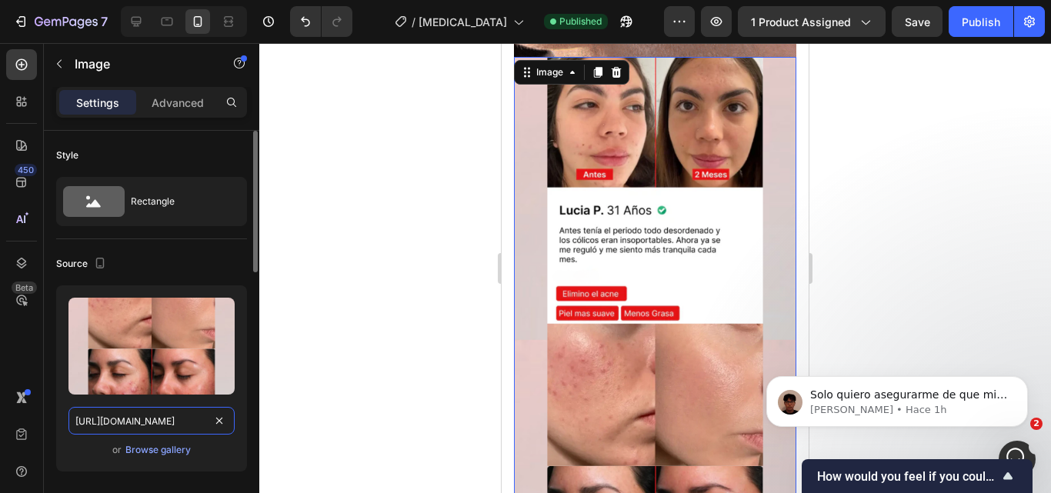
paste input "blob:https://imgur.com/cd91ab1d-2790-445d-95a6-2c623e417c5c"
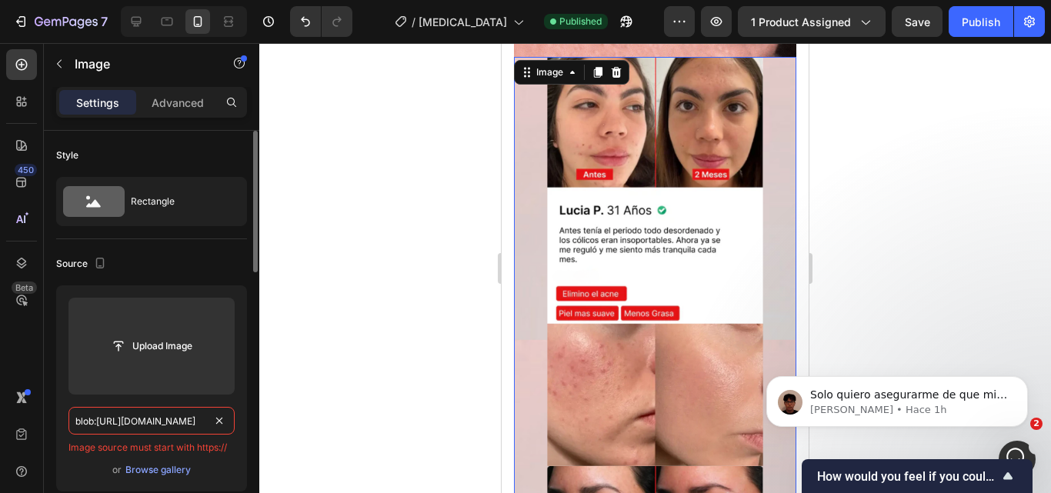
click at [186, 422] on input "blob:https://imgur.com/cd91ab1d-2790-445d-95a6-2c623e417c5c" at bounding box center [151, 421] width 166 height 28
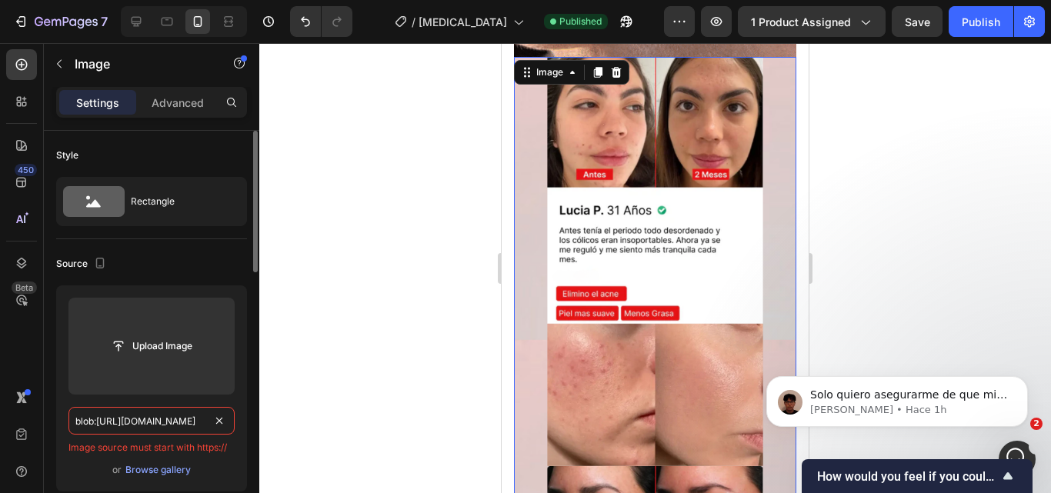
click at [186, 422] on input "blob:https://imgur.com/cd91ab1d-2790-445d-95a6-2c623e417c5c" at bounding box center [151, 421] width 166 height 28
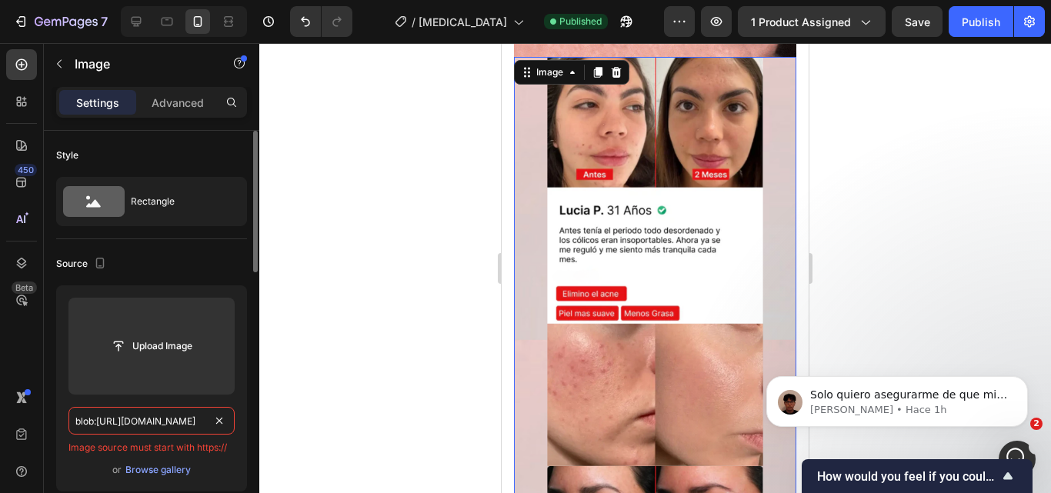
click at [186, 422] on input "blob:https://imgur.com/cd91ab1d-2790-445d-95a6-2c623e417c5c" at bounding box center [151, 421] width 166 height 28
paste input "https://i.imgur.com/gjhOD4A.jpeg"
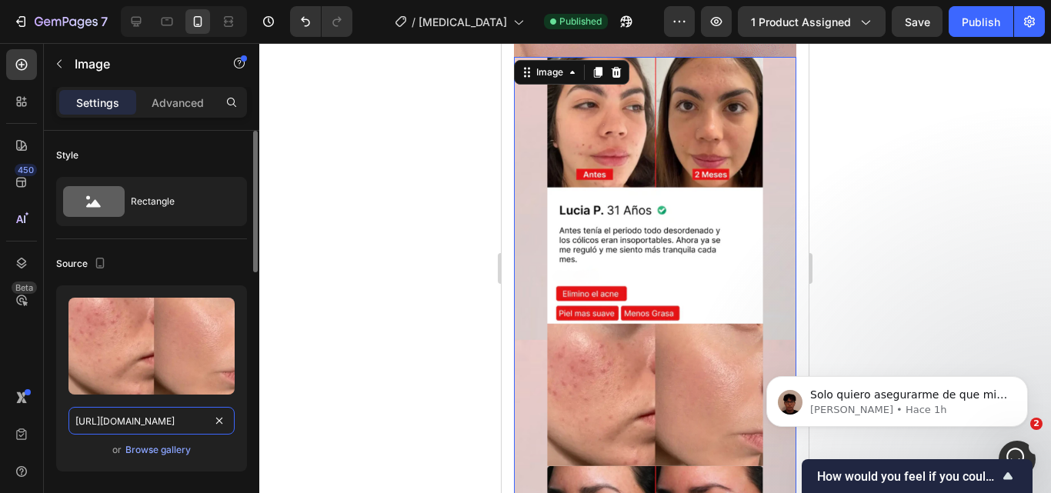
scroll to position [0, 18]
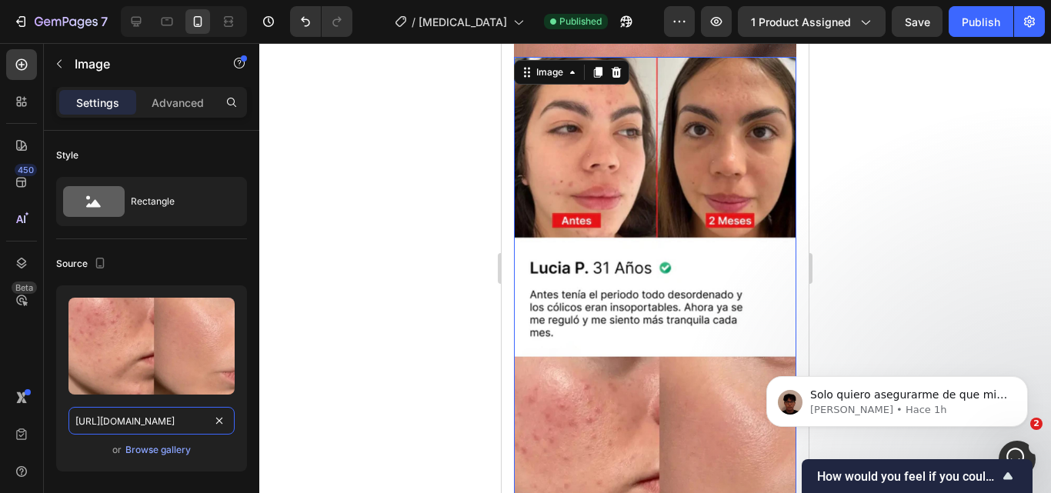
type input "https://i.imgur.com/gjhOD4A.jpeg"
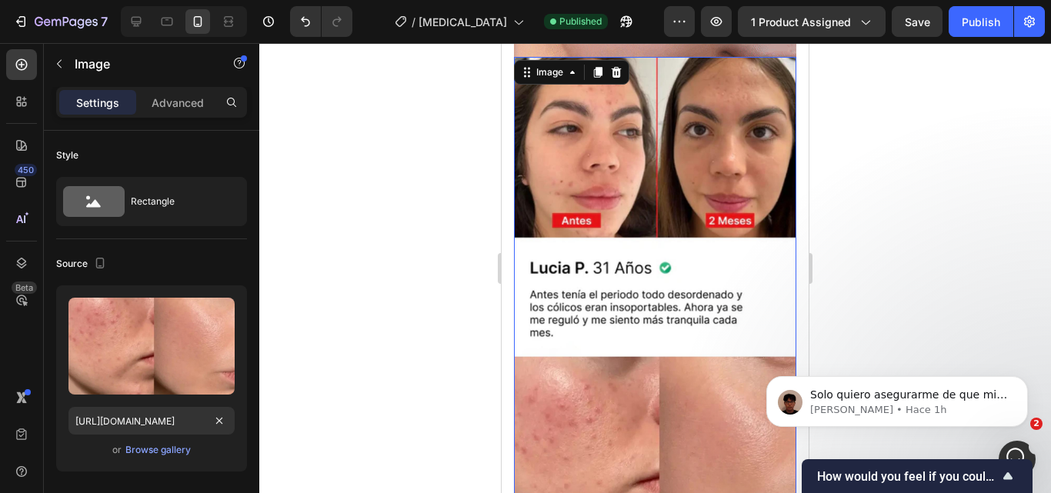
click at [442, 308] on div at bounding box center [655, 268] width 792 height 450
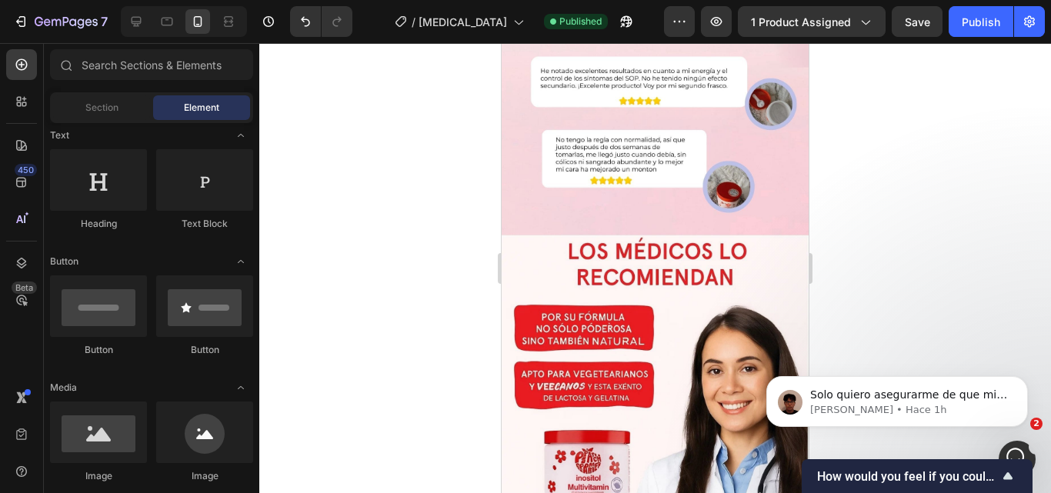
scroll to position [2498, 0]
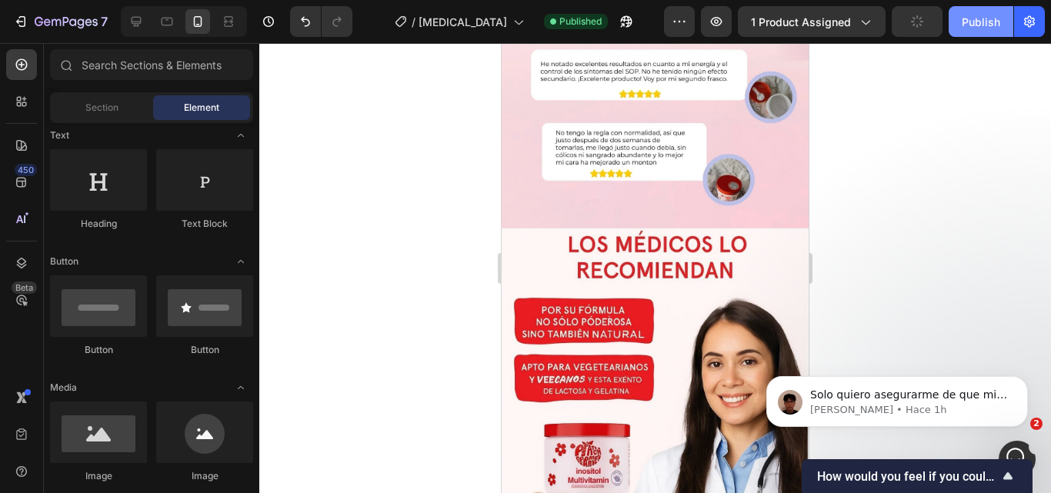
click at [973, 27] on div "Publish" at bounding box center [981, 22] width 38 height 16
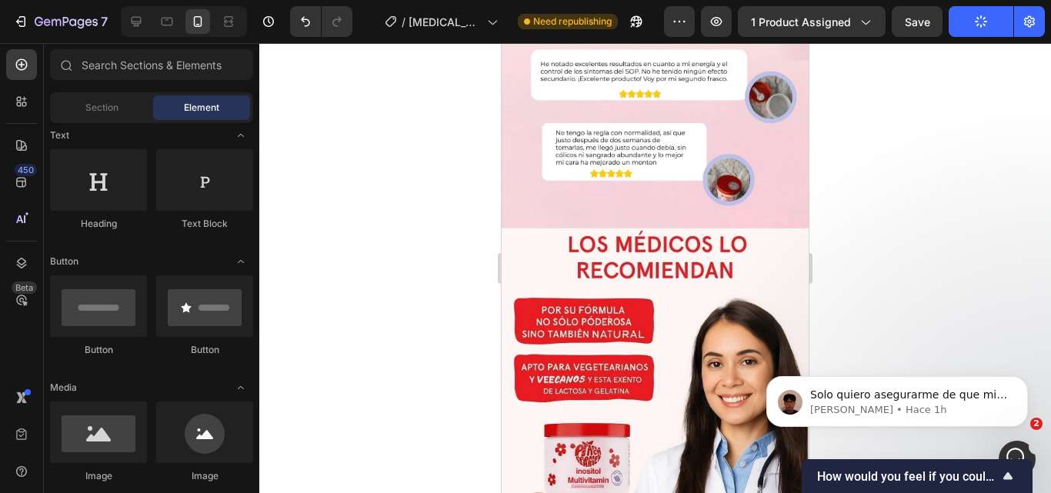
drag, startPoint x: 795, startPoint y: 363, endPoint x: 794, endPoint y: 240, distance: 123.1
click at [794, 344] on html "Solo quiero asegurarme de que mi mensaje haya sido enviado. ¿Puedo preguntar si…" at bounding box center [897, 398] width 308 height 108
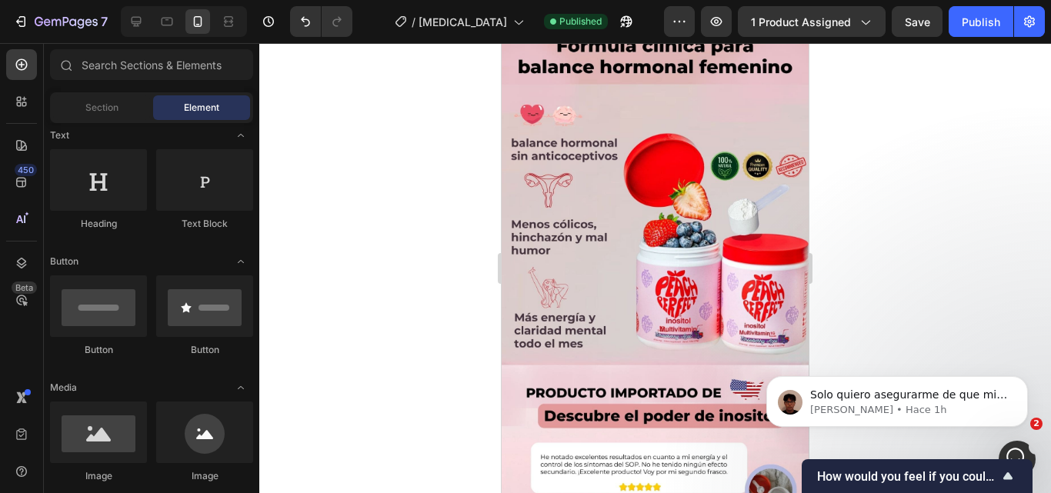
drag, startPoint x: 797, startPoint y: 349, endPoint x: 800, endPoint y: 275, distance: 73.2
click at [800, 344] on html "Solo quiero asegurarme de que mi mensaje haya sido enviado. ¿Puedo preguntar si…" at bounding box center [897, 398] width 308 height 108
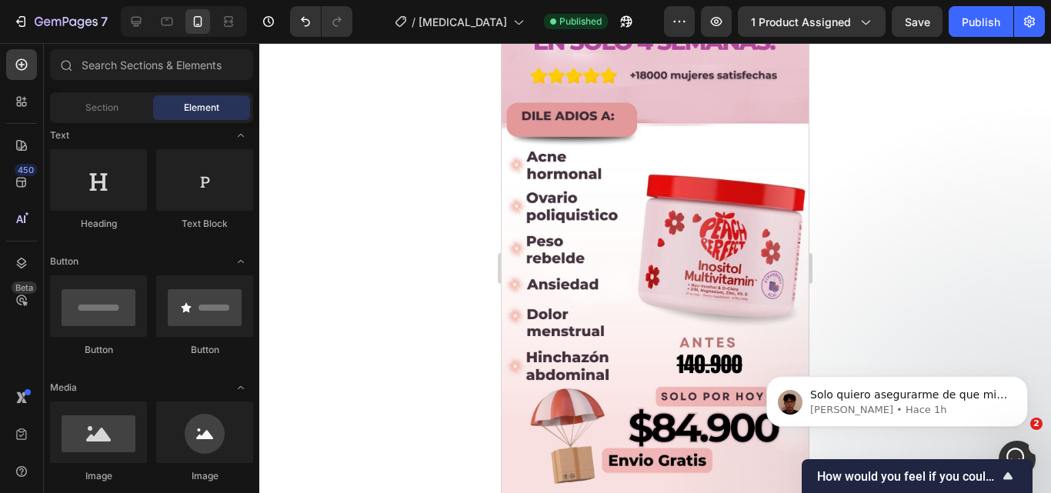
scroll to position [365, 0]
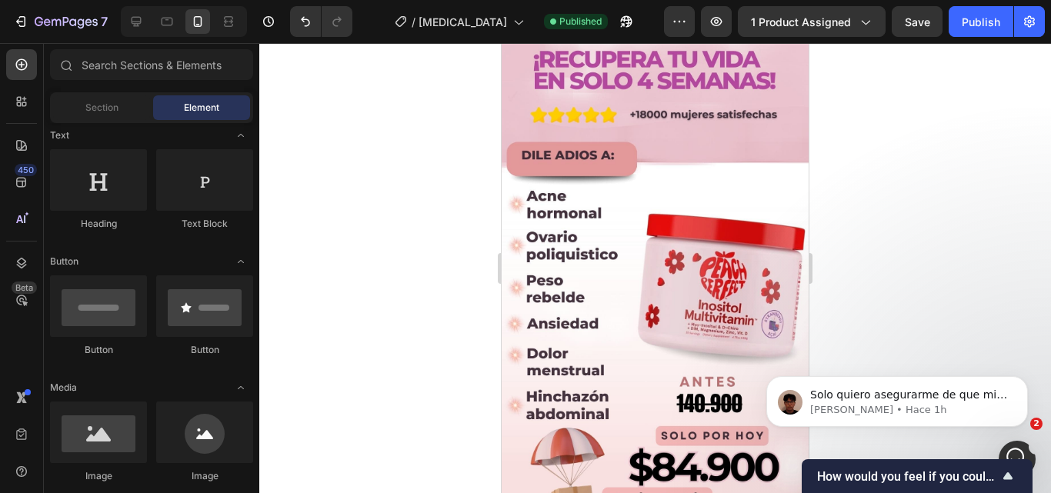
drag, startPoint x: 800, startPoint y: 298, endPoint x: 1317, endPoint y: 179, distance: 530.4
click at [720, 25] on icon "button" at bounding box center [716, 21] width 15 height 15
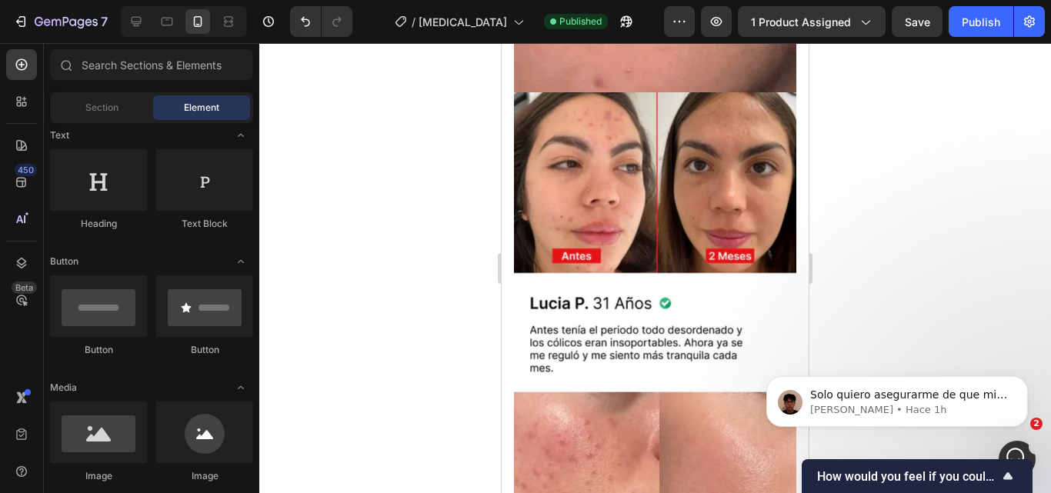
scroll to position [1265, 0]
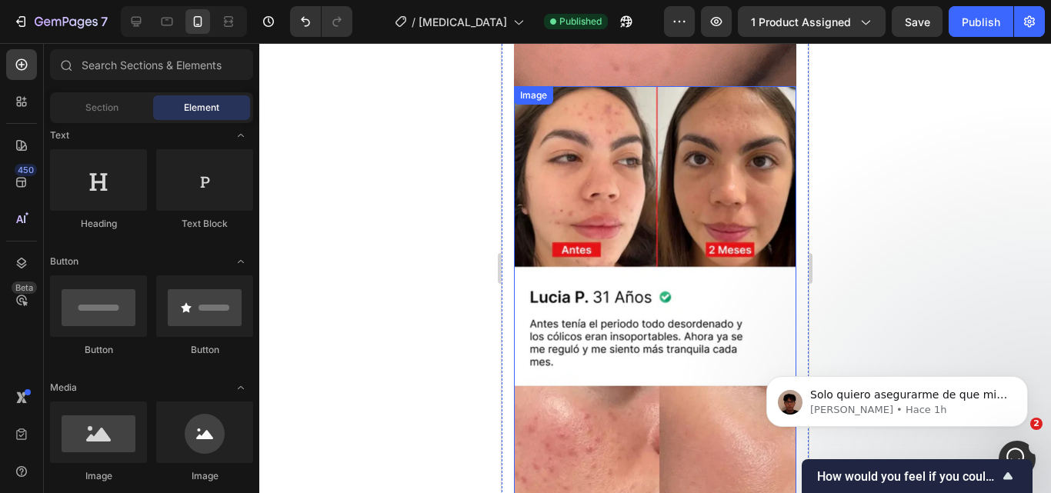
click at [732, 243] on img at bounding box center [655, 490] width 282 height 809
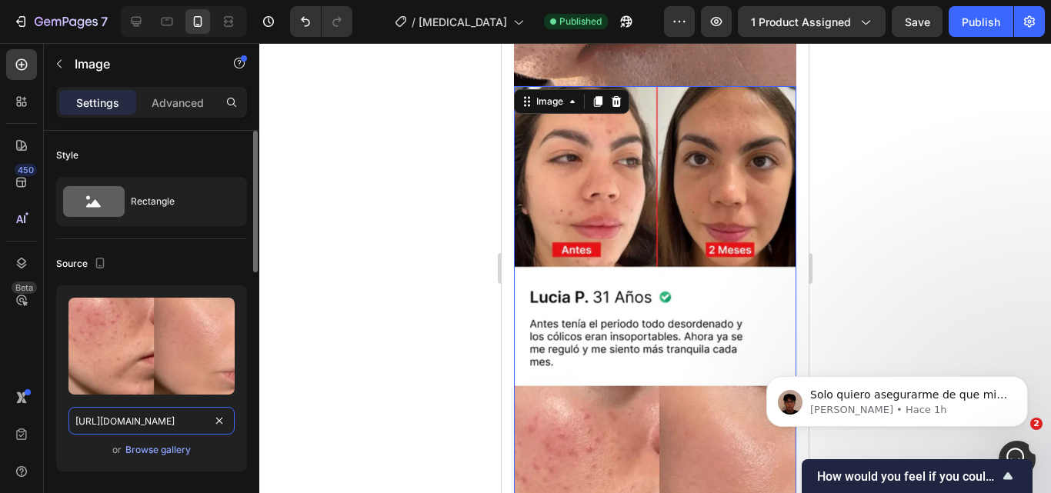
click at [175, 421] on input "https://i.imgur.com/gjhOD4A.jpeg" at bounding box center [151, 421] width 166 height 28
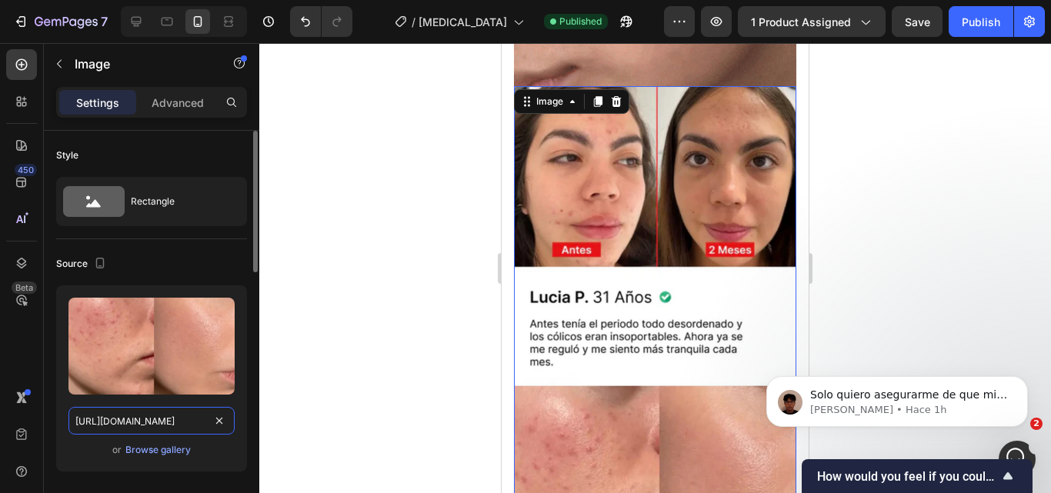
paste input "blob:https://imgur.com/bd80e1f9-f135-47c4-b30f-c7d101bf7bac"
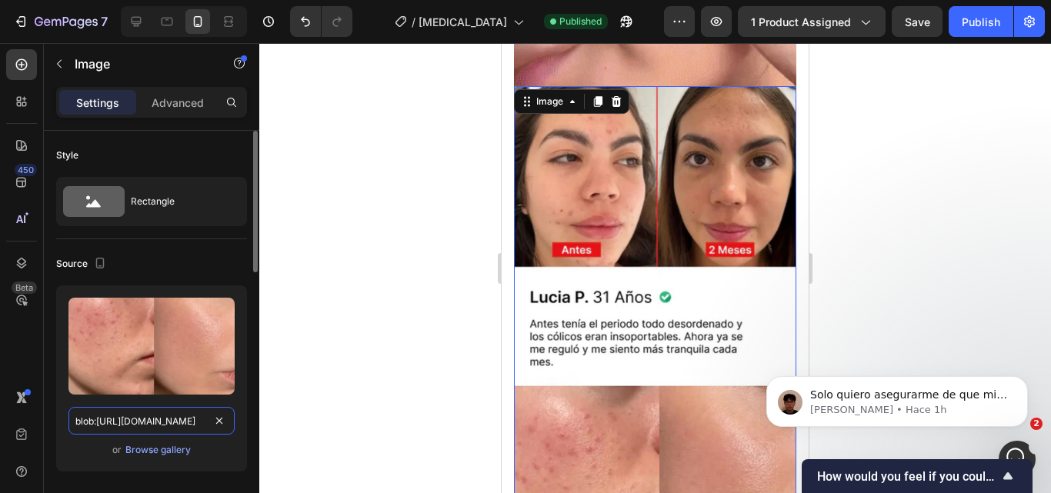
scroll to position [0, 152]
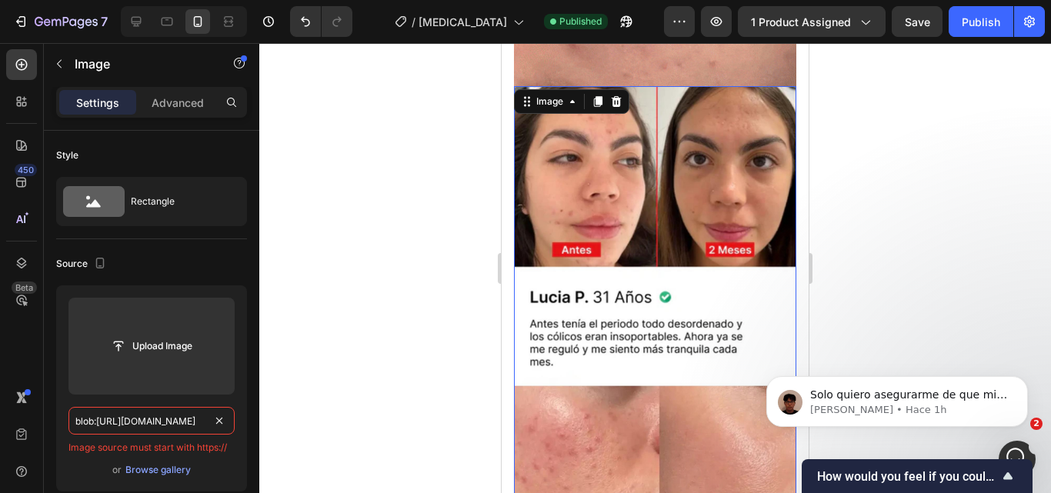
type input "blob:https://imgur.com/bd80e1f9-f135-47c4-b30f-c7d101bf7bac"
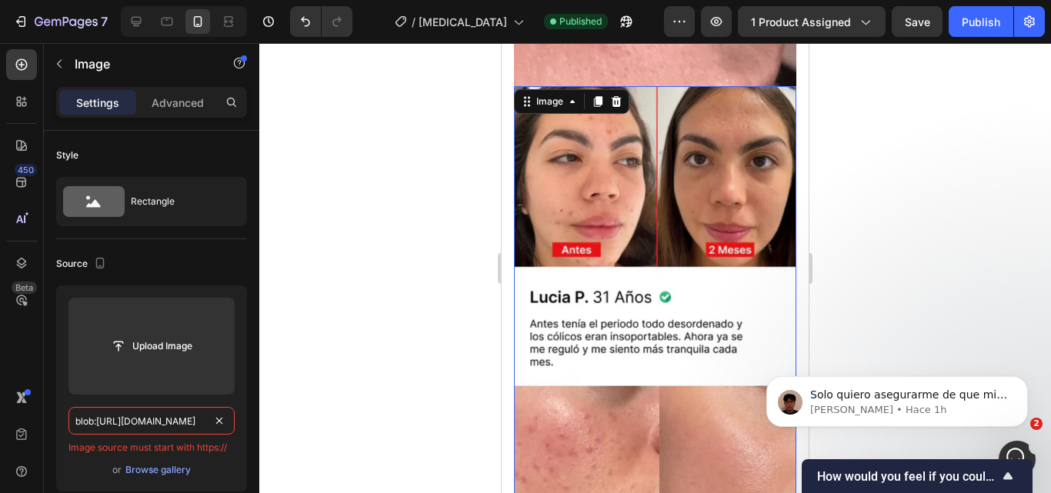
click at [301, 399] on div at bounding box center [655, 268] width 792 height 450
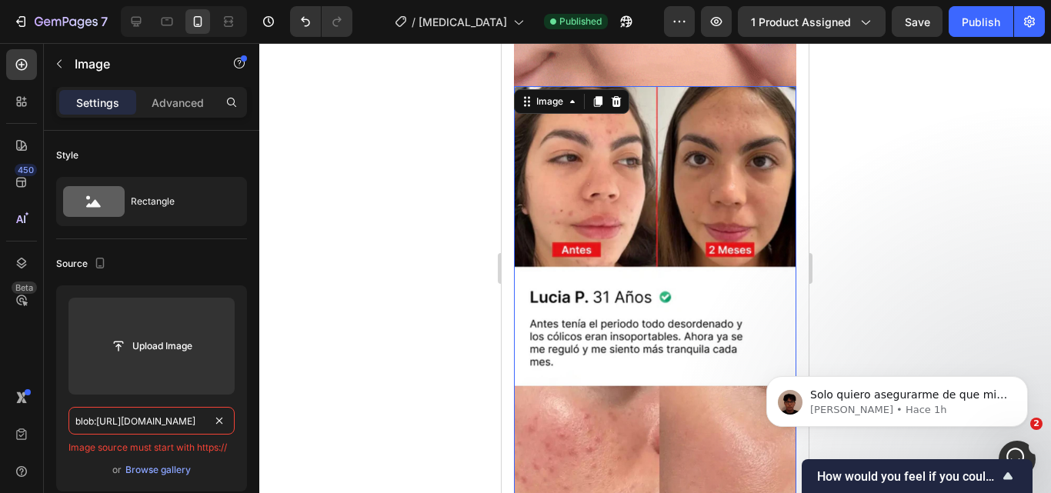
scroll to position [0, 0]
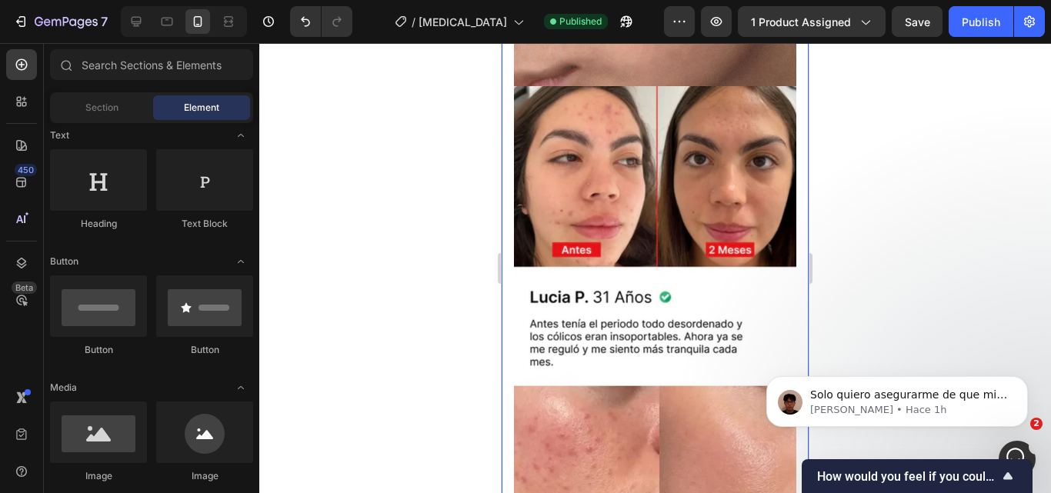
click at [546, 367] on img at bounding box center [655, 490] width 282 height 809
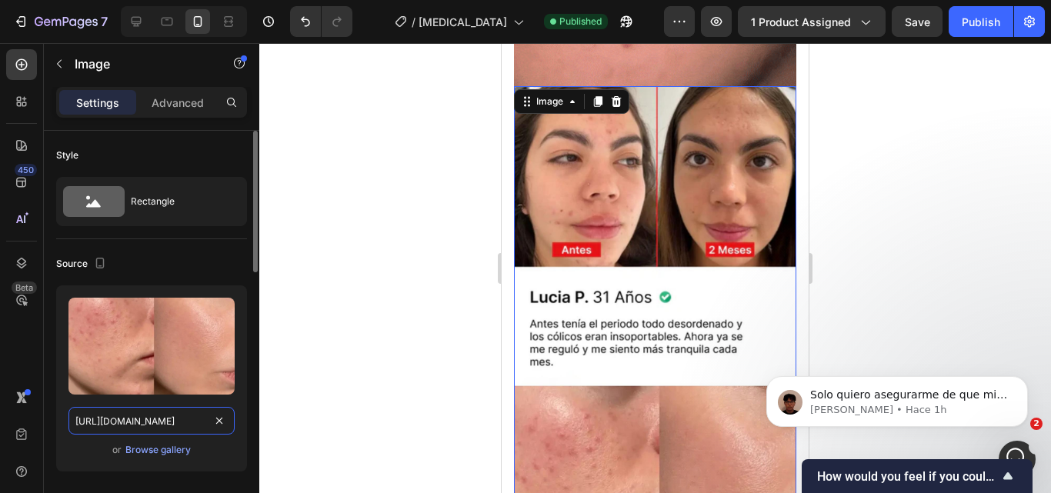
click at [165, 432] on input "https://i.imgur.com/gjhOD4A.jpeg" at bounding box center [151, 421] width 166 height 28
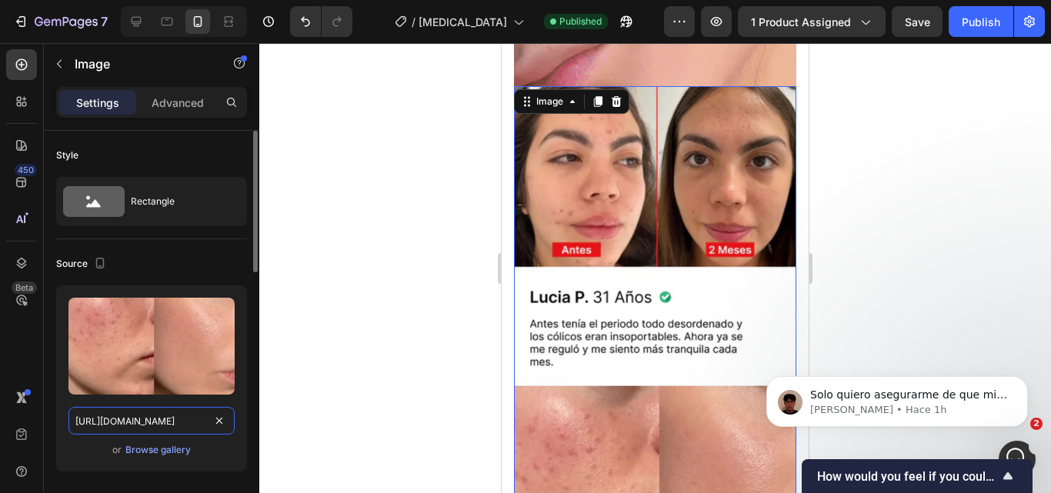
click at [165, 432] on input "https://i.imgur.com/gjhOD4A.jpeg" at bounding box center [151, 421] width 166 height 28
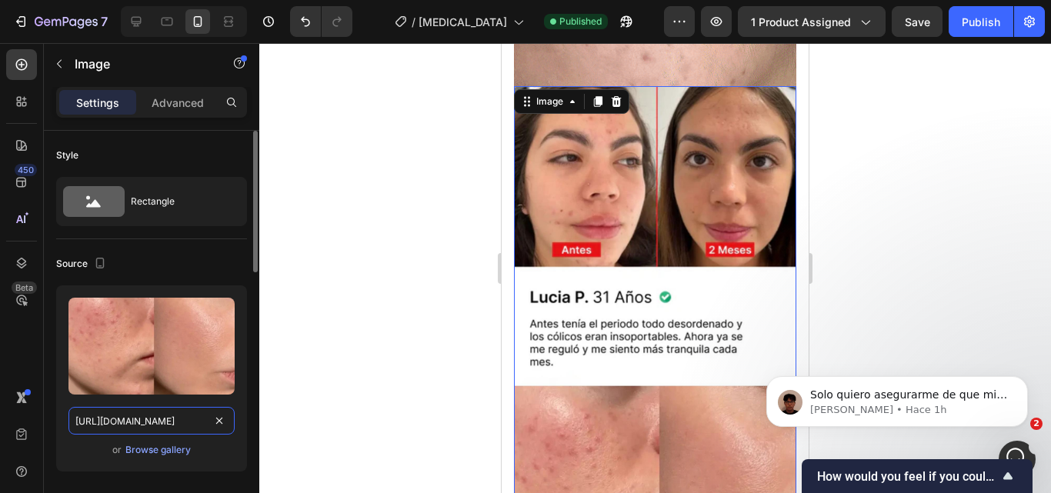
paste input "blob:https://imgur.com/bd80e1f9-f135-47c4-b30f-c7d101bf7bac"
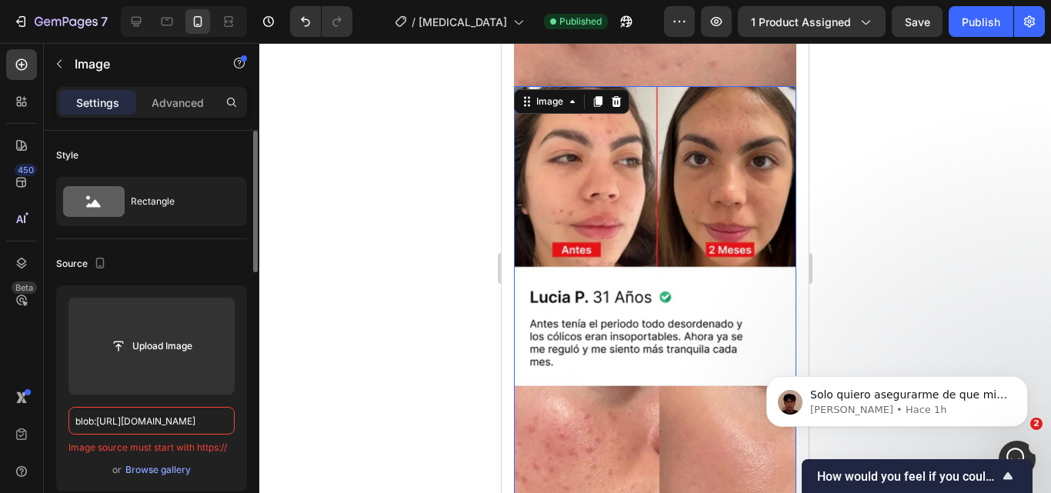
paste input "https://i.imgur.com/NPoy8EG.jpeg"
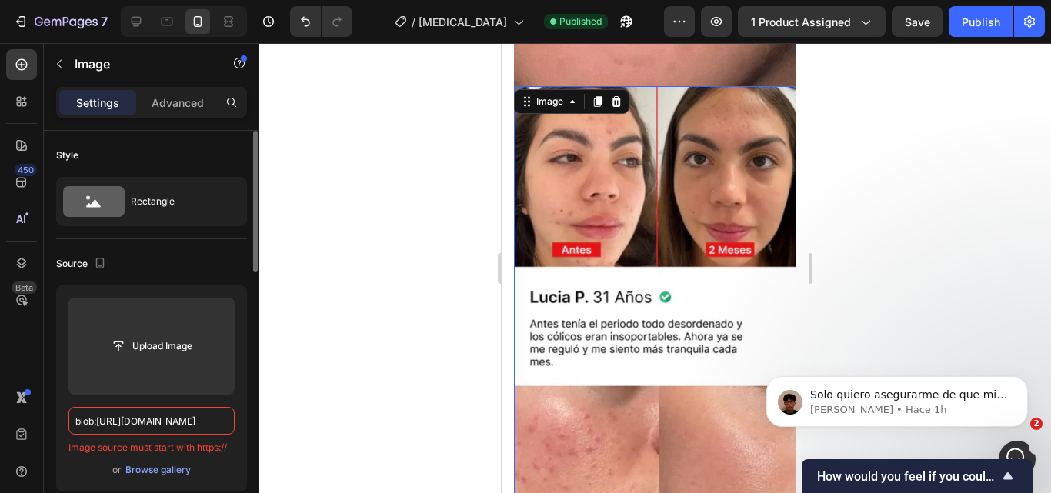
type input "https://i.imgur.com/NPoy8EG.jpeg"
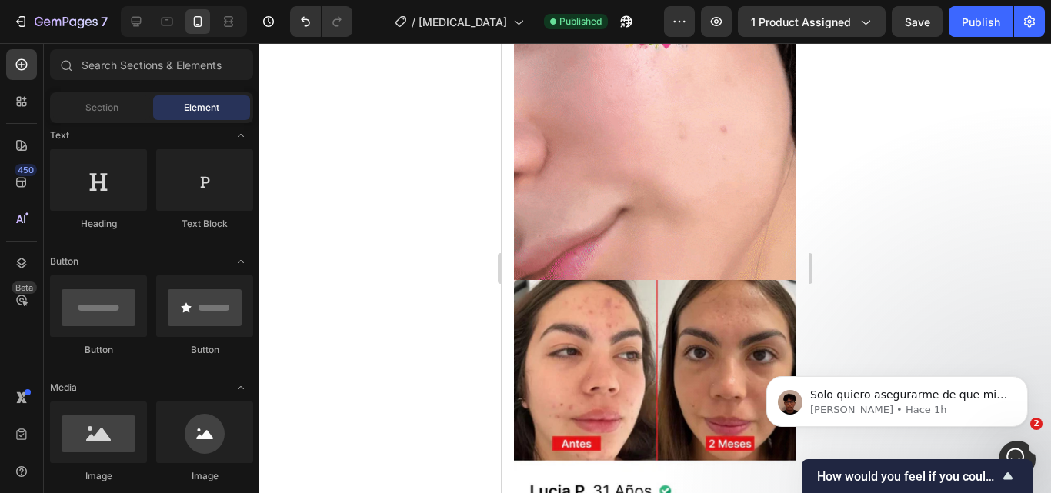
scroll to position [1013, 0]
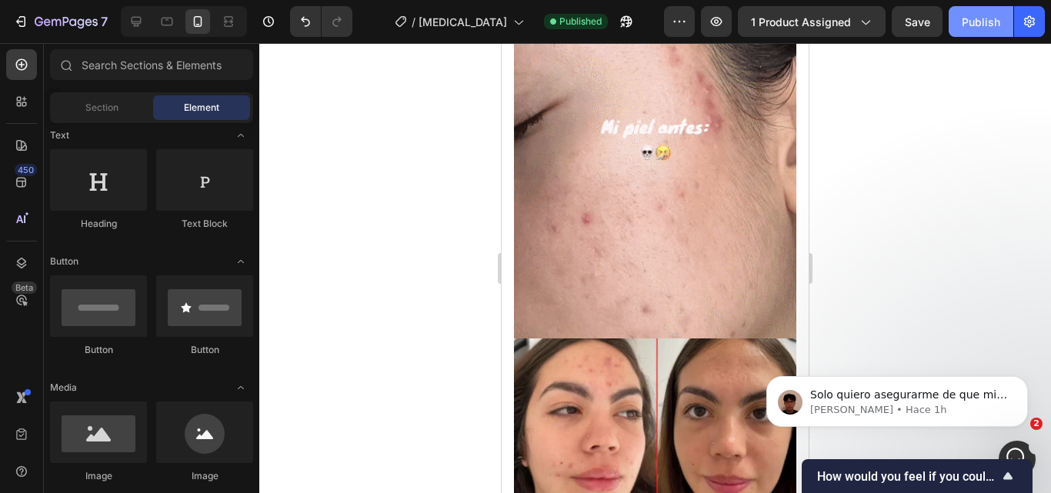
click at [972, 15] on div "Publish" at bounding box center [981, 22] width 38 height 16
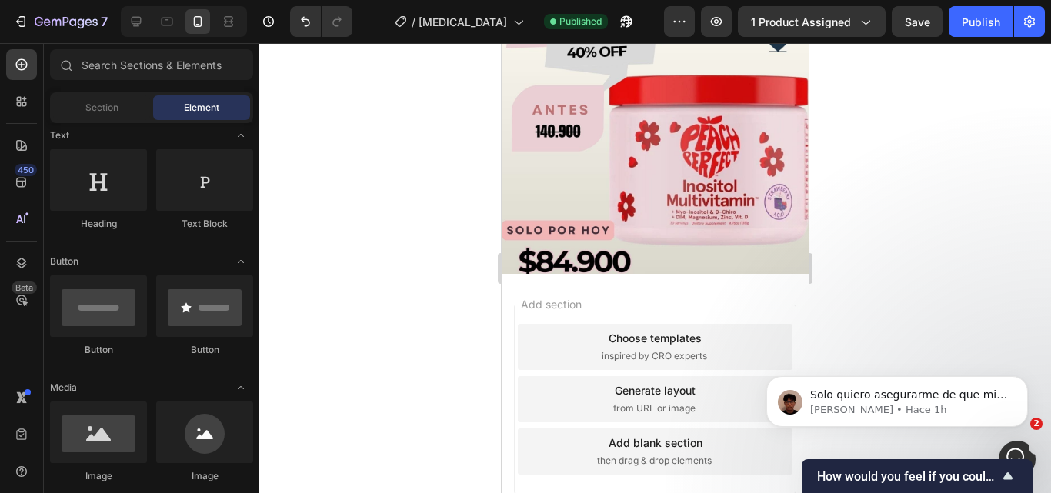
scroll to position [3100, 0]
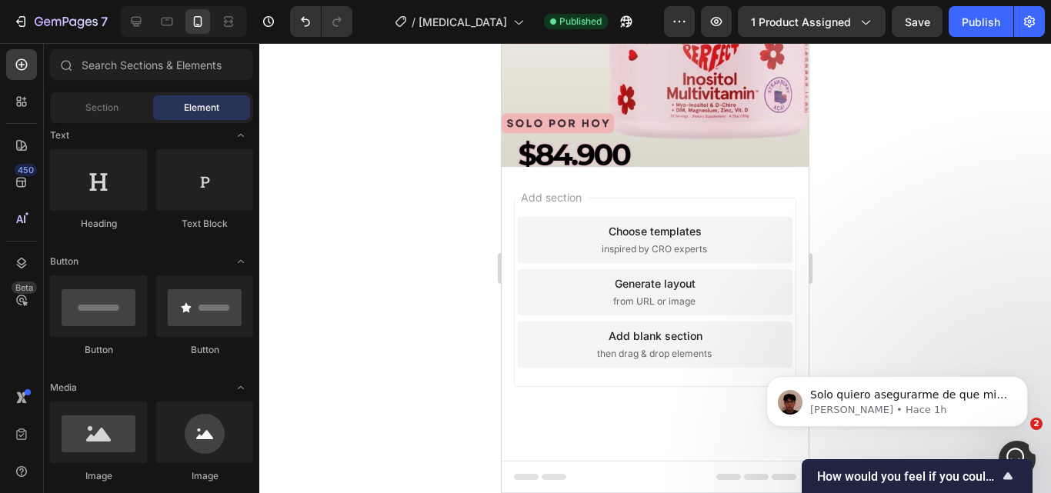
drag, startPoint x: 799, startPoint y: 213, endPoint x: 1311, endPoint y: 530, distance: 602.5
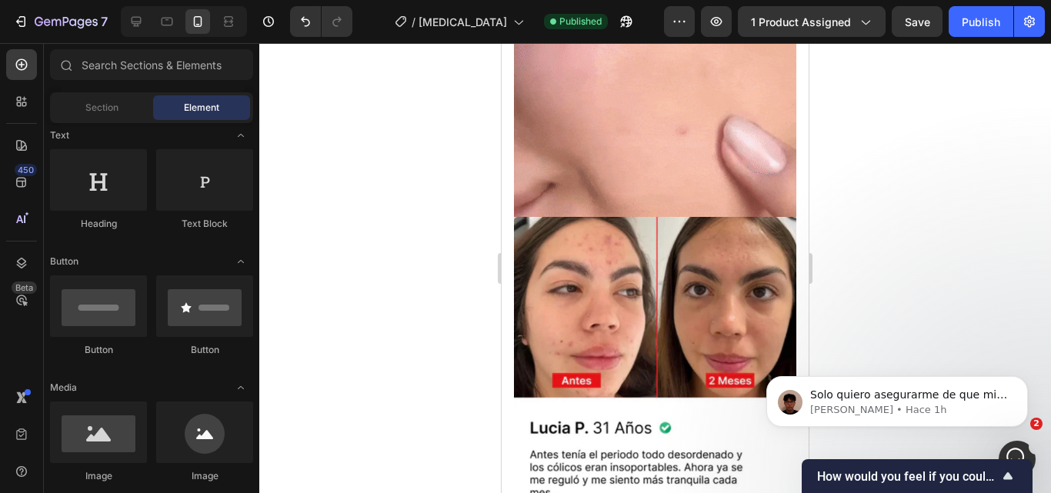
scroll to position [741, 0]
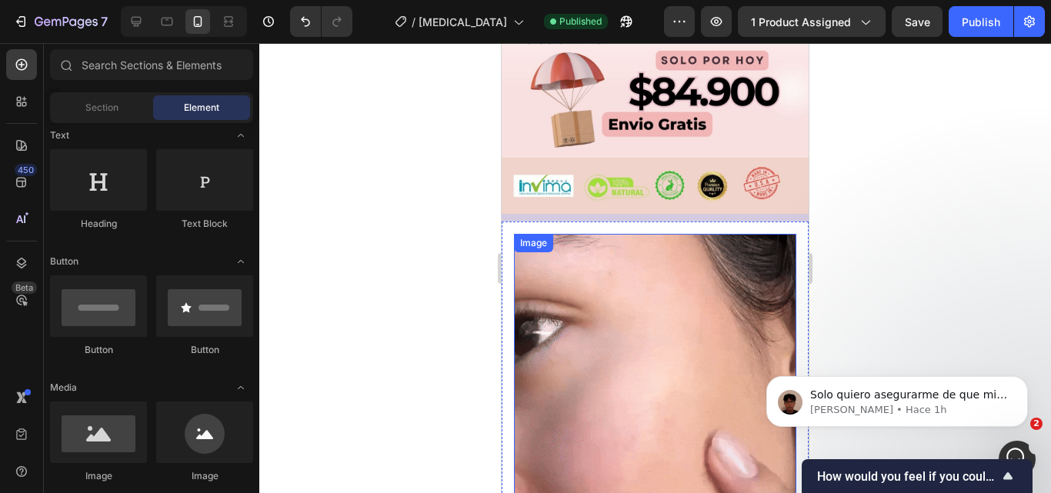
click at [713, 328] on img at bounding box center [655, 422] width 282 height 376
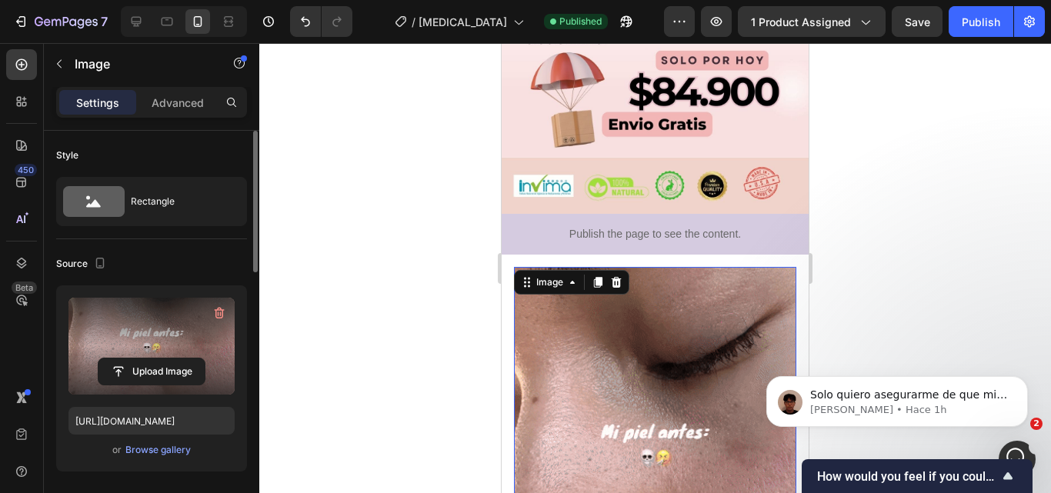
click at [150, 345] on label at bounding box center [151, 346] width 166 height 97
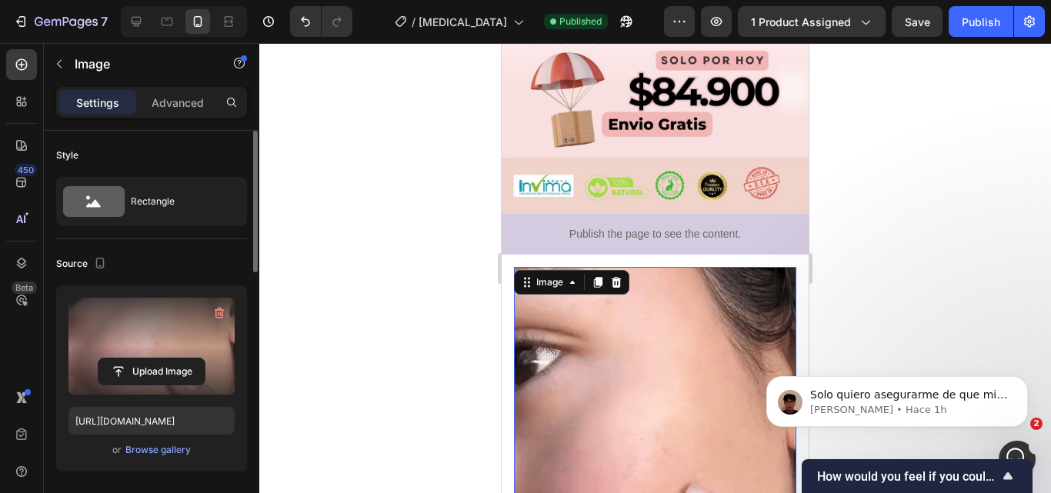
click at [150, 359] on input "file" at bounding box center [151, 372] width 106 height 26
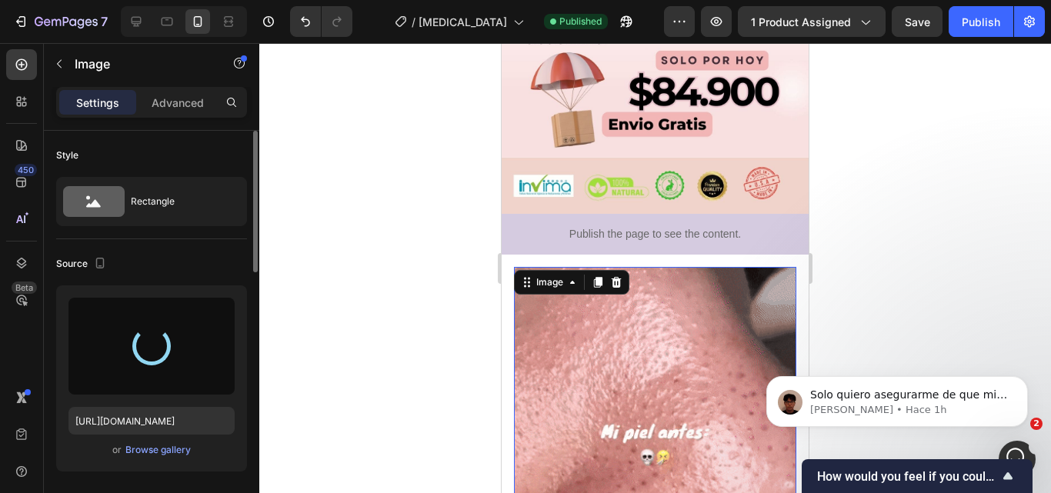
click at [213, 366] on div at bounding box center [151, 346] width 166 height 97
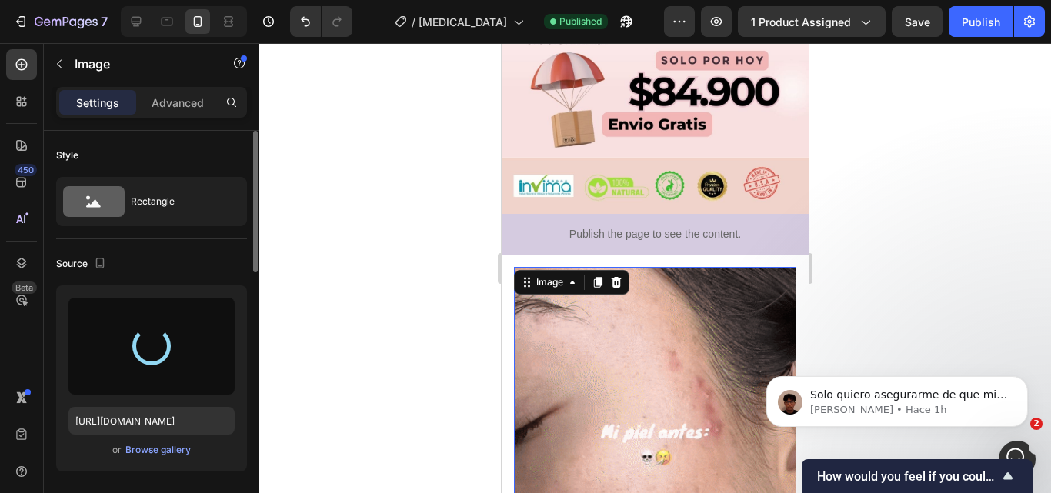
click at [185, 312] on div at bounding box center [151, 346] width 166 height 97
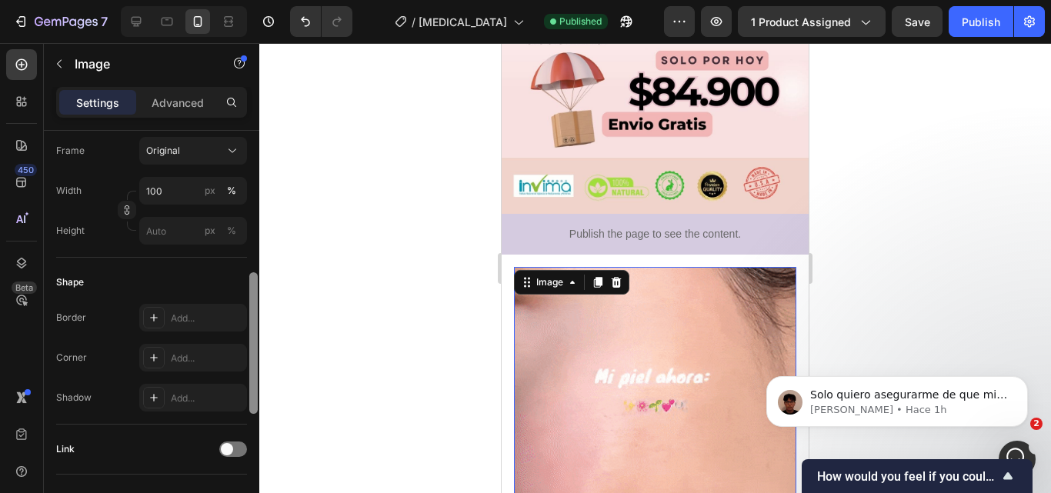
click at [252, 283] on div at bounding box center [254, 334] width 12 height 406
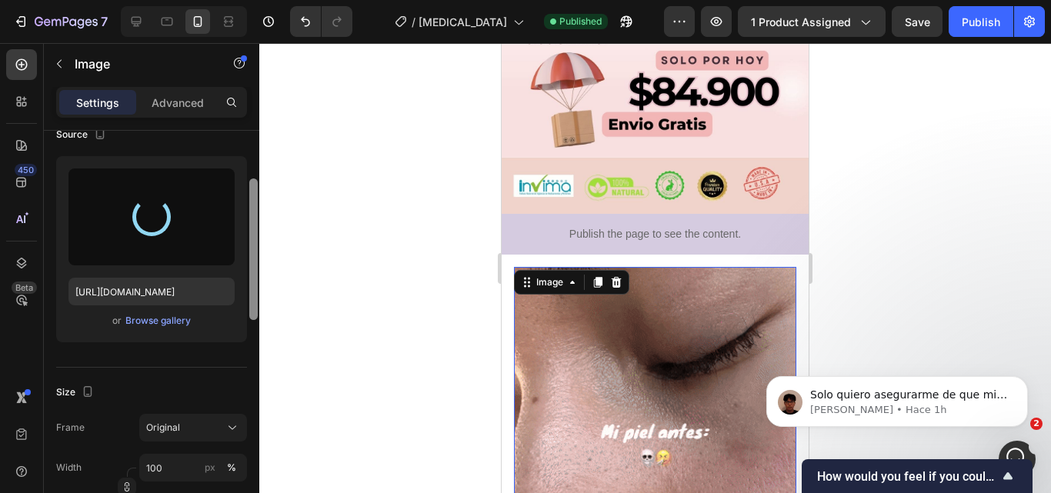
scroll to position [114, 0]
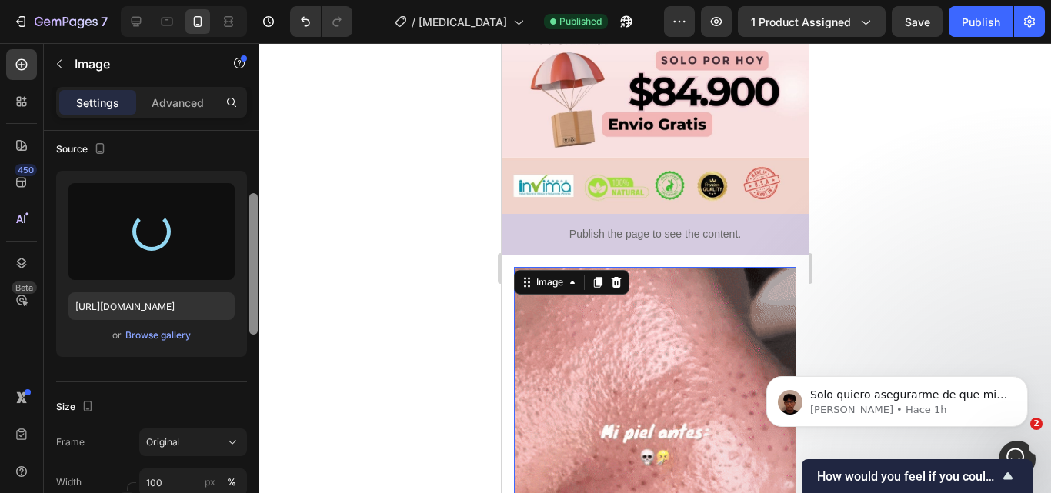
drag, startPoint x: 252, startPoint y: 283, endPoint x: 229, endPoint y: 181, distance: 104.9
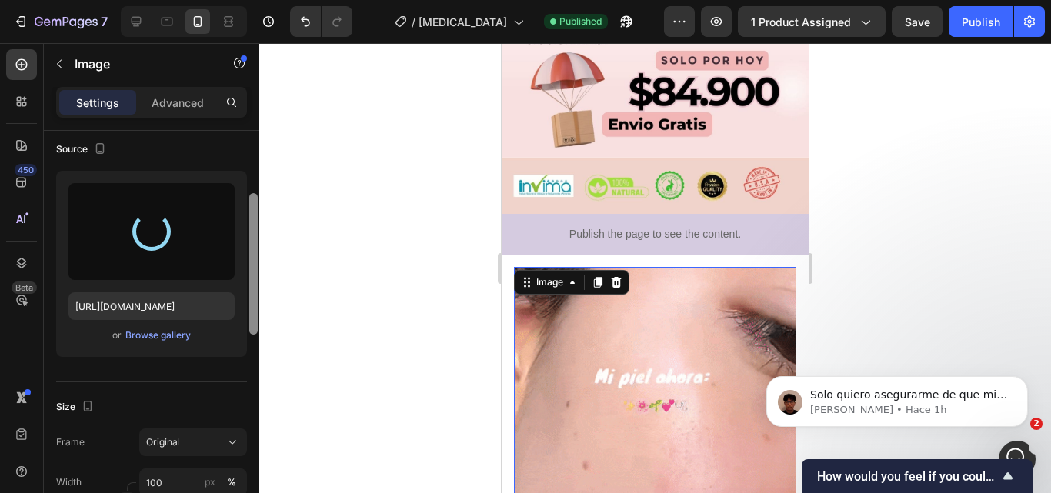
click at [229, 181] on div "Style Rectangle Source https://i.imgur.com/6WmkHXW.gif or Browse gallery Size F…" at bounding box center [151, 334] width 215 height 406
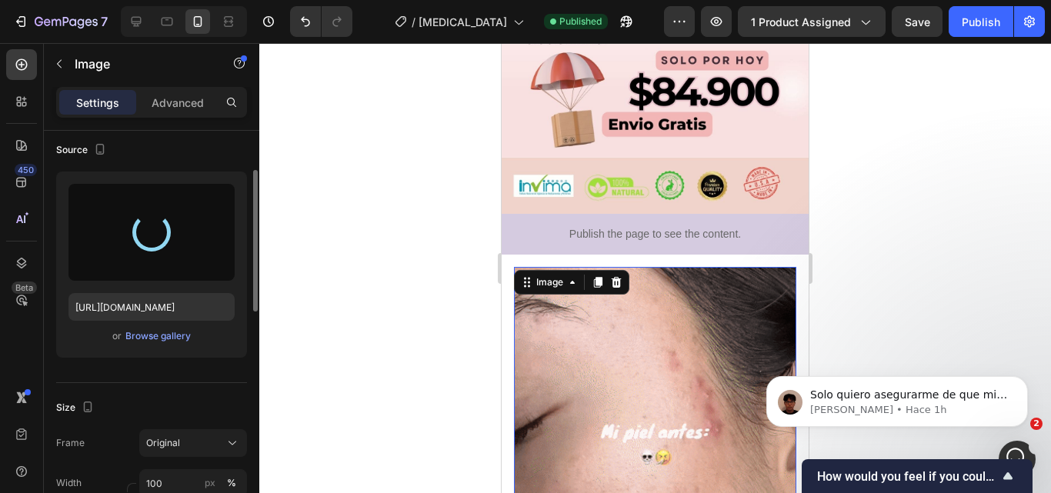
type input "https://cdn.shopify.com/s/files/1/0898/8966/9413/files/gempages_574432039499990…"
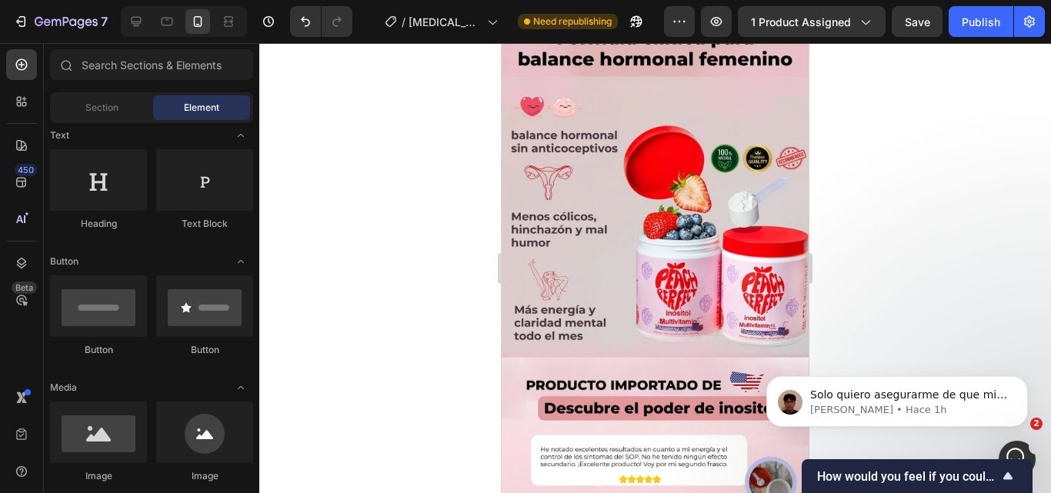
scroll to position [2281, 0]
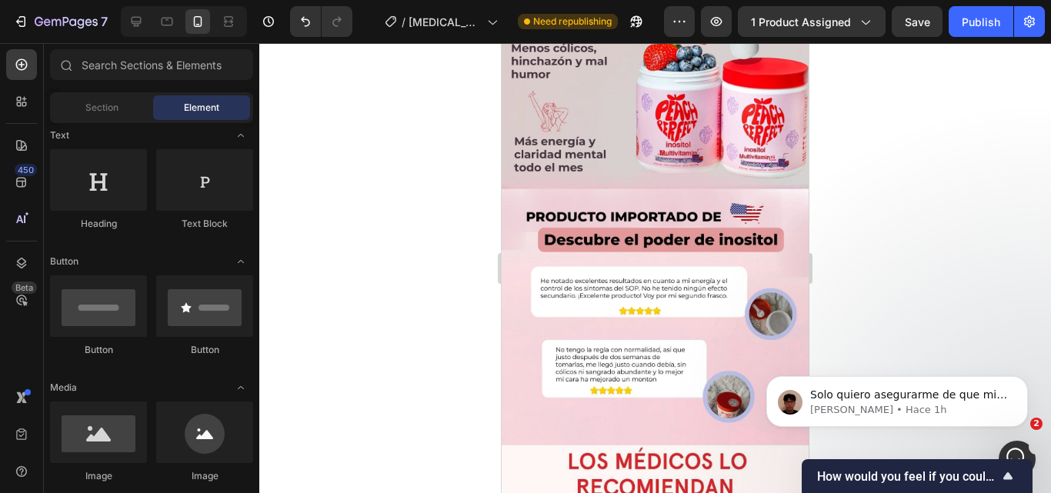
drag, startPoint x: 805, startPoint y: 179, endPoint x: 592, endPoint y: 62, distance: 242.8
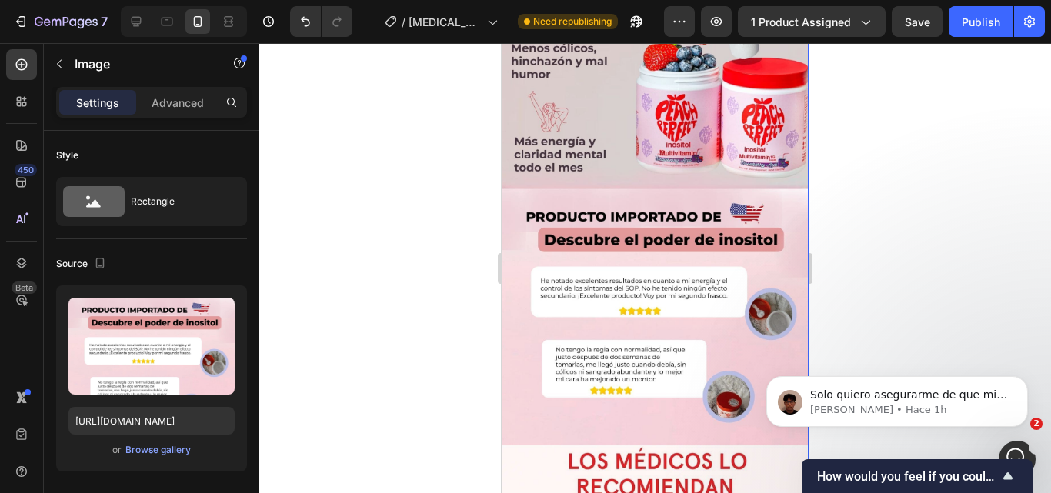
drag, startPoint x: 799, startPoint y: 358, endPoint x: 791, endPoint y: 296, distance: 62.0
click at [791, 344] on html "Solo quiero asegurarme de que mi mensaje haya sido enviado. ¿Puedo preguntar si…" at bounding box center [897, 398] width 308 height 108
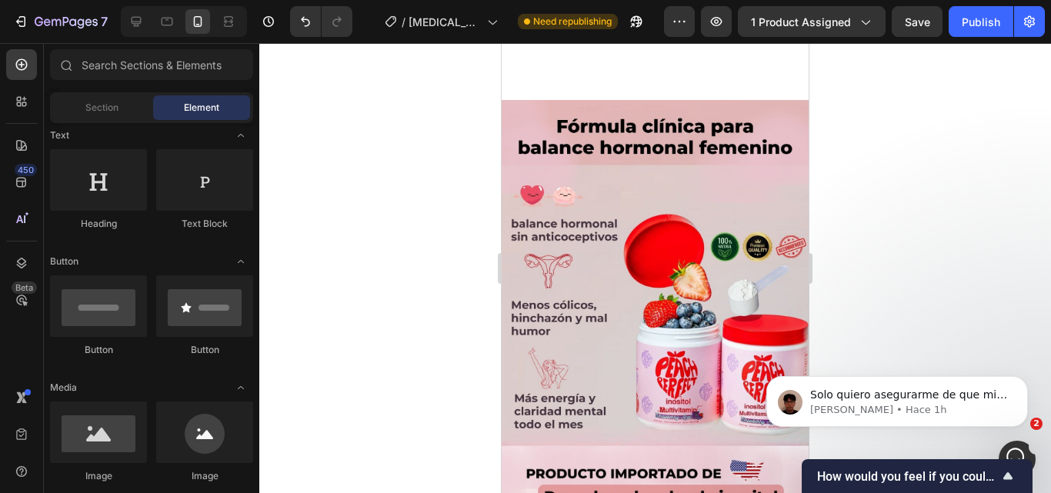
scroll to position [2205, 0]
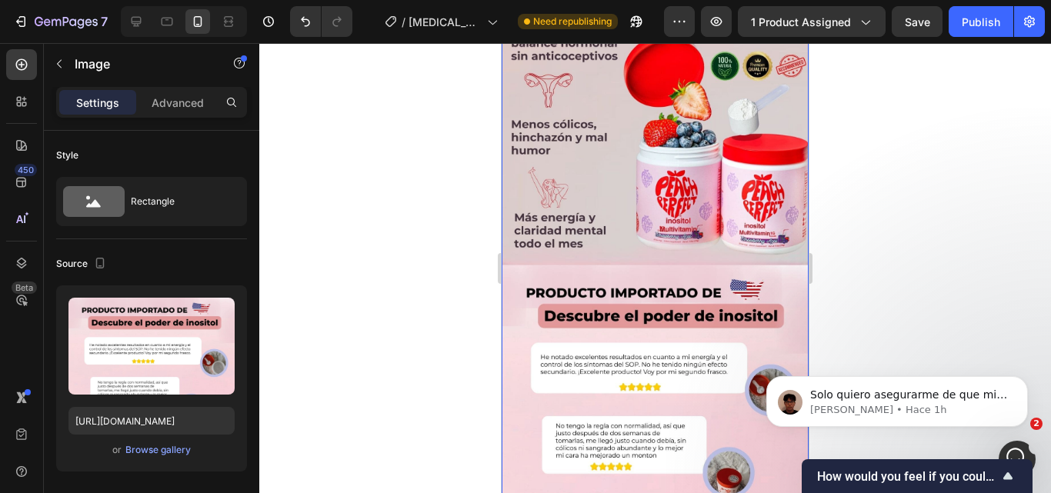
click at [727, 188] on img at bounding box center [655, 359] width 307 height 880
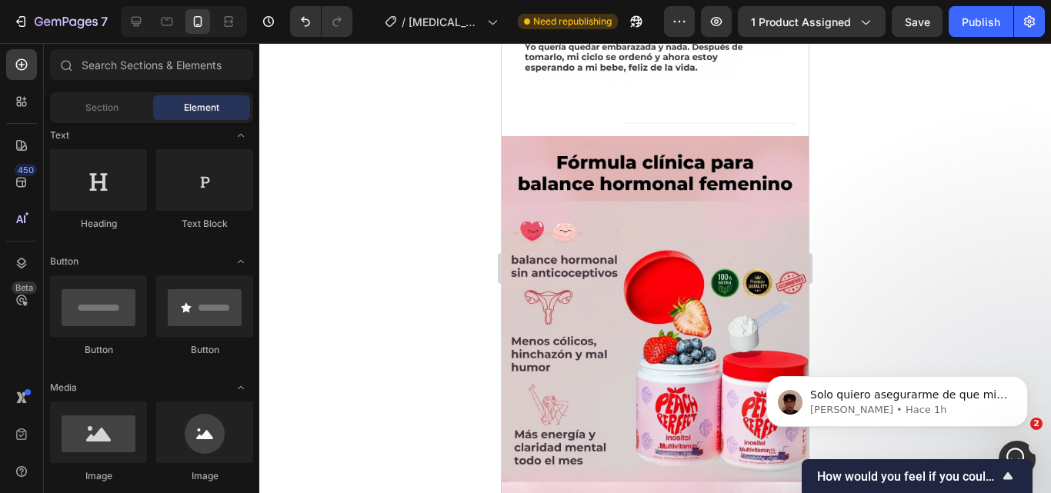
scroll to position [2044, 0]
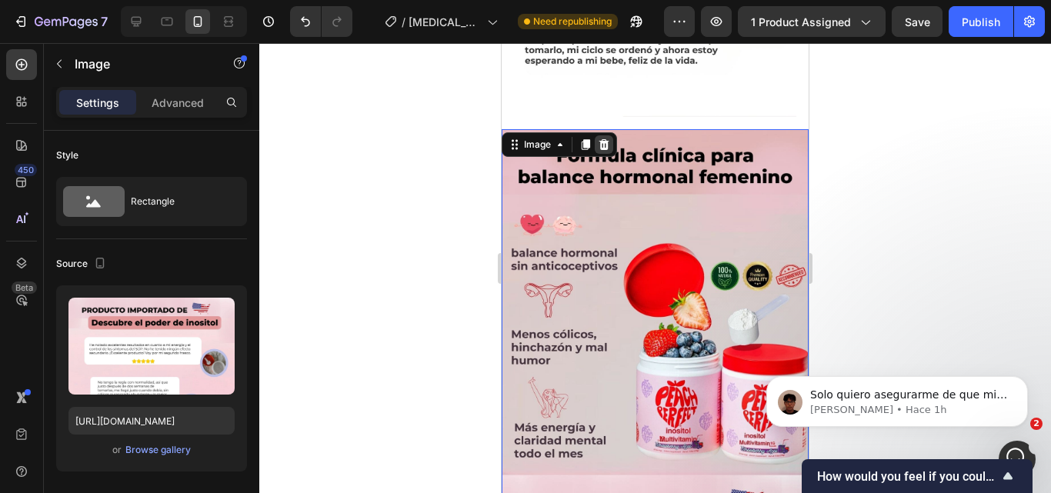
click at [606, 138] on icon at bounding box center [604, 144] width 12 height 12
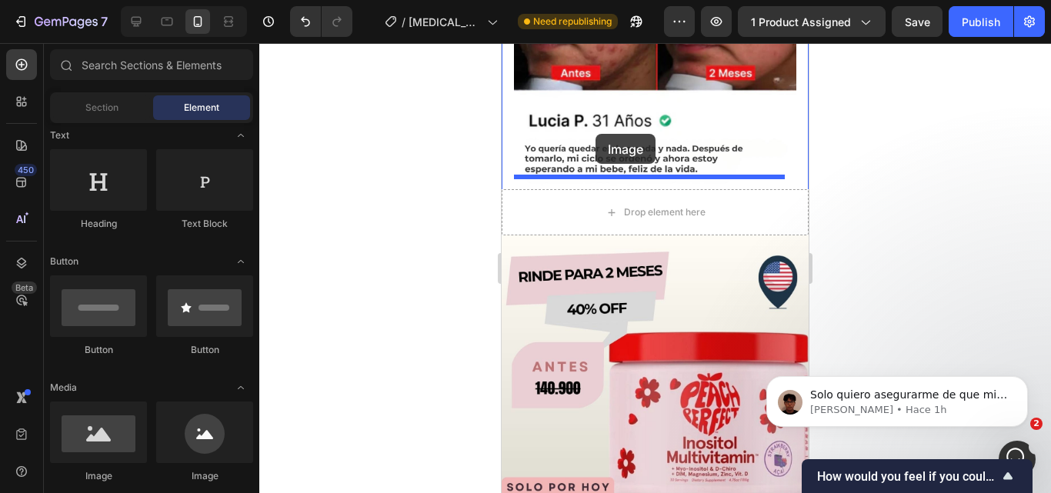
scroll to position [1926, 0]
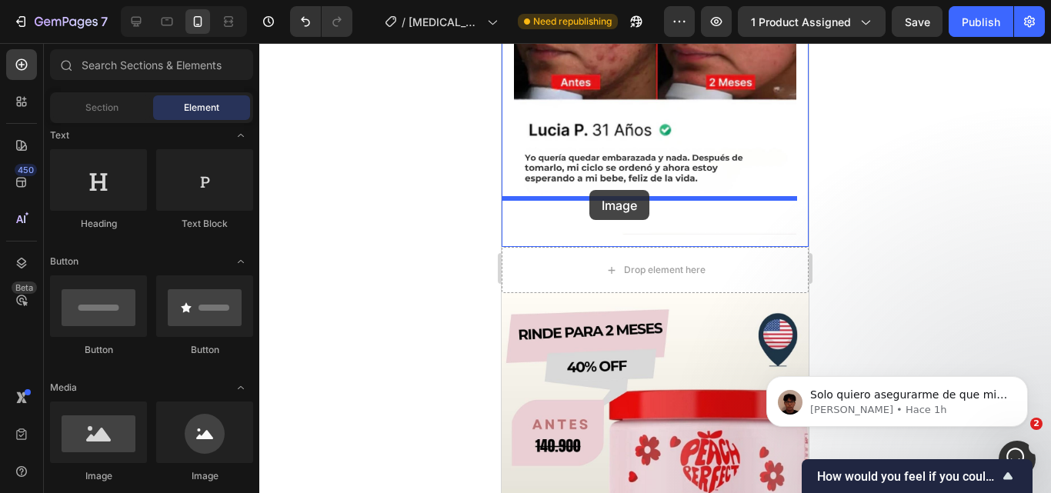
drag, startPoint x: 602, startPoint y: 468, endPoint x: 589, endPoint y: 192, distance: 276.6
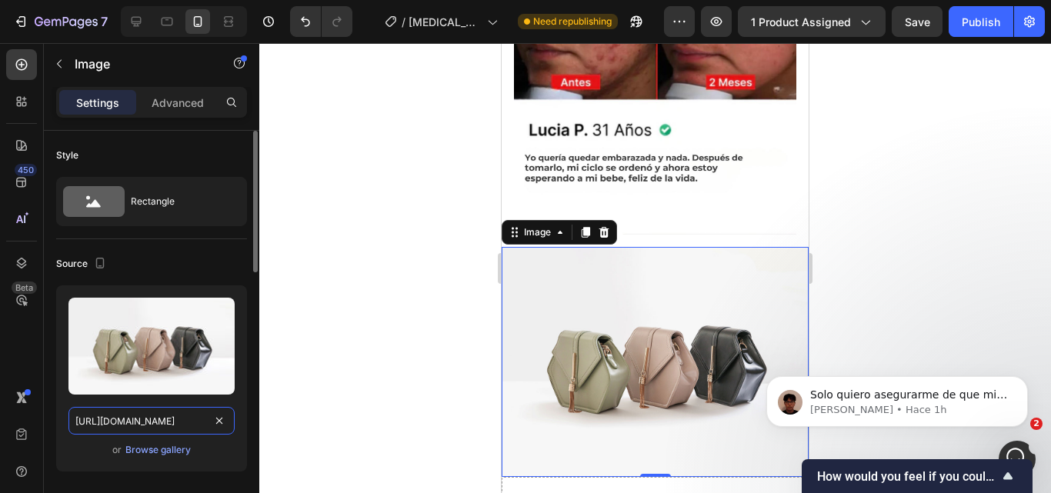
click at [205, 415] on input "[URL][DOMAIN_NAME]" at bounding box center [151, 421] width 166 height 28
paste input "blob:https://imgur.com/2218a9b4-3bac-416e-95d6-f466351b34a4"
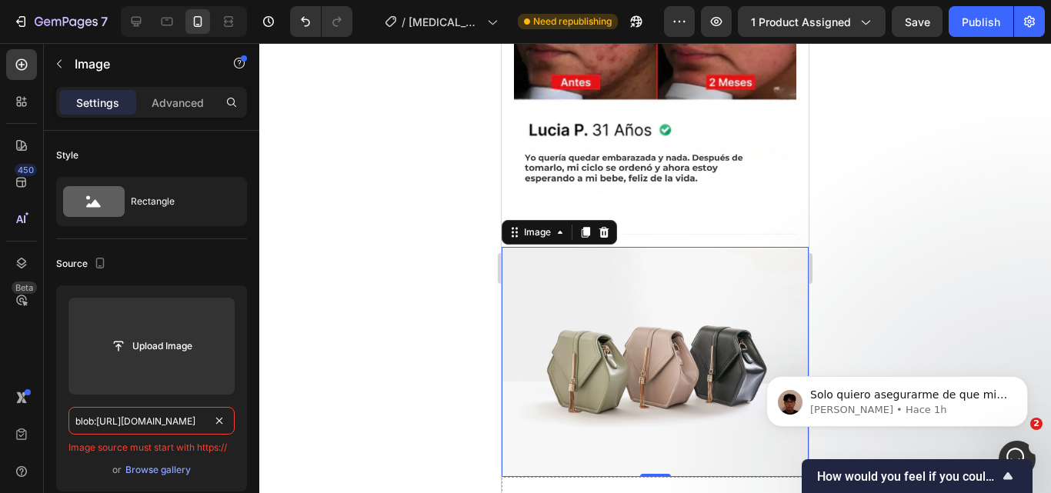
type input "blob:https://imgur.com/2218a9b4-3bac-416e-95d6-f466351b34a4"
click at [313, 384] on div at bounding box center [655, 268] width 792 height 450
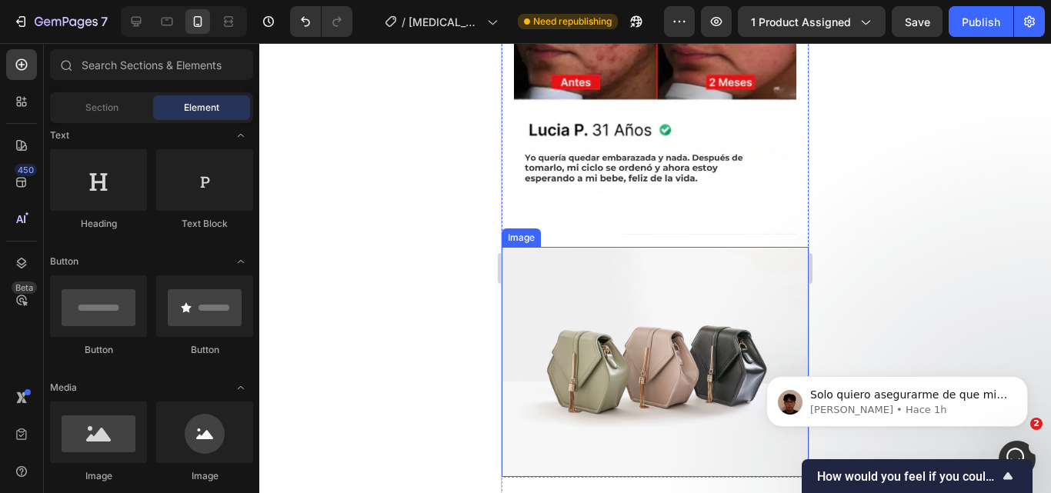
click at [592, 298] on img at bounding box center [655, 362] width 307 height 230
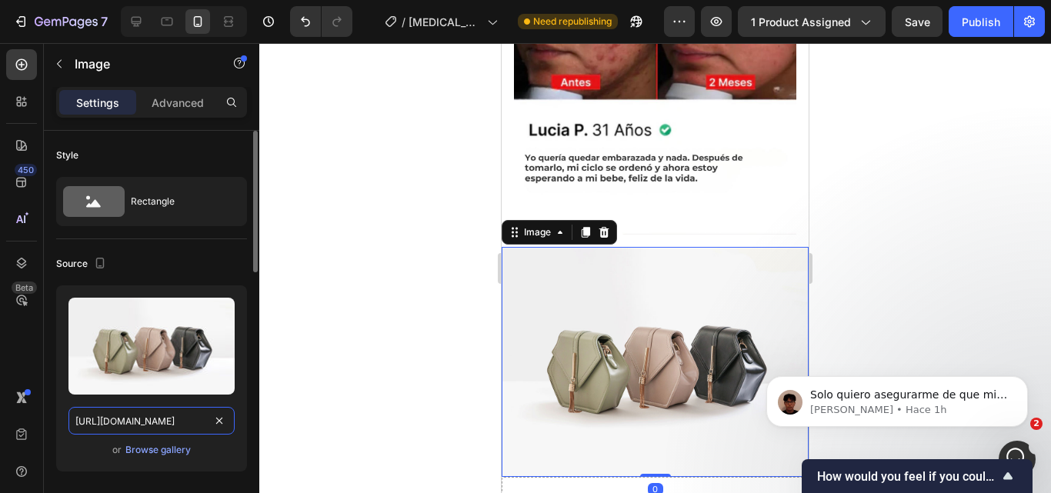
click at [150, 427] on input "[URL][DOMAIN_NAME]" at bounding box center [151, 421] width 166 height 28
paste input "blob:https://imgur.com/2218a9b4-3bac-416e-95d6-f466351b34a4"
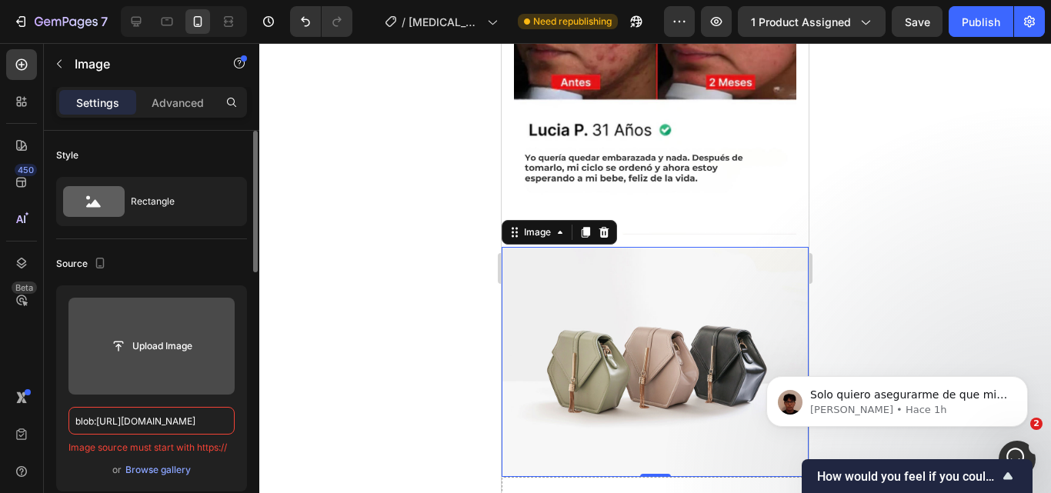
paste input "https://i.imgur.com/wYqcfee.jpeg"
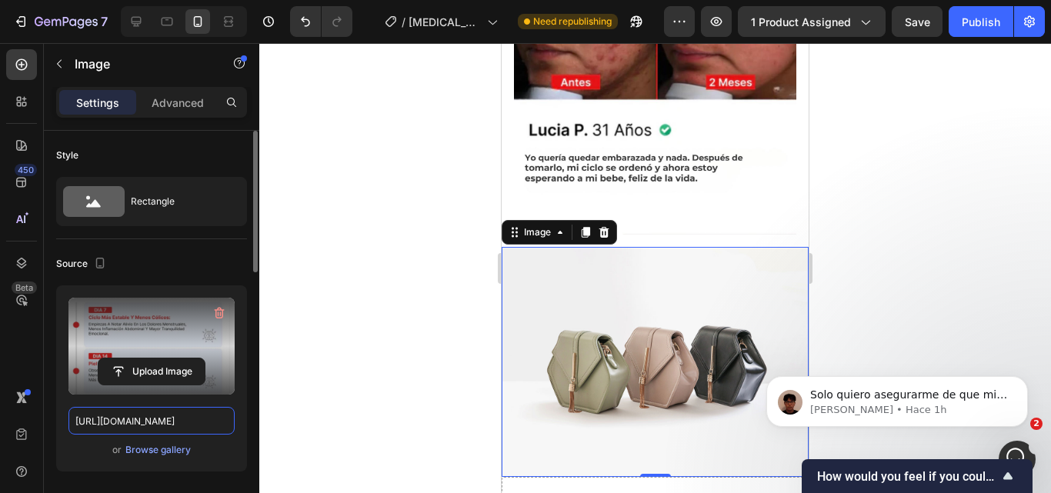
scroll to position [0, 17]
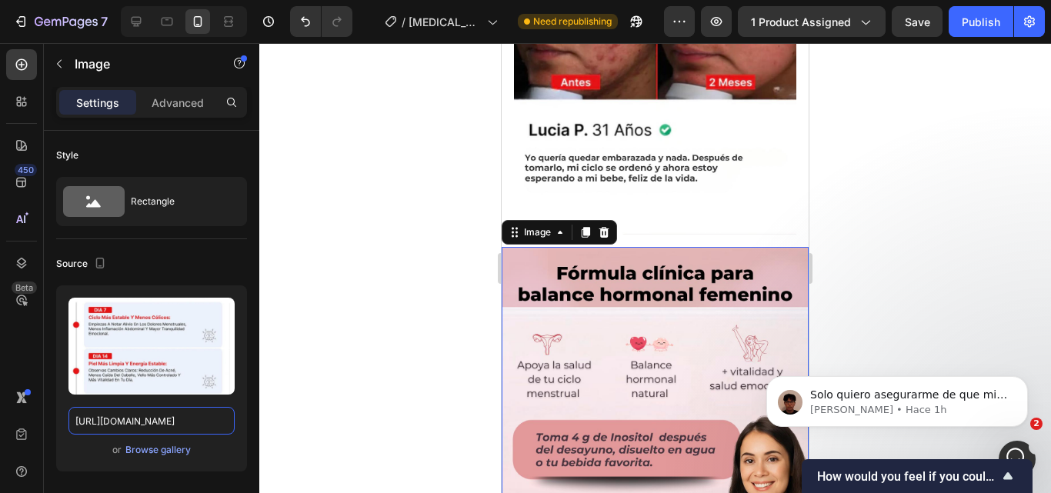
type input "https://i.imgur.com/wYqcfee.jpeg"
click at [899, 257] on div at bounding box center [655, 268] width 792 height 450
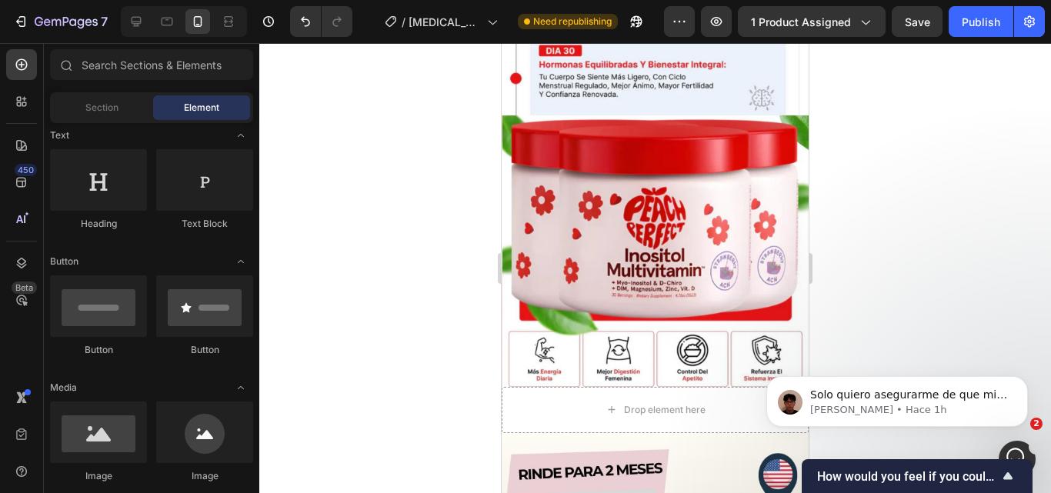
scroll to position [2686, 0]
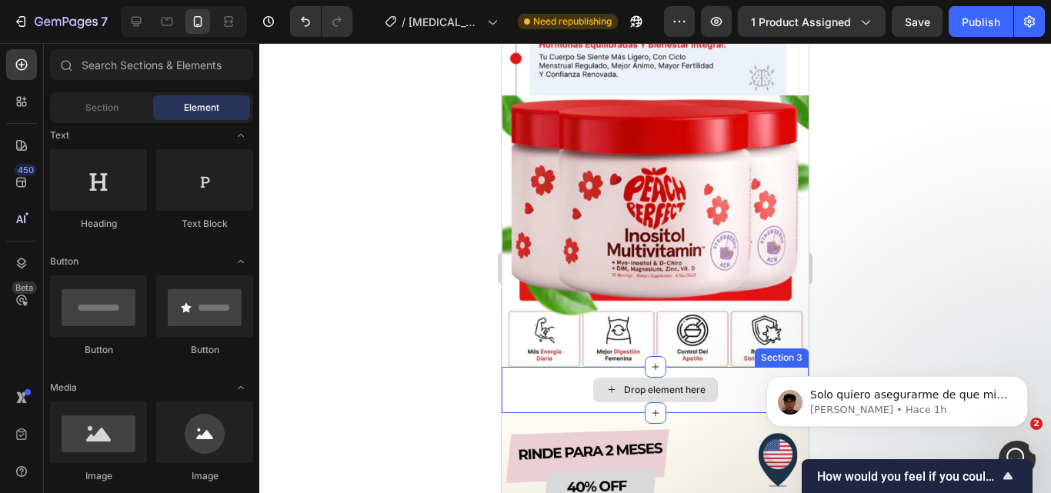
click at [729, 367] on div "Drop element here" at bounding box center [655, 390] width 307 height 46
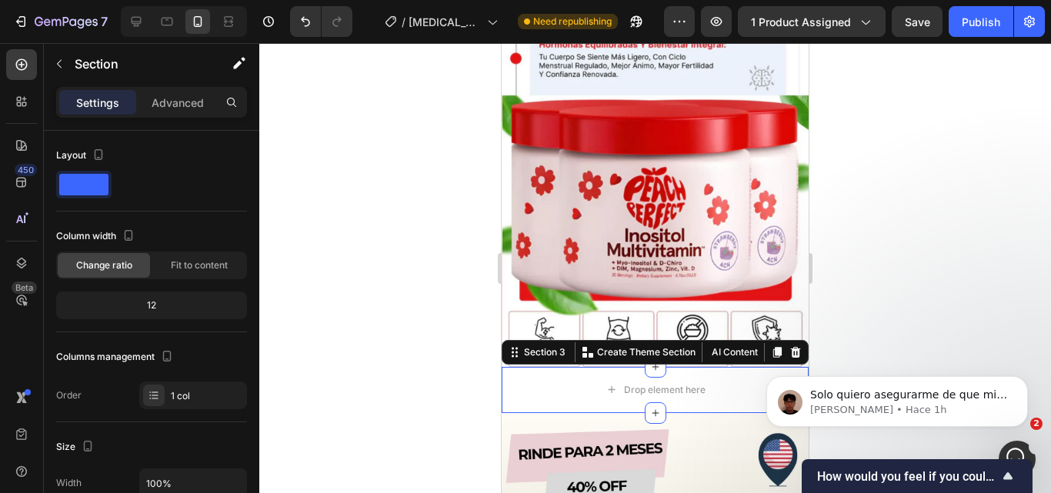
drag, startPoint x: 792, startPoint y: 375, endPoint x: 798, endPoint y: 355, distance: 20.7
click at [798, 355] on div "Solo quiero asegurarme de que mi mensaje haya sido enviado. ¿Puedo preguntar si…" at bounding box center [897, 331] width 283 height 192
click at [795, 339] on div "Solo quiero asegurarme de que mi mensaje haya sido enviado. ¿Puedo preguntar si…" at bounding box center [897, 331] width 283 height 192
click at [796, 362] on div "Solo quiero asegurarme de que mi mensaje haya sido enviado. ¿Puedo preguntar si…" at bounding box center [897, 331] width 283 height 192
drag, startPoint x: 795, startPoint y: 373, endPoint x: 791, endPoint y: 299, distance: 74.7
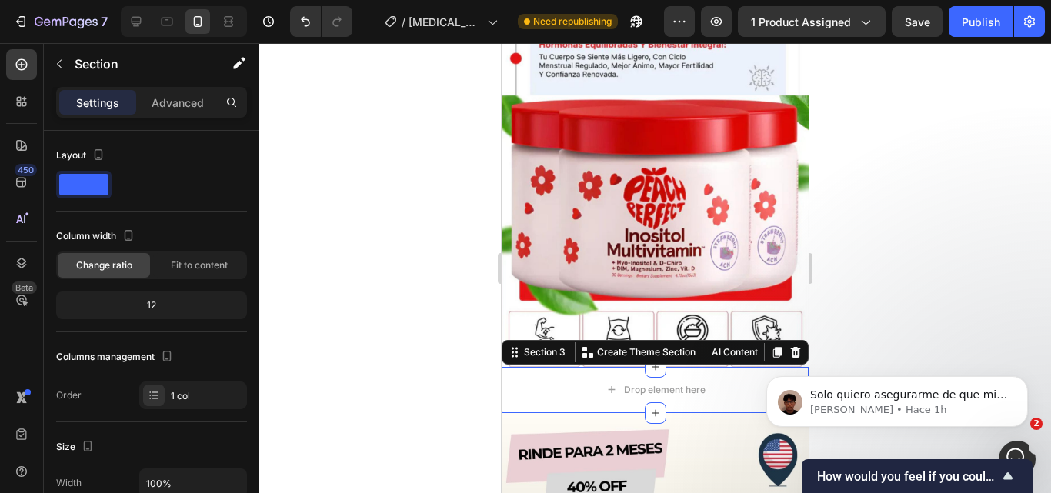
click at [791, 299] on div "Solo quiero asegurarme de que mi mensaje haya sido enviado. ¿Puedo preguntar si…" at bounding box center [897, 331] width 283 height 192
click at [789, 346] on icon at bounding box center [795, 352] width 12 height 12
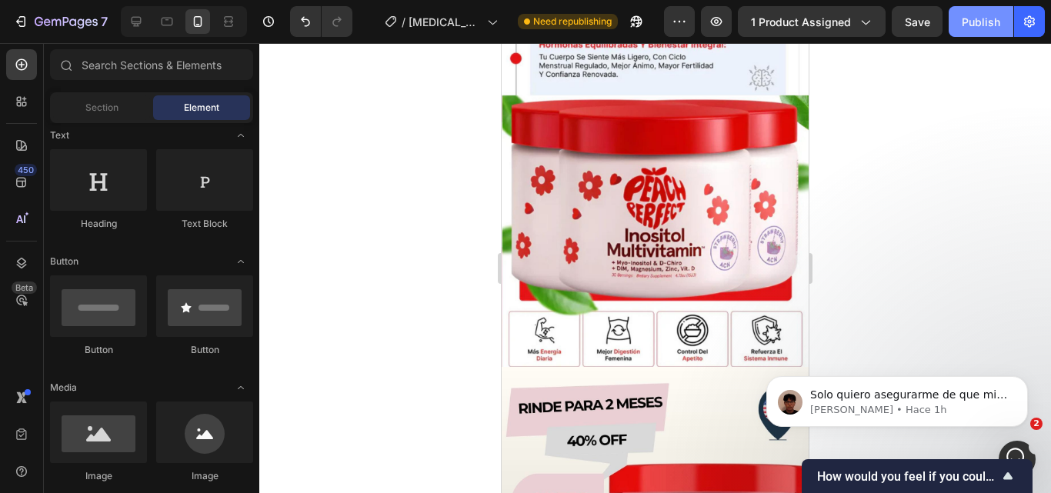
click at [980, 23] on div "Publish" at bounding box center [981, 22] width 38 height 16
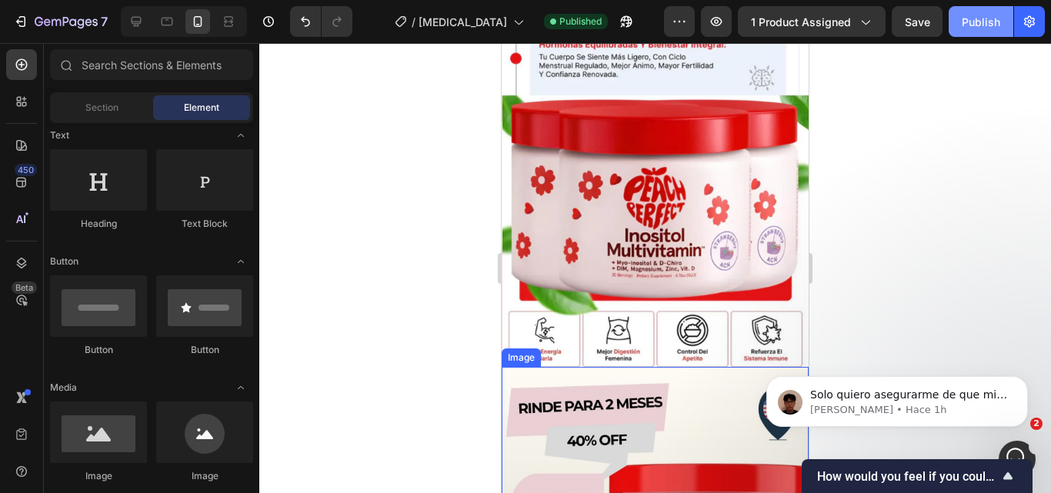
click at [964, 18] on div "Publish" at bounding box center [981, 22] width 38 height 16
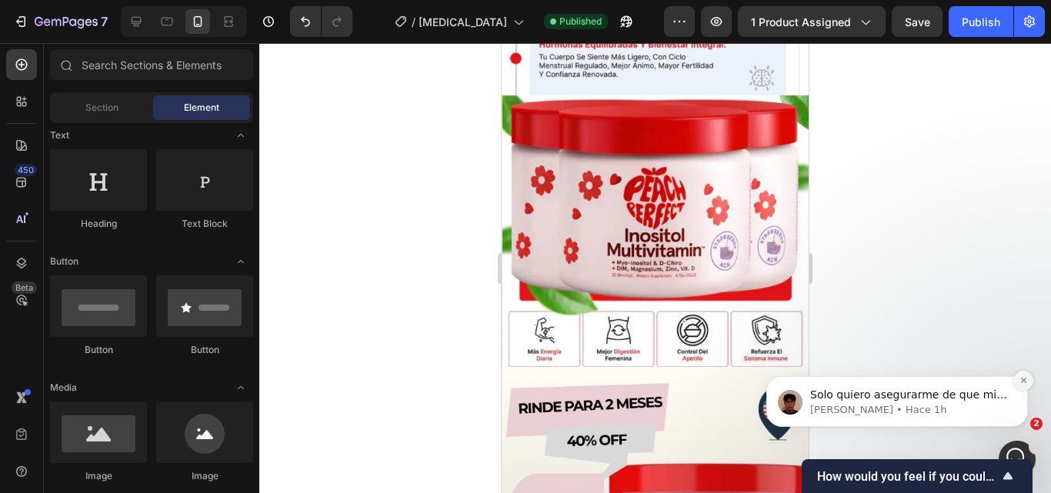
click at [1025, 383] on icon "Dismiss notification" at bounding box center [1023, 380] width 8 height 8
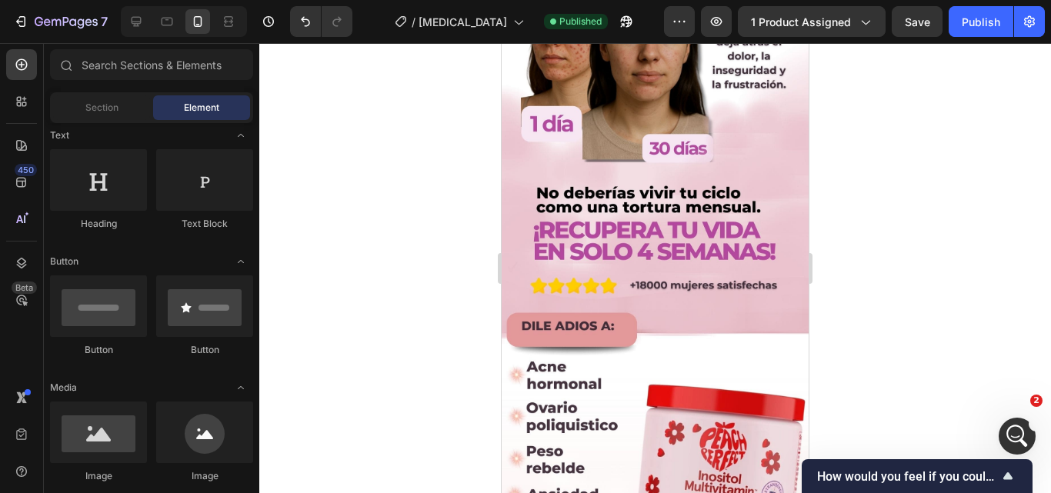
scroll to position [0, 0]
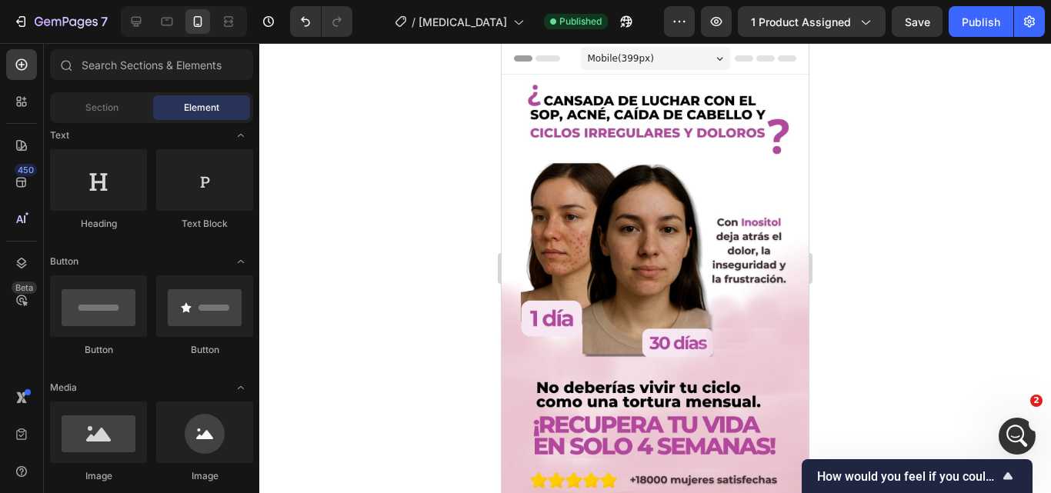
click at [466, 366] on div at bounding box center [655, 268] width 792 height 450
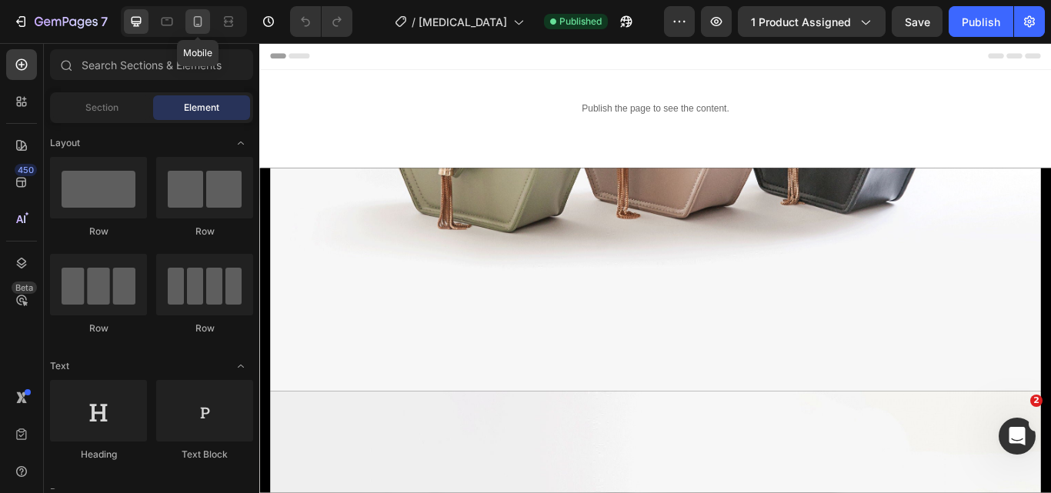
click at [199, 22] on icon at bounding box center [197, 21] width 15 height 15
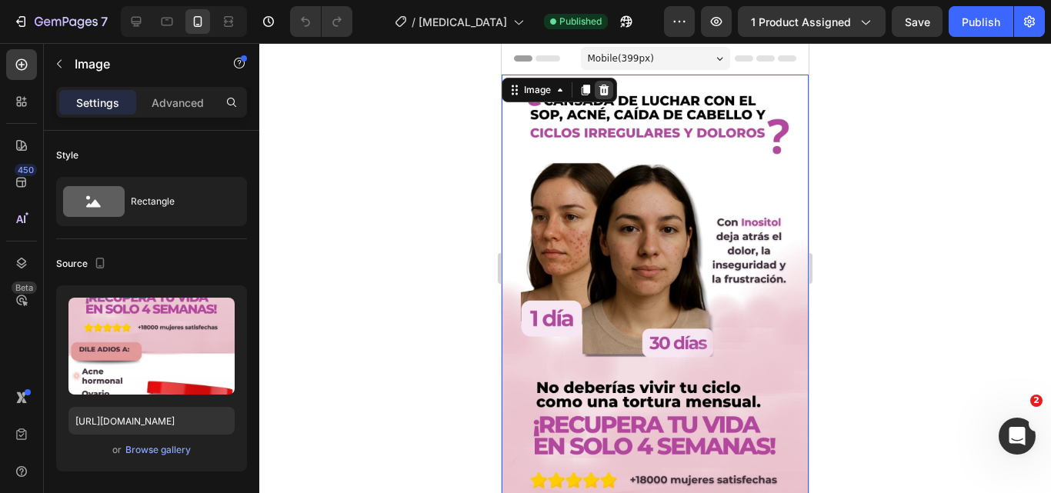
click at [602, 85] on icon at bounding box center [604, 90] width 12 height 12
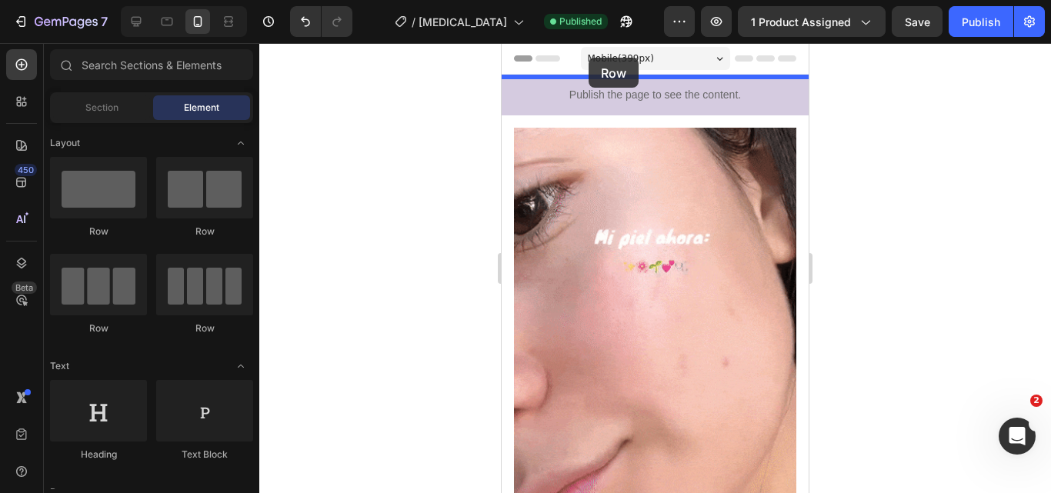
drag, startPoint x: 619, startPoint y: 224, endPoint x: 589, endPoint y: 58, distance: 169.0
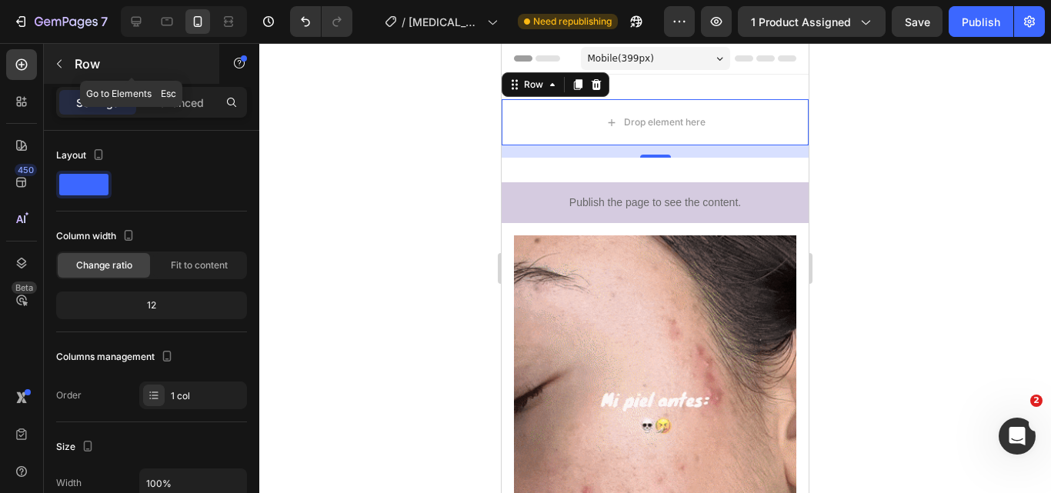
click at [56, 69] on icon "button" at bounding box center [59, 64] width 12 height 12
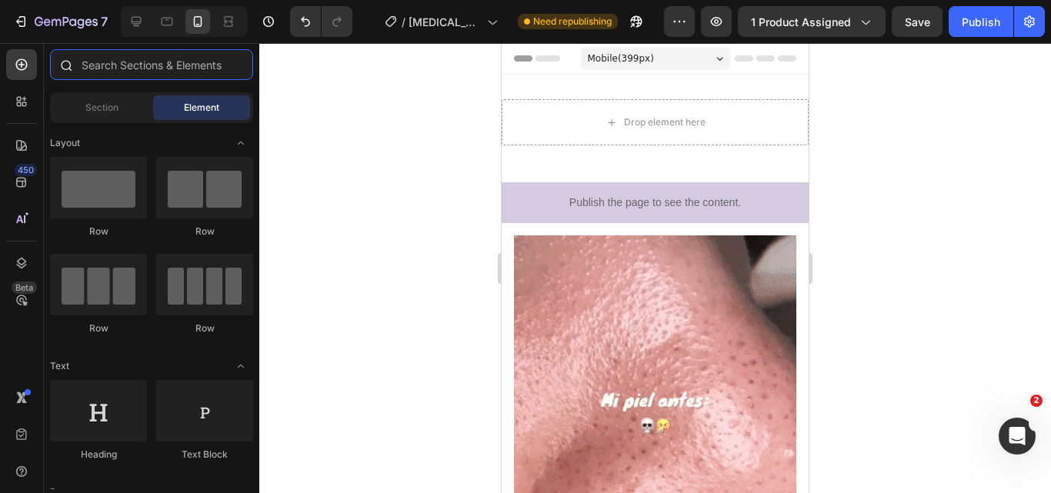
click at [137, 66] on input "text" at bounding box center [151, 64] width 203 height 31
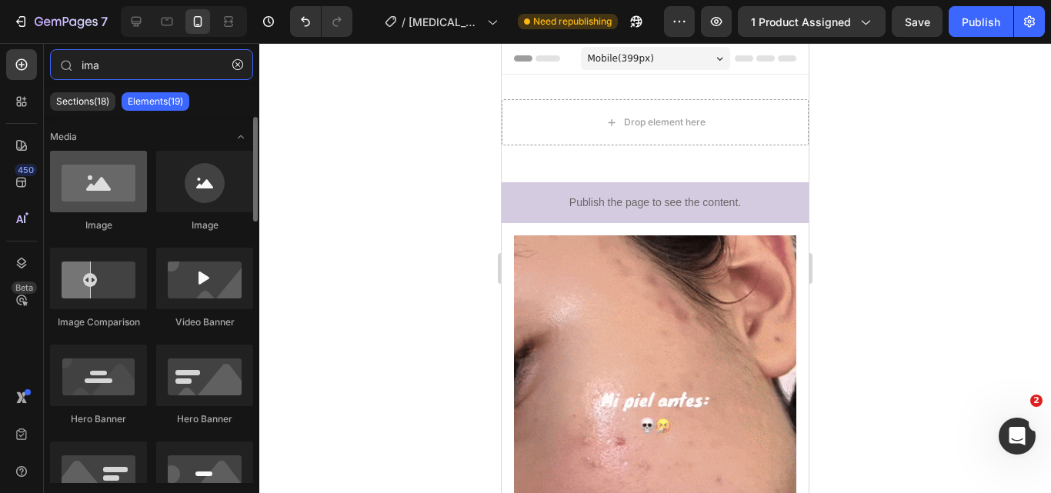
type input "ima"
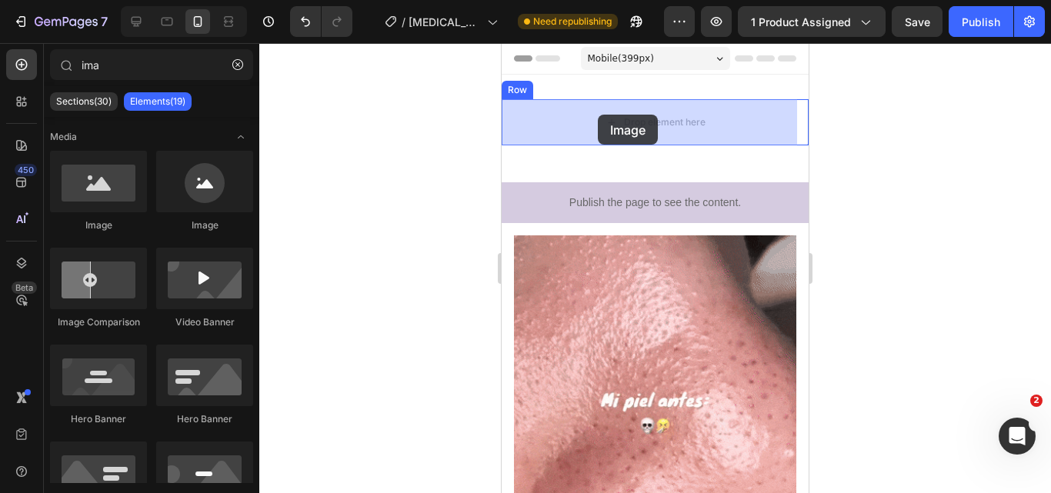
drag, startPoint x: 602, startPoint y: 219, endPoint x: 598, endPoint y: 115, distance: 104.7
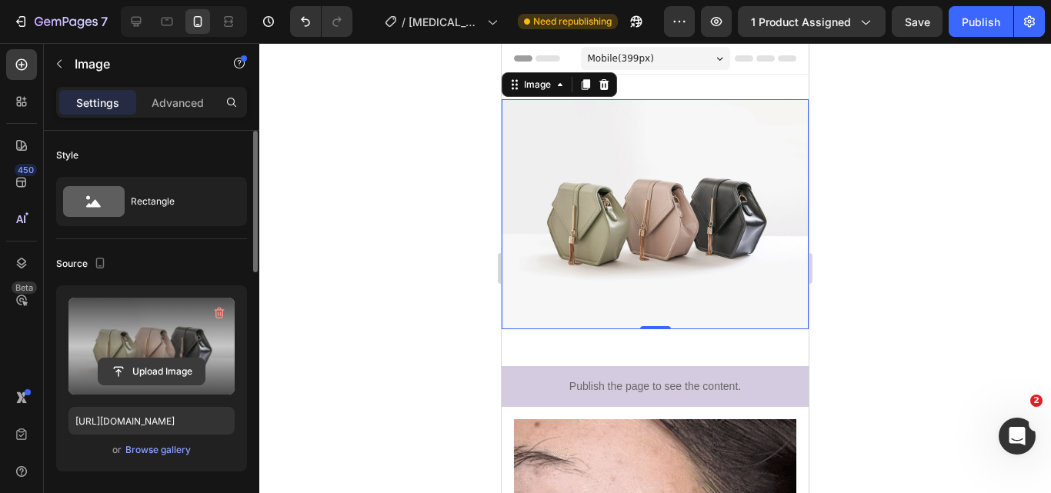
click at [179, 372] on input "file" at bounding box center [151, 372] width 106 height 26
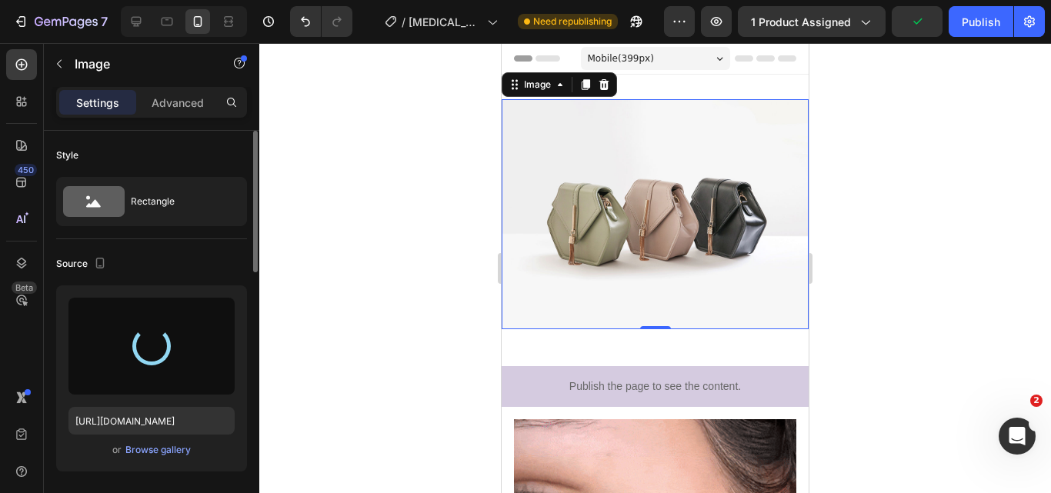
type input "[URL][DOMAIN_NAME]"
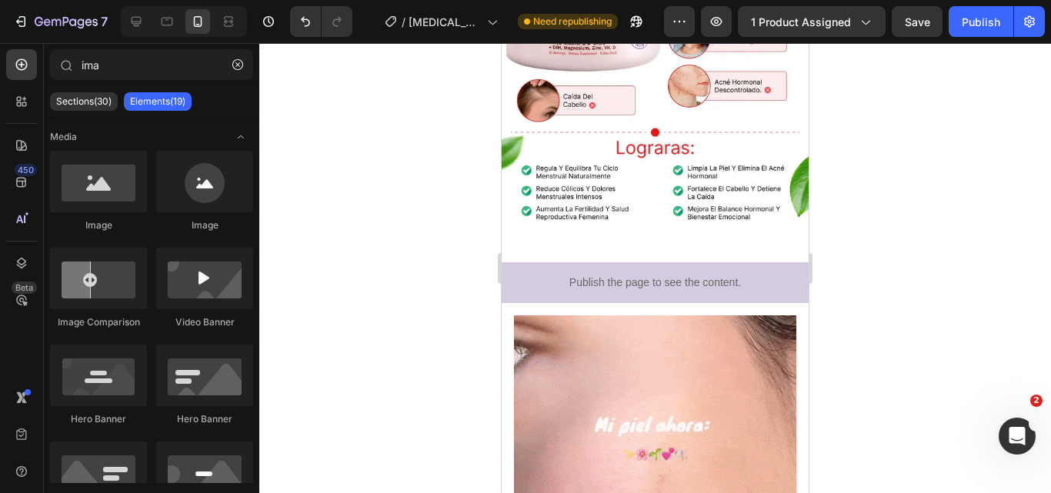
scroll to position [326, 0]
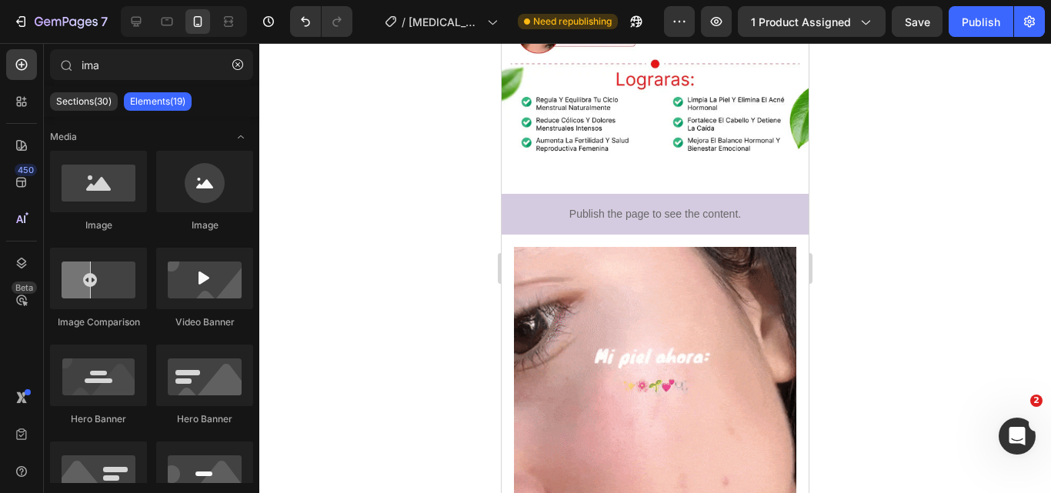
drag, startPoint x: 804, startPoint y: 113, endPoint x: 1311, endPoint y: 204, distance: 515.1
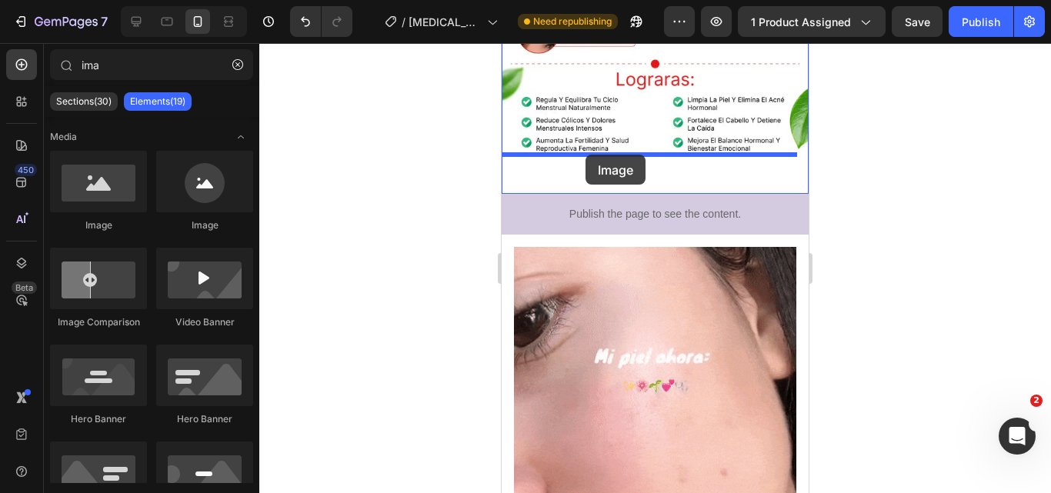
drag, startPoint x: 587, startPoint y: 225, endPoint x: 586, endPoint y: 155, distance: 70.0
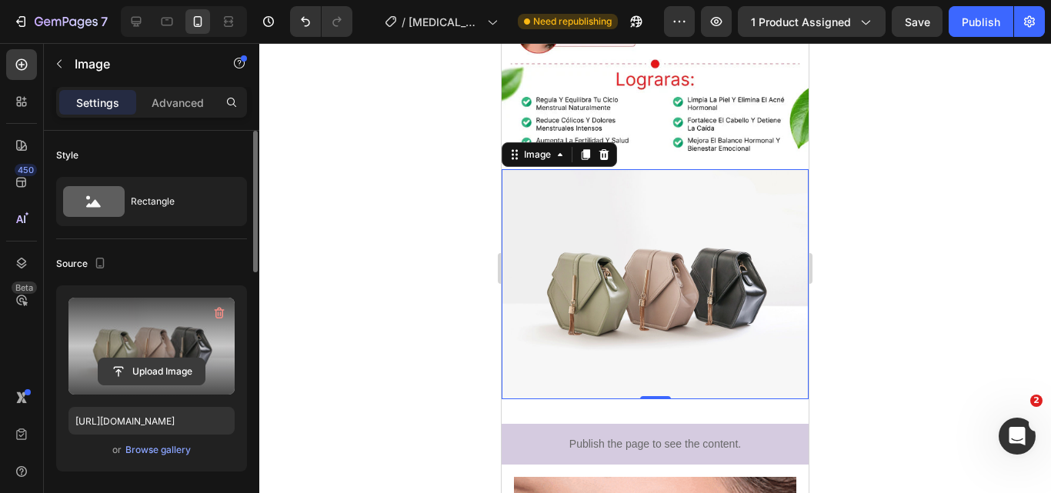
click at [161, 361] on input "file" at bounding box center [151, 372] width 106 height 26
type input "C:\fakepath\gempages_569451424715375637-811e7f08-429d-4831-a113-8255c91117ad.av…"
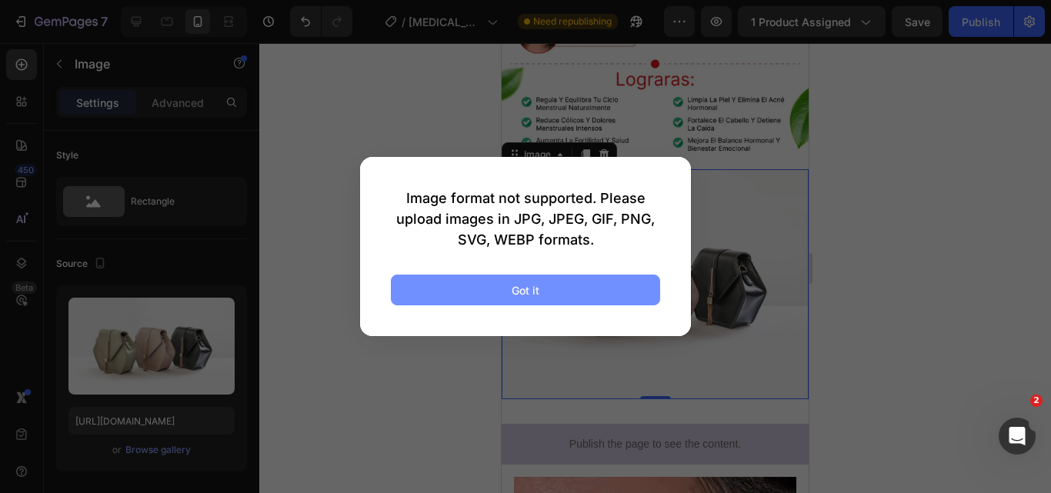
click at [445, 296] on button "Got it" at bounding box center [525, 290] width 269 height 31
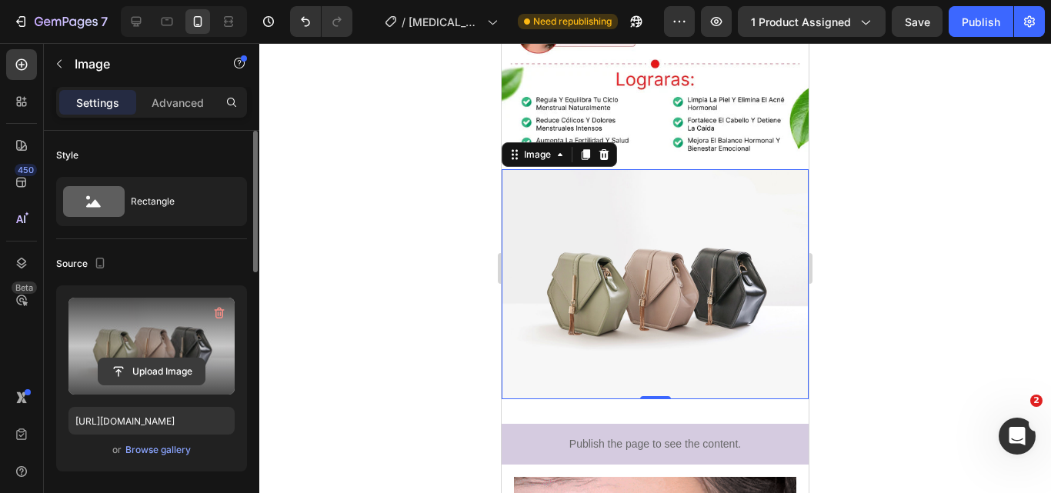
click at [144, 359] on input "file" at bounding box center [151, 372] width 106 height 26
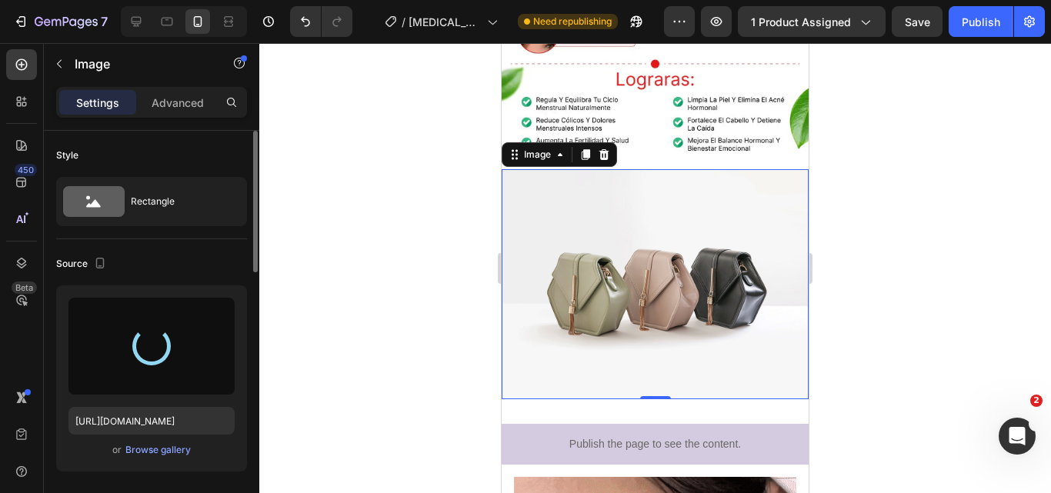
type input "[URL][DOMAIN_NAME]"
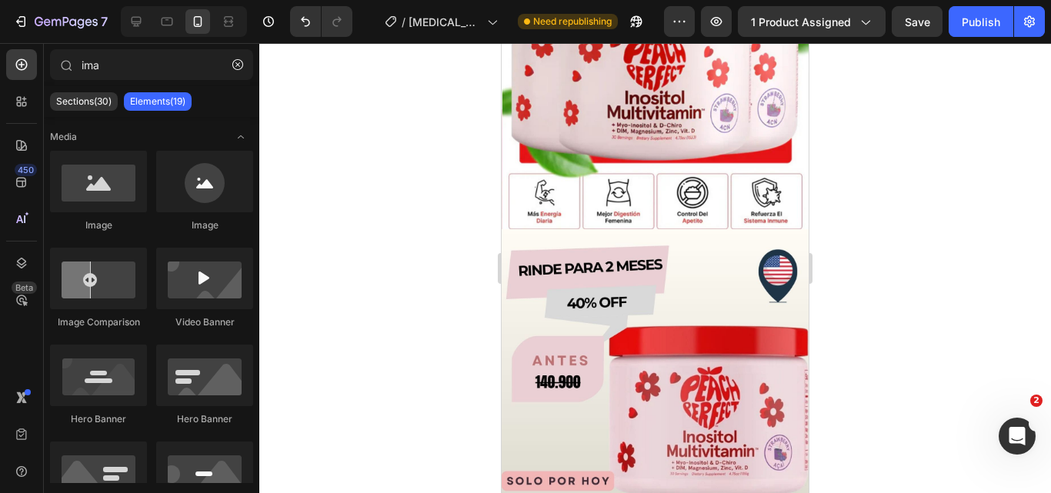
scroll to position [2741, 0]
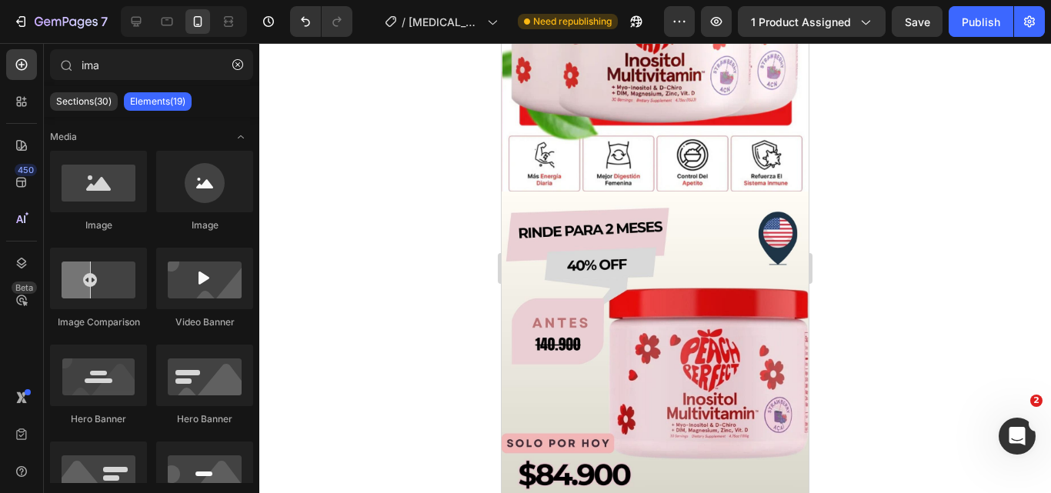
drag, startPoint x: 801, startPoint y: 152, endPoint x: 1315, endPoint y: 501, distance: 621.4
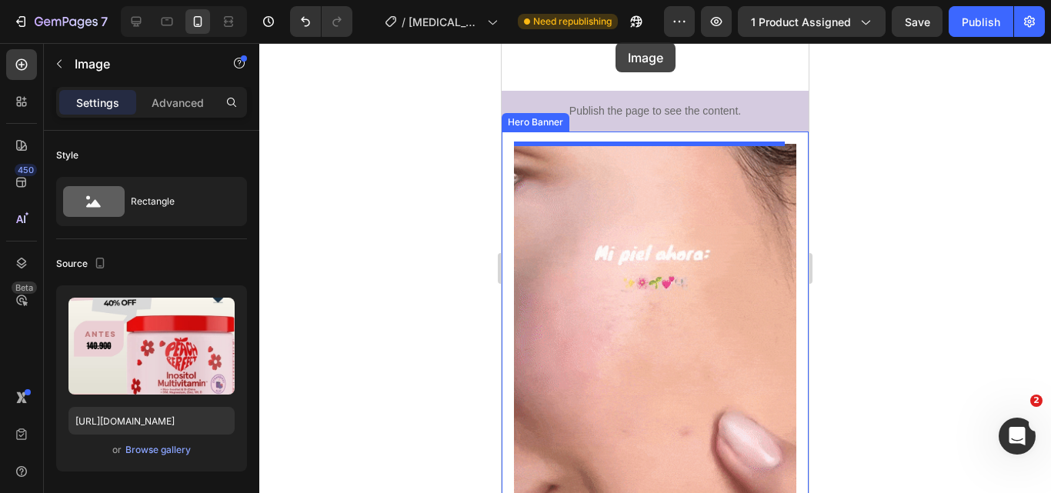
scroll to position [606, 0]
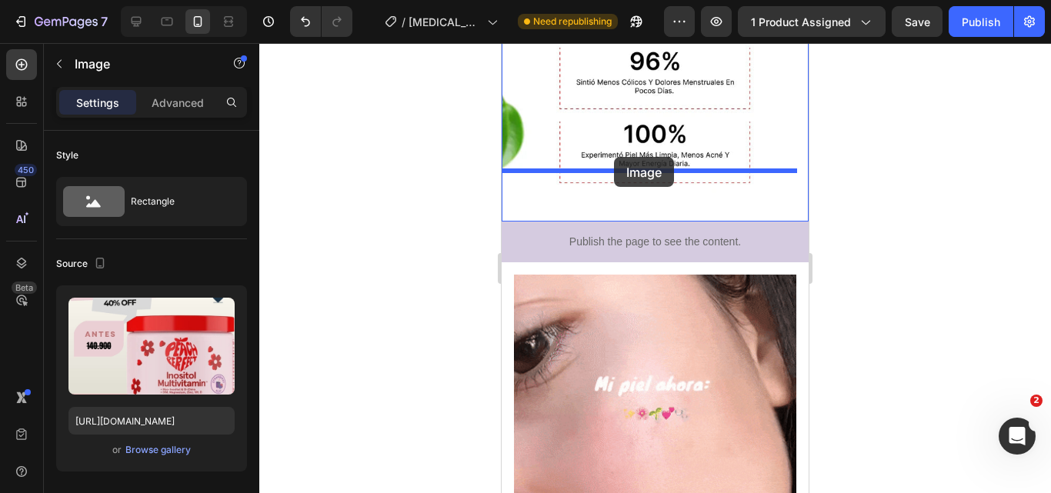
drag, startPoint x: 616, startPoint y: 228, endPoint x: 614, endPoint y: 157, distance: 70.8
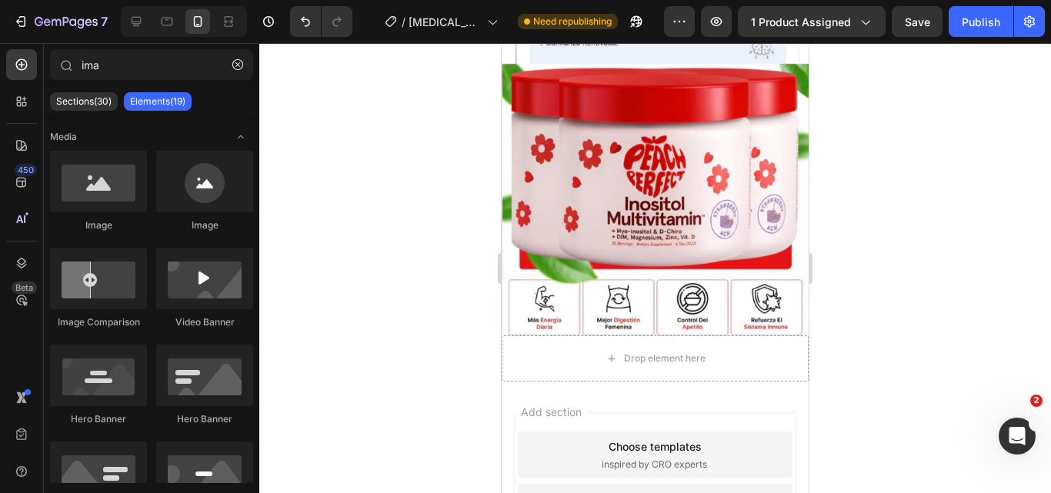
scroll to position [2905, 0]
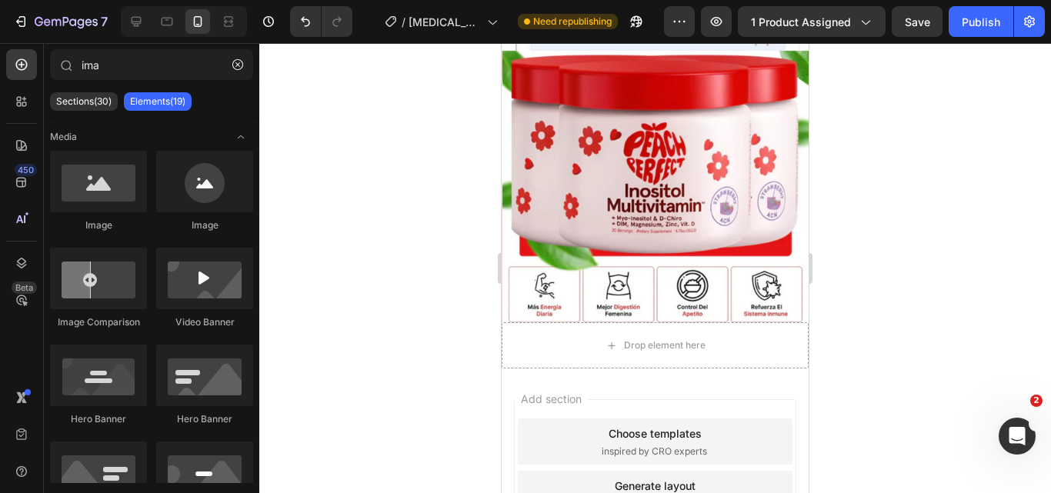
drag, startPoint x: 801, startPoint y: 109, endPoint x: 1316, endPoint y: 491, distance: 641.4
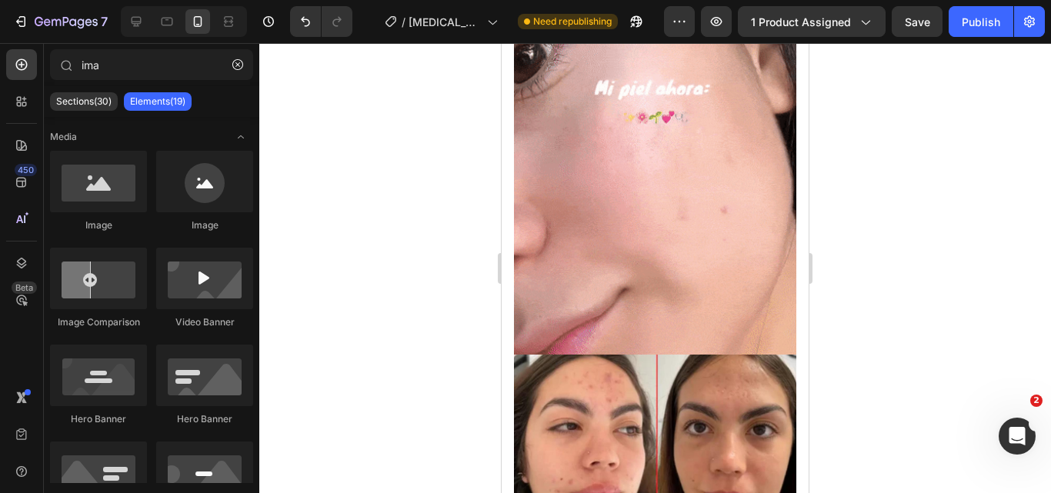
scroll to position [1152, 0]
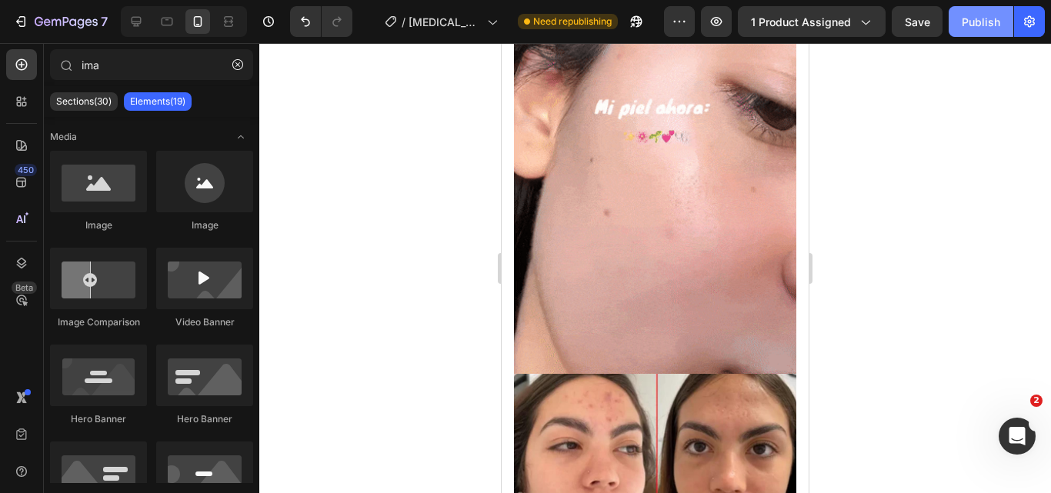
click at [1003, 14] on button "Publish" at bounding box center [981, 21] width 65 height 31
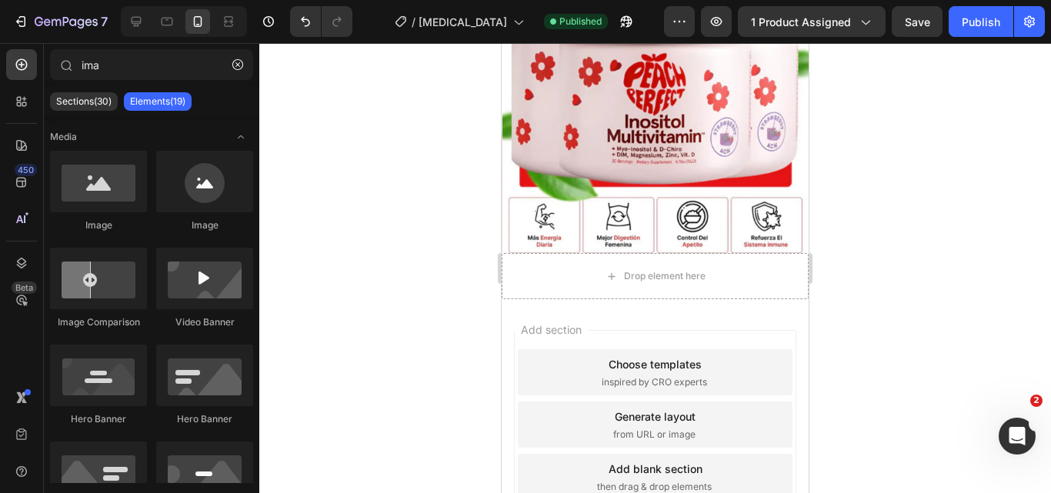
scroll to position [3025, 0]
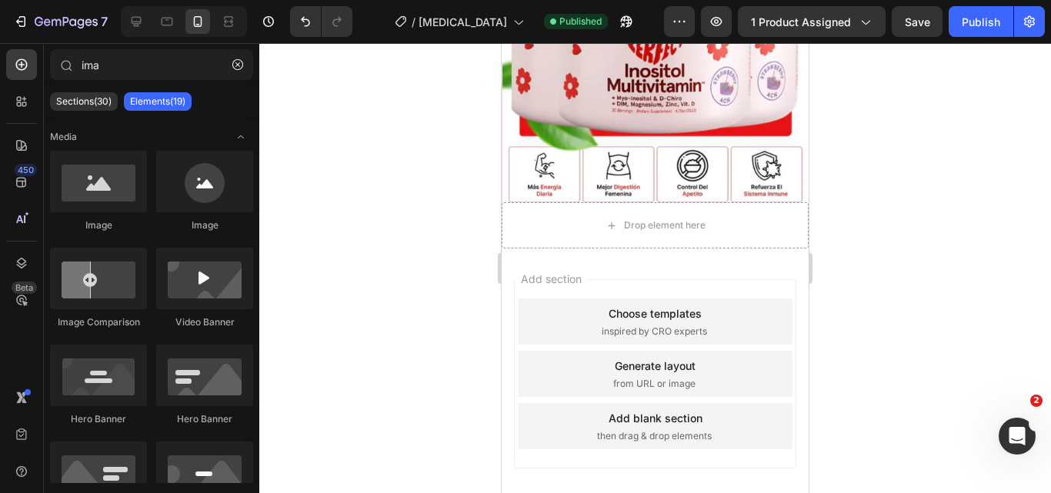
drag, startPoint x: 803, startPoint y: 451, endPoint x: 1324, endPoint y: 498, distance: 523.0
click at [1009, 20] on button "Publish" at bounding box center [981, 21] width 65 height 31
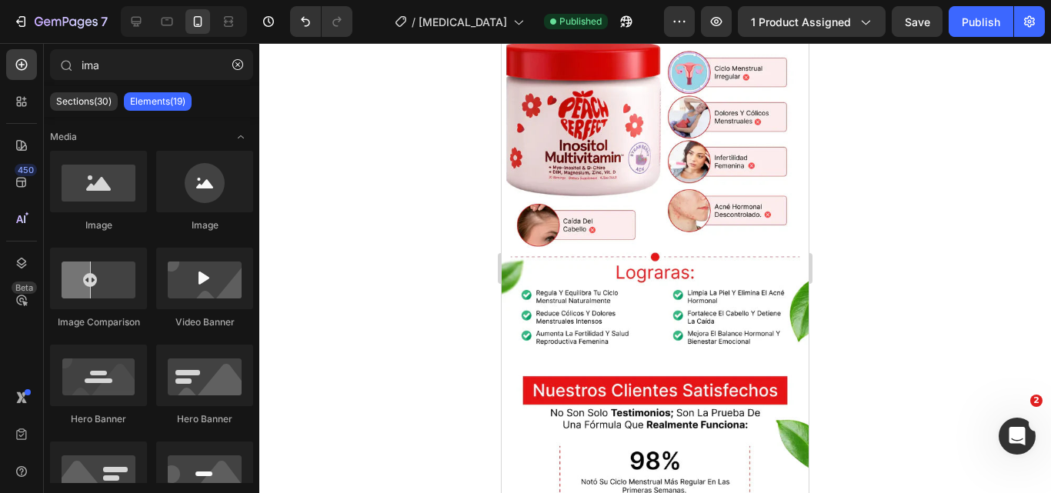
scroll to position [0, 0]
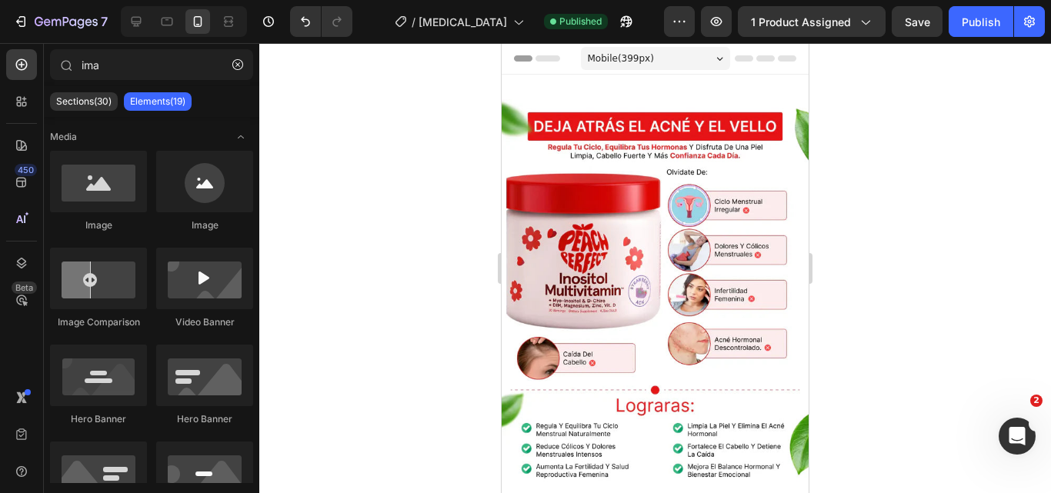
drag, startPoint x: 805, startPoint y: 441, endPoint x: 1305, endPoint y: 82, distance: 615.8
click at [963, 28] on div "Publish" at bounding box center [981, 22] width 38 height 16
click at [949, 6] on button "Publish" at bounding box center [981, 21] width 65 height 31
click at [371, 125] on div at bounding box center [655, 268] width 792 height 450
